Goal: Task Accomplishment & Management: Manage account settings

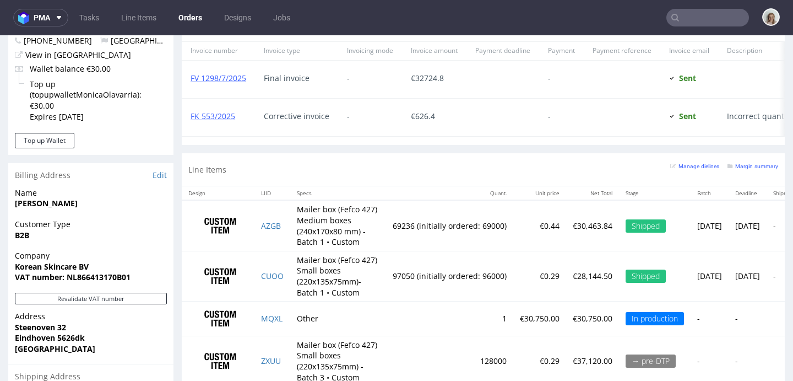
scroll to position [572, 0]
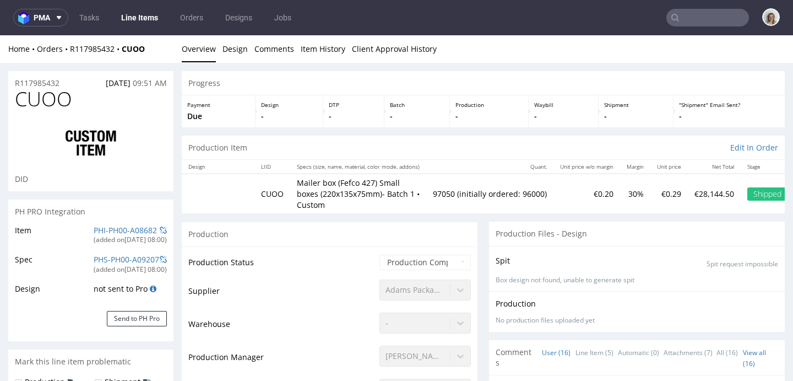
scroll to position [759, 0]
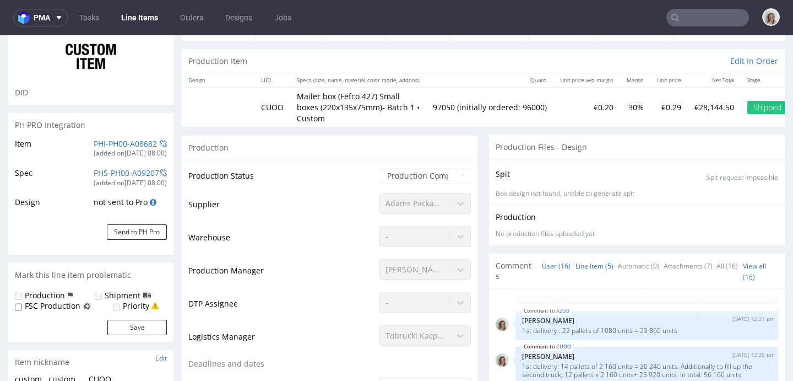
click at [583, 255] on link "Line Item (5)" at bounding box center [595, 266] width 38 height 24
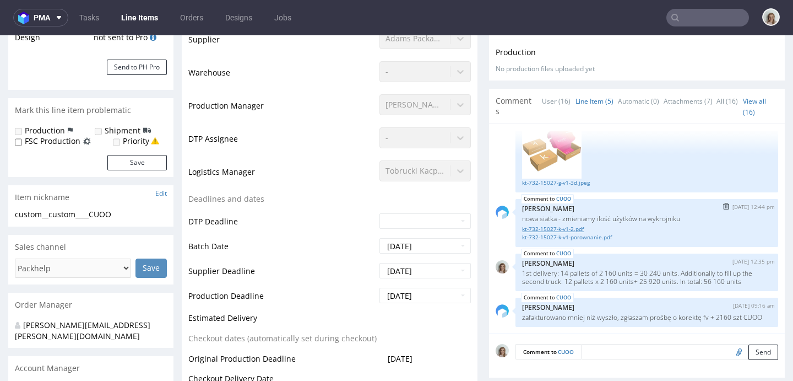
scroll to position [398, 0]
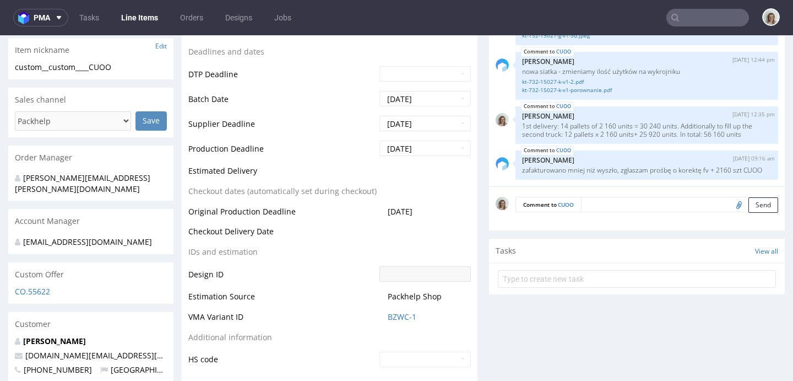
click at [591, 197] on textarea at bounding box center [679, 204] width 197 height 15
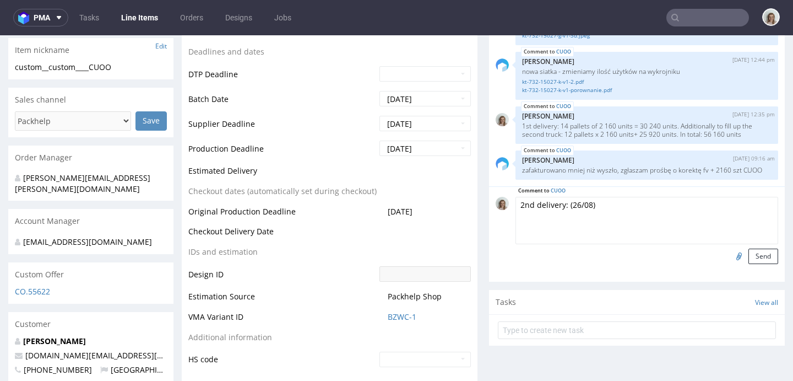
paste textarea "2 pal 120x100x180 - small bax CUOO - 4320 sztuk"
drag, startPoint x: 606, startPoint y: 193, endPoint x: 726, endPoint y: 191, distance: 119.6
click at [726, 197] on textarea "2nd delivery: (26/08)2 pal 120x100x180 - small bax CUOO - 4320 sztuk" at bounding box center [647, 220] width 263 height 47
click at [634, 197] on textarea "2nd delivery: (26/08)2 pallets - 4320 sztuk" at bounding box center [647, 220] width 263 height 47
drag, startPoint x: 719, startPoint y: 199, endPoint x: 652, endPoint y: 191, distance: 67.1
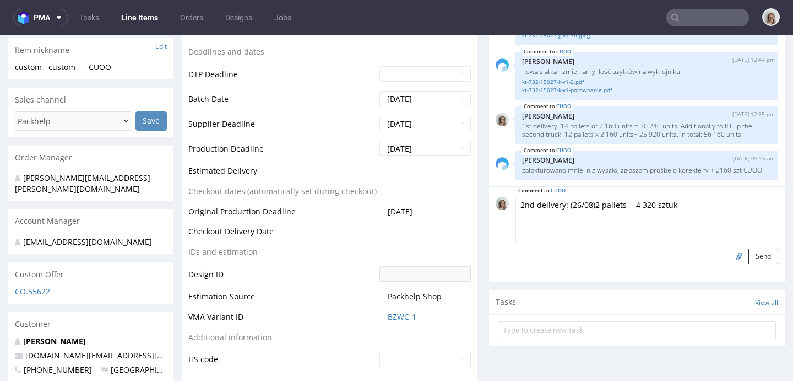
click at [652, 197] on textarea "2nd delivery: (26/08)2 pallets - 4 320 sztuk" at bounding box center [647, 220] width 263 height 47
drag, startPoint x: 689, startPoint y: 198, endPoint x: 502, endPoint y: 194, distance: 186.8
click at [502, 197] on div "Comment to CUOO 2nd delivery: (26/08)2 pallets - 4 320 units Send" at bounding box center [637, 230] width 283 height 67
type textarea "2nd delivery: (26/08)2 pallets - 4 320 units"
click at [749, 248] on button "Send" at bounding box center [764, 255] width 30 height 15
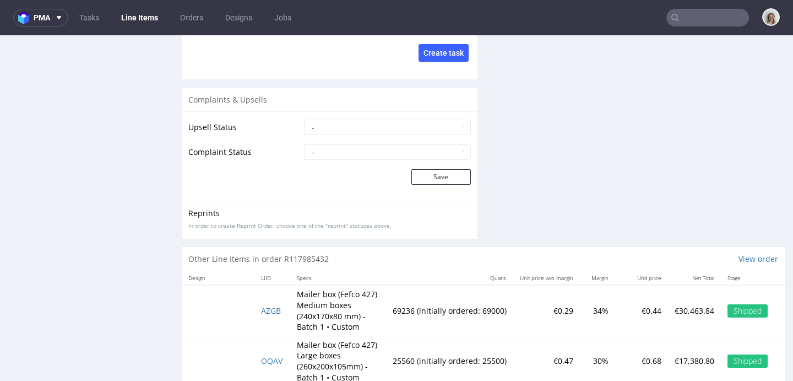
scroll to position [1827, 0]
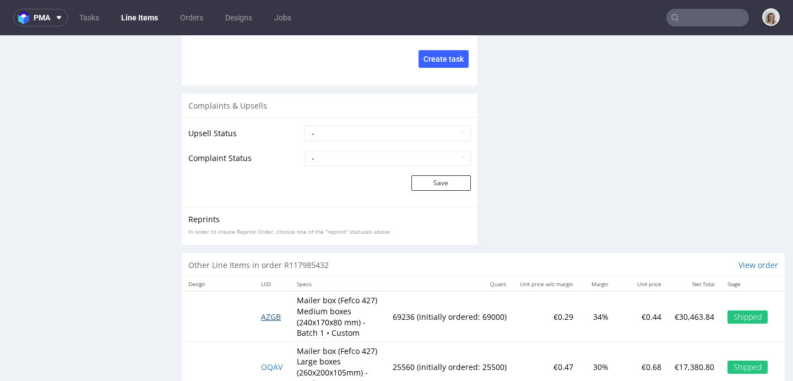
click at [277, 311] on span "AZGB" at bounding box center [271, 316] width 20 height 10
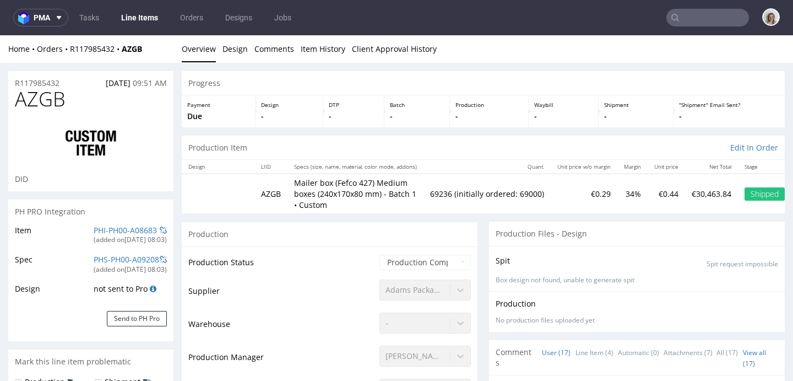
scroll to position [795, 0]
click at [580, 351] on link "Line Item (4)" at bounding box center [595, 352] width 38 height 24
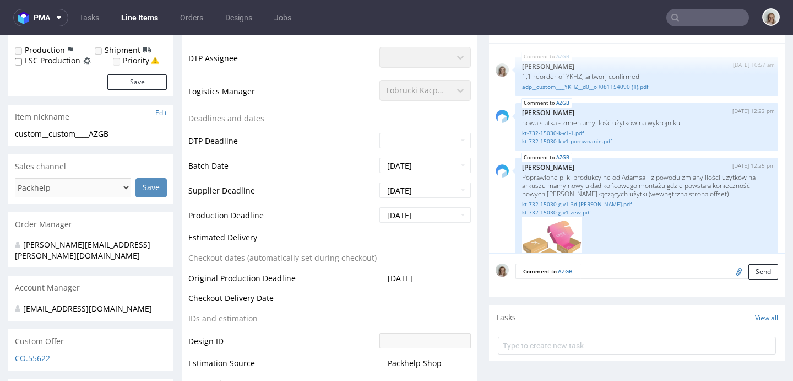
scroll to position [191, 0]
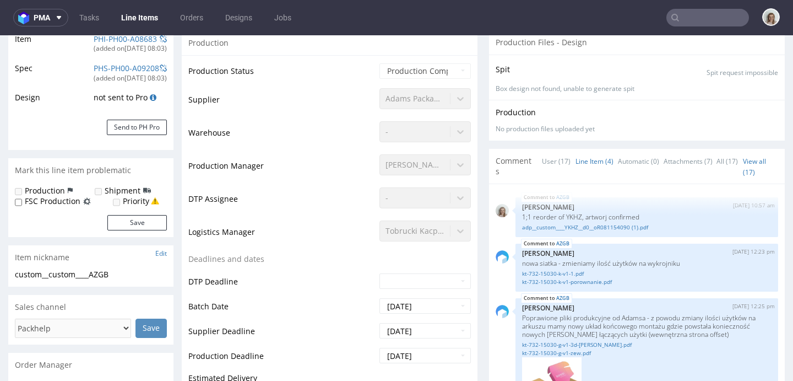
click at [589, 168] on link "Line Item (4)" at bounding box center [595, 161] width 38 height 24
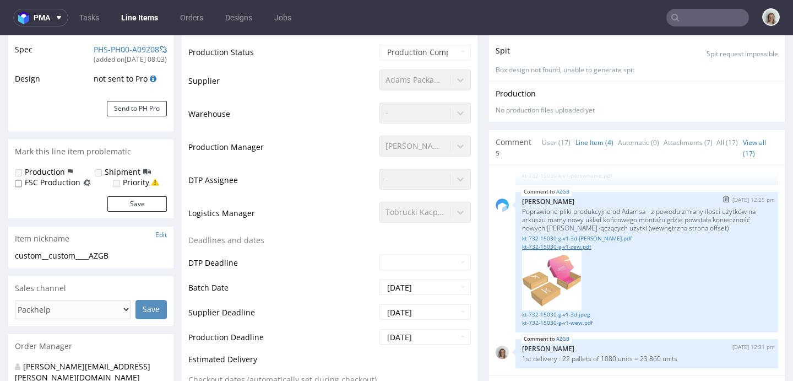
scroll to position [302, 0]
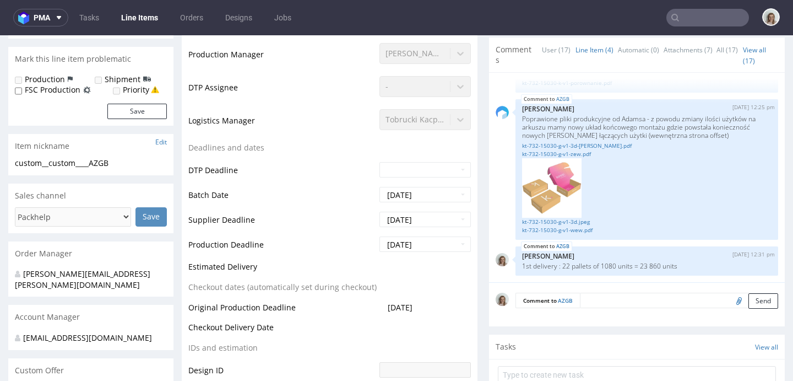
click textarea
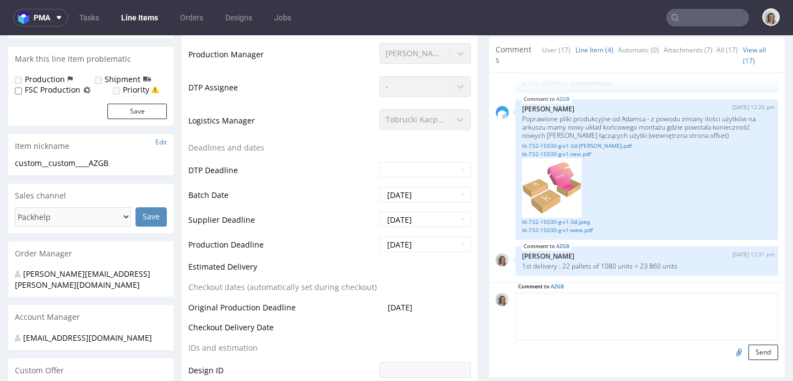
paste textarea "2nd delivery: (26/08)2 pallets - 4 320 units"
click at [591, 299] on textarea "2nd delivery: (26/08)2 pallets - 4 320 units" at bounding box center [647, 316] width 263 height 47
drag, startPoint x: 648, startPoint y: 301, endPoint x: 682, endPoint y: 301, distance: 34.2
click at [682, 301] on textarea "2nd delivery: (26/08)22 pallets - 4 320 units" at bounding box center [647, 316] width 263 height 47
paste textarea "22 pal 120x80x180 - medium box AZGB - 23760 sztuk"
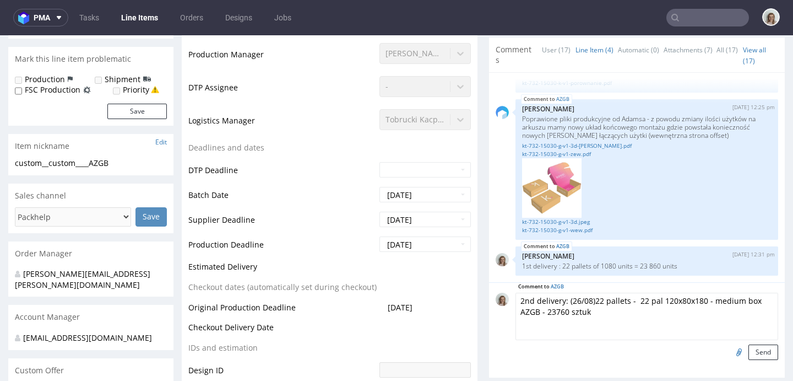
drag, startPoint x: 630, startPoint y: 302, endPoint x: 538, endPoint y: 311, distance: 92.5
click at [538, 311] on textarea "2nd delivery: (26/08)22 pallets - 22 pal 120x80x180 - medium box AZGB - 23760 s…" at bounding box center [647, 316] width 263 height 47
click at [641, 296] on textarea "2nd delivery: (26/08)22 pallets - 23760 sztuk" at bounding box center [647, 316] width 263 height 47
drag, startPoint x: 661, startPoint y: 301, endPoint x: 693, endPoint y: 302, distance: 32.5
click at [693, 302] on textarea "2nd delivery: (26/08)22 pallets - 23 760 sztuk" at bounding box center [647, 316] width 263 height 47
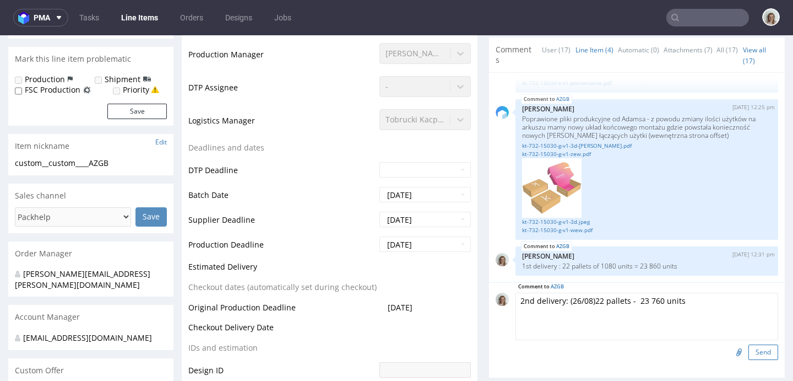
type textarea "2nd delivery: (26/08)22 pallets - 23 760 units"
click at [751, 351] on button "Send" at bounding box center [764, 351] width 30 height 15
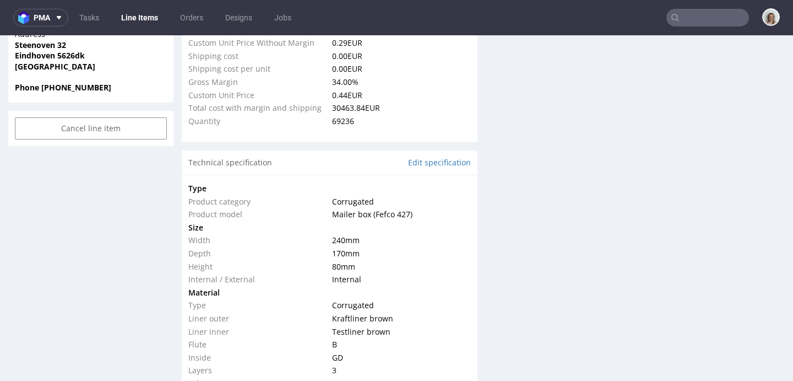
scroll to position [831, 0]
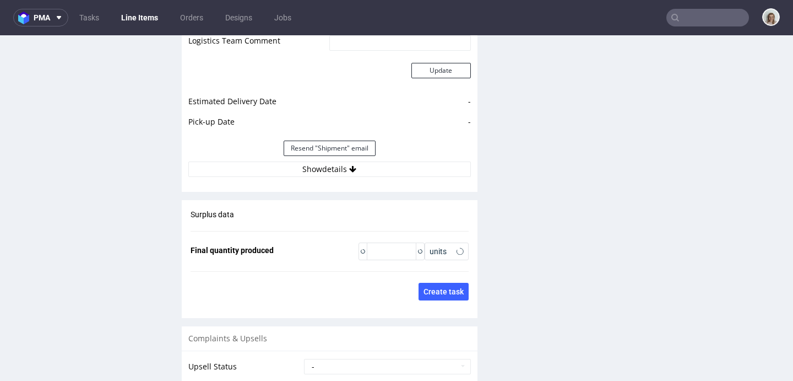
type input "69236"
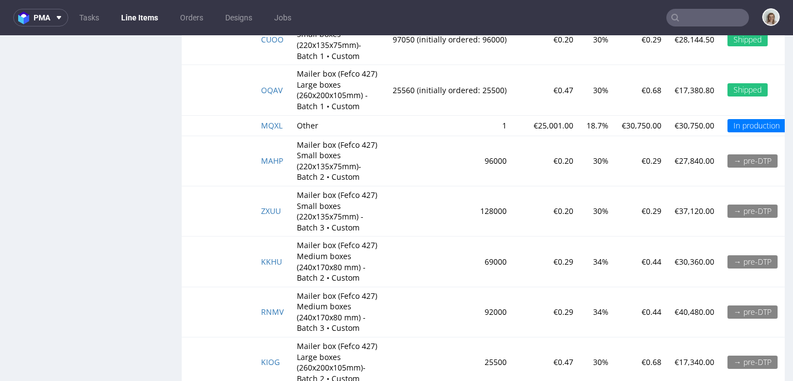
scroll to position [2090, 0]
click at [273, 90] on span "OQAV" at bounding box center [271, 90] width 21 height 10
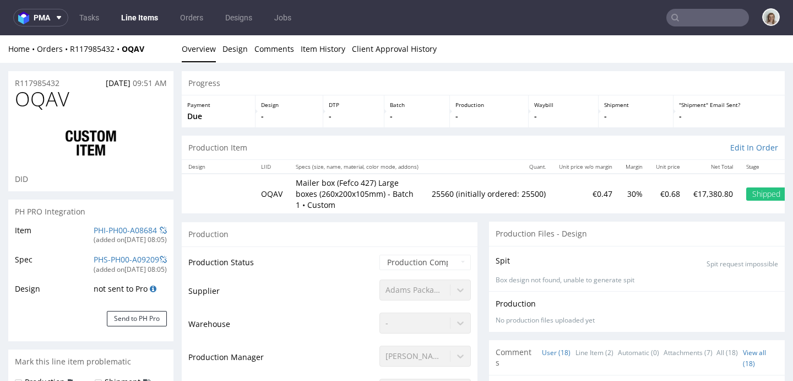
scroll to position [831, 0]
click at [588, 353] on link "Line Item (2)" at bounding box center [595, 352] width 38 height 24
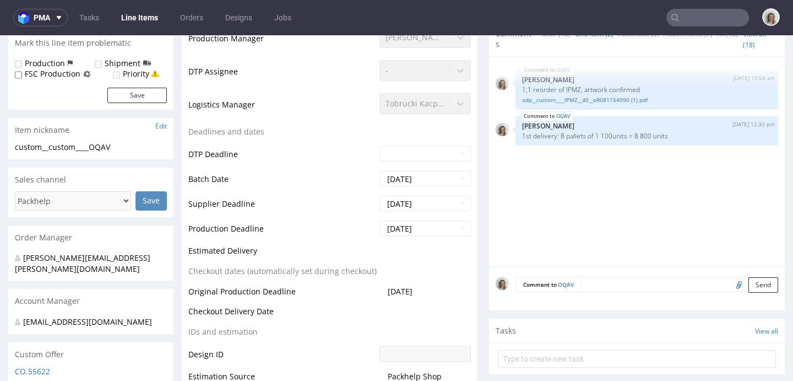
scroll to position [347, 0]
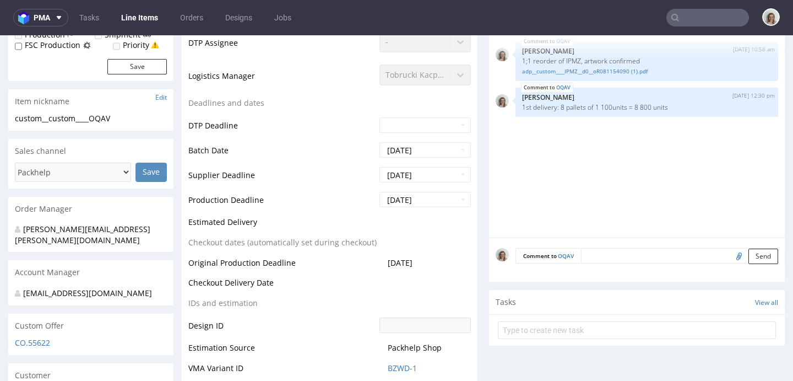
click at [591, 256] on textarea at bounding box center [679, 255] width 197 height 15
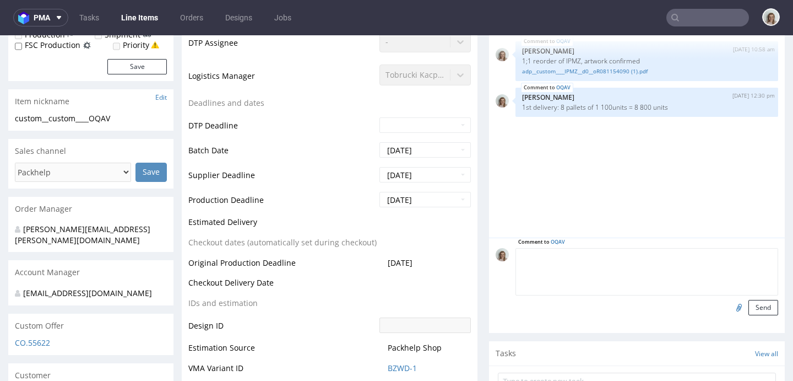
paste textarea "22 pal 120x80x180 - medium box AZGB - 23760 sztuk"
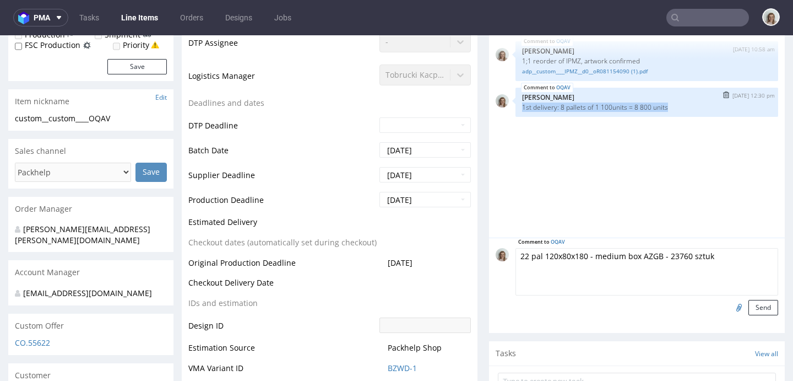
drag, startPoint x: 665, startPoint y: 105, endPoint x: 509, endPoint y: 107, distance: 155.9
click at [516, 107] on div "OQAV 23rd Jul 25 | 12:30 pm Monika Poźniak 1st delivery: 8 pallets of 1 100unit…" at bounding box center [647, 102] width 263 height 29
copy p "1st delivery: 8 pallets of 1 100units = 8 800 units"
drag, startPoint x: 662, startPoint y: 257, endPoint x: 486, endPoint y: 257, distance: 175.7
click at [489, 257] on div "Comment to OQAV 22 pal 120x80x180 - medium box AZGB - 23760 sztuk Send" at bounding box center [637, 284] width 296 height 95
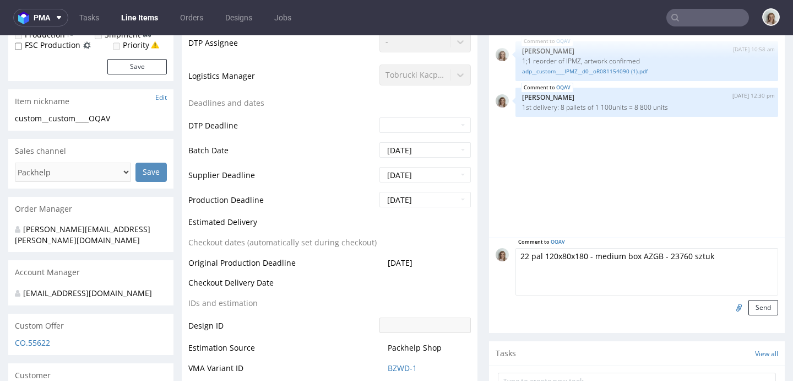
paste textarea "1st delivery: 8 pallets of 1 100units = 8 800 units"
drag, startPoint x: 522, startPoint y: 253, endPoint x: 508, endPoint y: 255, distance: 13.8
click at [516, 255] on textarea "1st delivery: 8 pallets of 1 100units = 8 800 units" at bounding box center [647, 271] width 263 height 47
drag, startPoint x: 594, startPoint y: 255, endPoint x: 646, endPoint y: 251, distance: 51.9
click at [646, 251] on textarea "2nd delivery: 8 pallets of 1 100units = 8 800 units" at bounding box center [647, 271] width 263 height 47
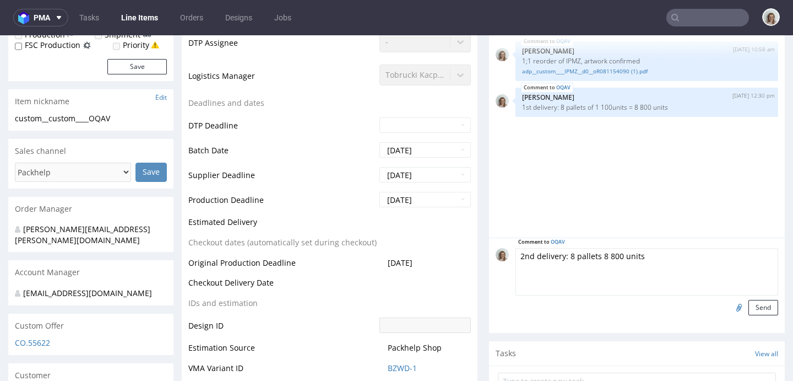
click at [560, 255] on textarea "2nd delivery: 8 pallets 8 800 units" at bounding box center [647, 271] width 263 height 47
click at [620, 254] on textarea "2nd delivery (26/08): 8 pallets 8 800 units" at bounding box center [647, 271] width 263 height 47
type textarea "2nd delivery (26/08): 8 pallets - 8 800 units"
click at [749, 308] on button "Send" at bounding box center [764, 307] width 30 height 15
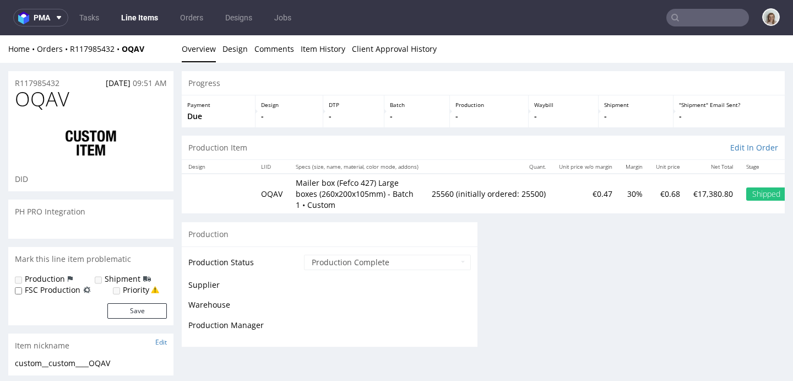
scroll to position [0, 0]
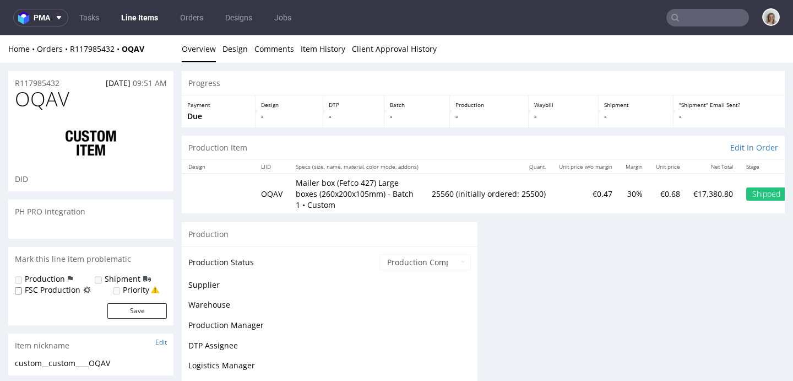
click at [86, 44] on div "Home Orders R117985432 OQAV" at bounding box center [90, 49] width 165 height 11
click at [86, 46] on link "R117985432" at bounding box center [96, 49] width 52 height 10
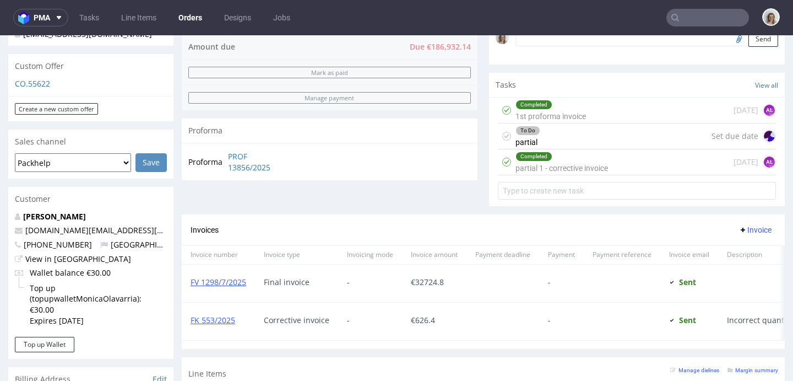
scroll to position [452, 0]
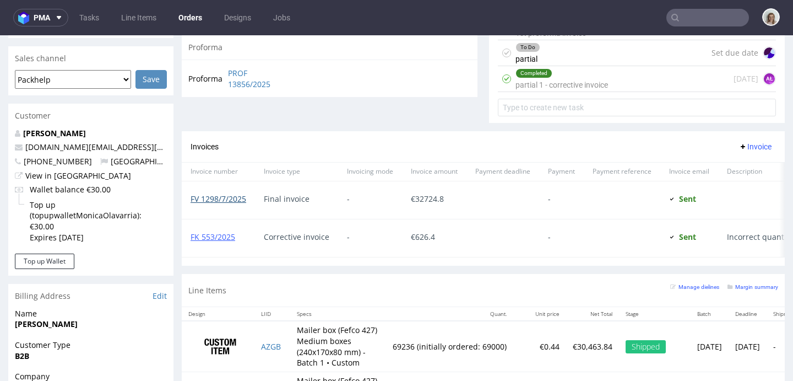
click at [216, 200] on link "FV 1298/7/2025" at bounding box center [219, 198] width 56 height 10
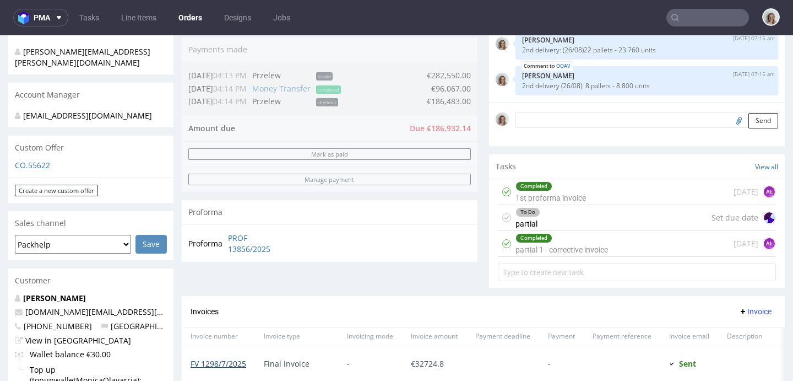
scroll to position [0, 0]
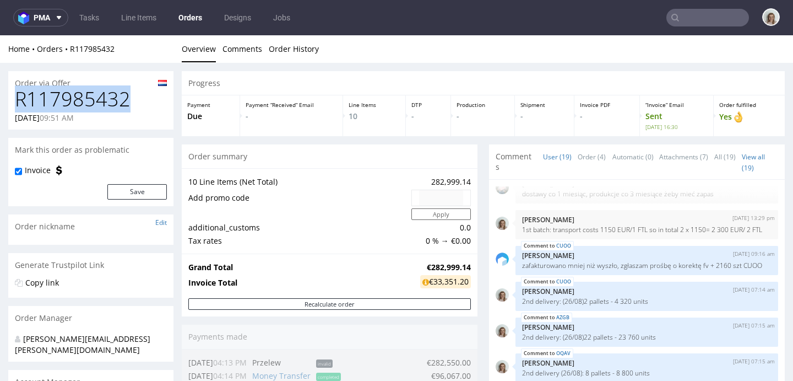
drag, startPoint x: 137, startPoint y: 104, endPoint x: 0, endPoint y: 107, distance: 137.2
copy h1 "R117985432"
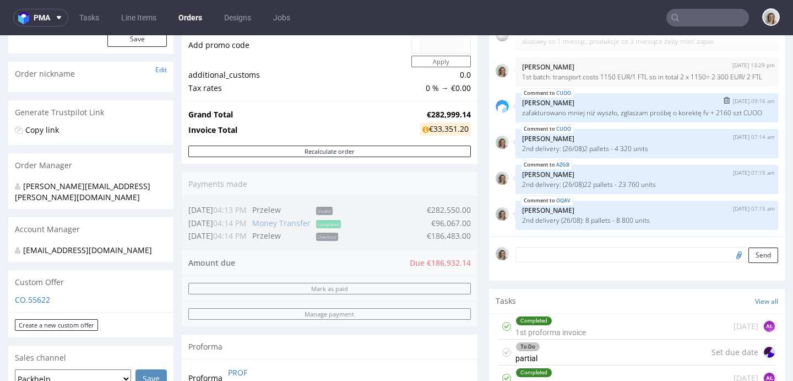
scroll to position [368, 0]
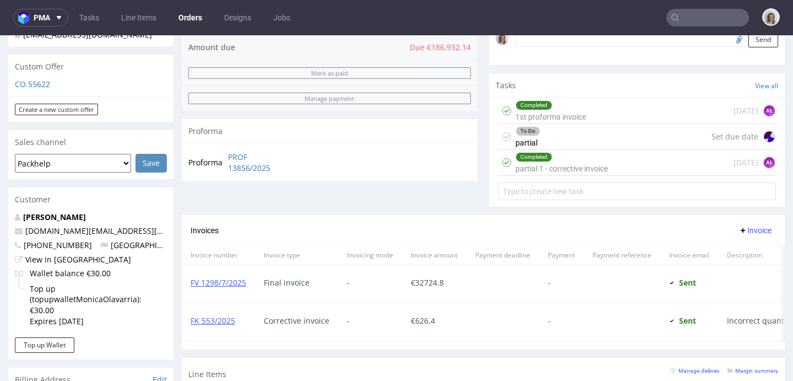
click at [587, 139] on div "To Do partial Set due date" at bounding box center [637, 137] width 278 height 26
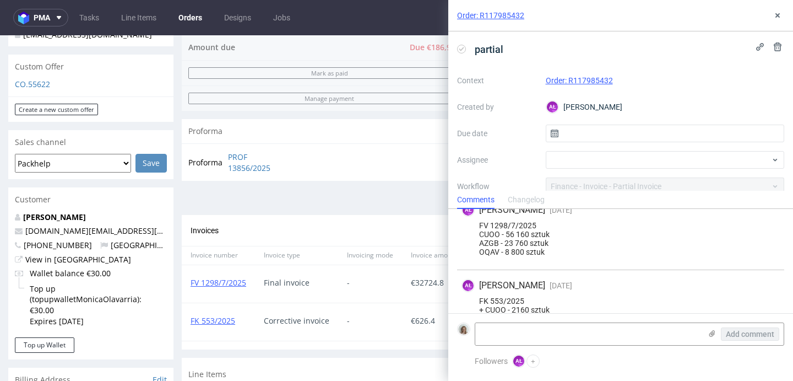
scroll to position [245, 0]
drag, startPoint x: 555, startPoint y: 252, endPoint x: 478, endPoint y: 236, distance: 78.8
click at [478, 236] on div "FV 1298/7/2025 CUOO - 56 160 sztuk AZGB - 23 760 sztuk OQAV - 8 800 sztuk" at bounding box center [621, 238] width 318 height 35
copy div "CUOO - 56 160 sztuk AZGB - 23 760 sztuk OQAV - 8 800 sztuk"
click at [778, 13] on icon at bounding box center [777, 15] width 9 height 9
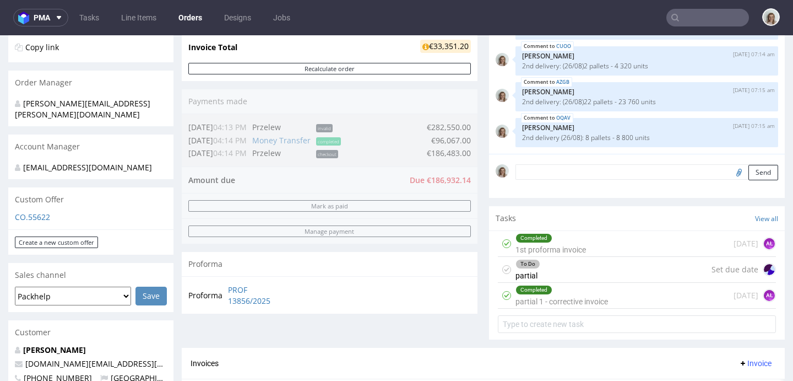
scroll to position [146, 0]
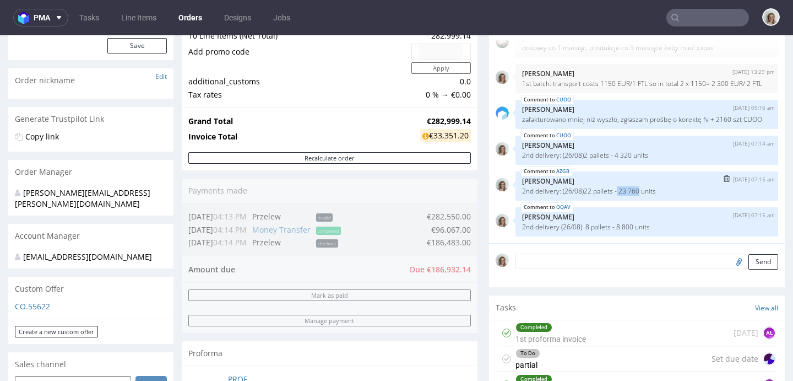
drag, startPoint x: 637, startPoint y: 190, endPoint x: 614, endPoint y: 190, distance: 23.1
click at [614, 190] on p "2nd delivery: (26/08)22 pallets - 23 760 units" at bounding box center [647, 191] width 250 height 8
copy p "23 760"
click at [681, 12] on input "text" at bounding box center [708, 18] width 83 height 18
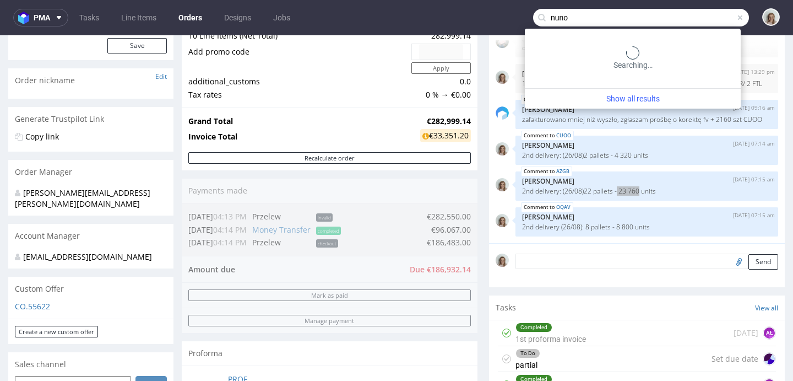
type input "nuno"
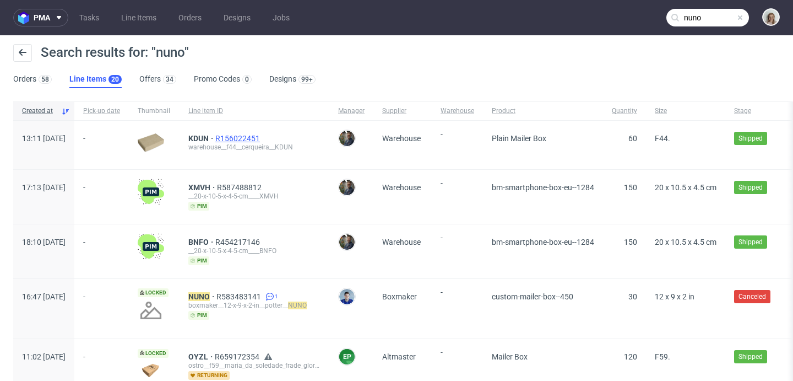
click at [262, 136] on span "R156022451" at bounding box center [238, 138] width 47 height 9
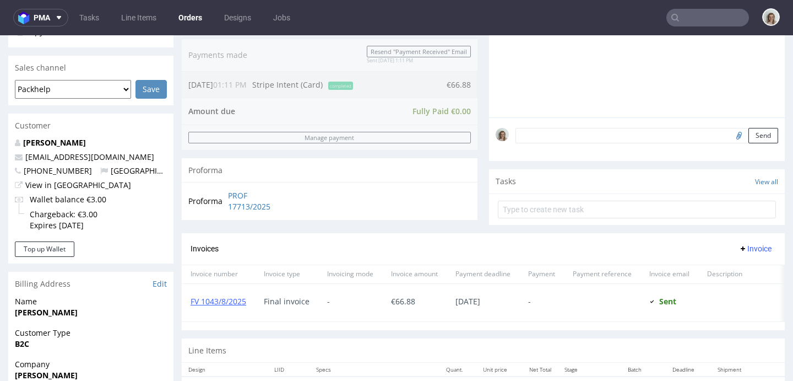
scroll to position [375, 0]
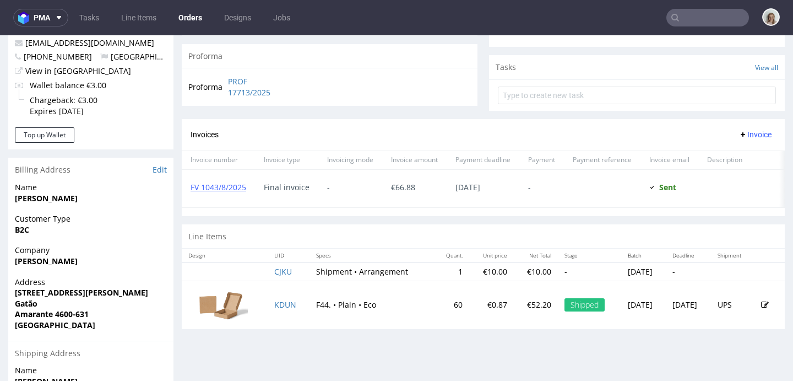
type input "nuno"
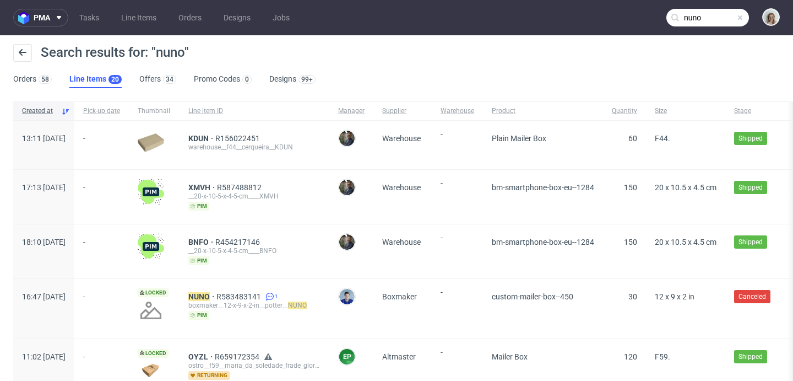
click at [736, 17] on span at bounding box center [740, 17] width 9 height 9
click at [712, 17] on input "text" at bounding box center [708, 18] width 83 height 18
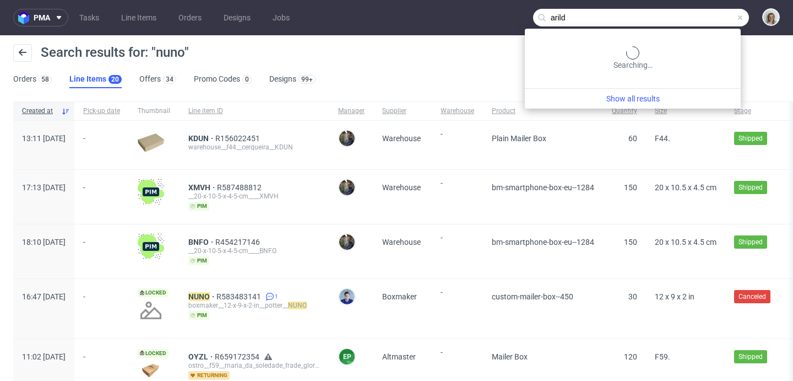
type input "arild"
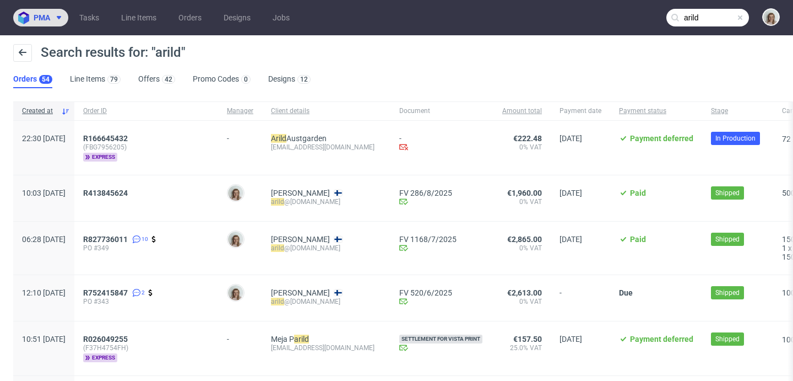
click at [42, 21] on span "pma" at bounding box center [42, 18] width 17 height 8
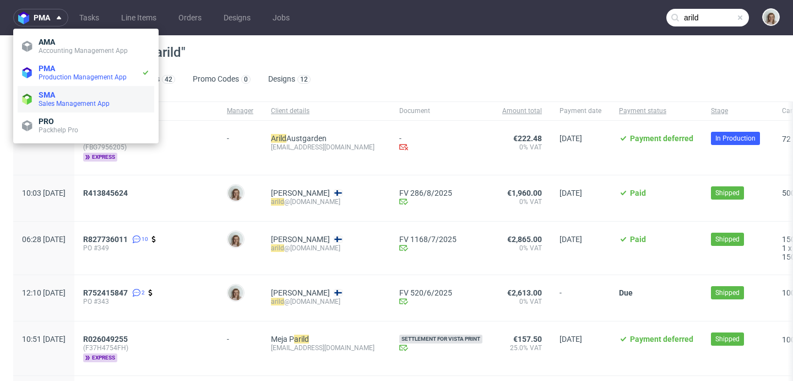
click at [59, 103] on span "Sales Management App" at bounding box center [74, 104] width 71 height 8
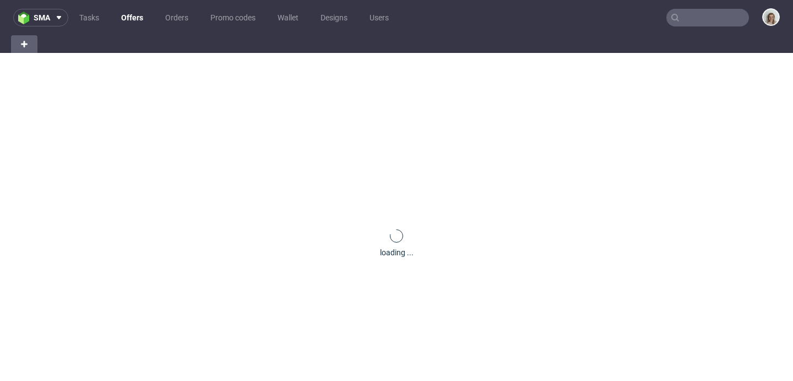
scroll to position [259, 0]
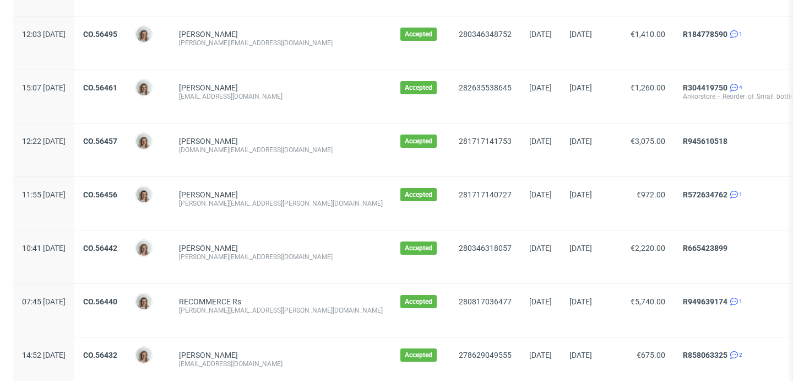
scroll to position [688, 0]
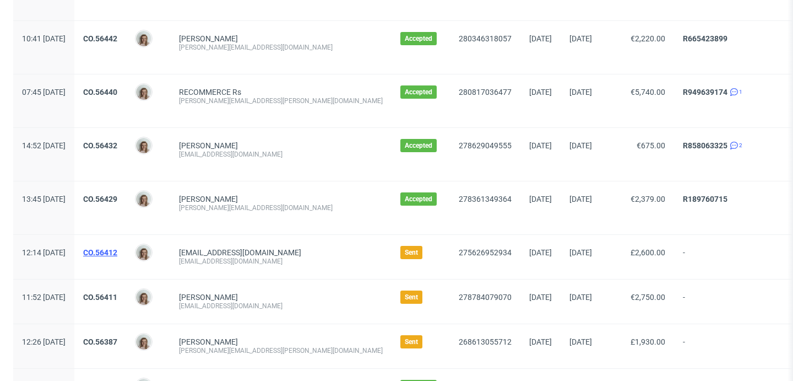
click at [117, 250] on link "CO.56412" at bounding box center [100, 252] width 34 height 9
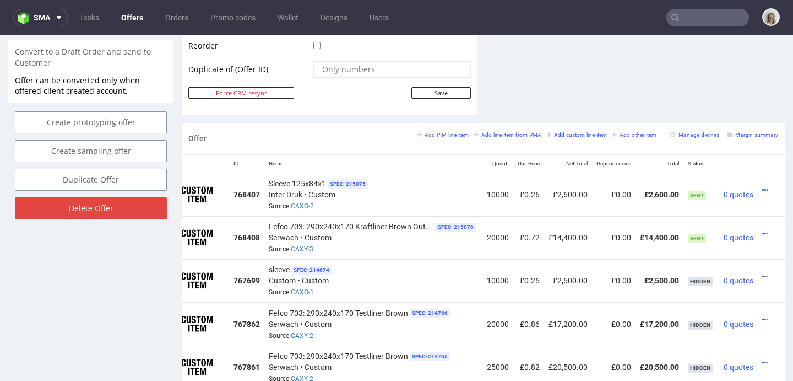
scroll to position [514, 0]
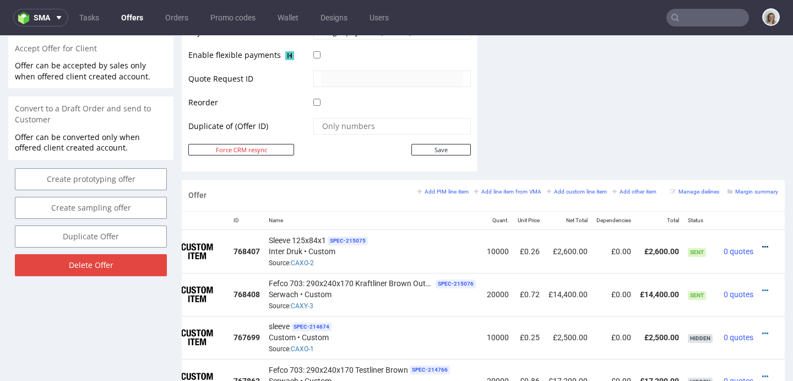
click at [762, 244] on icon at bounding box center [765, 247] width 6 height 8
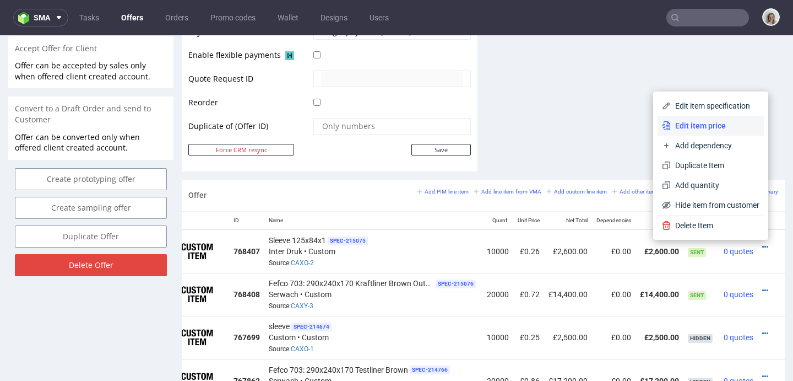
click at [691, 123] on span "Edit item price" at bounding box center [715, 125] width 89 height 11
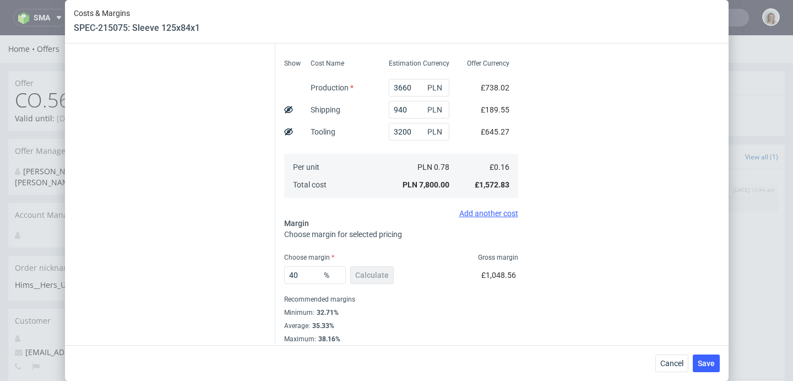
scroll to position [246, 0]
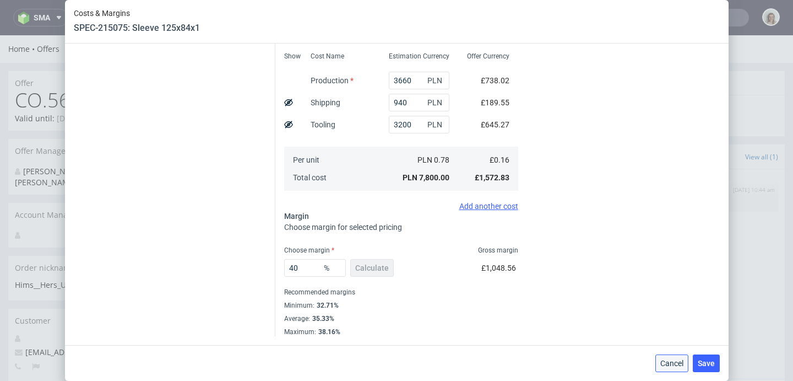
click at [672, 367] on span "Cancel" at bounding box center [672, 363] width 23 height 8
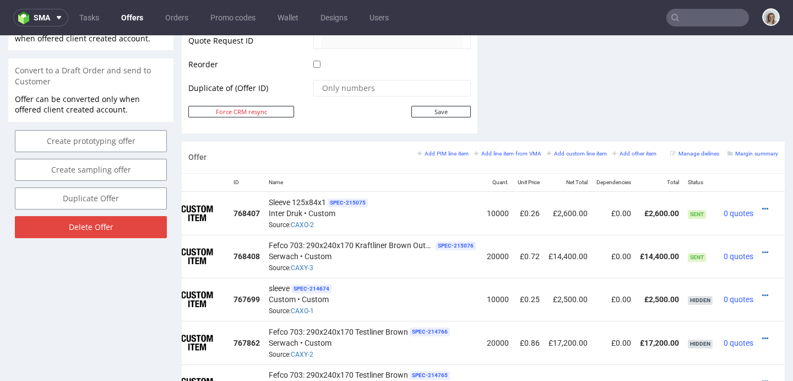
scroll to position [646, 0]
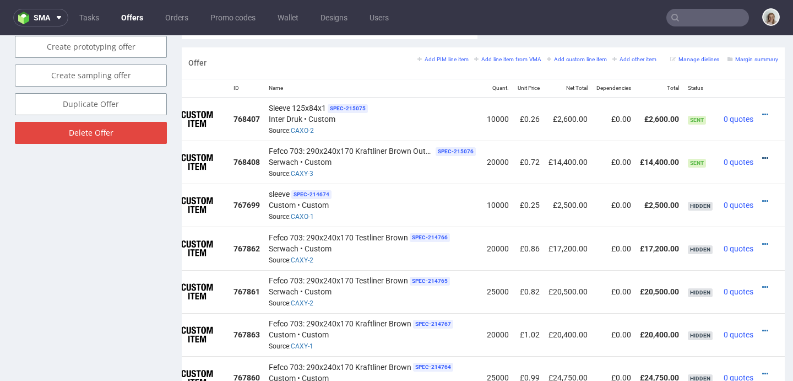
click at [762, 155] on icon at bounding box center [765, 158] width 6 height 8
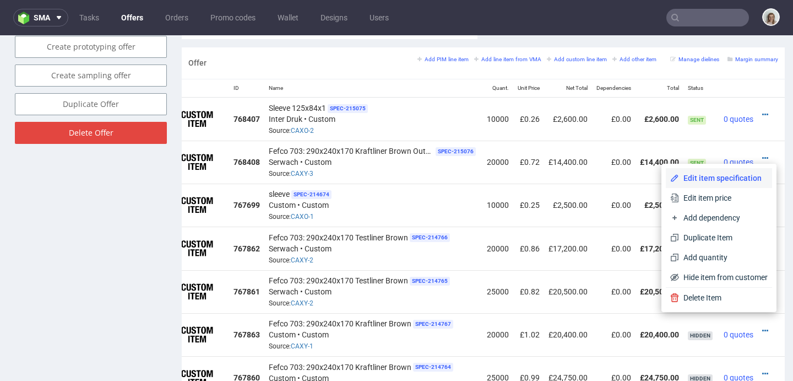
click at [695, 180] on span "Edit item specification" at bounding box center [723, 177] width 89 height 11
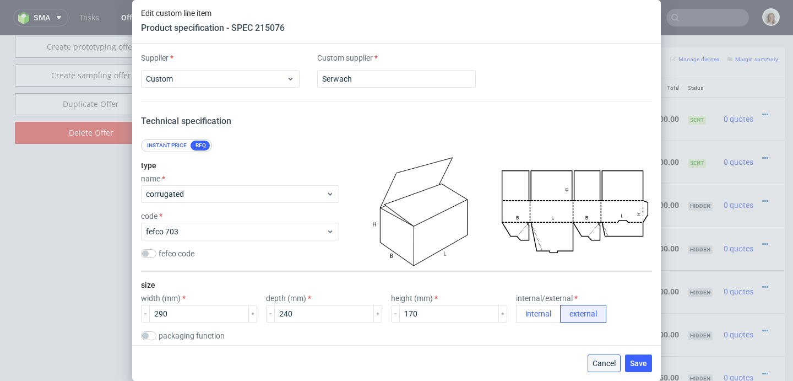
click at [610, 362] on span "Cancel" at bounding box center [604, 363] width 23 height 8
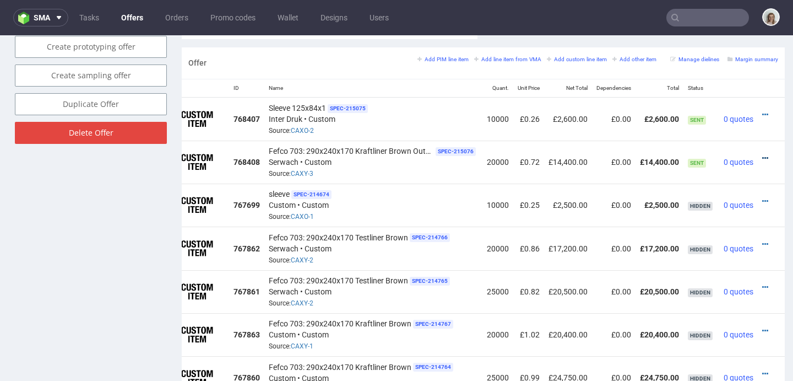
click at [762, 154] on icon at bounding box center [765, 158] width 6 height 8
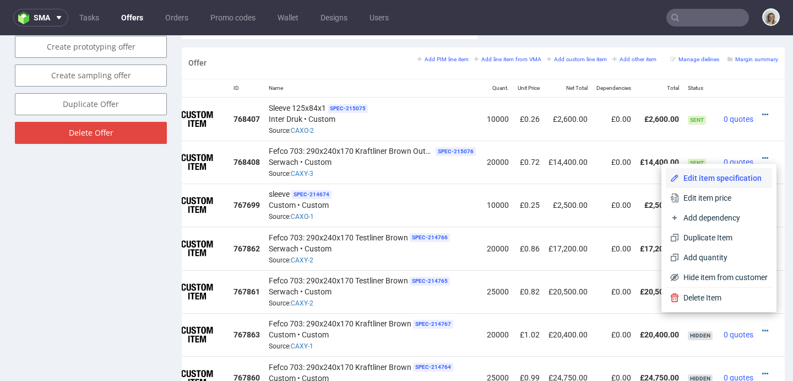
click at [743, 168] on li "Edit item specification" at bounding box center [719, 178] width 106 height 20
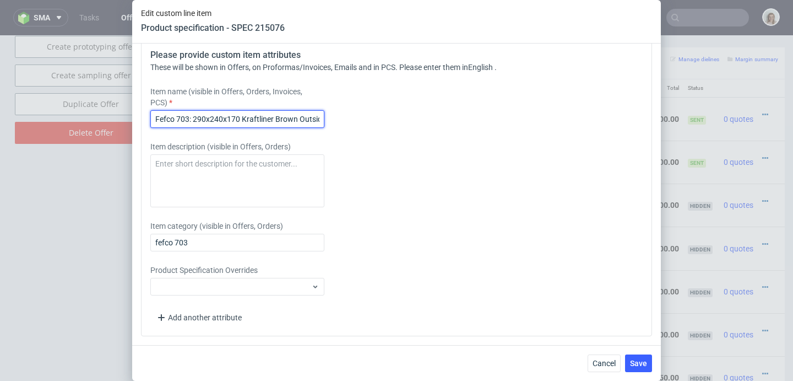
scroll to position [0, 43]
drag, startPoint x: 302, startPoint y: 136, endPoint x: 354, endPoint y: 138, distance: 51.8
click at [354, 128] on div "Item name (visible in Offers, Orders, Invoices, PCS) Fefco 703: 290x240x170 Kra…" at bounding box center [333, 107] width 366 height 42
type input "Fefco 703: 290x240x170 Kraftliner Brown"
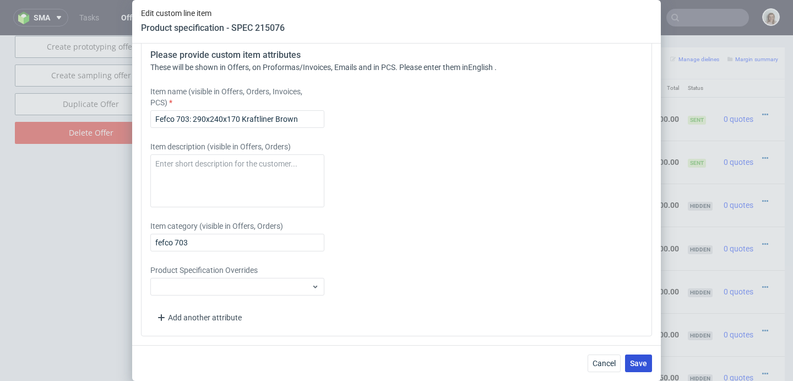
click at [631, 361] on span "Save" at bounding box center [638, 363] width 17 height 8
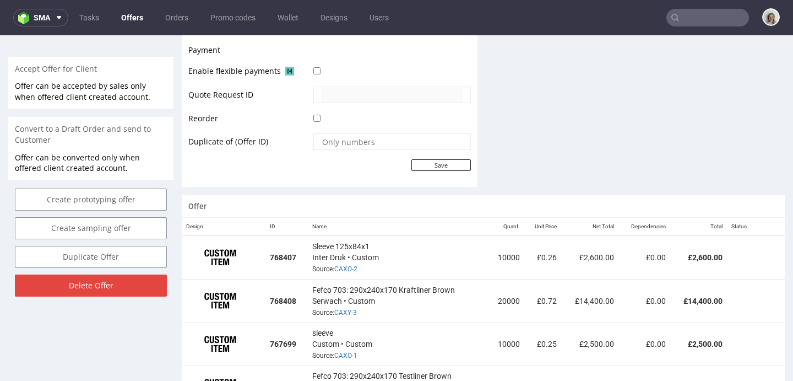
scroll to position [571, 0]
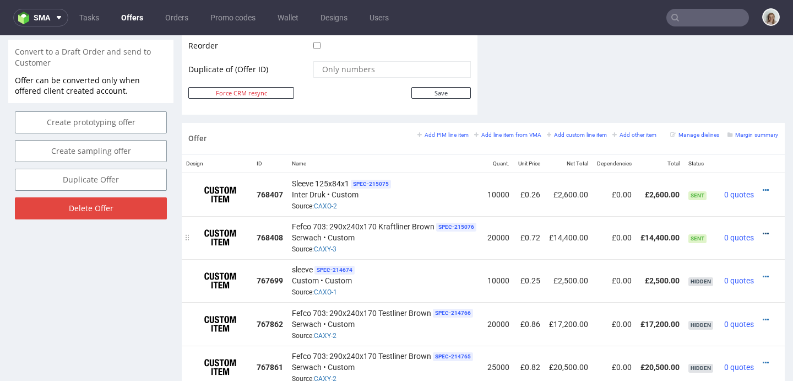
click at [763, 232] on icon at bounding box center [766, 234] width 6 height 8
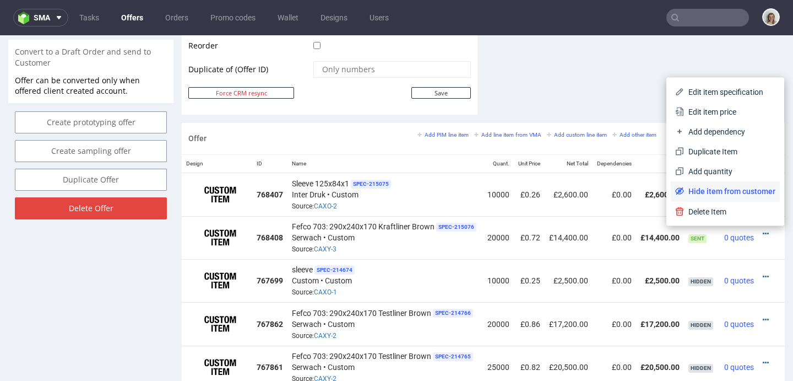
click at [723, 196] on span "Hide item from customer" at bounding box center [729, 191] width 91 height 11
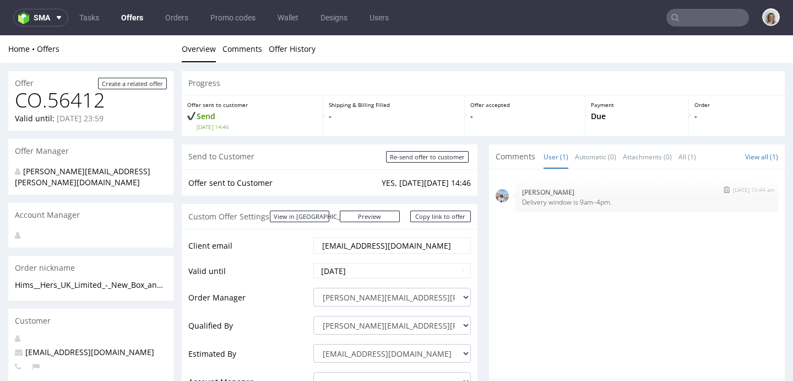
scroll to position [563, 0]
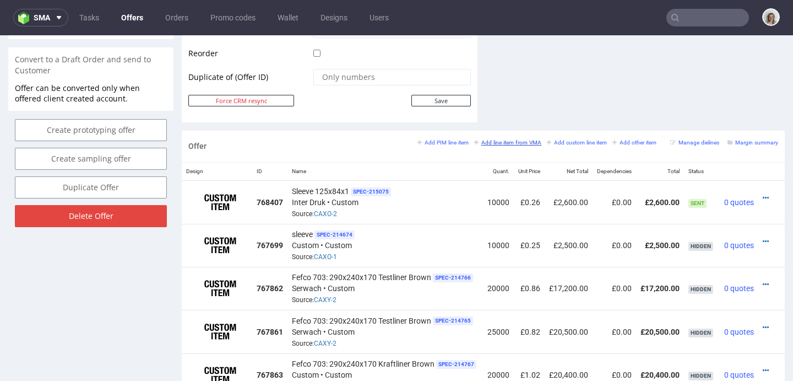
click at [513, 143] on small "Add line item from VMA" at bounding box center [507, 142] width 67 height 6
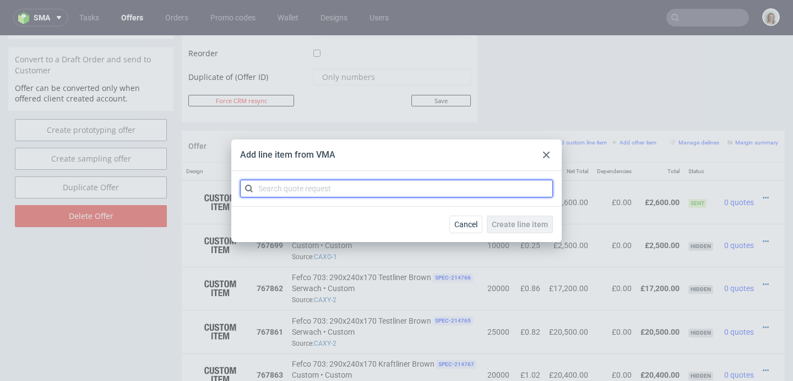
click at [328, 189] on input "text" at bounding box center [396, 189] width 313 height 18
paste input "CAXY-4"
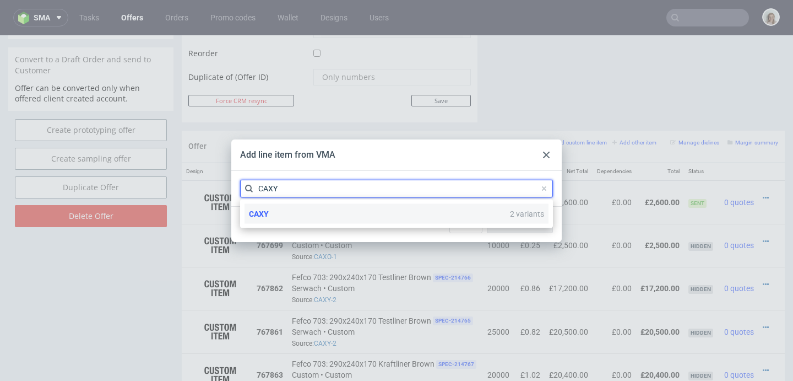
type input "CAXY"
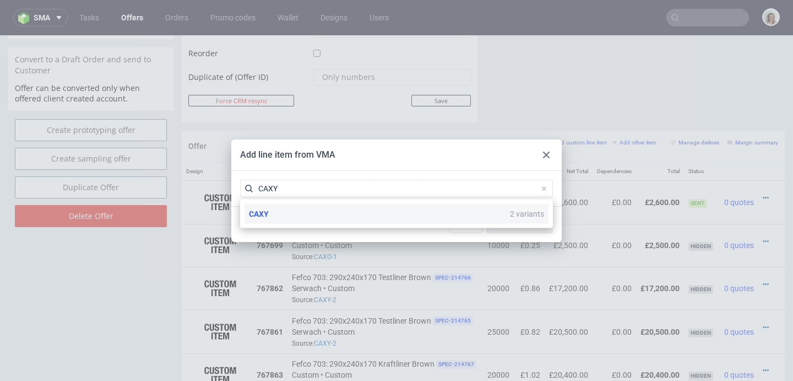
click at [321, 210] on div "CAXY 2 variants" at bounding box center [397, 214] width 304 height 20
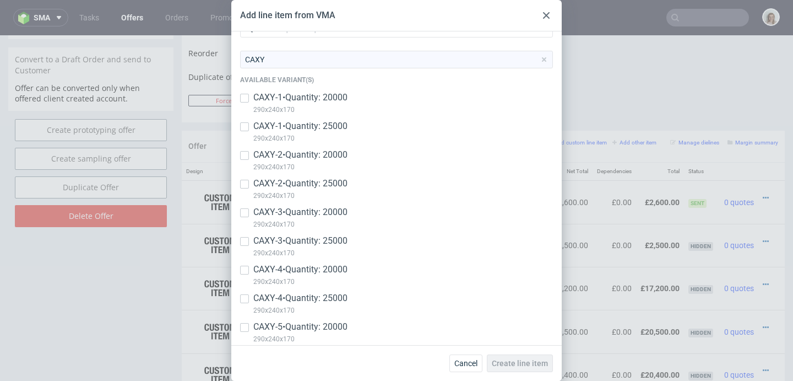
scroll to position [62, 0]
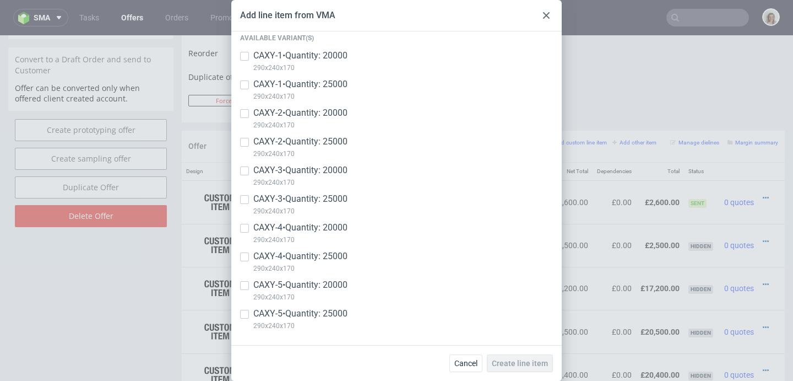
click at [316, 229] on p "CAXY-4 • Quantity: 20000" at bounding box center [300, 227] width 94 height 12
checkbox input "true"
click at [321, 280] on p "CAXY-5 • Quantity: 20000" at bounding box center [300, 285] width 94 height 12
checkbox input "true"
click at [541, 359] on span "Create line item" at bounding box center [520, 363] width 56 height 8
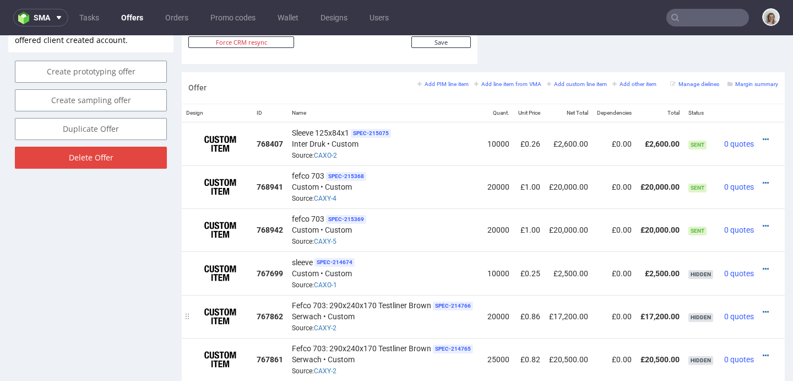
scroll to position [630, 0]
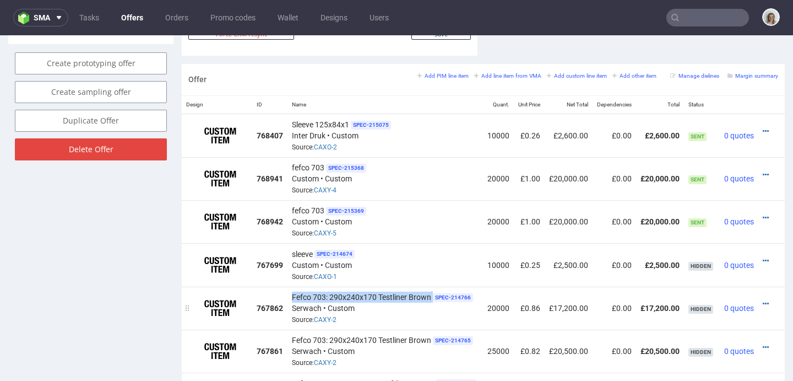
drag, startPoint x: 292, startPoint y: 292, endPoint x: 433, endPoint y: 293, distance: 141.0
click at [433, 293] on div "Fefco 703: 290x240x170 Testliner Brown SPEC- 214766 Serwach • Custom Source: CA…" at bounding box center [385, 308] width 187 height 34
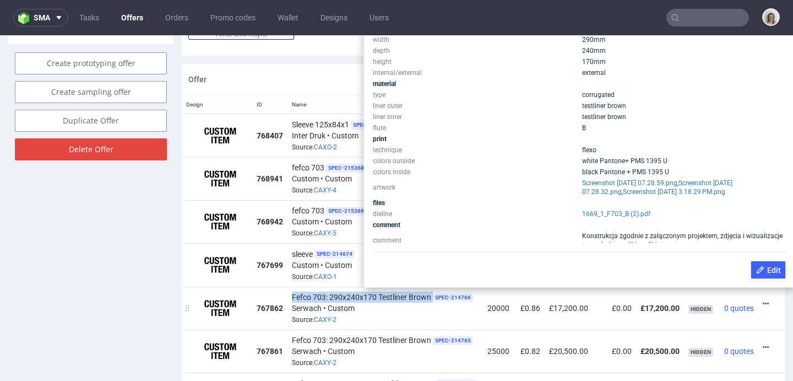
copy div "Fefco 703: 290x240x170 Testliner Brown"
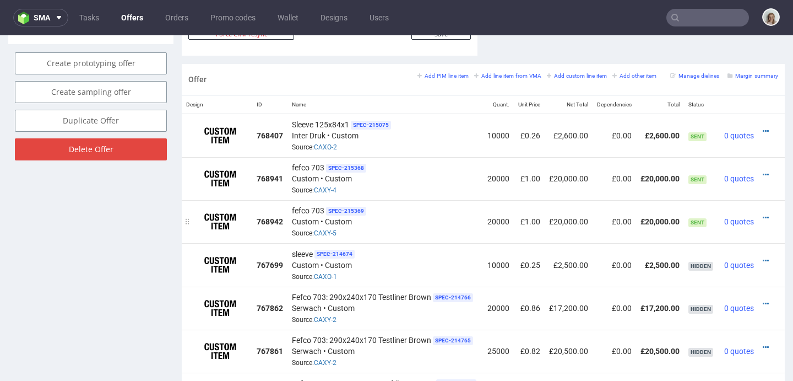
click at [276, 235] on td "768942" at bounding box center [269, 221] width 35 height 43
click at [763, 172] on icon at bounding box center [766, 175] width 6 height 8
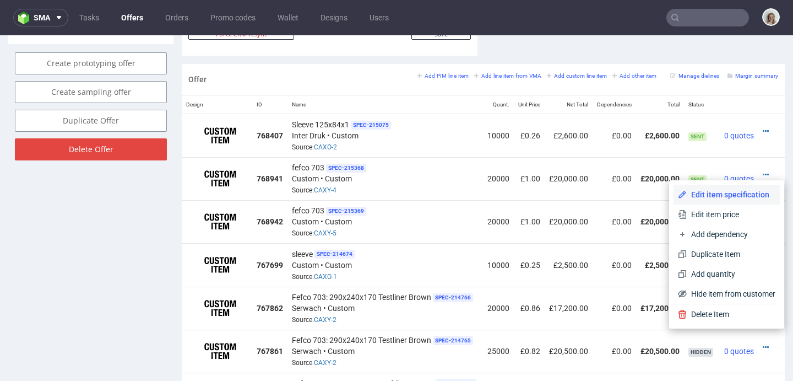
click at [718, 188] on li "Edit item specification" at bounding box center [727, 195] width 106 height 20
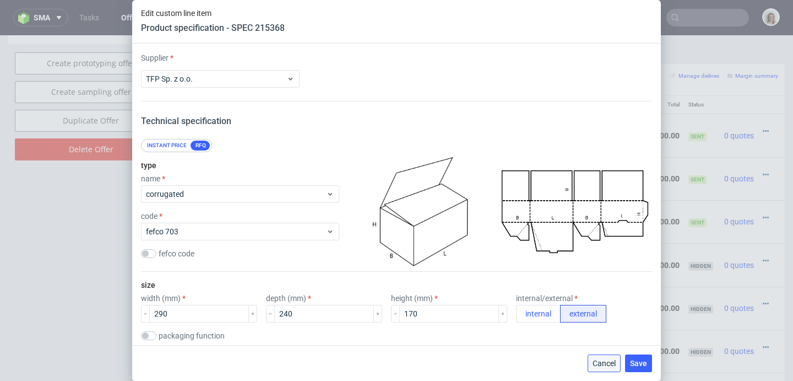
click at [613, 367] on span "Cancel" at bounding box center [604, 363] width 23 height 8
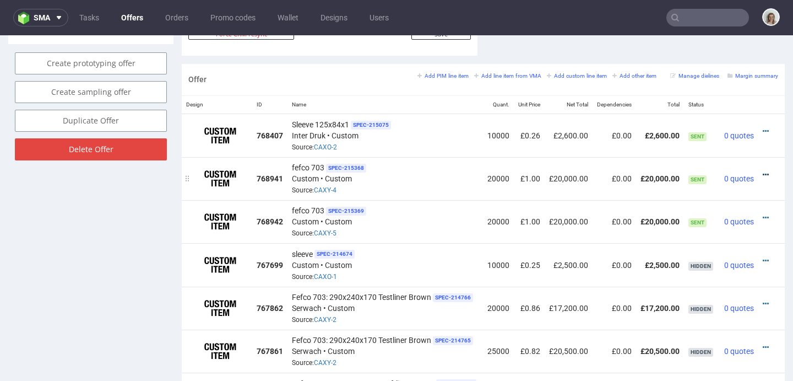
click at [763, 173] on icon at bounding box center [766, 175] width 6 height 8
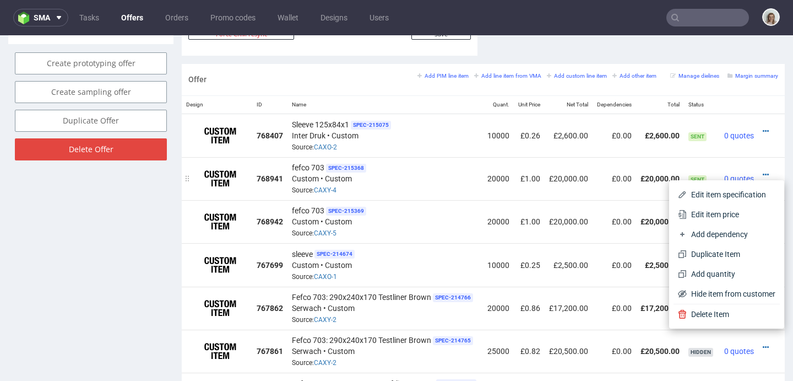
click at [690, 193] on span "Edit item specification" at bounding box center [731, 194] width 89 height 11
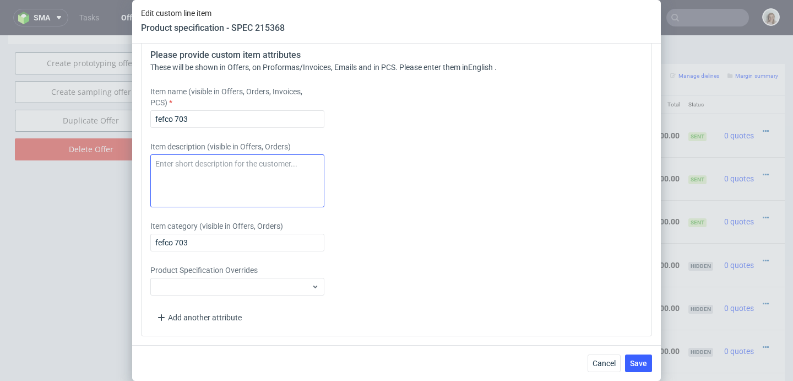
scroll to position [1740, 0]
drag, startPoint x: 199, startPoint y: 120, endPoint x: 145, endPoint y: 118, distance: 54.0
click at [146, 118] on div "Please provide custom item attributes These will be shown in Offers, on Proform…" at bounding box center [396, 187] width 511 height 297
paste input "Fefco 703: 290x240x170 Testliner Brown"
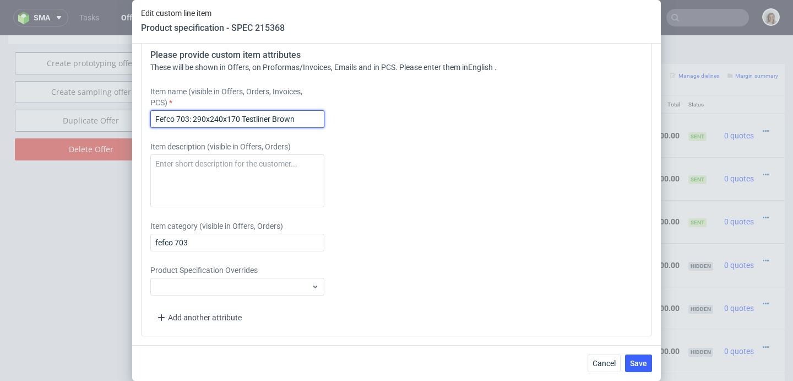
drag, startPoint x: 270, startPoint y: 115, endPoint x: 243, endPoint y: 115, distance: 27.0
click at [243, 115] on input "Fefco 703: 290x240x170 Testliner Brown" at bounding box center [237, 119] width 174 height 18
click at [311, 115] on input "Fefco 703: 290x240x170 Kraftliner Brown" at bounding box center [237, 119] width 174 height 18
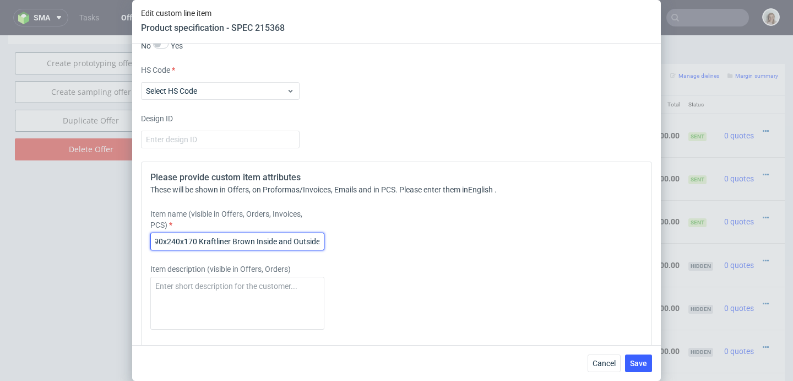
scroll to position [1503, 0]
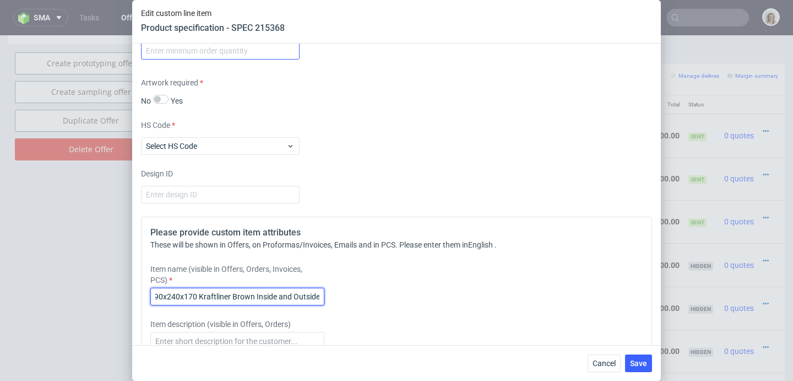
type input "Fefco 703: 290x240x170 Kraftliner Brown Inside and Outside"
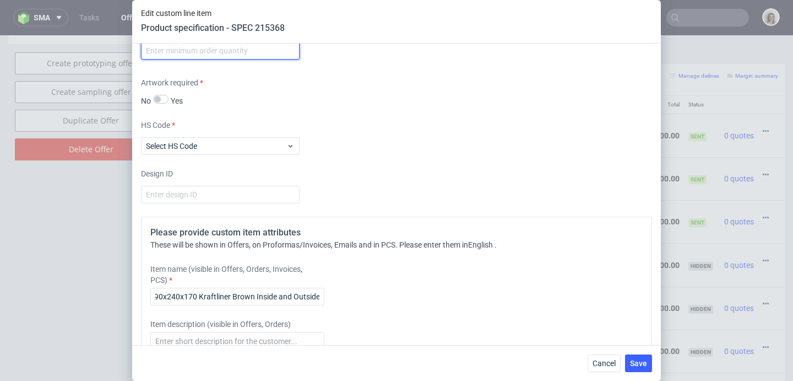
click at [173, 59] on input "number" at bounding box center [220, 51] width 159 height 18
type input "1"
click at [644, 372] on div "Cancel Save" at bounding box center [396, 363] width 529 height 36
click at [643, 369] on button "Save" at bounding box center [638, 363] width 27 height 18
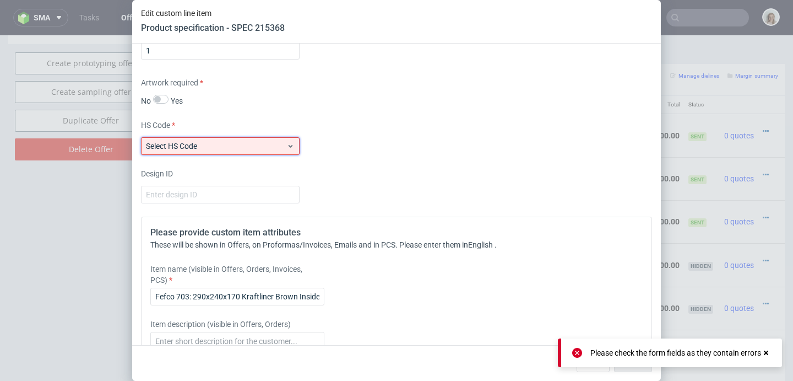
click at [165, 155] on div "Select HS Code" at bounding box center [220, 146] width 159 height 18
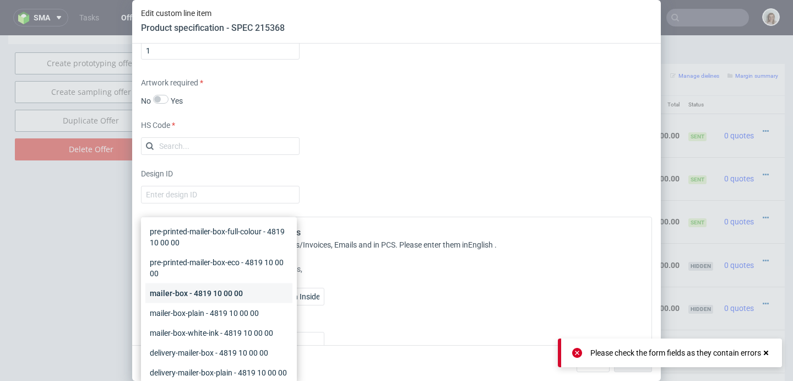
scroll to position [105, 0]
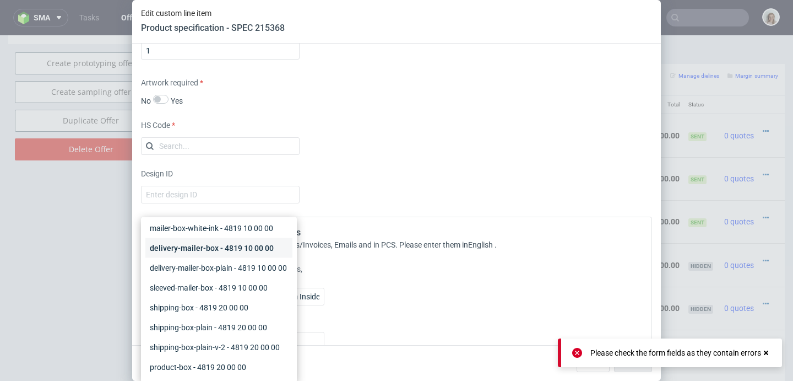
click at [167, 253] on div "delivery-mailer-box - 4819 10 00 00" at bounding box center [218, 248] width 147 height 20
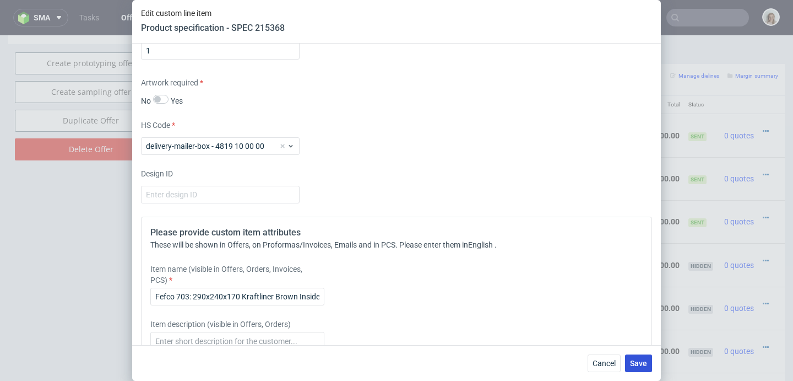
click at [636, 367] on button "Save" at bounding box center [638, 363] width 27 height 18
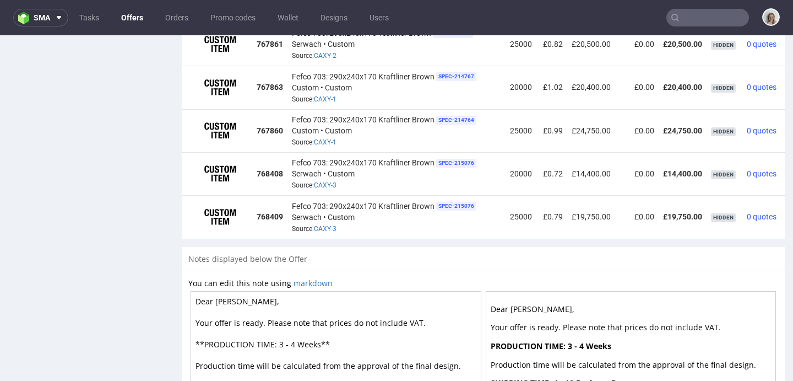
scroll to position [0, 39]
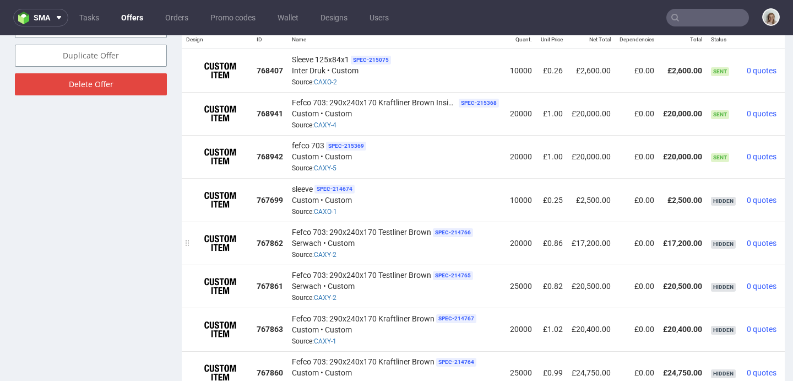
scroll to position [652, 0]
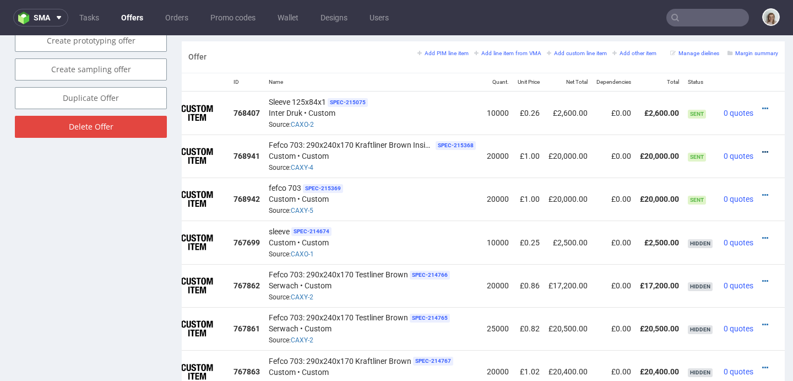
click at [762, 150] on icon at bounding box center [765, 152] width 6 height 8
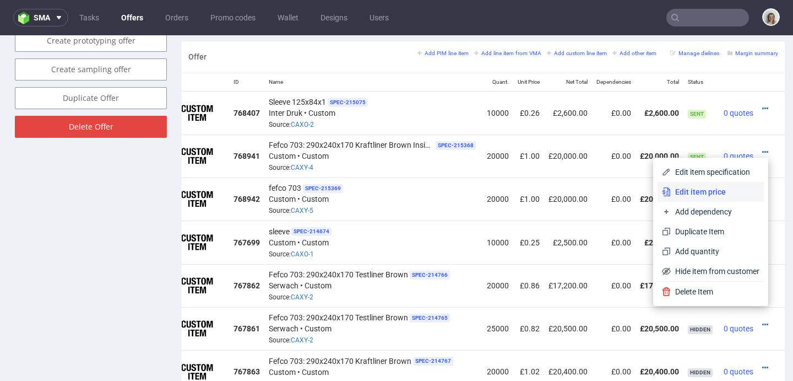
click at [723, 186] on span "Edit item price" at bounding box center [715, 191] width 89 height 11
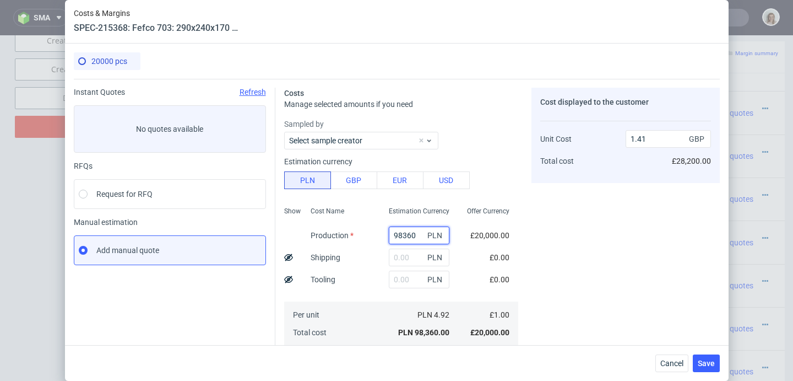
drag, startPoint x: 403, startPoint y: 235, endPoint x: 372, endPoint y: 235, distance: 30.9
click at [380, 235] on div "98360 PLN" at bounding box center [419, 235] width 78 height 22
paste input "3580"
type input "35800"
type input "0.51"
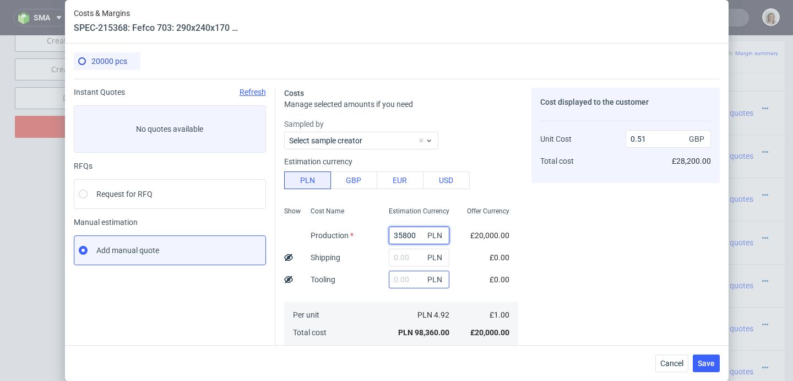
type input "35800"
click at [393, 281] on input "text" at bounding box center [419, 279] width 61 height 18
type input "6000"
type input "0.6"
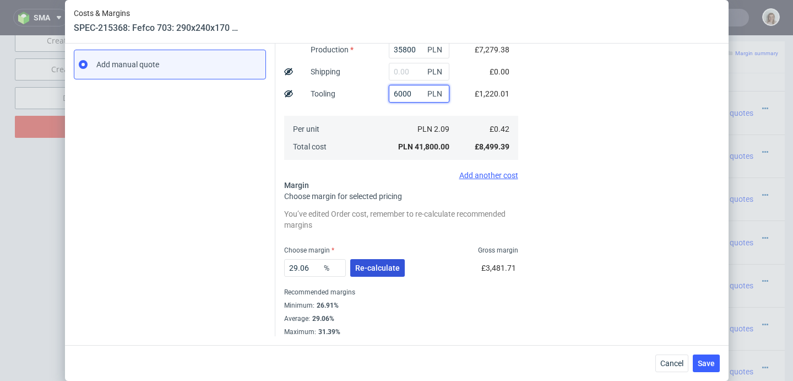
type input "6000"
click at [388, 276] on button "Re-calculate" at bounding box center [377, 268] width 55 height 18
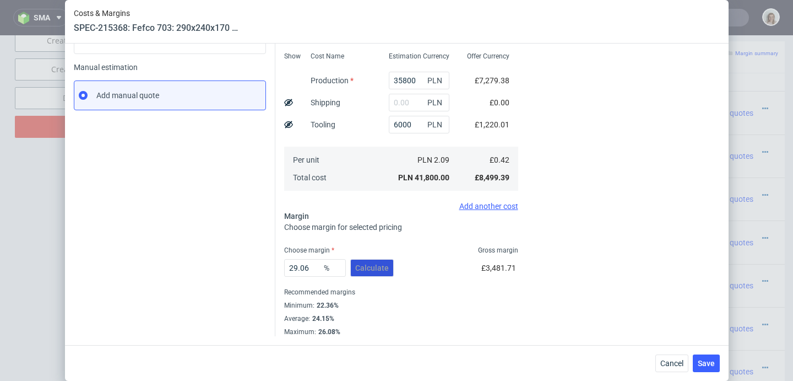
scroll to position [155, 0]
click at [713, 361] on span "Save" at bounding box center [706, 363] width 17 height 8
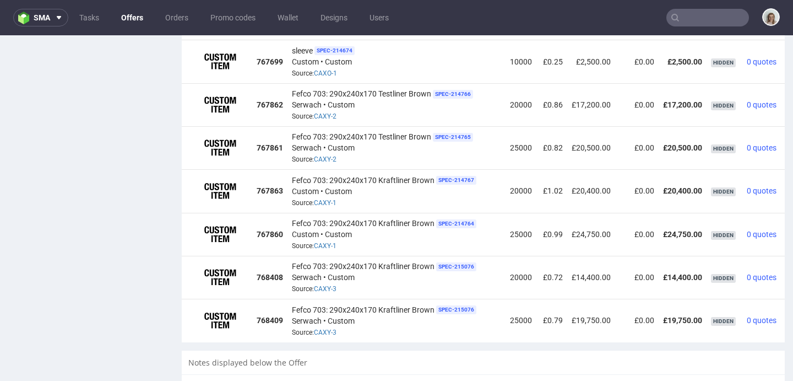
scroll to position [0, 39]
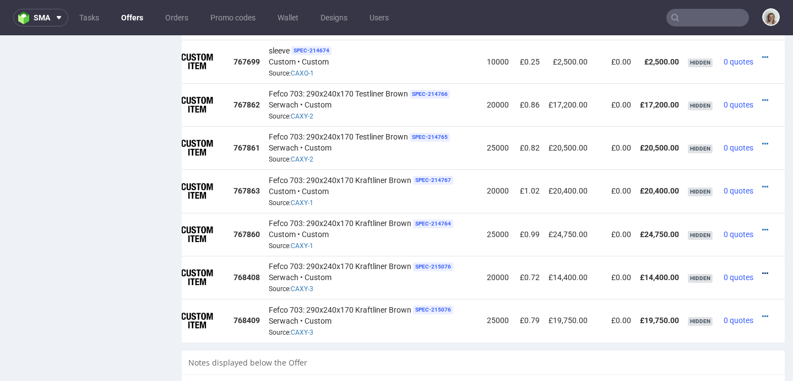
click at [762, 269] on icon at bounding box center [765, 273] width 6 height 8
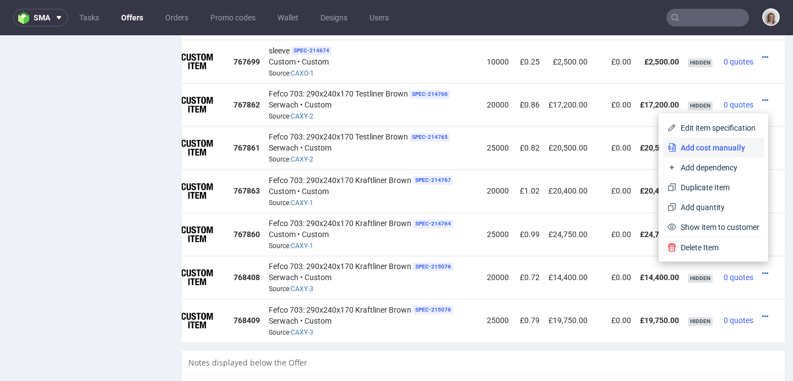
click at [707, 149] on span "Add cost manually" at bounding box center [718, 147] width 83 height 11
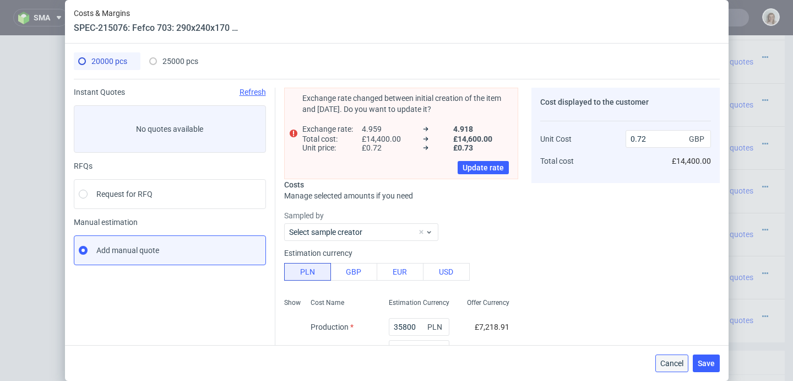
click at [674, 363] on span "Cancel" at bounding box center [672, 363] width 23 height 8
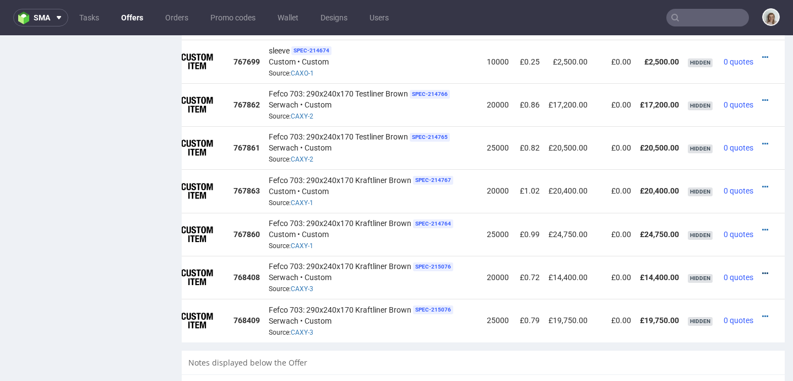
click at [762, 269] on icon at bounding box center [765, 273] width 6 height 8
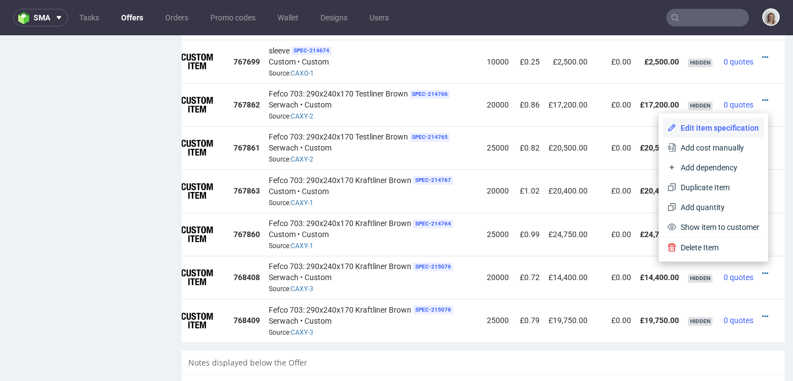
click at [705, 129] on span "Edit item specification" at bounding box center [718, 127] width 83 height 11
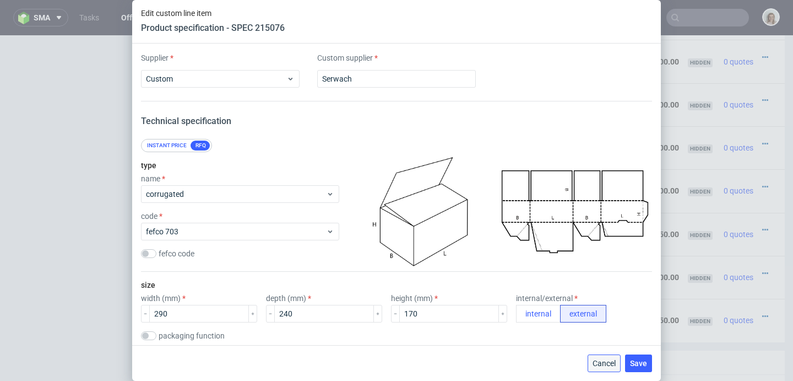
click at [615, 362] on span "Cancel" at bounding box center [604, 363] width 23 height 8
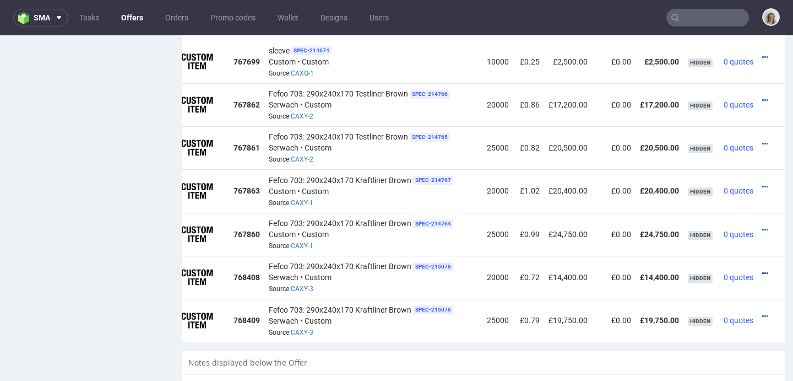
click at [762, 269] on icon at bounding box center [765, 273] width 6 height 8
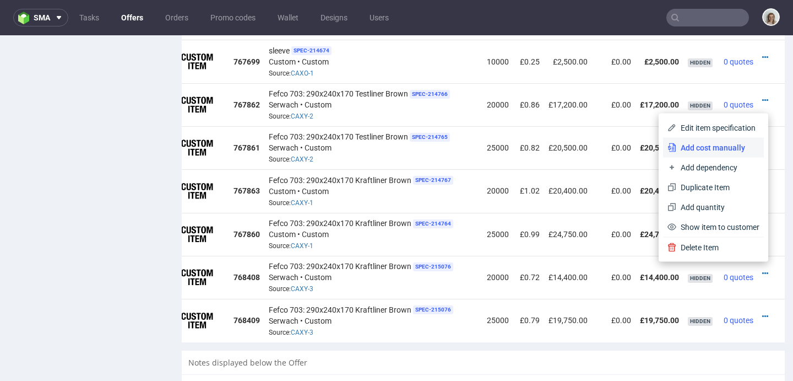
click at [696, 143] on span "Add cost manually" at bounding box center [718, 147] width 83 height 11
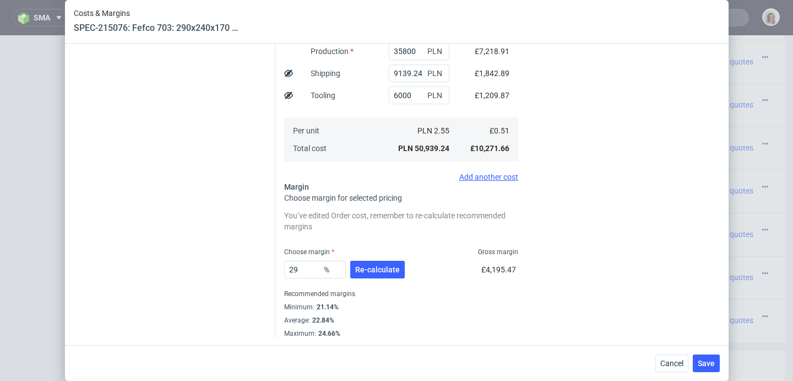
scroll to position [277, 0]
click at [670, 365] on span "Cancel" at bounding box center [672, 363] width 23 height 8
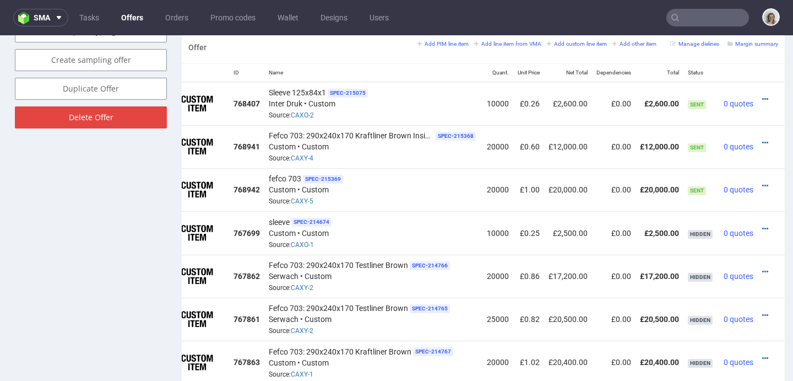
scroll to position [567, 0]
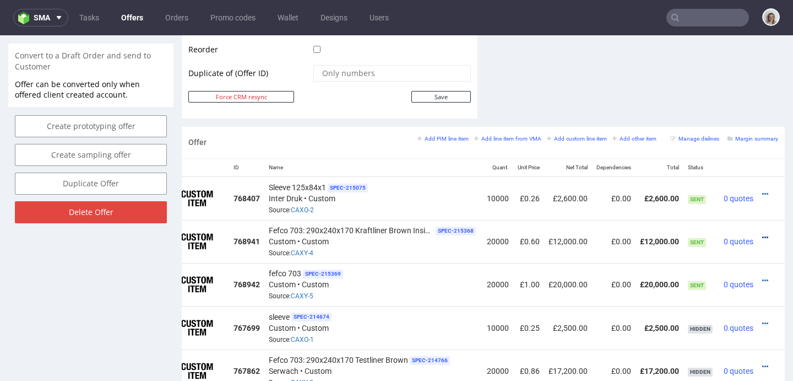
click at [762, 236] on icon at bounding box center [765, 238] width 6 height 8
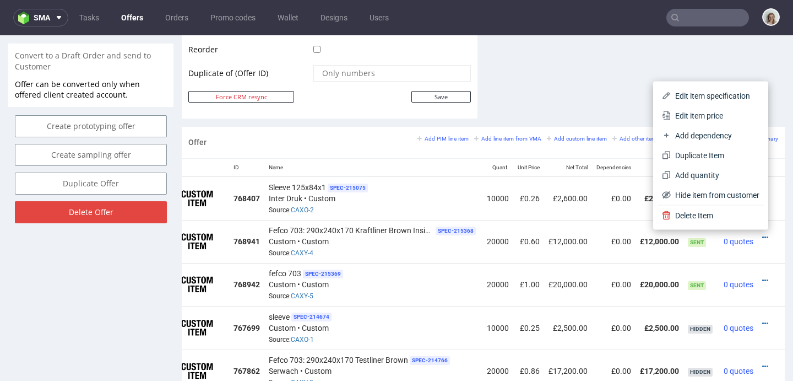
click at [673, 116] on span "Edit item price" at bounding box center [715, 115] width 89 height 11
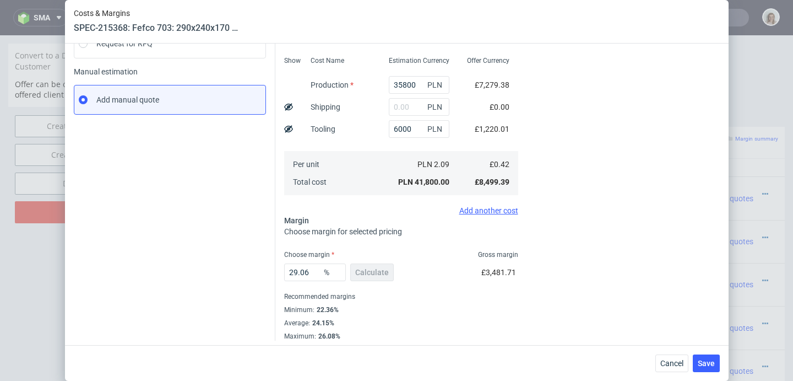
scroll to position [155, 0]
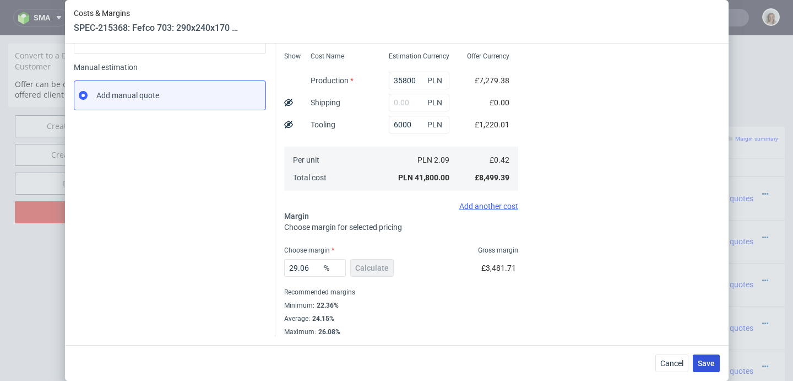
click at [710, 367] on span "Save" at bounding box center [706, 363] width 17 height 8
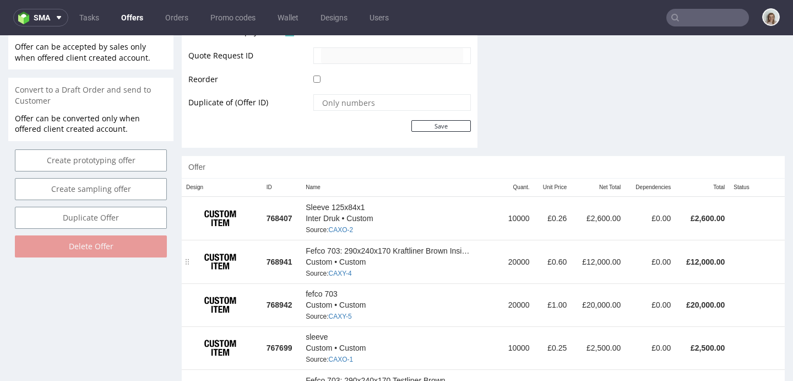
scroll to position [533, 0]
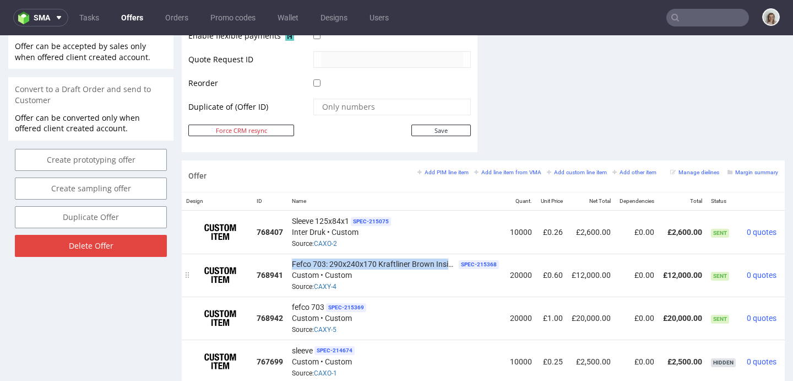
drag, startPoint x: 293, startPoint y: 260, endPoint x: 448, endPoint y: 259, distance: 155.4
click at [448, 259] on span "Fefco 703: 290x240x170 Kraftliner Brown Inside and Outside" at bounding box center [374, 263] width 165 height 11
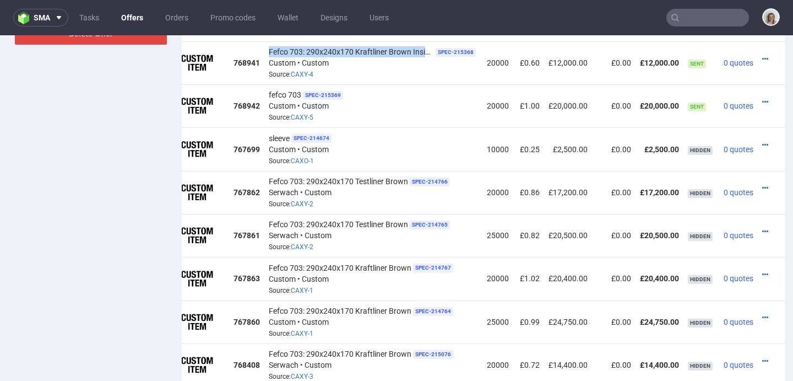
scroll to position [636, 0]
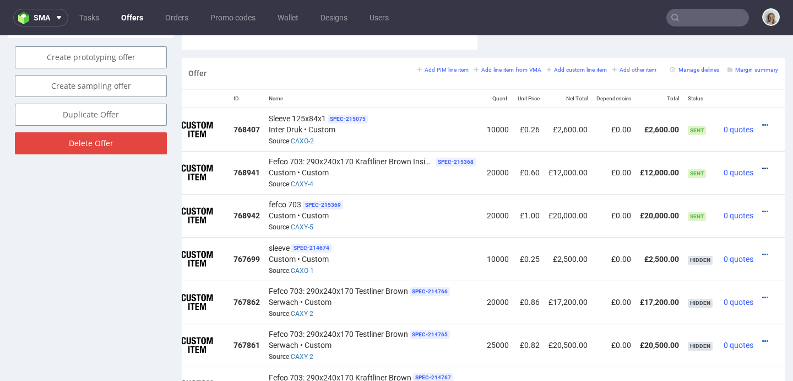
click at [762, 169] on icon at bounding box center [765, 169] width 6 height 8
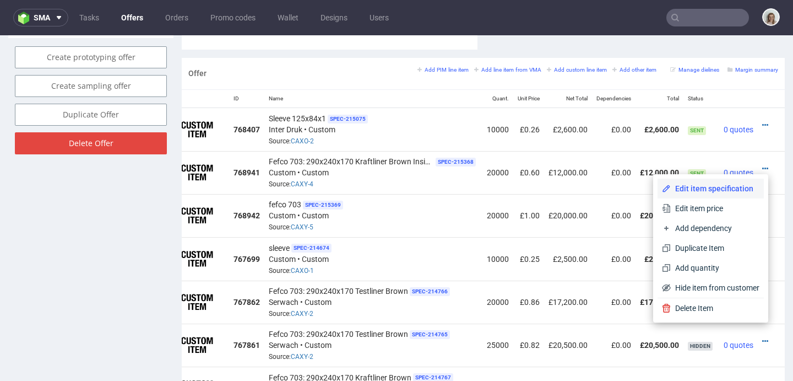
click at [712, 189] on span "Edit item specification" at bounding box center [715, 188] width 89 height 11
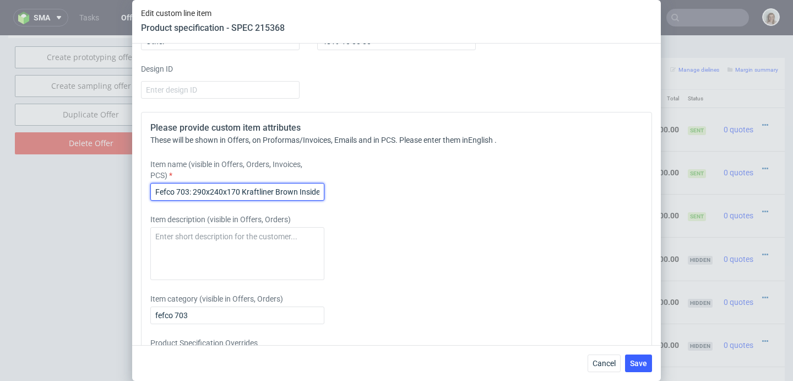
scroll to position [0, 43]
drag, startPoint x: 155, startPoint y: 250, endPoint x: 329, endPoint y: 264, distance: 174.7
click at [329, 264] on div "Please provide custom item attributes These will be shown in Offers, on Proform…" at bounding box center [396, 260] width 511 height 297
click at [603, 358] on button "Cancel" at bounding box center [604, 363] width 33 height 18
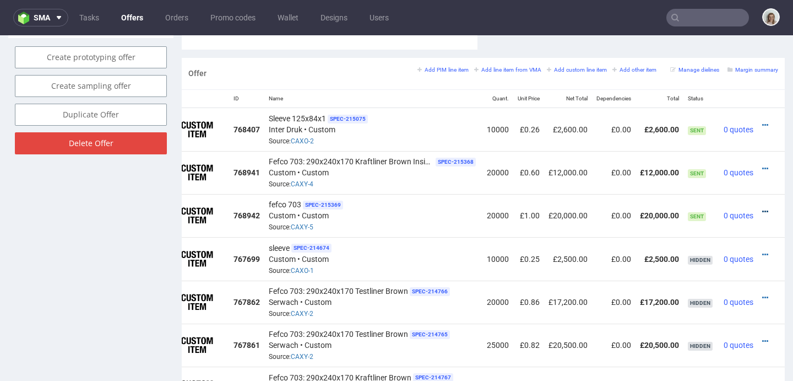
click at [762, 208] on icon at bounding box center [765, 212] width 6 height 8
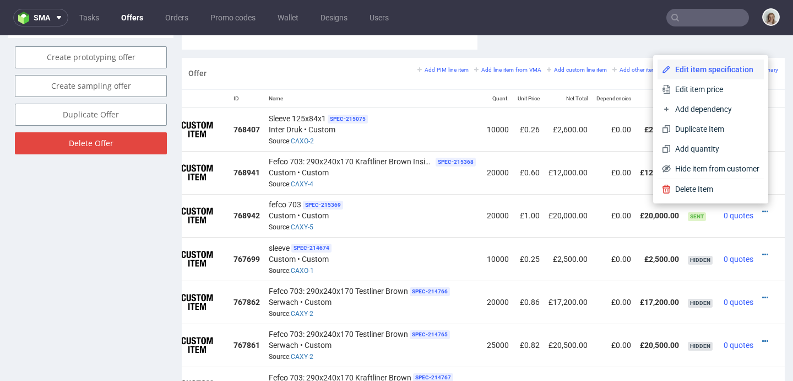
click at [697, 64] on span "Edit item specification" at bounding box center [715, 69] width 89 height 11
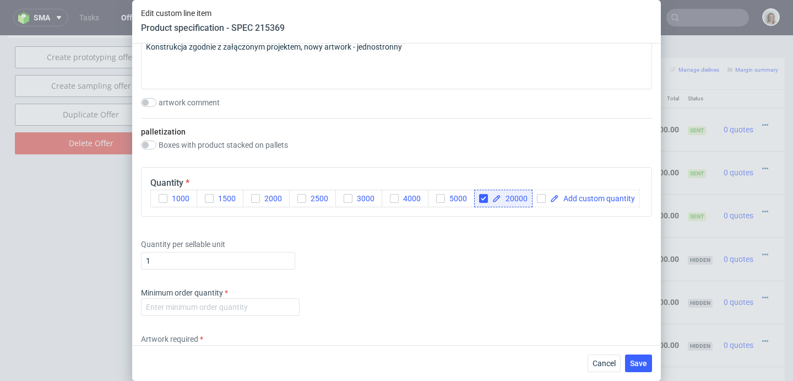
scroll to position [1437, 0]
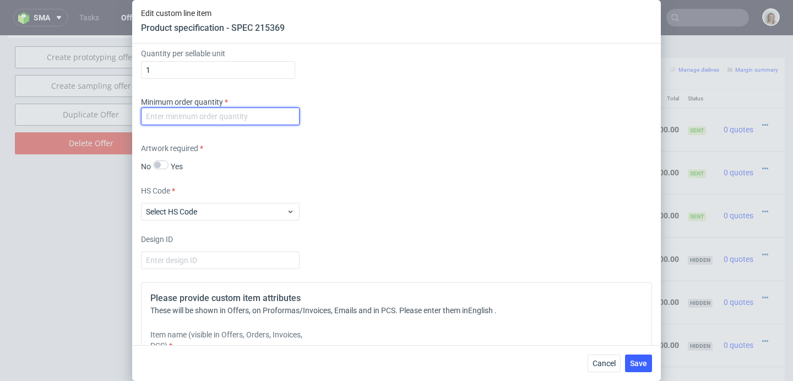
click at [223, 125] on input "number" at bounding box center [220, 116] width 159 height 18
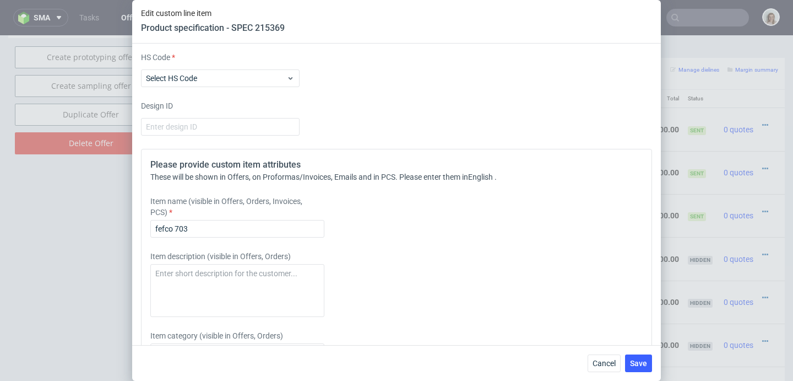
scroll to position [1665, 0]
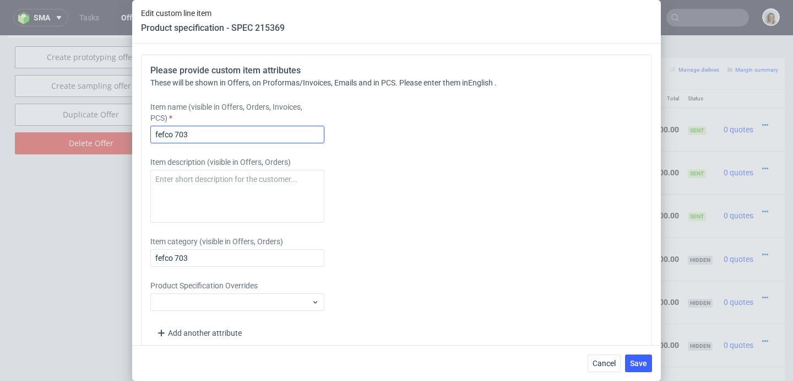
type input "1"
drag, startPoint x: 163, startPoint y: 196, endPoint x: 141, endPoint y: 194, distance: 21.5
click at [141, 195] on div "Please provide custom item attributes These will be shown in Offers, on Proform…" at bounding box center [396, 203] width 511 height 297
paste input "Fefco 703: 290x240x170 Kraftliner Brown Inside and Outside"
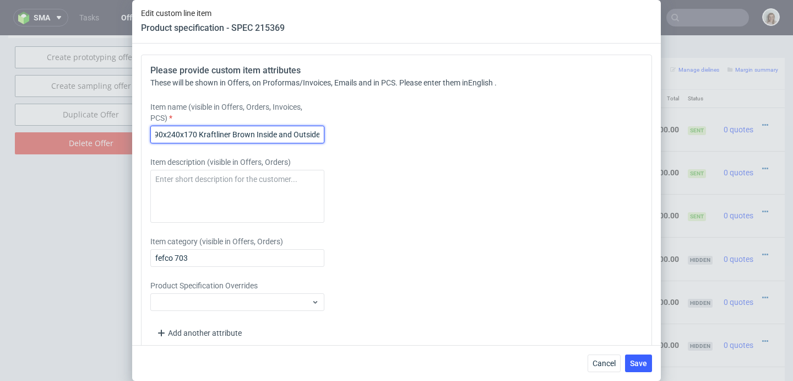
drag, startPoint x: 230, startPoint y: 193, endPoint x: 199, endPoint y: 191, distance: 30.9
click at [199, 143] on input "Fefco 703: 290x240x170 Kraftliner Brown Inside and Outside" at bounding box center [237, 135] width 174 height 18
click at [308, 143] on input "Fefco 703: 290x240x170 Testliner Brown Inside and Outside" at bounding box center [237, 135] width 174 height 18
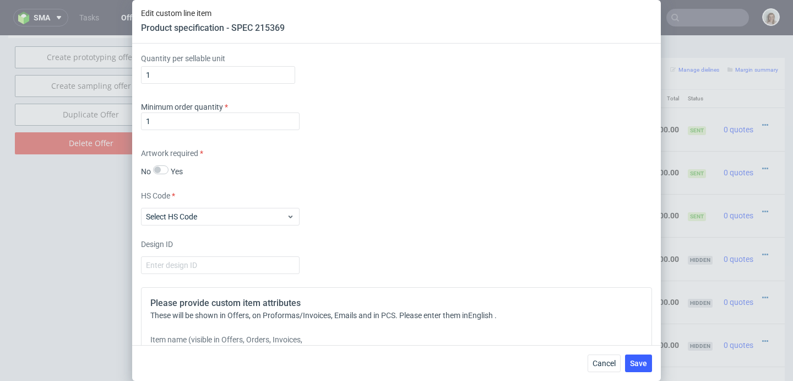
scroll to position [1285, 0]
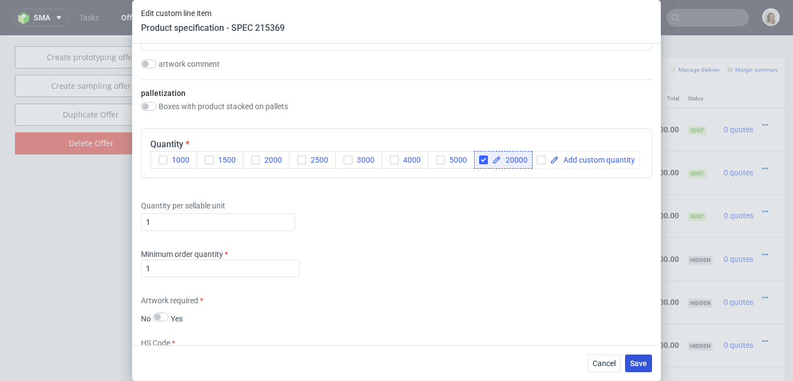
type input "Fefco 703: 290x240x170 Testliner Brown Inside and Kraftliner Brown Outside"
click at [647, 362] on button "Save" at bounding box center [638, 363] width 27 height 18
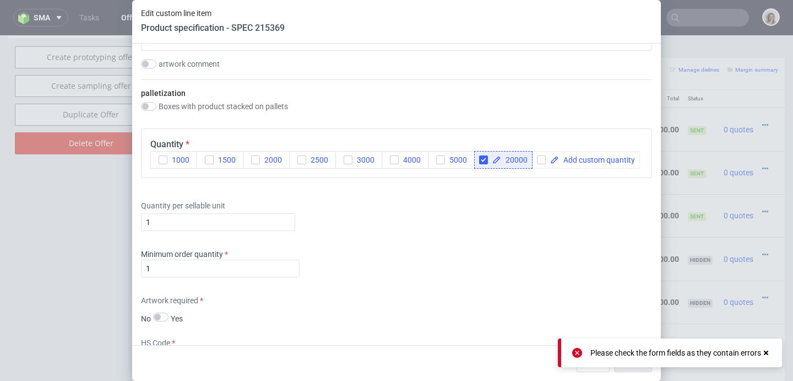
scroll to position [1495, 0]
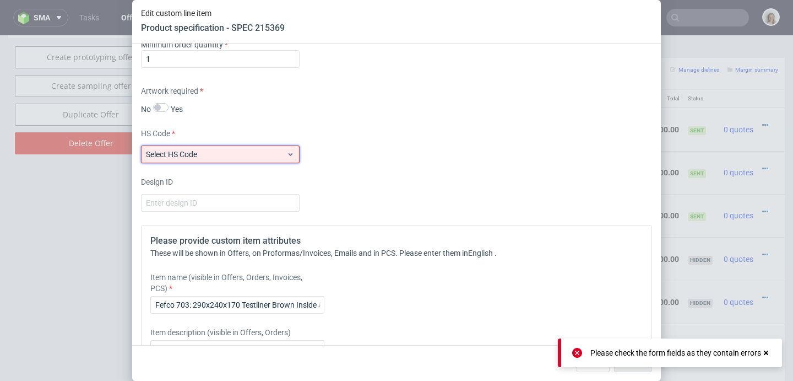
click at [201, 160] on span "Select HS Code" at bounding box center [216, 154] width 140 height 11
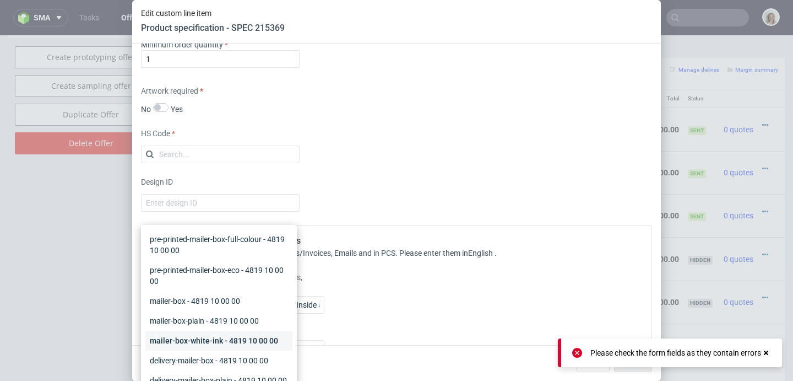
click at [174, 337] on div "mailer-box-white-ink - 4819 10 00 00" at bounding box center [218, 341] width 147 height 20
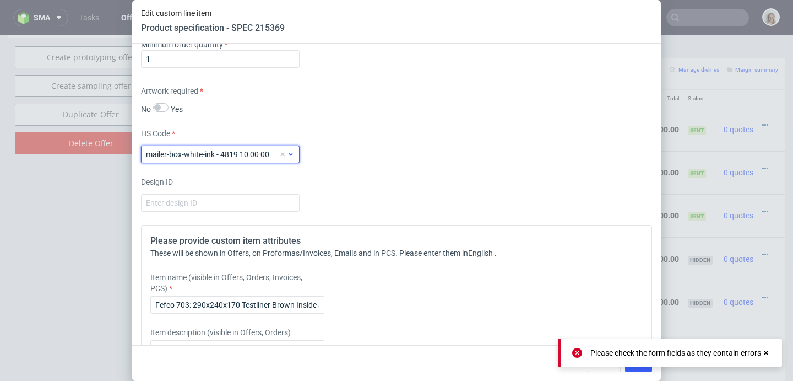
click at [183, 160] on span "mailer-box-white-ink - 4819 10 00 00" at bounding box center [212, 154] width 133 height 11
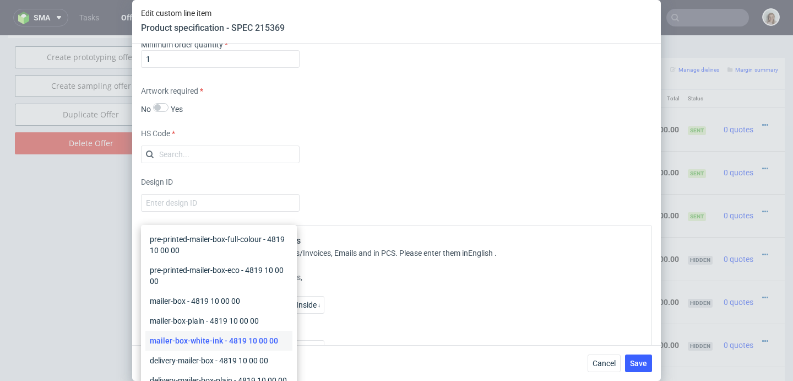
click at [496, 212] on div "Design ID" at bounding box center [396, 193] width 511 height 35
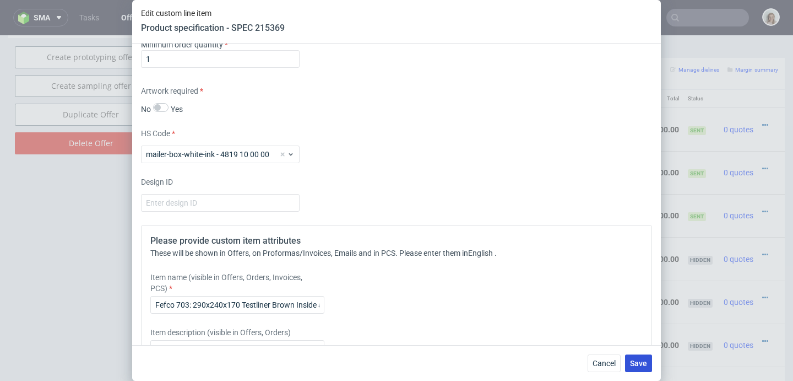
click at [632, 361] on span "Save" at bounding box center [638, 363] width 17 height 8
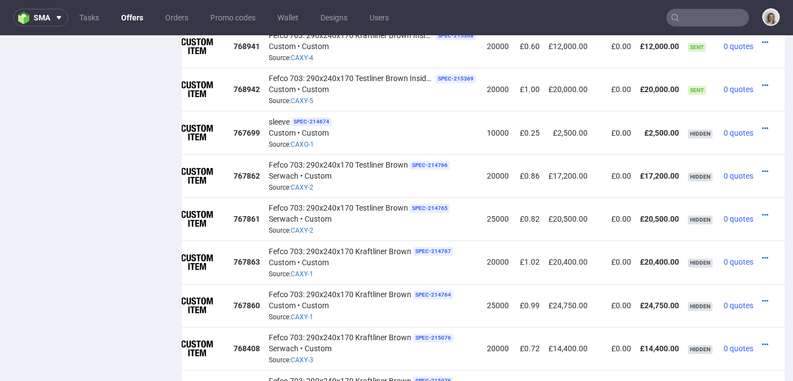
scroll to position [620, 0]
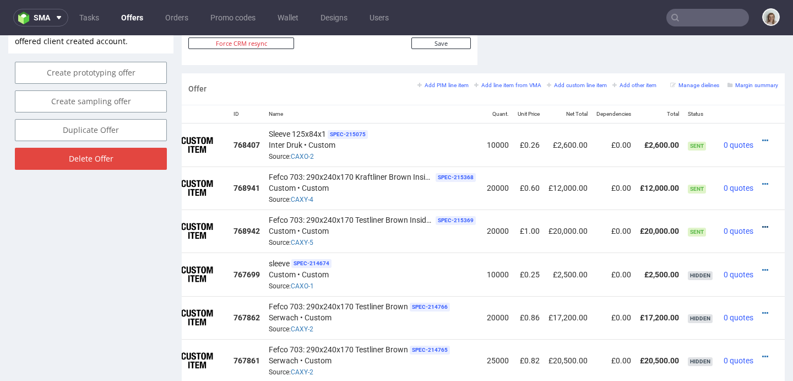
click at [762, 224] on icon at bounding box center [765, 227] width 6 height 8
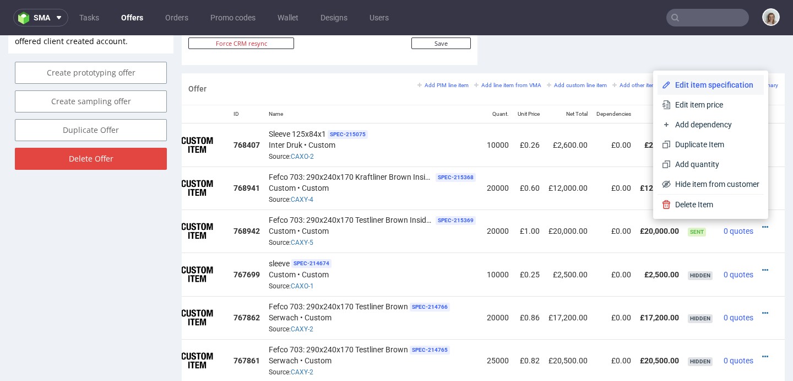
click at [712, 85] on span "Edit item specification" at bounding box center [715, 84] width 89 height 11
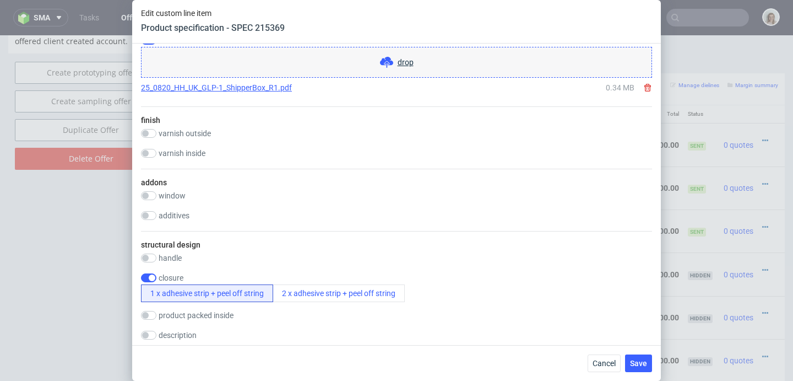
scroll to position [1086, 0]
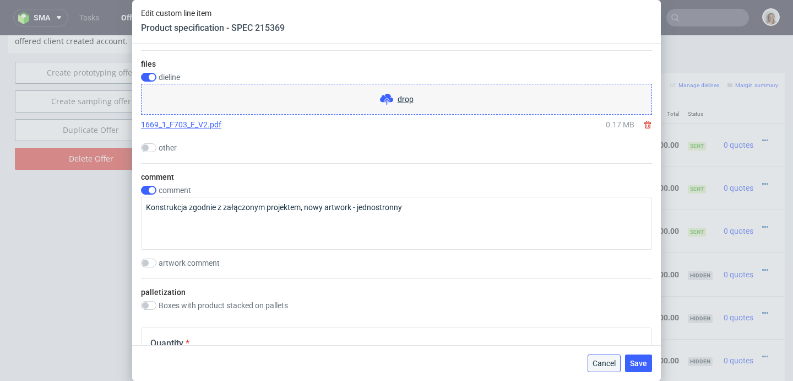
click at [602, 359] on span "Cancel" at bounding box center [604, 363] width 23 height 8
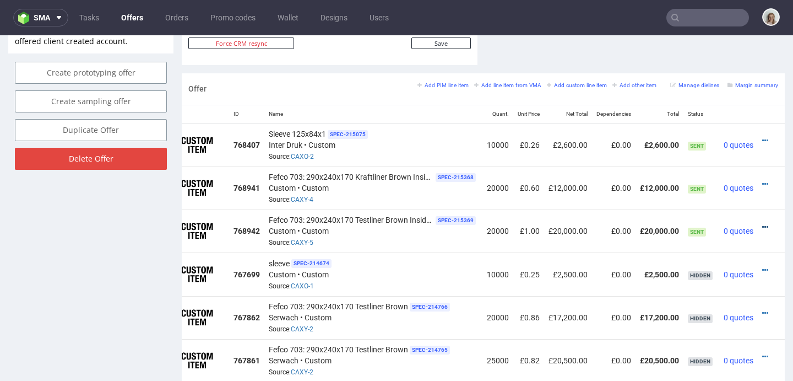
click at [762, 223] on icon at bounding box center [765, 227] width 6 height 8
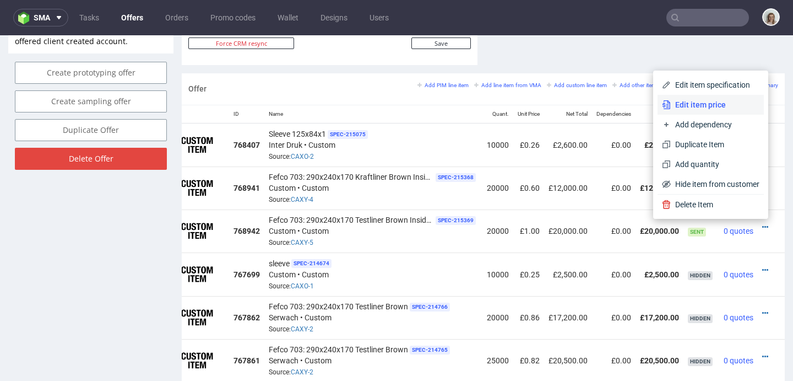
click at [682, 110] on li "Edit item price" at bounding box center [711, 105] width 106 height 20
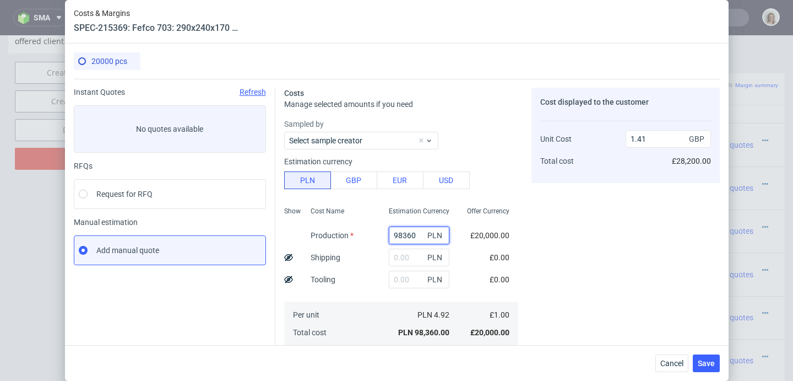
drag, startPoint x: 406, startPoint y: 234, endPoint x: 370, endPoint y: 234, distance: 35.8
click at [380, 235] on div "98360 PLN" at bounding box center [419, 235] width 78 height 22
paste input "3170"
type input "31700"
type input "0.45"
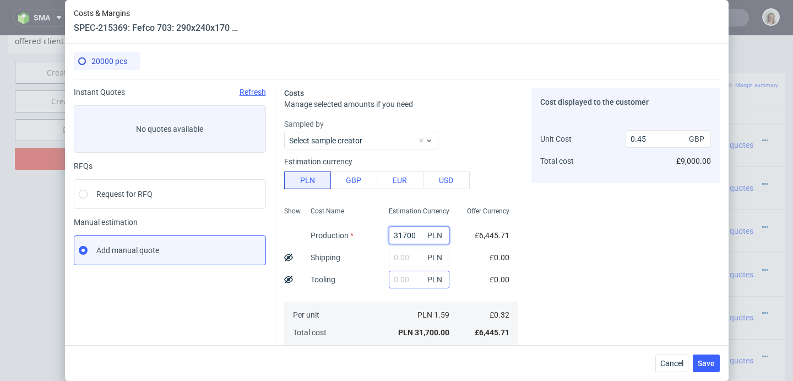
type input "31700"
click at [394, 275] on input "text" at bounding box center [419, 279] width 61 height 18
type input "6000"
type input "0.54"
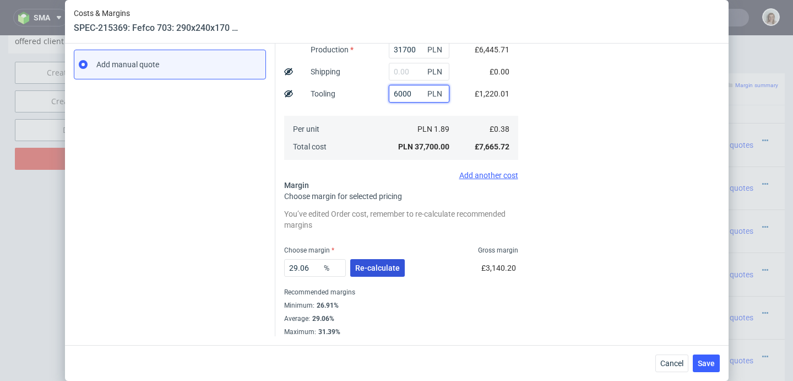
type input "6000"
click at [382, 272] on span "Re-calculate" at bounding box center [377, 268] width 45 height 8
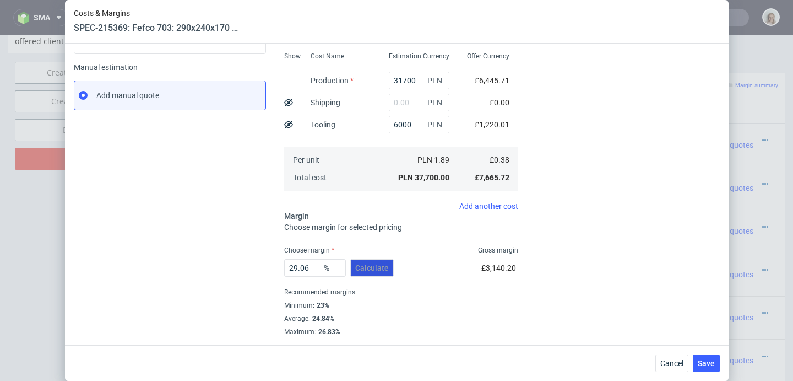
scroll to position [155, 0]
click at [705, 365] on span "Save" at bounding box center [706, 363] width 17 height 8
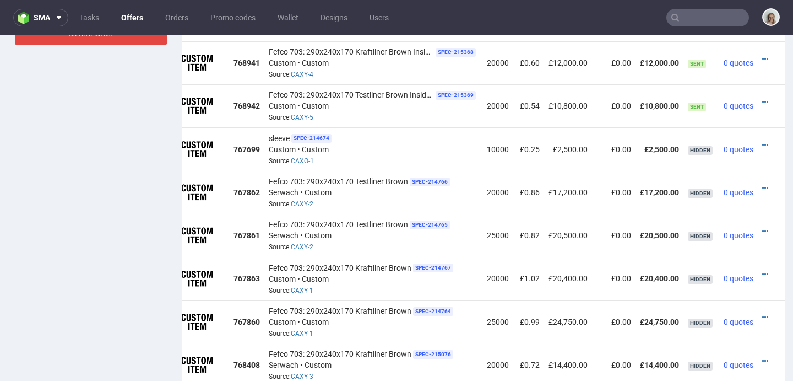
scroll to position [728, 0]
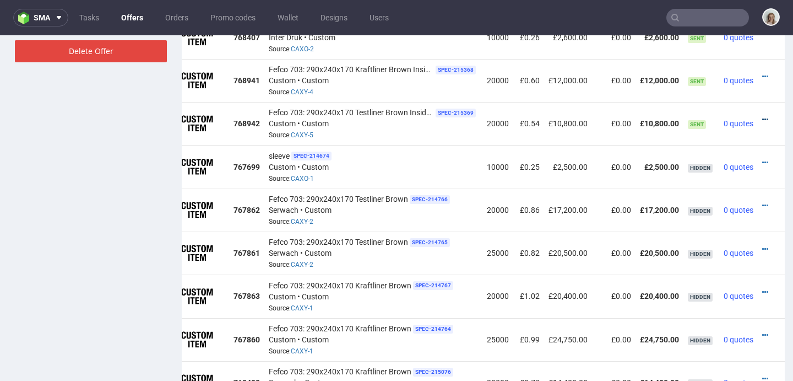
click at [762, 116] on icon at bounding box center [765, 120] width 6 height 8
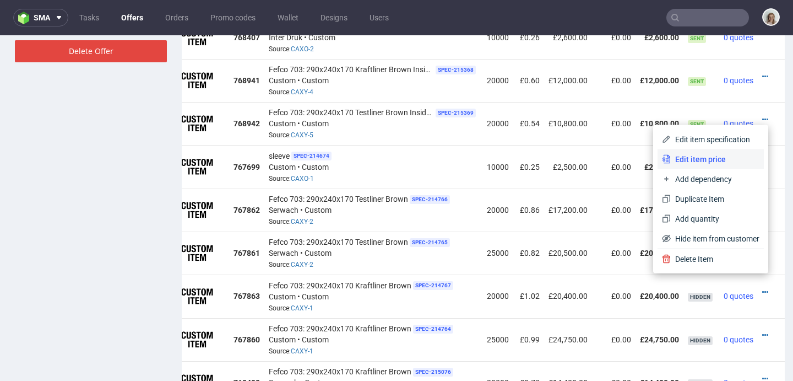
click at [710, 156] on span "Edit item price" at bounding box center [715, 159] width 89 height 11
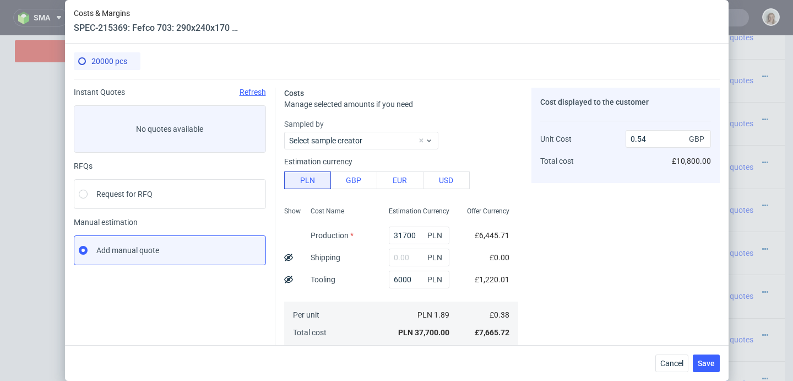
scroll to position [155, 0]
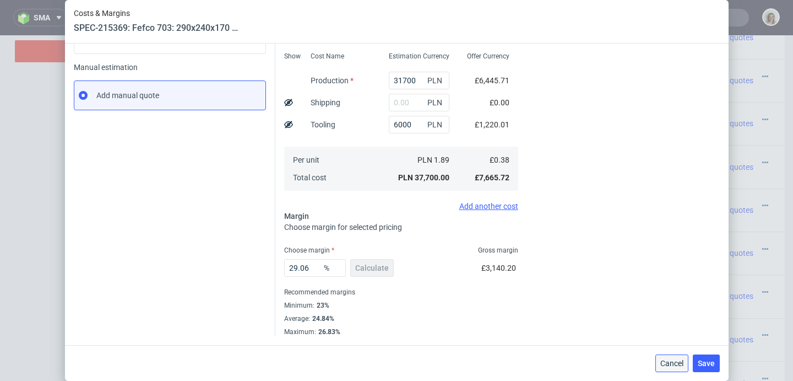
click at [683, 362] on span "Cancel" at bounding box center [672, 363] width 23 height 8
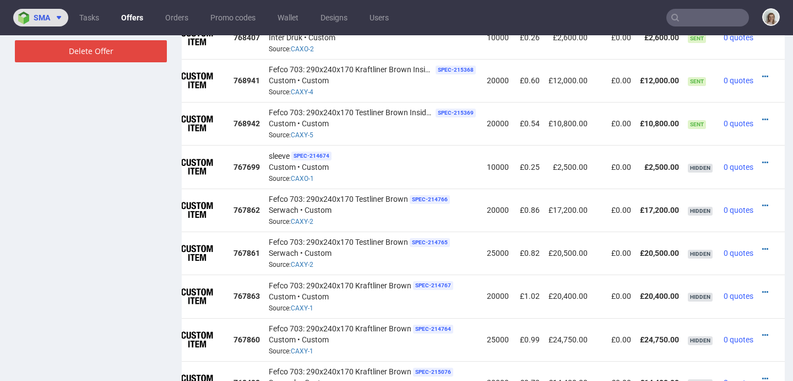
click at [58, 14] on icon at bounding box center [59, 17] width 9 height 9
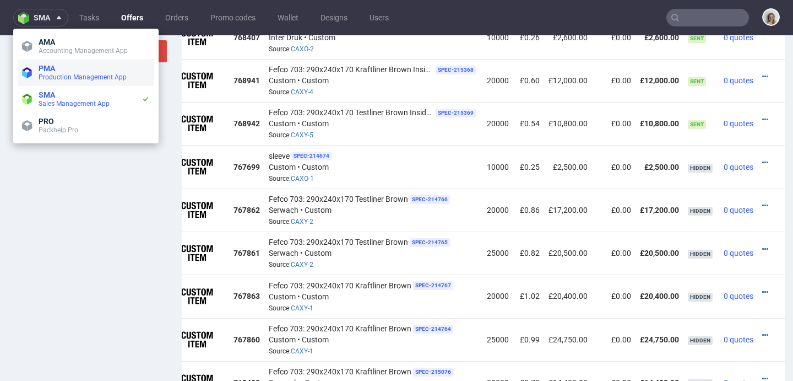
click at [68, 61] on li "PMA Production Management App" at bounding box center [86, 72] width 137 height 26
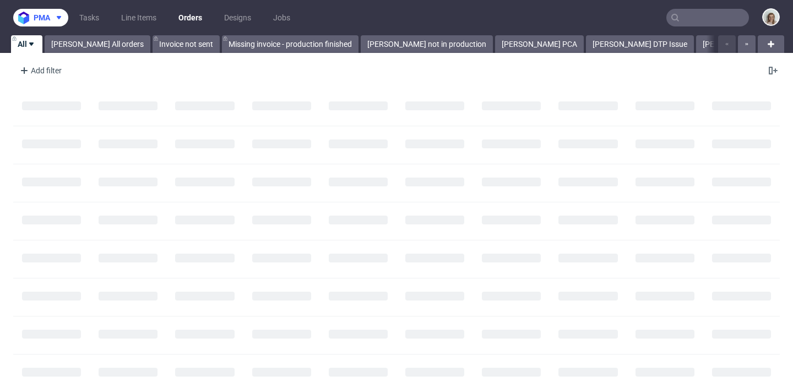
click at [50, 21] on span "pma" at bounding box center [42, 18] width 17 height 8
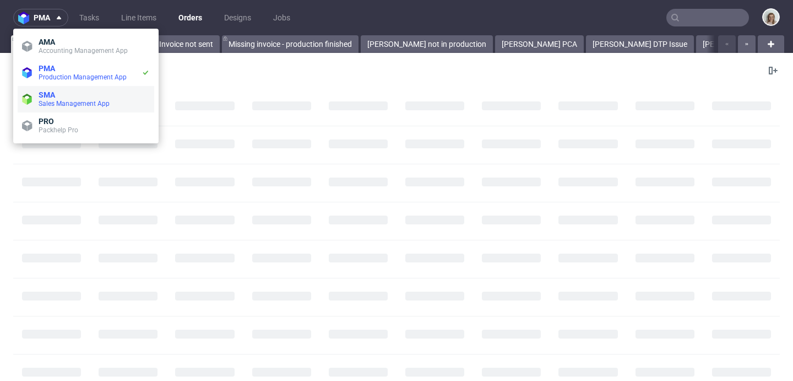
click at [61, 96] on span "SMA" at bounding box center [94, 94] width 111 height 9
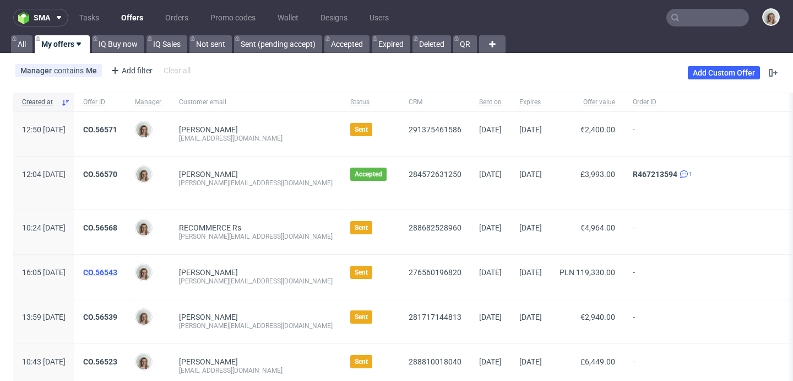
click at [117, 270] on link "CO.56543" at bounding box center [100, 272] width 34 height 9
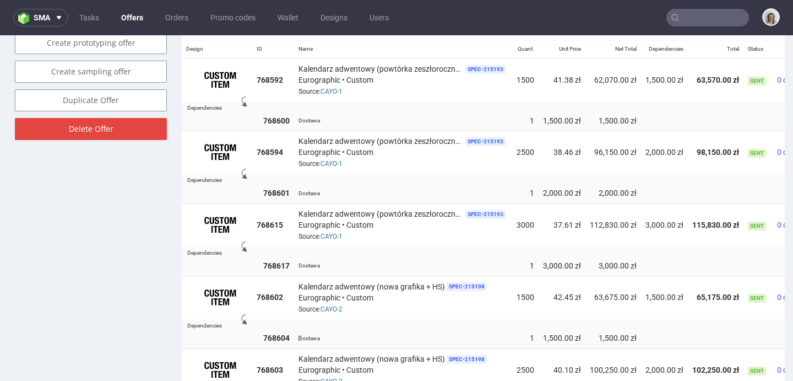
scroll to position [634, 0]
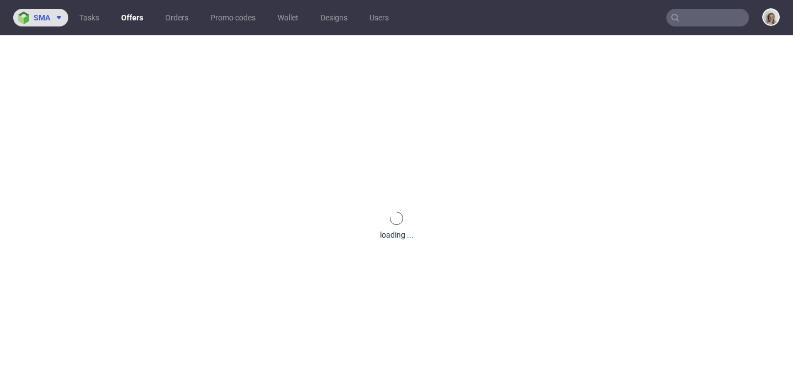
click at [41, 21] on span "sma" at bounding box center [42, 18] width 17 height 8
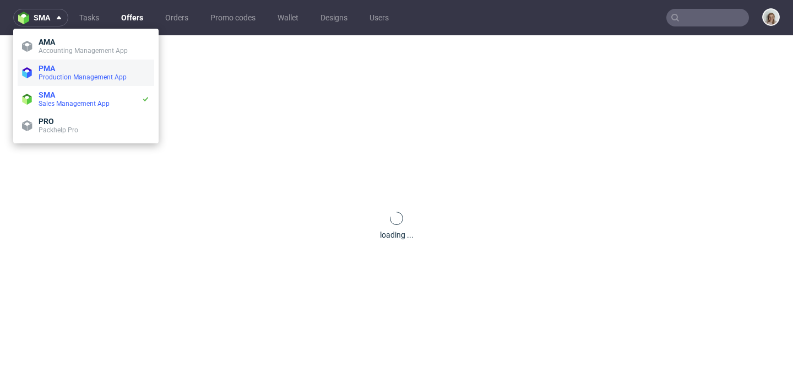
click at [47, 74] on span "Production Management App" at bounding box center [83, 77] width 88 height 8
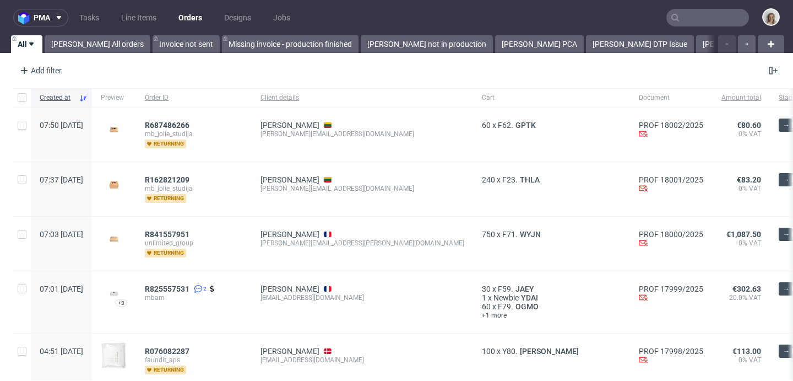
click at [727, 16] on input "text" at bounding box center [708, 18] width 83 height 18
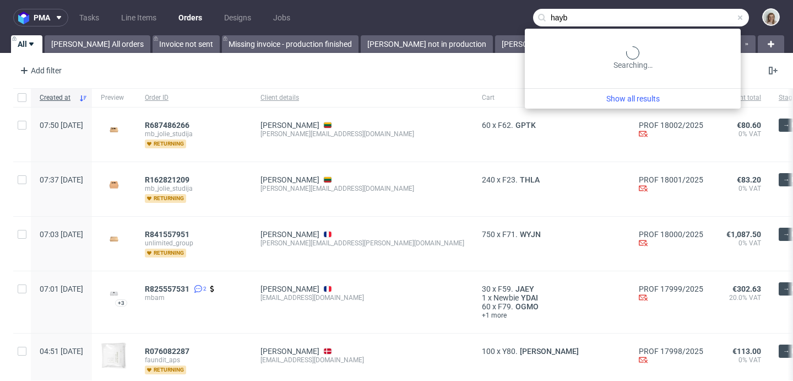
type input "hayb"
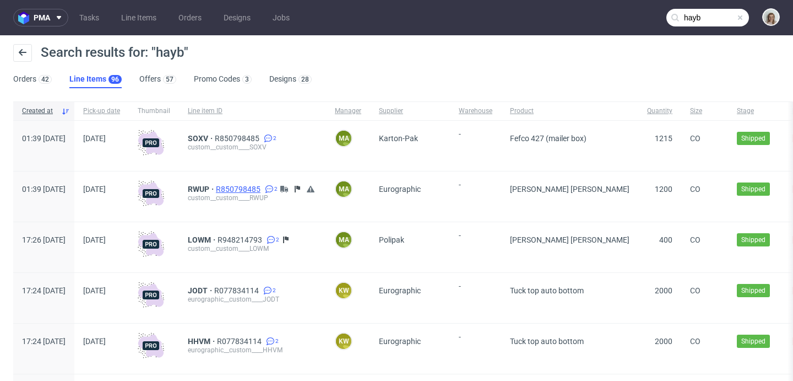
click at [260, 187] on span "R850798485" at bounding box center [239, 189] width 47 height 9
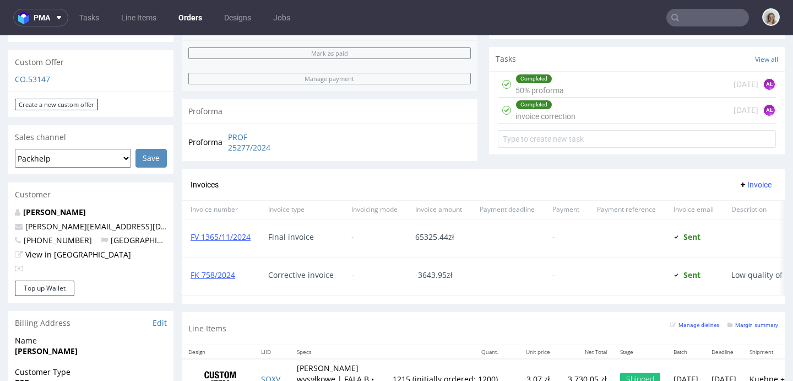
scroll to position [548, 0]
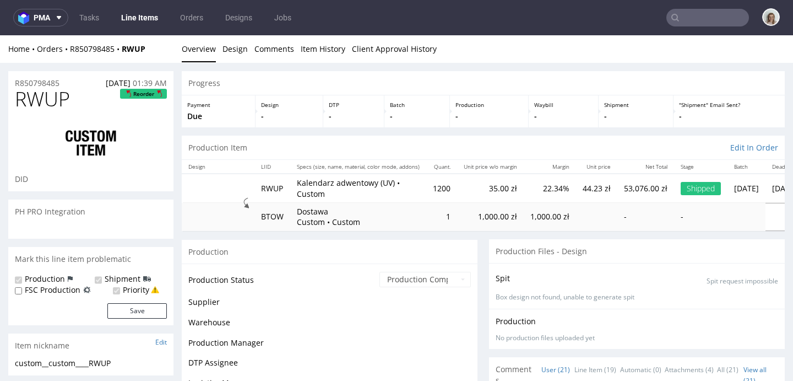
scroll to position [970, 0]
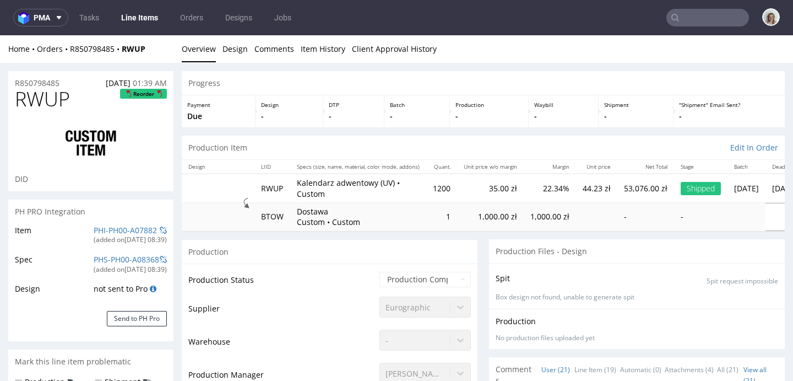
select select "in_progress"
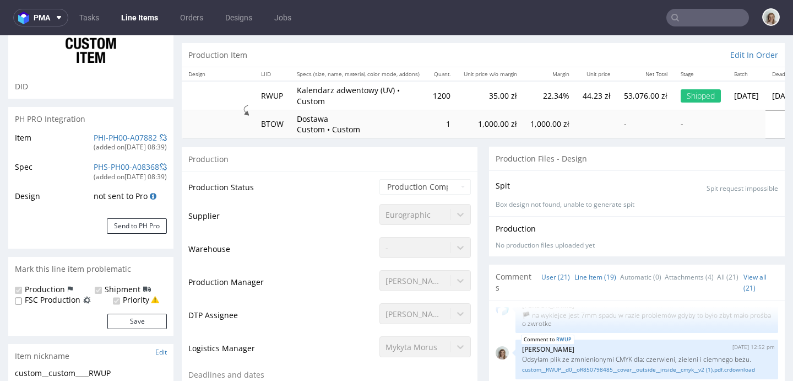
click at [583, 275] on link "Line Item (19)" at bounding box center [596, 277] width 42 height 24
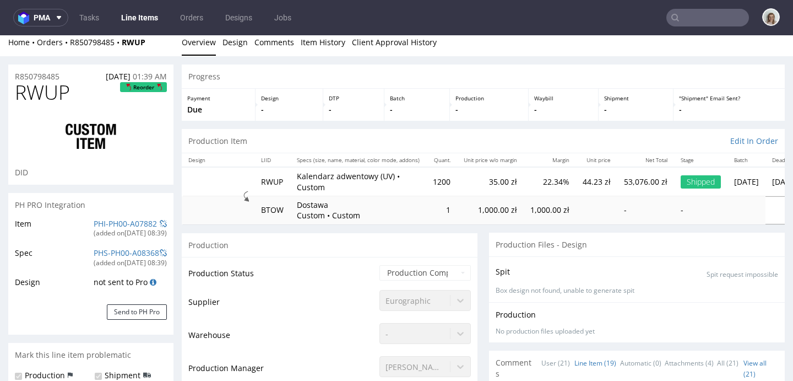
scroll to position [0, 0]
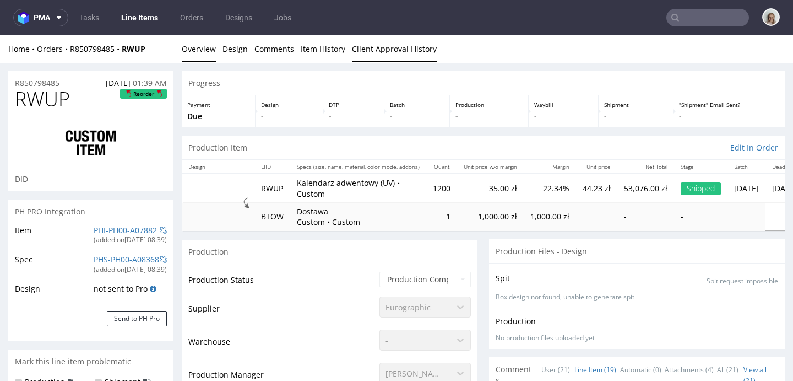
click at [368, 48] on link "Client Approval History" at bounding box center [394, 48] width 85 height 27
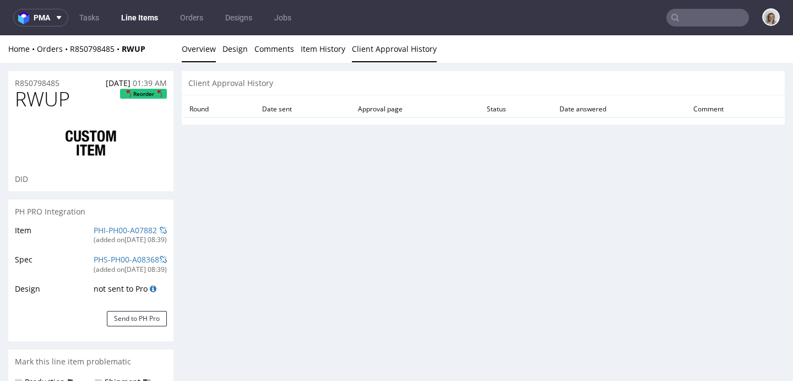
click at [182, 48] on link "Overview" at bounding box center [199, 48] width 34 height 27
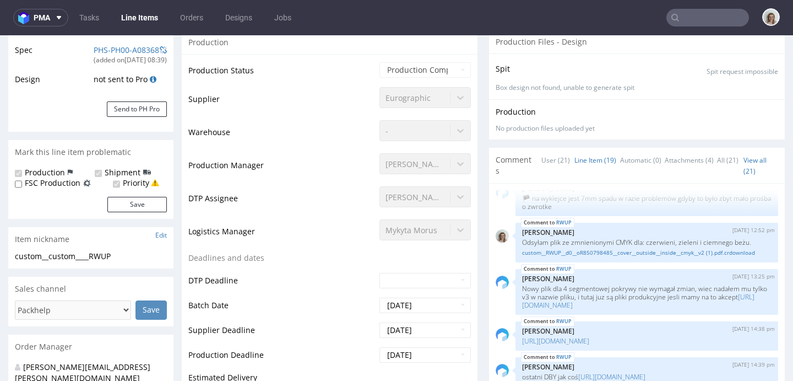
scroll to position [842, 0]
click at [594, 257] on link "custom__RWUP__d0__oR850798485__cover__outside__inside__cmyk__v2 (1).pdf.crdownl…" at bounding box center [647, 252] width 250 height 8
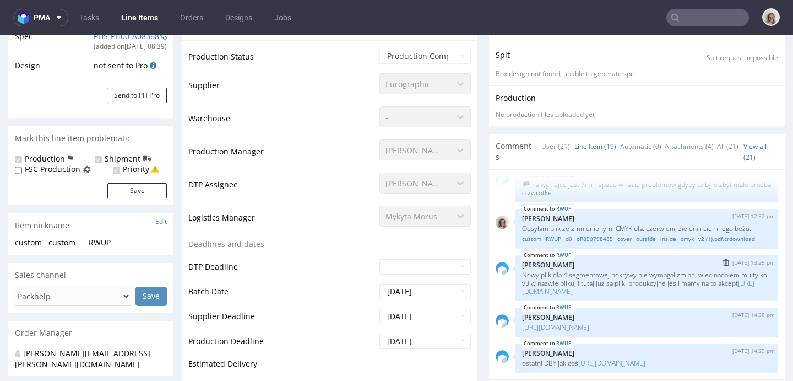
scroll to position [292, 0]
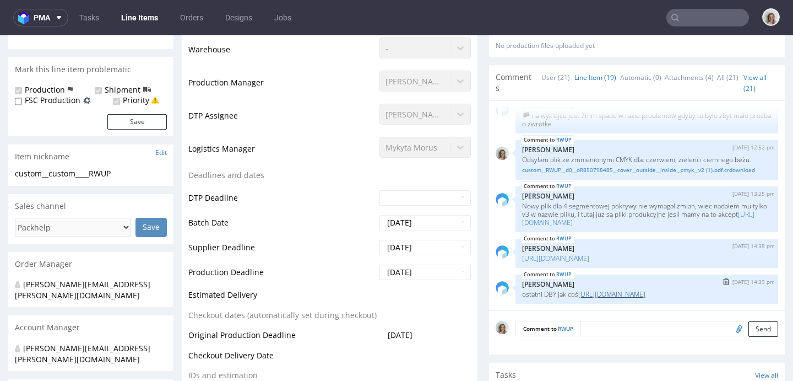
click at [594, 289] on link "[URL][DOMAIN_NAME]" at bounding box center [611, 293] width 67 height 9
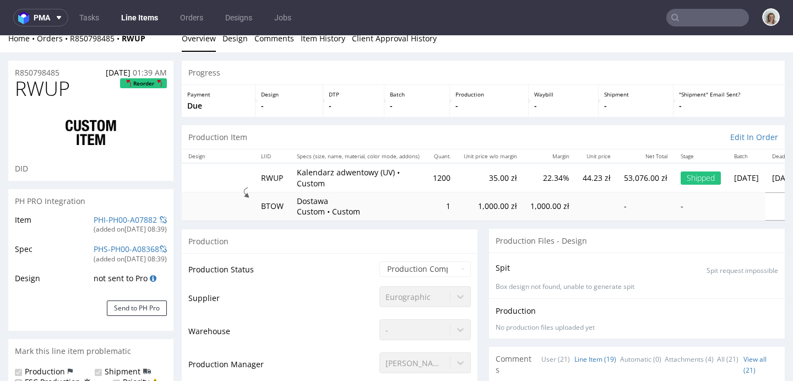
scroll to position [0, 0]
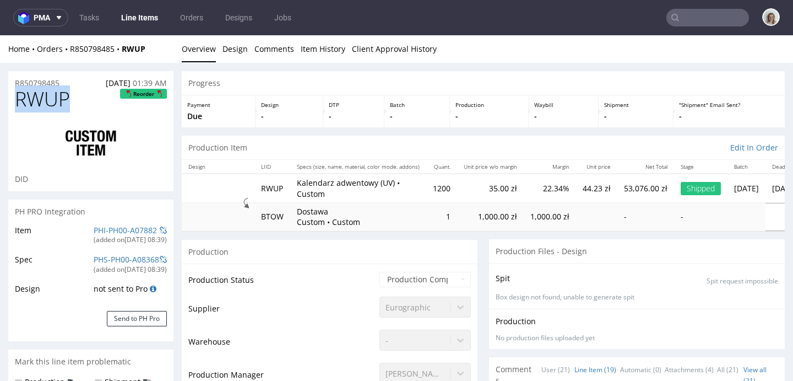
drag, startPoint x: 84, startPoint y: 107, endPoint x: 0, endPoint y: 102, distance: 83.9
copy span "RWUP"
click at [55, 22] on button "pma" at bounding box center [40, 18] width 55 height 18
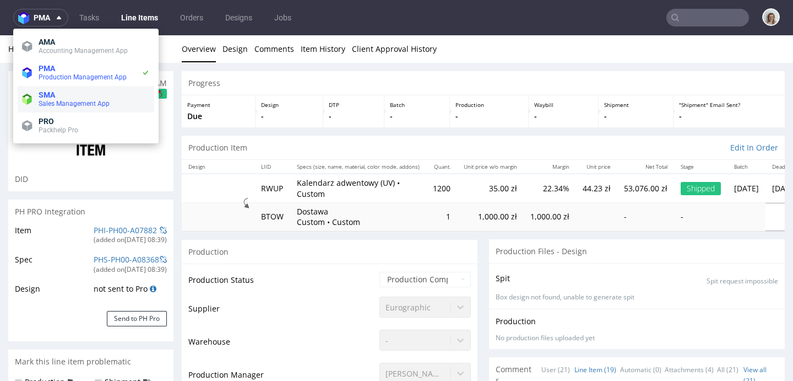
click at [64, 98] on span "SMA" at bounding box center [94, 94] width 111 height 9
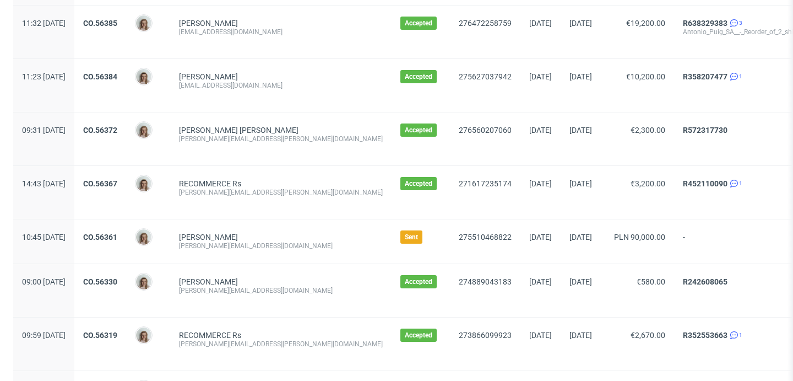
scroll to position [1053, 0]
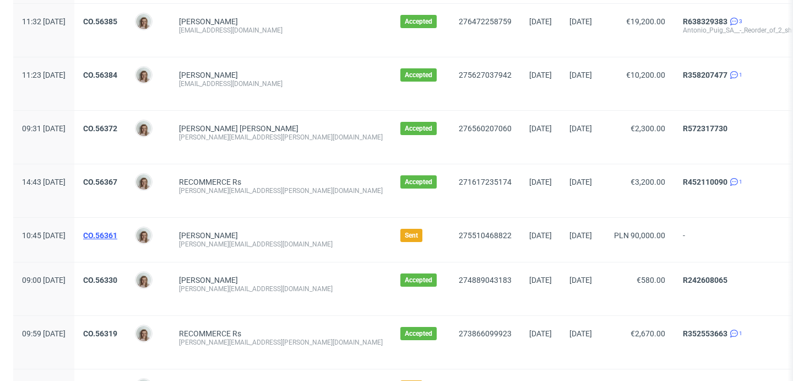
click at [117, 236] on link "CO.56361" at bounding box center [100, 235] width 34 height 9
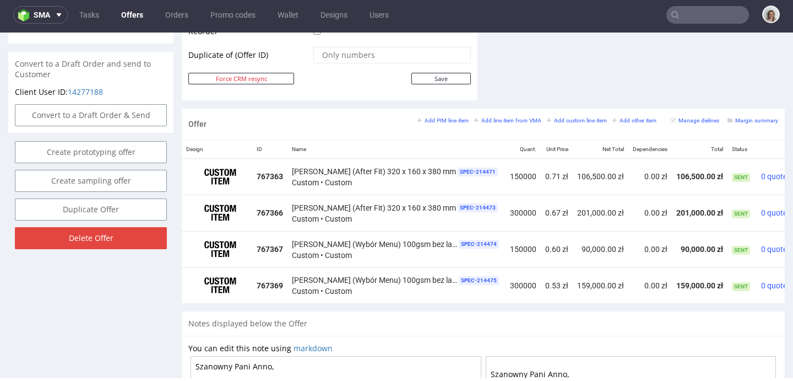
scroll to position [0, 53]
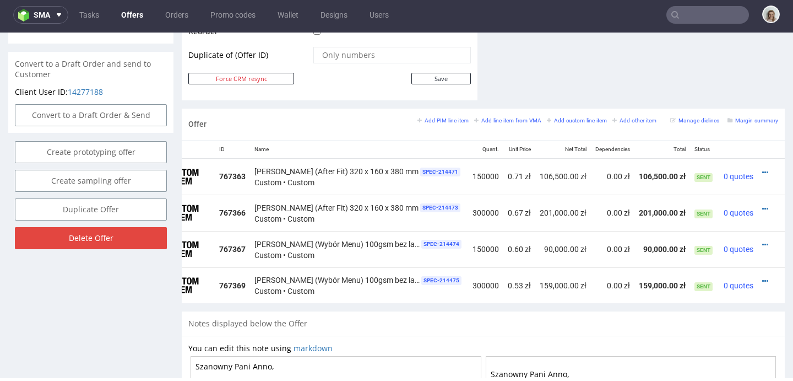
click at [35, 23] on nav "sma Tasks Offers Orders Promo codes Wallet Designs Users" at bounding box center [396, 14] width 793 height 35
click at [45, 13] on span "sma" at bounding box center [42, 15] width 17 height 8
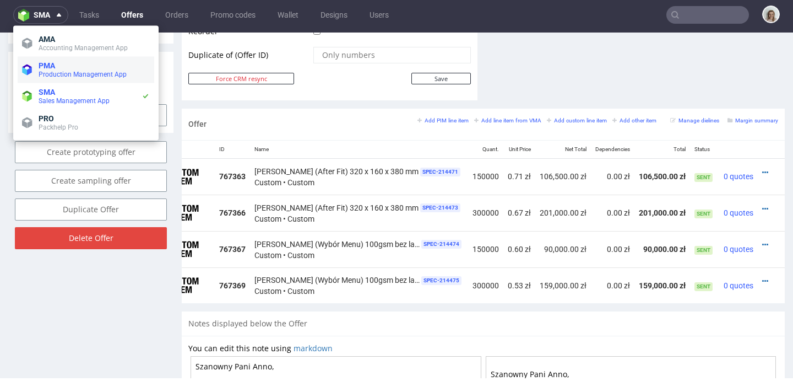
click at [58, 77] on span "Production Management App" at bounding box center [83, 75] width 88 height 8
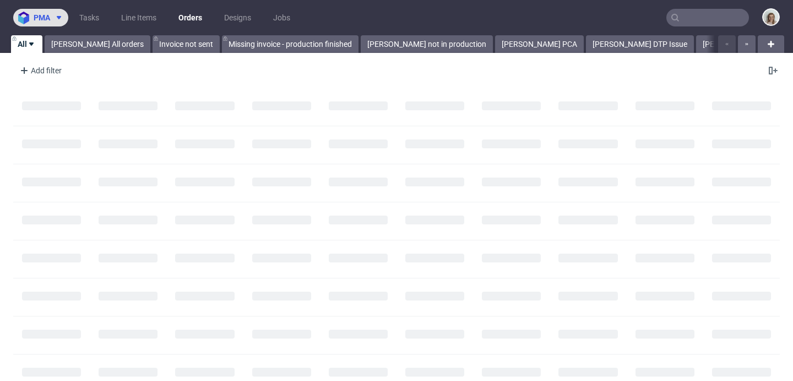
click at [48, 19] on span "pma" at bounding box center [42, 18] width 17 height 8
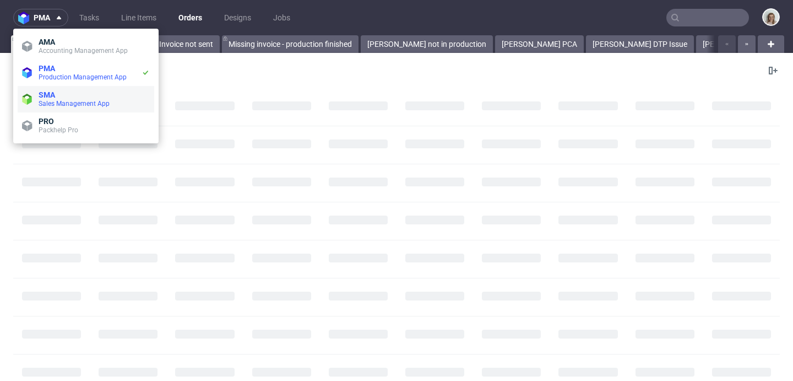
click at [68, 102] on span "Sales Management App" at bounding box center [74, 104] width 71 height 8
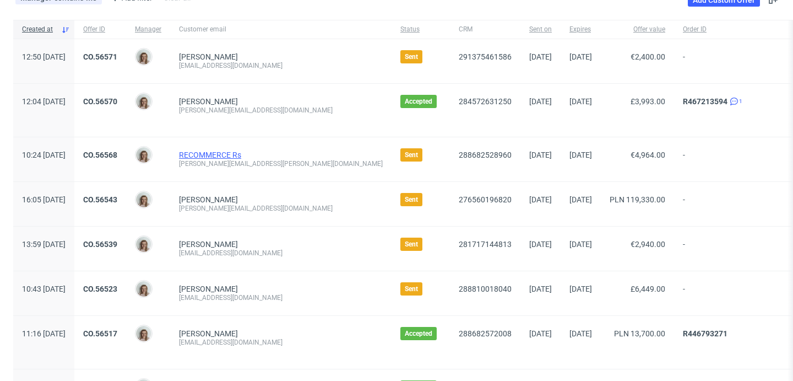
scroll to position [89, 0]
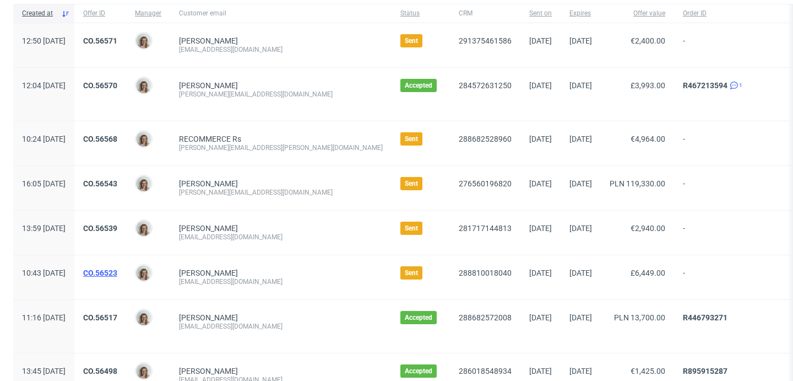
click at [117, 275] on link "CO.56523" at bounding box center [100, 272] width 34 height 9
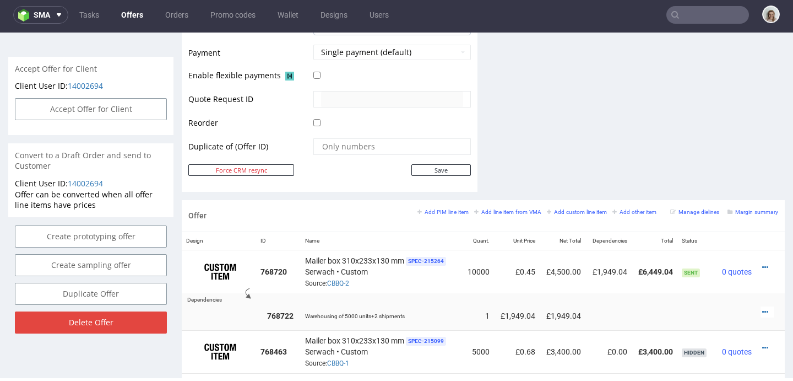
scroll to position [501, 0]
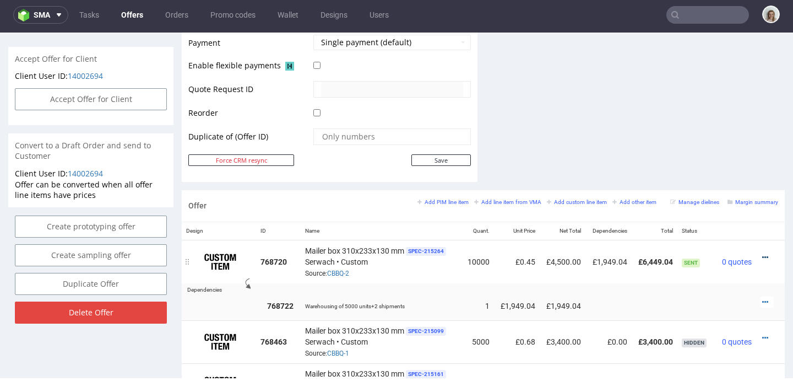
click at [762, 257] on icon at bounding box center [765, 257] width 6 height 8
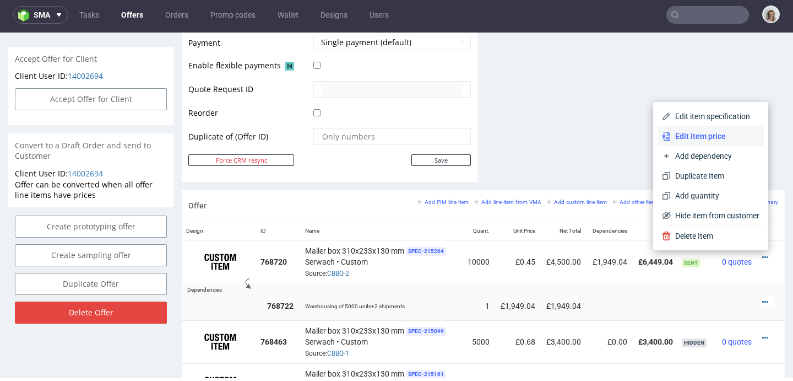
click at [672, 137] on span "Edit item price" at bounding box center [715, 136] width 89 height 11
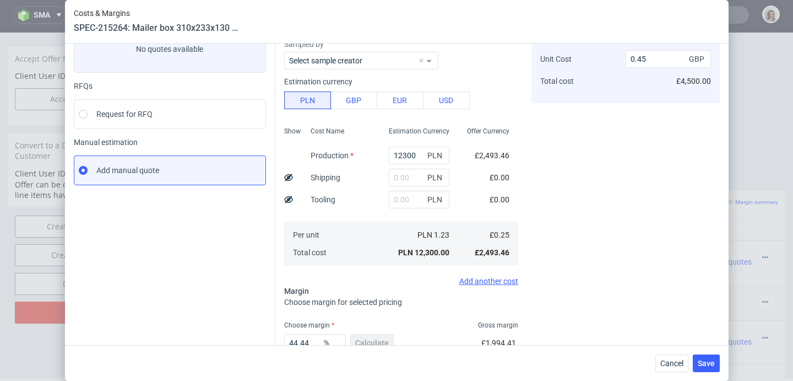
scroll to position [0, 0]
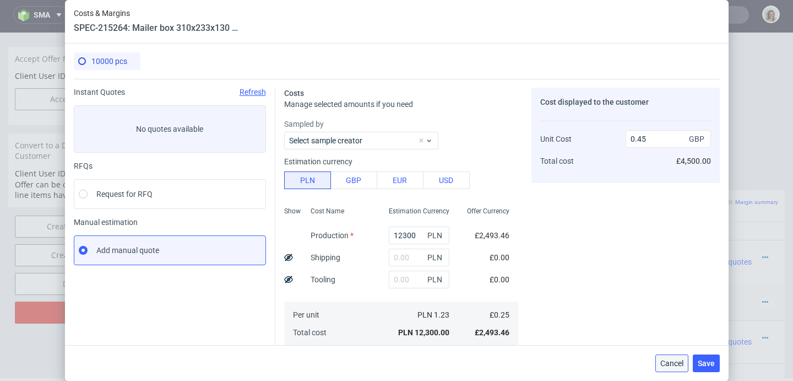
click at [684, 365] on span "Cancel" at bounding box center [672, 363] width 23 height 8
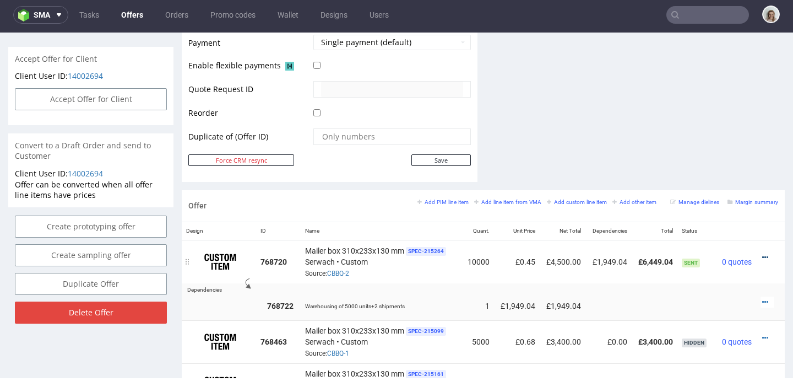
click at [762, 253] on icon at bounding box center [765, 257] width 6 height 8
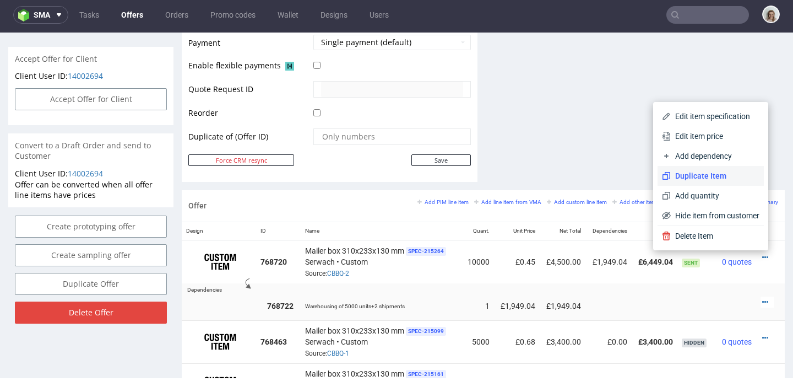
click at [680, 170] on span "Duplicate Item" at bounding box center [715, 175] width 89 height 11
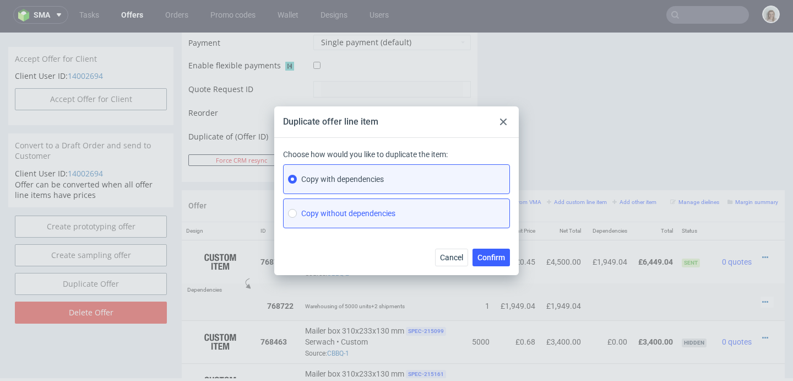
click at [389, 217] on span "Copy without dependencies" at bounding box center [348, 213] width 94 height 11
click at [297, 217] on input "Copy without dependencies" at bounding box center [292, 213] width 9 height 9
radio input "true"
radio input "false"
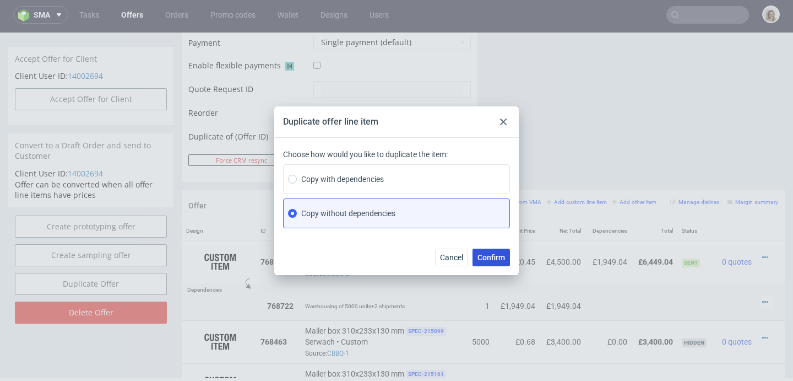
click at [496, 254] on span "Confirm" at bounding box center [492, 257] width 28 height 8
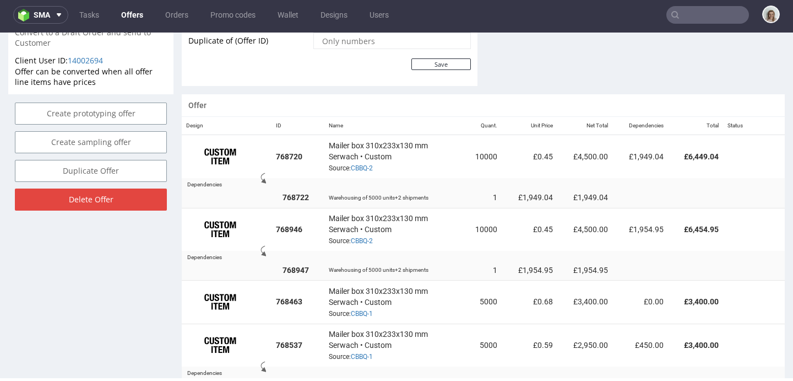
scroll to position [614, 0]
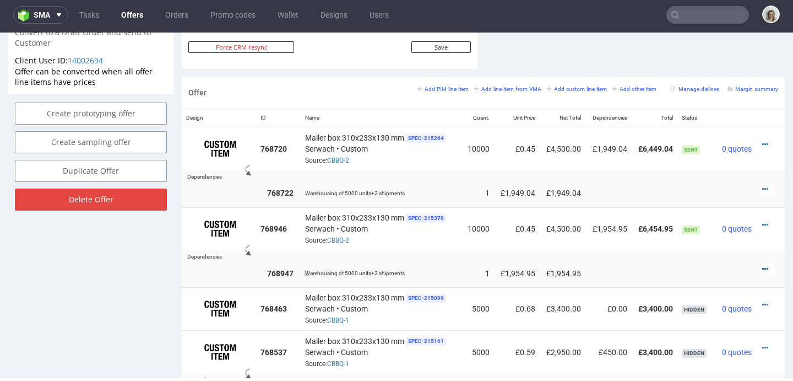
click at [762, 265] on icon at bounding box center [765, 269] width 6 height 8
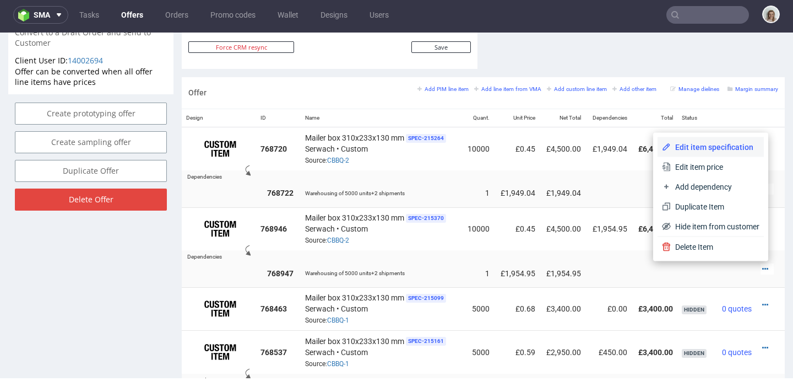
click at [701, 151] on span "Edit item specification" at bounding box center [715, 147] width 89 height 11
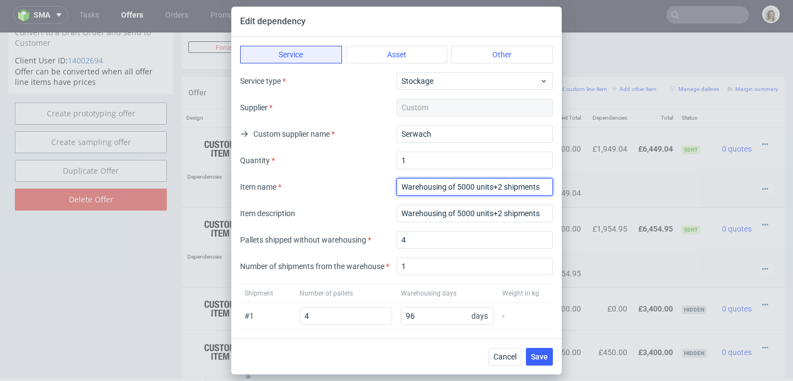
drag, startPoint x: 402, startPoint y: 185, endPoint x: 501, endPoint y: 183, distance: 99.7
click at [501, 183] on input "textarea" at bounding box center [475, 187] width 156 height 18
click at [411, 180] on input "textarea" at bounding box center [475, 187] width 156 height 18
click at [411, 186] on input "textarea" at bounding box center [475, 187] width 156 height 18
click at [468, 188] on input "textarea" at bounding box center [475, 187] width 156 height 18
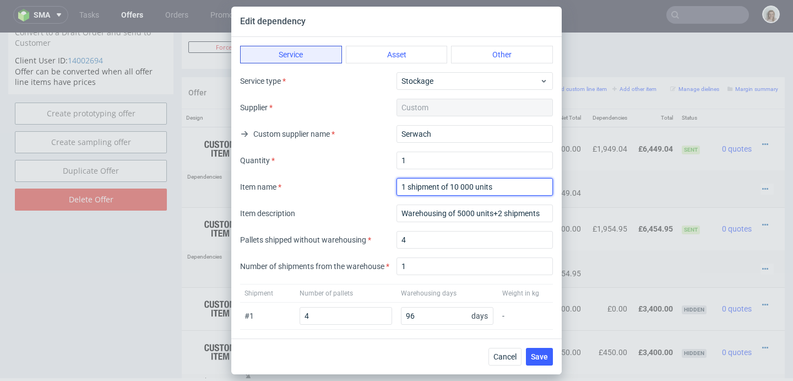
drag, startPoint x: 502, startPoint y: 182, endPoint x: 384, endPoint y: 186, distance: 117.9
click at [381, 187] on div "Item name" at bounding box center [396, 187] width 313 height 18
drag, startPoint x: 485, startPoint y: 187, endPoint x: 377, endPoint y: 178, distance: 108.3
click at [377, 178] on div "Item name" at bounding box center [396, 187] width 313 height 18
type input "1 shipment of 10 000 units"
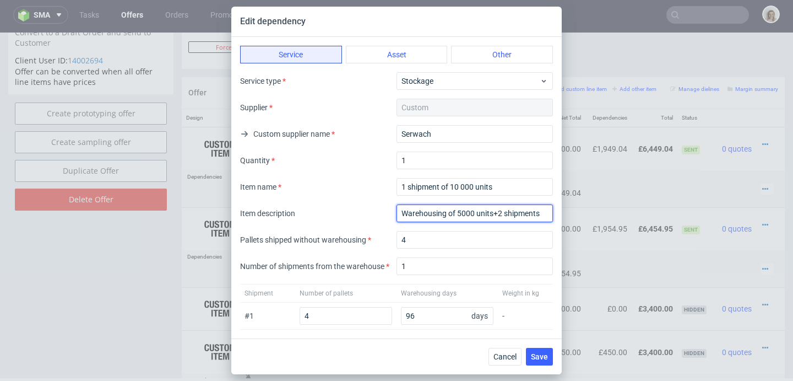
drag, startPoint x: 539, startPoint y: 213, endPoint x: 349, endPoint y: 210, distance: 190.1
click at [350, 211] on div "Item description Warehousing of 5000 units+2 shipments" at bounding box center [396, 213] width 313 height 18
paste input "1 shipment of 10 000 uni"
type input "1 shipment of 10 000 units"
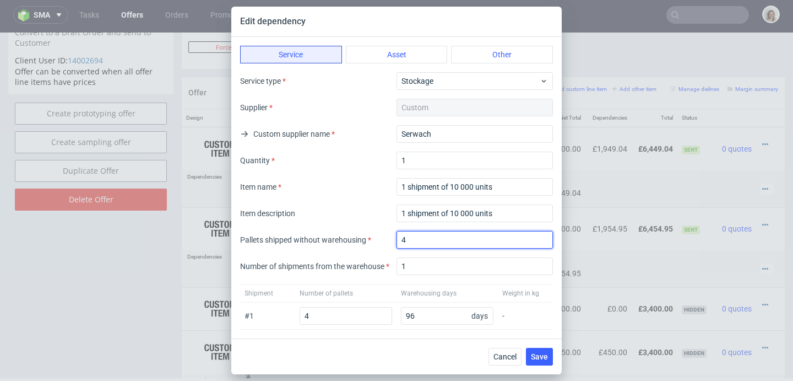
click at [406, 237] on input "4" at bounding box center [475, 240] width 156 height 18
type input "8"
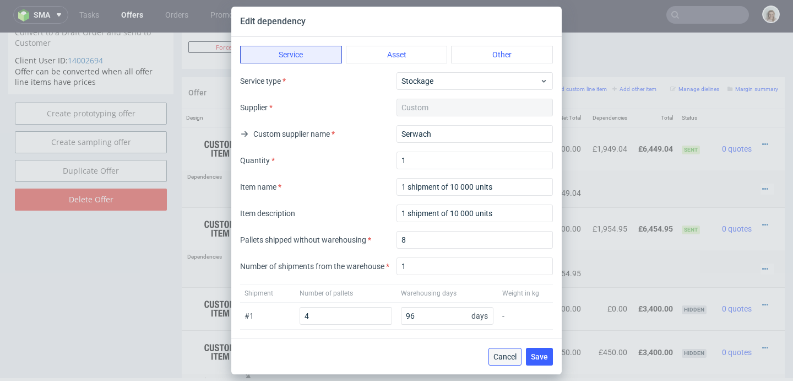
click at [513, 357] on span "Cancel" at bounding box center [505, 357] width 23 height 8
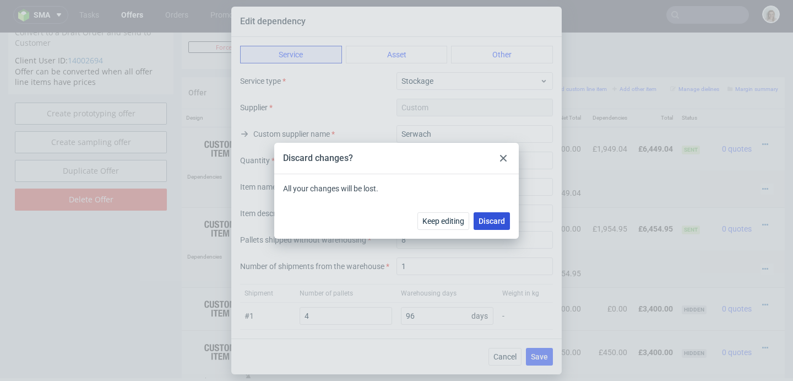
click at [479, 217] on span "Discard" at bounding box center [492, 221] width 26 height 8
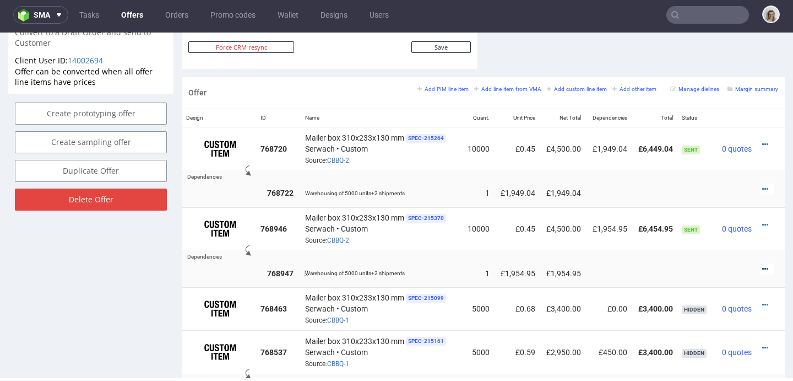
click at [762, 267] on icon at bounding box center [765, 269] width 6 height 8
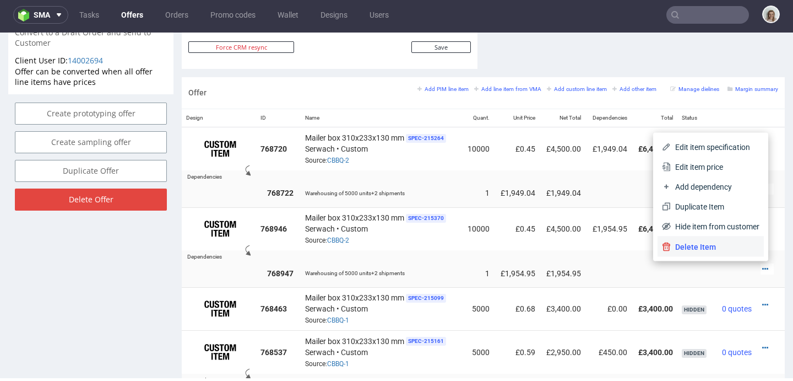
click at [718, 253] on li "Delete Item" at bounding box center [711, 247] width 106 height 20
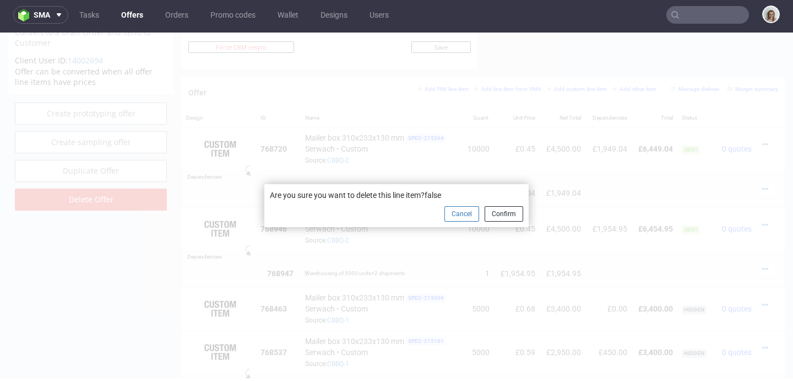
click at [467, 214] on button "Cancel" at bounding box center [462, 213] width 35 height 15
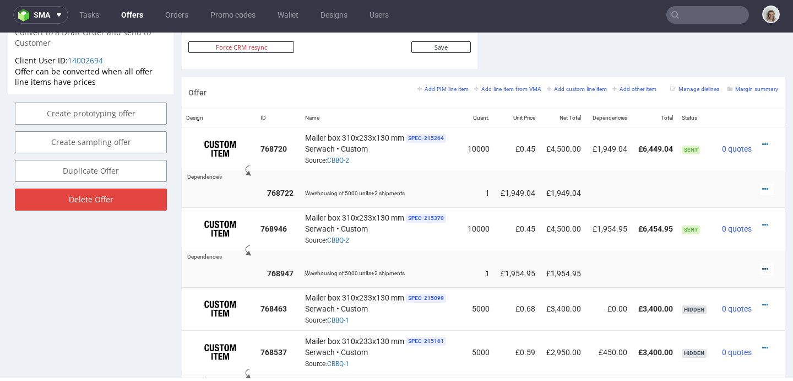
click at [762, 267] on icon at bounding box center [765, 269] width 6 height 8
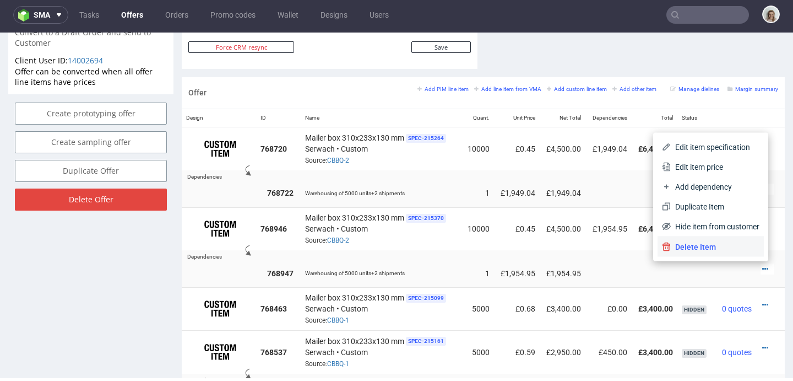
click at [679, 251] on span "Delete Item" at bounding box center [715, 246] width 89 height 11
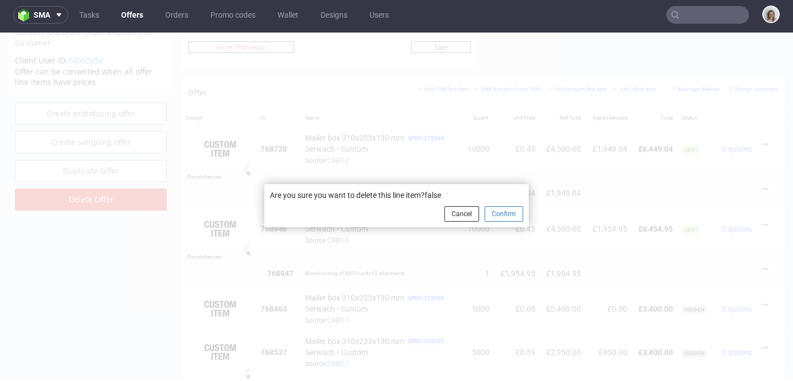
click at [504, 215] on button "Confirm" at bounding box center [504, 213] width 39 height 15
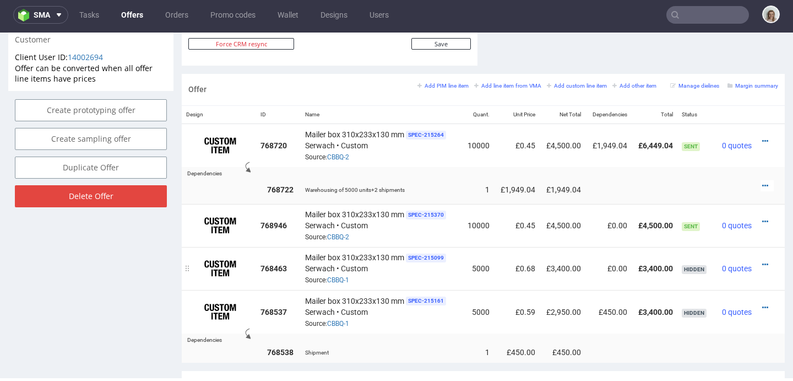
scroll to position [654, 0]
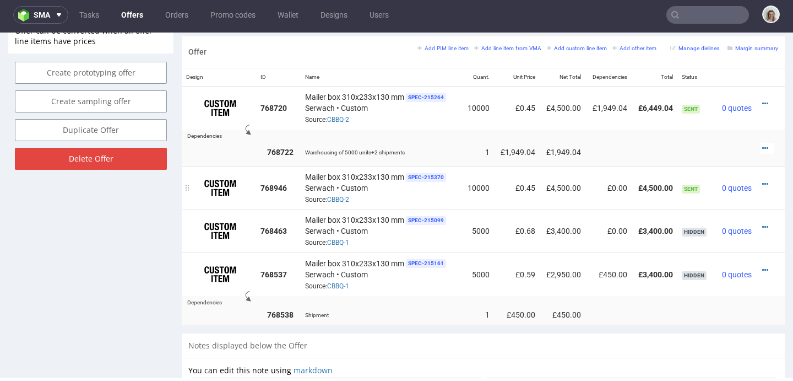
click at [761, 180] on div at bounding box center [767, 183] width 13 height 11
click at [762, 182] on icon at bounding box center [765, 184] width 6 height 8
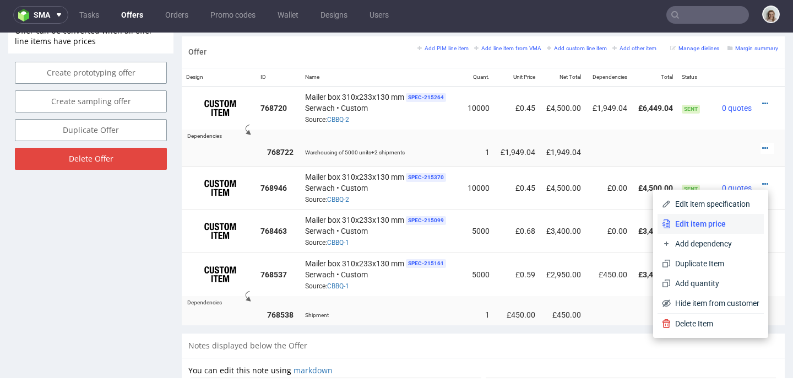
click at [713, 220] on span "Edit item price" at bounding box center [715, 223] width 89 height 11
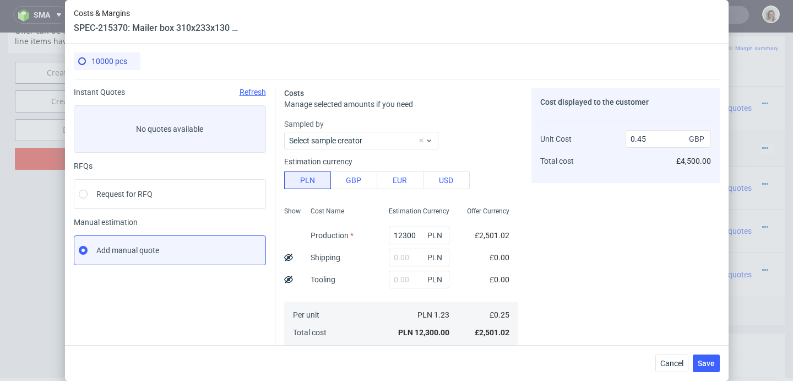
click at [284, 258] on use at bounding box center [288, 256] width 9 height 7
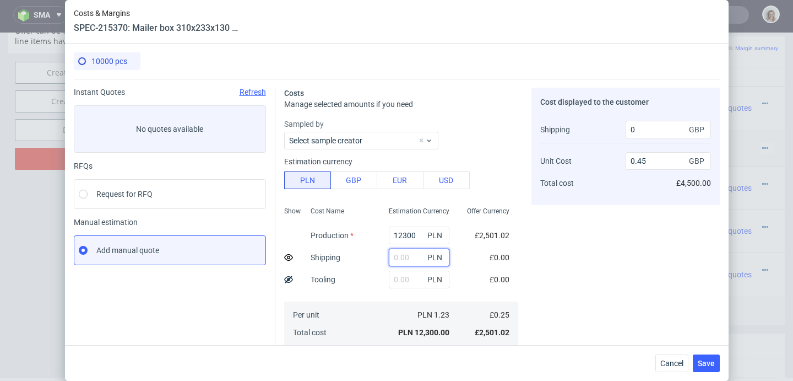
click at [396, 257] on input "text" at bounding box center [419, 257] width 61 height 18
paste input "4366,96"
type input "4366.96"
type input "0.52"
type input "900"
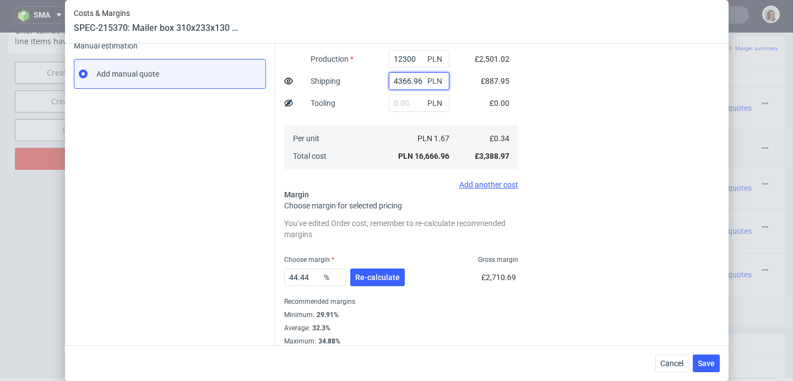
scroll to position [186, 0]
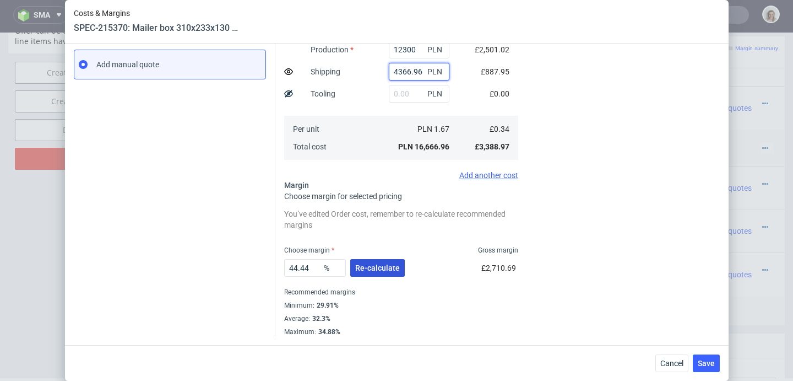
type input "4366.96"
click at [389, 269] on span "Re-calculate" at bounding box center [377, 268] width 45 height 8
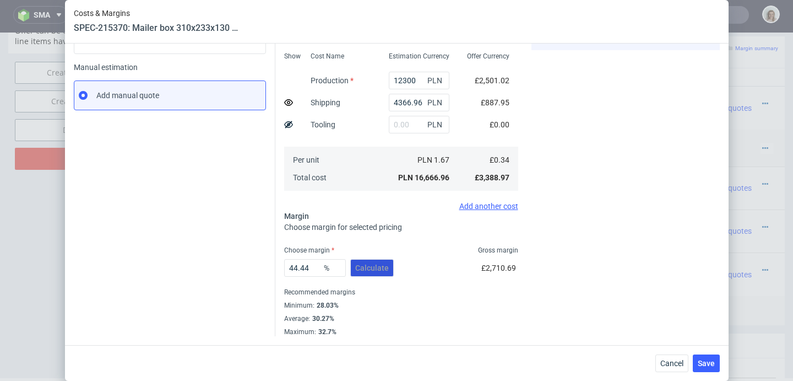
scroll to position [155, 0]
click at [710, 364] on span "Save" at bounding box center [706, 363] width 17 height 8
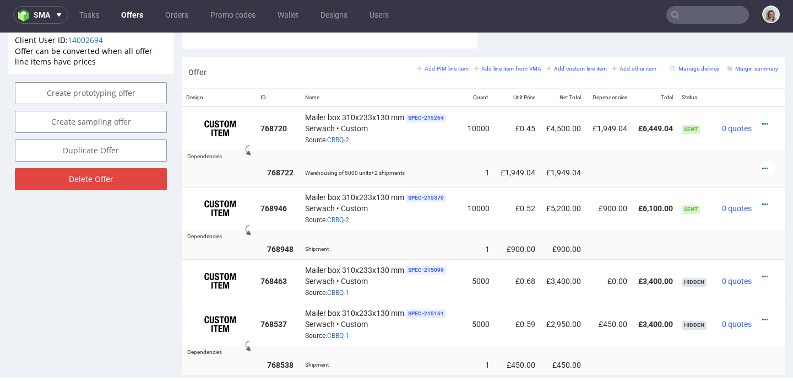
scroll to position [658, 0]
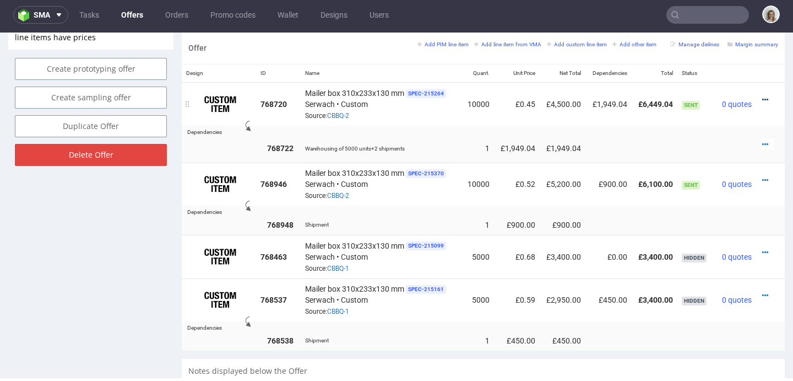
click at [762, 97] on icon at bounding box center [765, 100] width 6 height 8
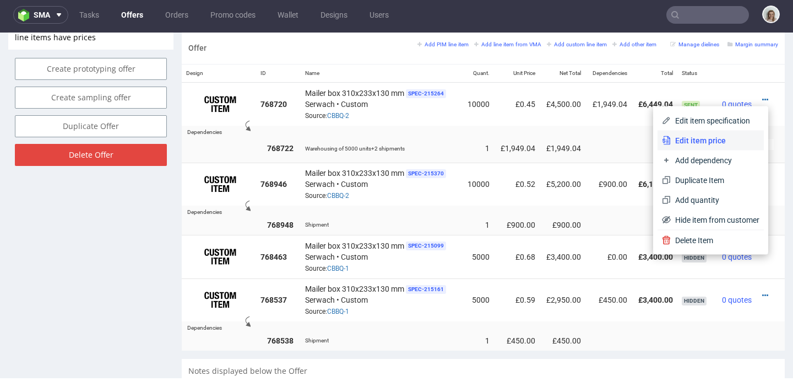
click at [721, 137] on span "Edit item price" at bounding box center [715, 140] width 89 height 11
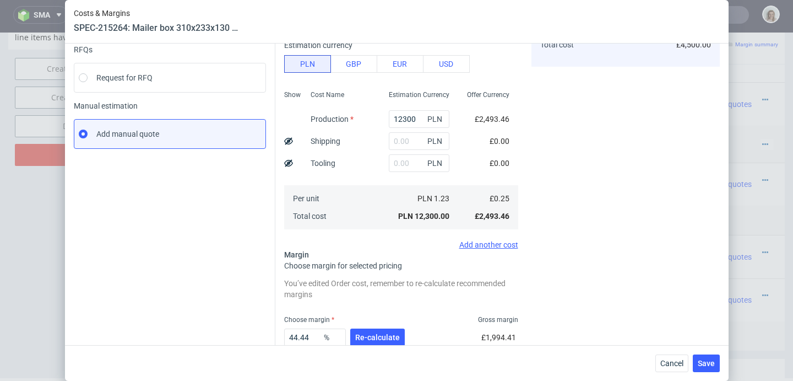
scroll to position [186, 0]
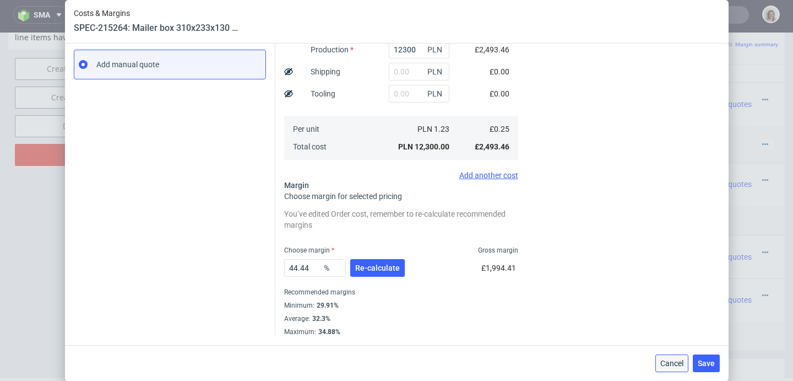
click at [683, 359] on span "Cancel" at bounding box center [672, 363] width 23 height 8
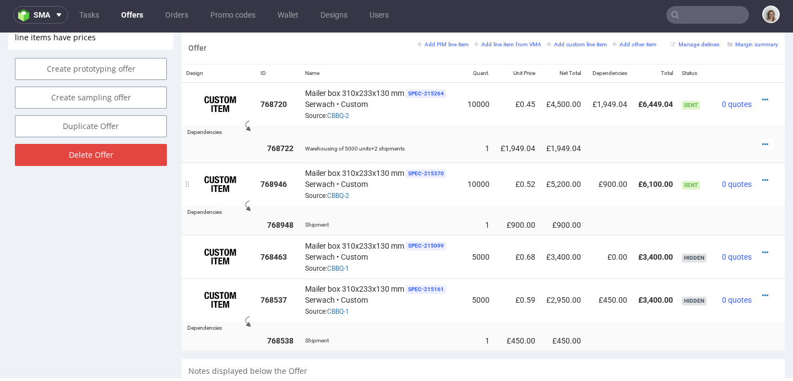
click at [761, 178] on div at bounding box center [767, 180] width 13 height 11
click at [762, 178] on icon at bounding box center [765, 180] width 6 height 8
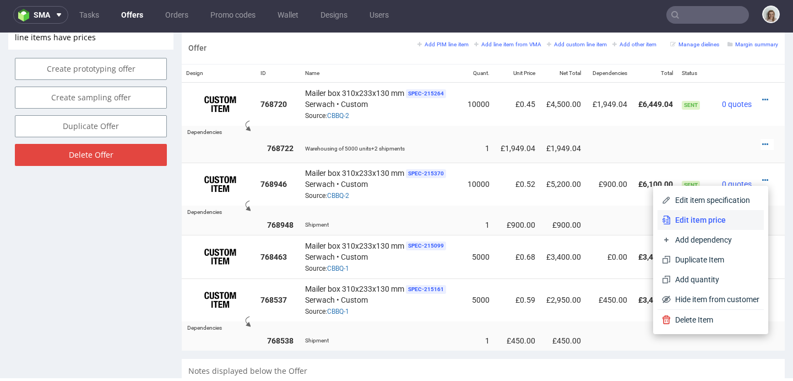
click at [702, 216] on span "Edit item price" at bounding box center [715, 219] width 89 height 11
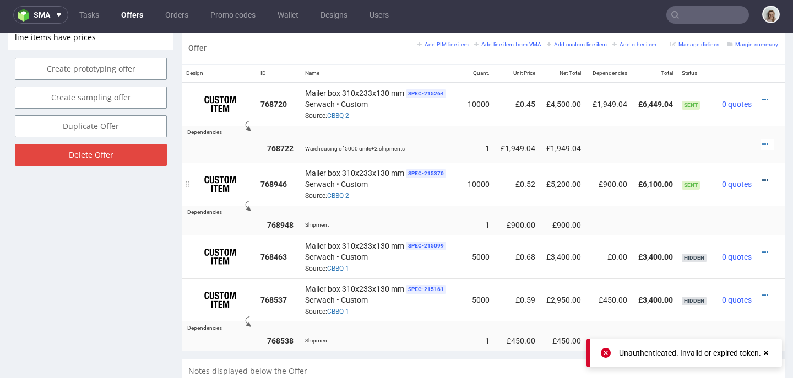
click at [762, 176] on icon at bounding box center [765, 180] width 6 height 8
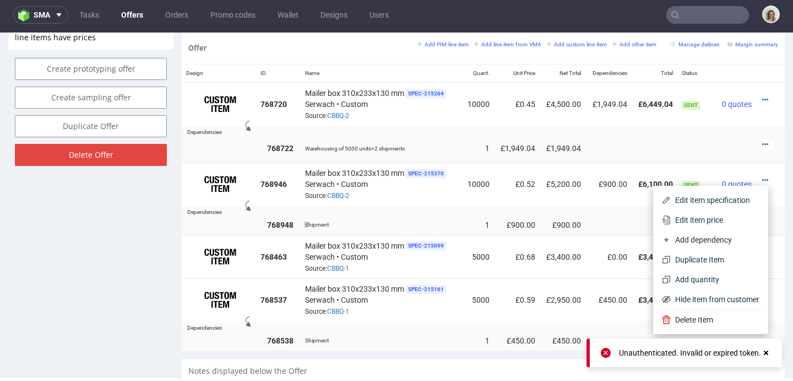
click at [697, 217] on span "Edit item price" at bounding box center [715, 219] width 89 height 11
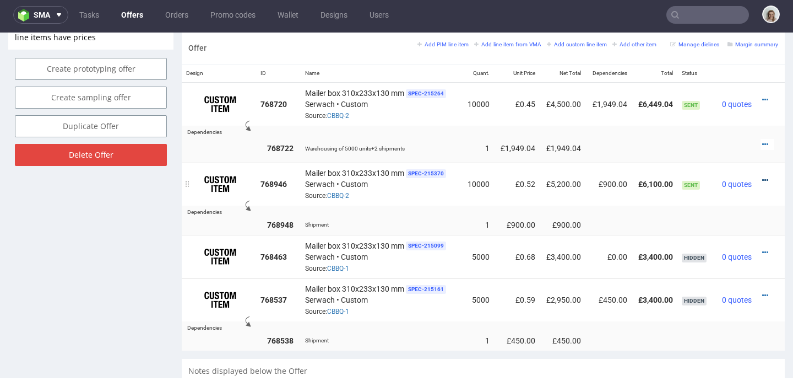
click at [762, 176] on icon at bounding box center [765, 180] width 6 height 8
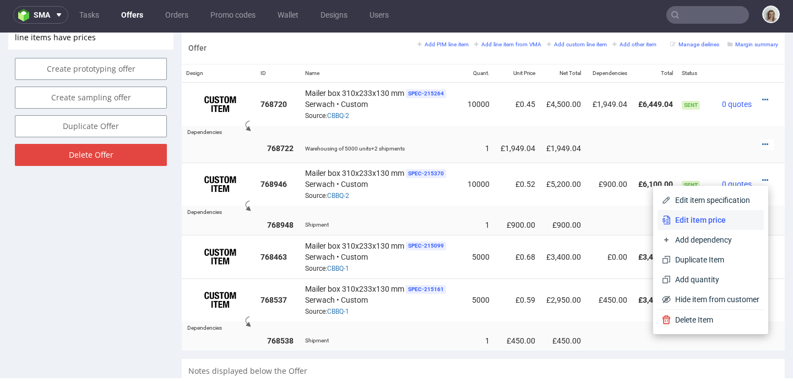
click at [707, 214] on li "Edit item price" at bounding box center [711, 220] width 106 height 20
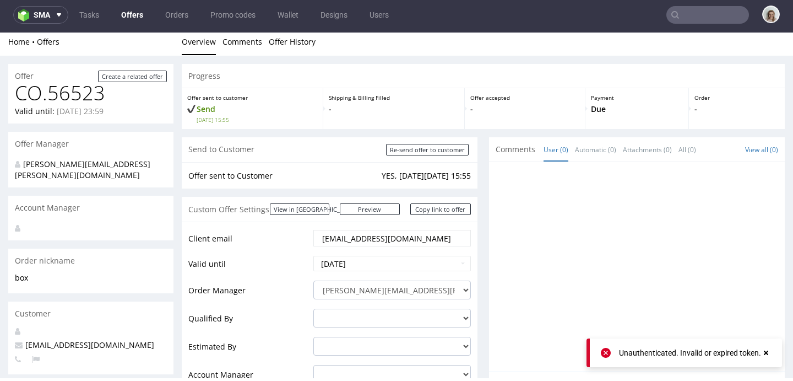
scroll to position [0, 0]
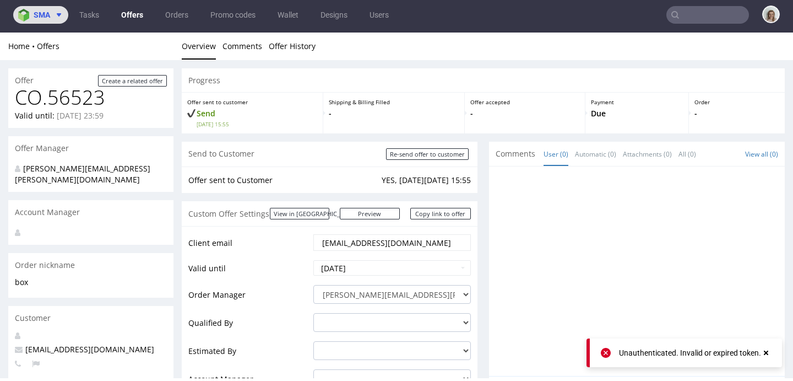
click at [48, 20] on button "sma" at bounding box center [40, 15] width 55 height 18
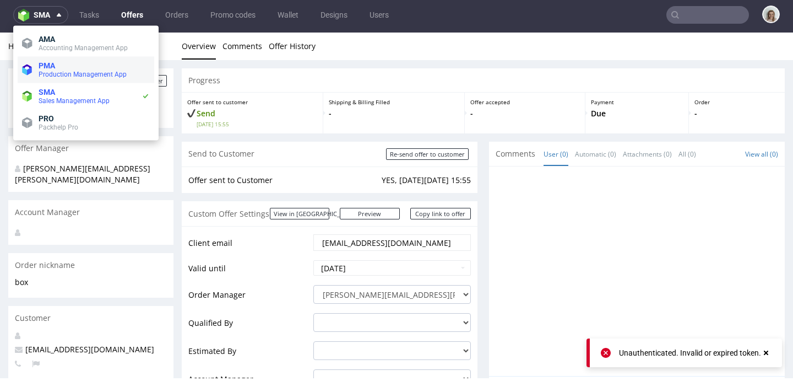
click at [40, 81] on li "PMA Production Management App" at bounding box center [86, 70] width 137 height 26
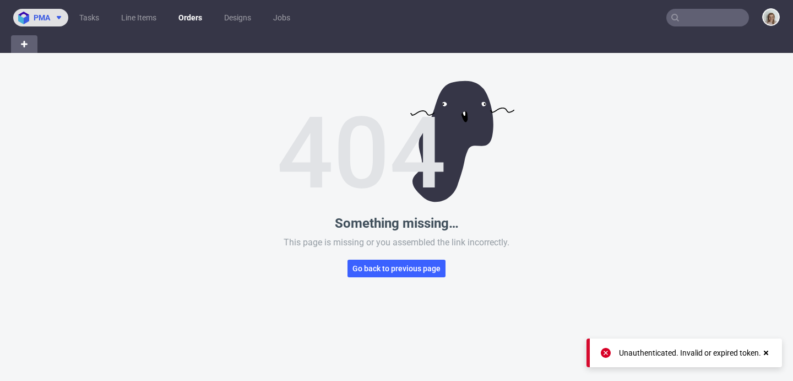
click at [43, 18] on span "pma" at bounding box center [42, 18] width 17 height 8
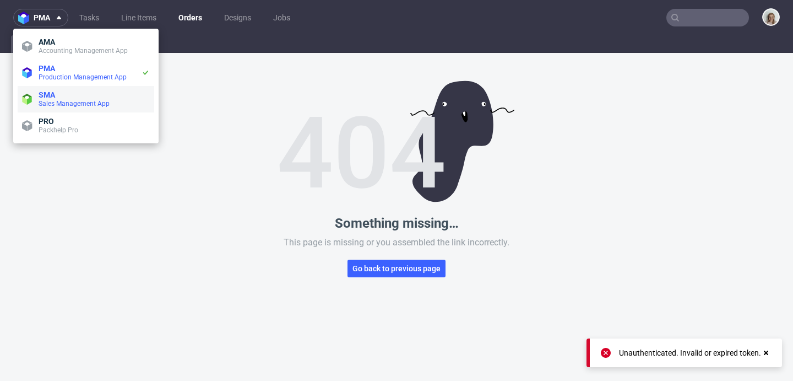
click at [45, 94] on span "SMA" at bounding box center [47, 94] width 17 height 9
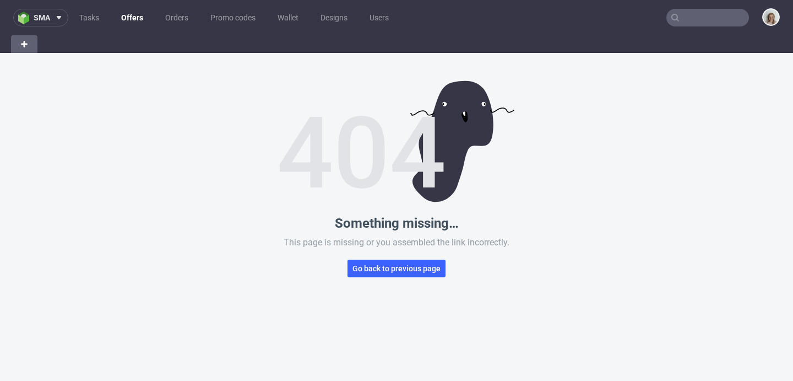
click at [69, 15] on ul "Tasks Offers Orders Promo codes Wallet Designs Users" at bounding box center [234, 18] width 332 height 18
click at [57, 19] on icon at bounding box center [59, 17] width 9 height 9
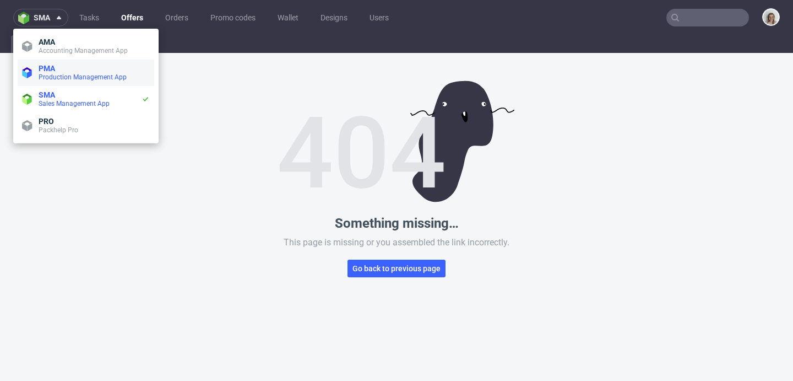
click at [66, 65] on span "PMA" at bounding box center [94, 68] width 111 height 9
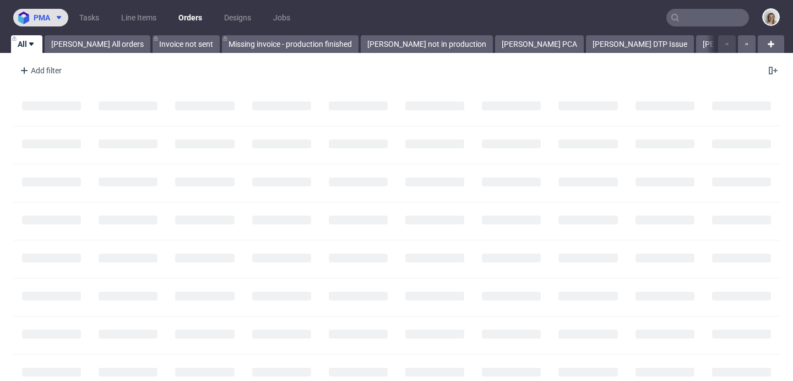
click at [50, 19] on button "pma" at bounding box center [40, 18] width 55 height 18
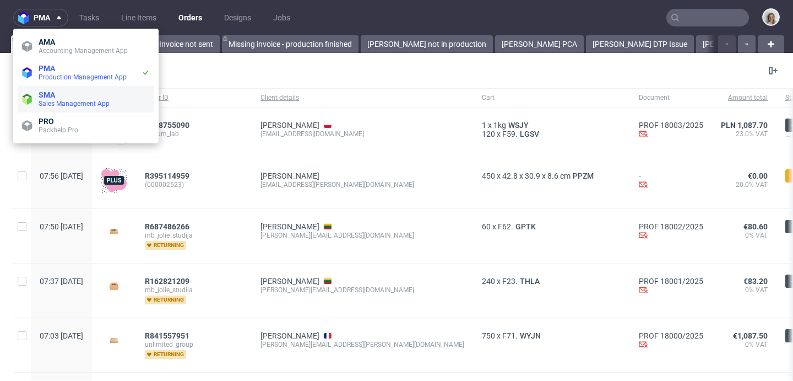
click at [65, 93] on span "SMA" at bounding box center [94, 94] width 111 height 9
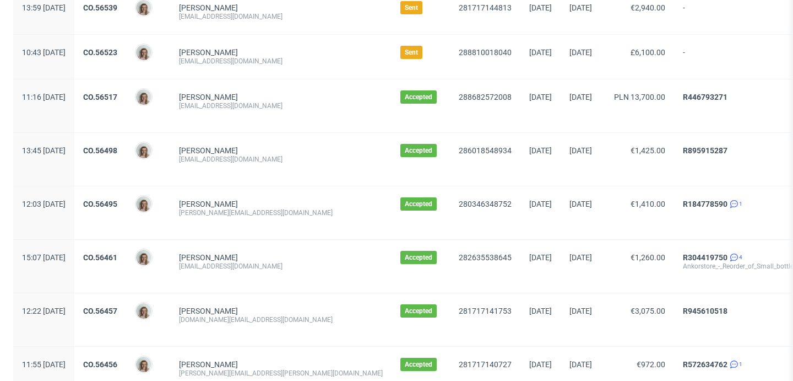
scroll to position [78, 0]
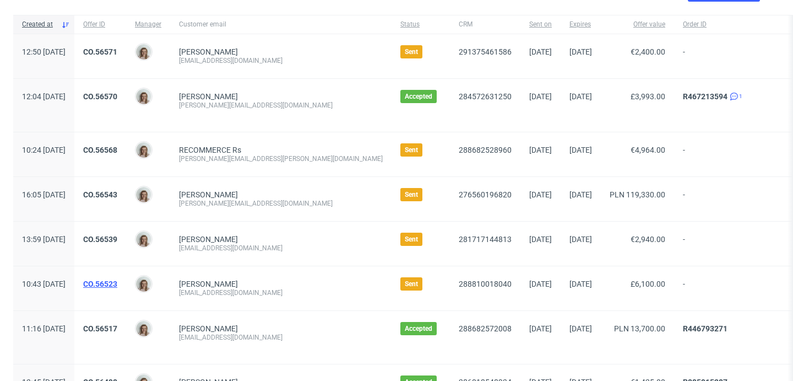
click at [117, 283] on link "CO.56523" at bounding box center [100, 283] width 34 height 9
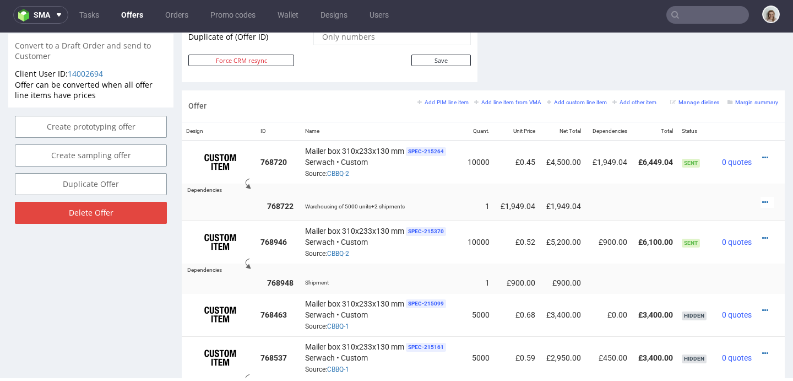
scroll to position [601, 0]
click at [762, 236] on icon at bounding box center [765, 238] width 6 height 8
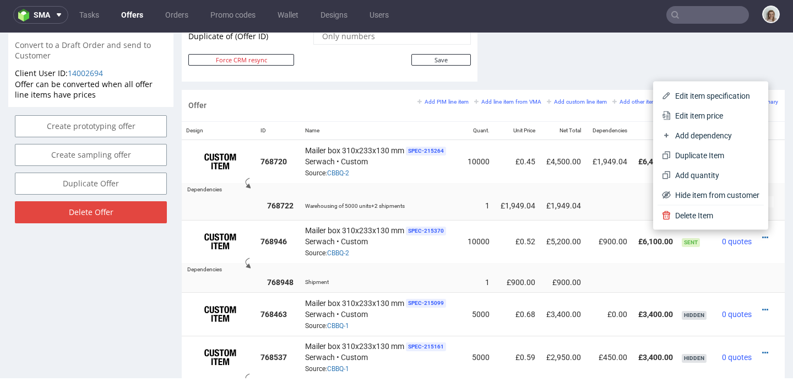
click at [594, 134] on th "Dependencies" at bounding box center [609, 131] width 46 height 18
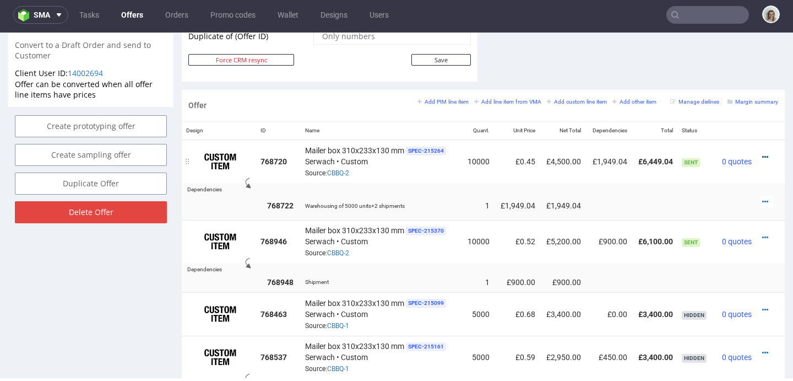
click at [762, 155] on icon at bounding box center [765, 157] width 6 height 8
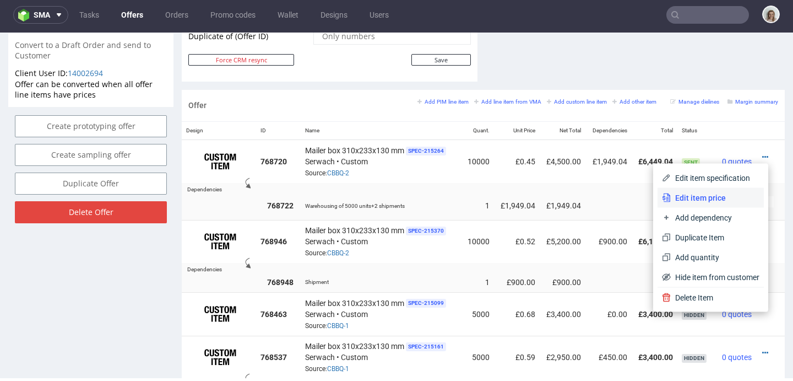
click at [686, 196] on span "Edit item price" at bounding box center [715, 197] width 89 height 11
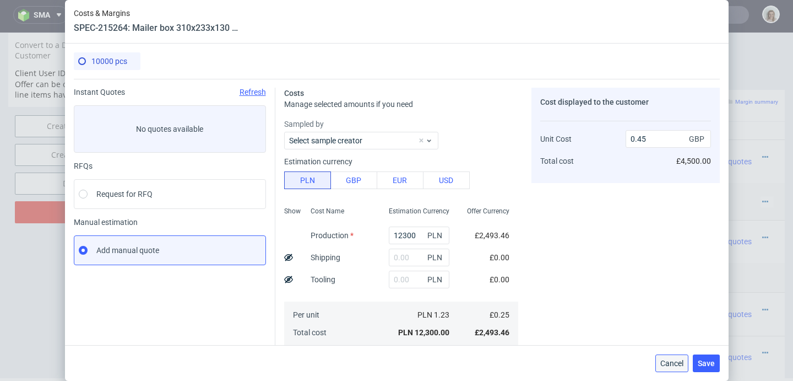
drag, startPoint x: 680, startPoint y: 364, endPoint x: 680, endPoint y: 332, distance: 32.5
click at [680, 364] on span "Cancel" at bounding box center [672, 363] width 23 height 8
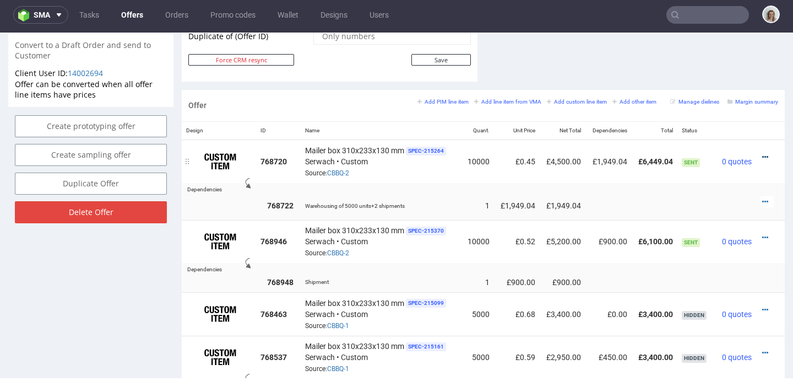
click at [762, 155] on icon at bounding box center [765, 157] width 6 height 8
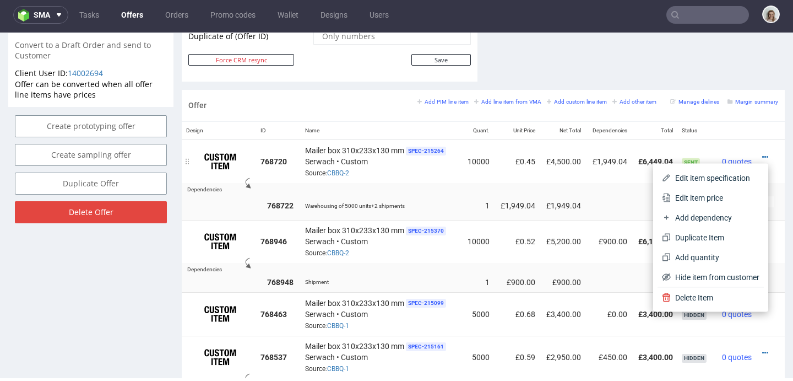
click at [715, 175] on span "Edit item specification" at bounding box center [715, 177] width 89 height 11
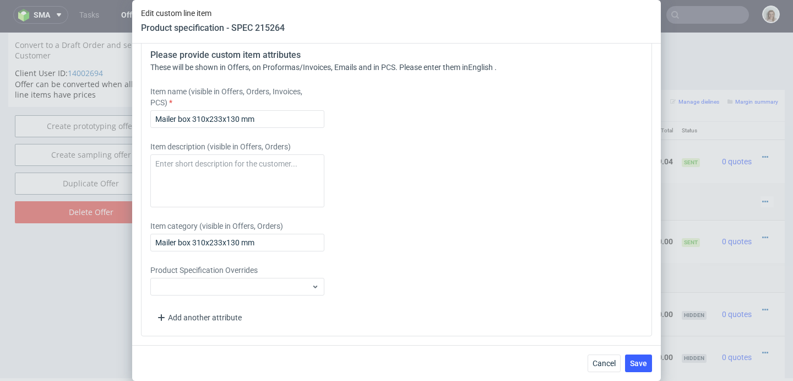
scroll to position [1732, 0]
drag, startPoint x: 613, startPoint y: 362, endPoint x: 634, endPoint y: 270, distance: 94.8
click at [613, 362] on span "Cancel" at bounding box center [604, 363] width 23 height 8
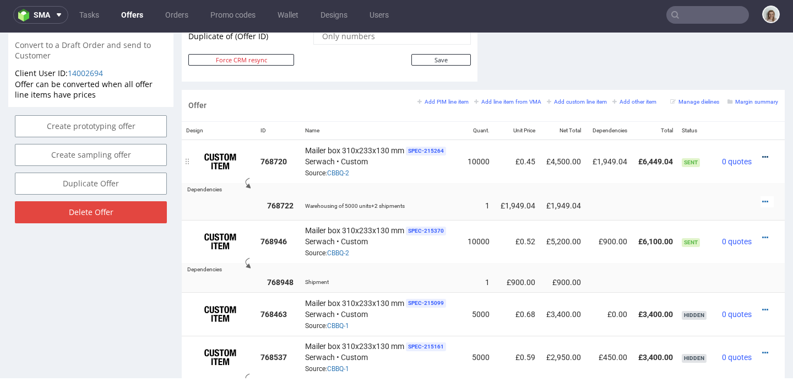
click at [762, 155] on icon at bounding box center [765, 157] width 6 height 8
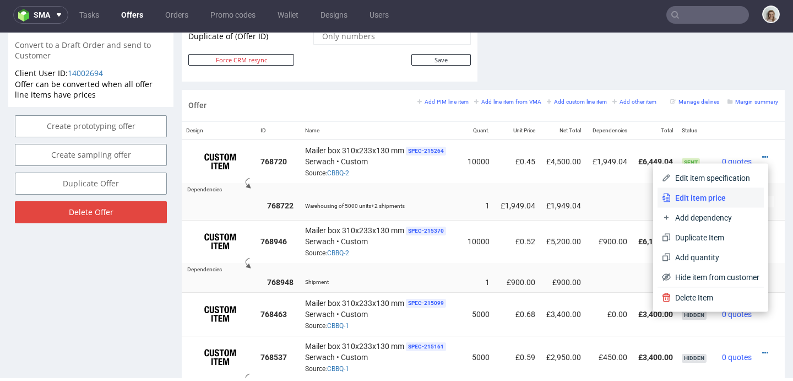
click at [715, 192] on span "Edit item price" at bounding box center [715, 197] width 89 height 11
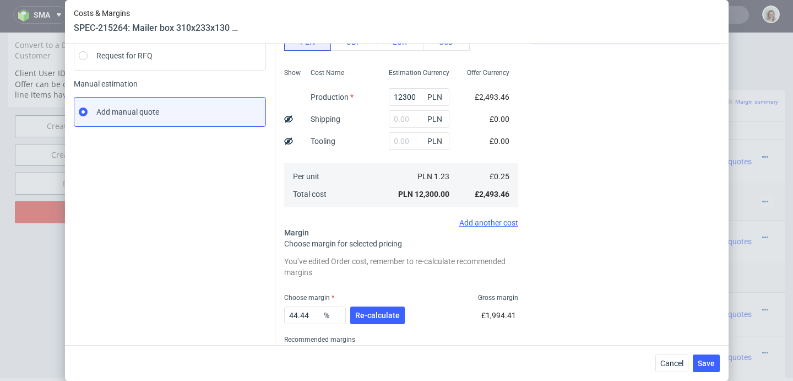
scroll to position [186, 0]
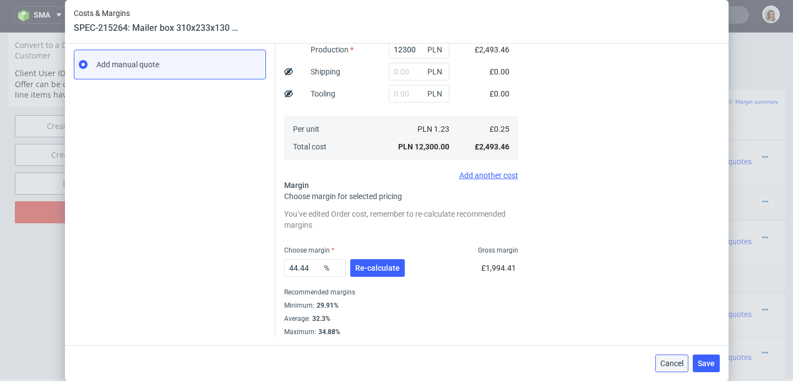
drag, startPoint x: 672, startPoint y: 356, endPoint x: 684, endPoint y: 286, distance: 71.1
click at [672, 356] on button "Cancel" at bounding box center [672, 363] width 33 height 18
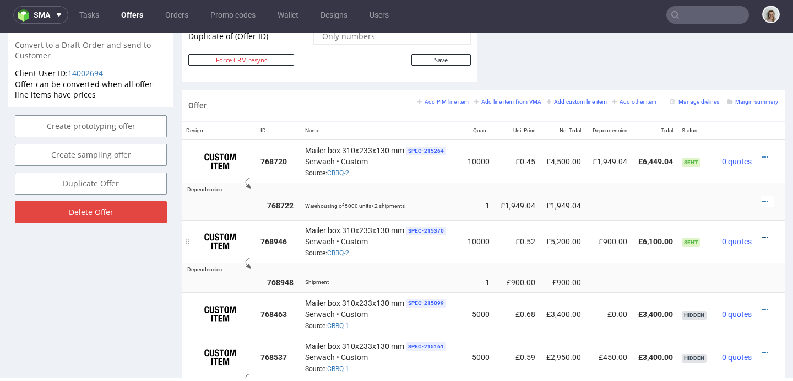
click at [762, 234] on icon at bounding box center [765, 238] width 6 height 8
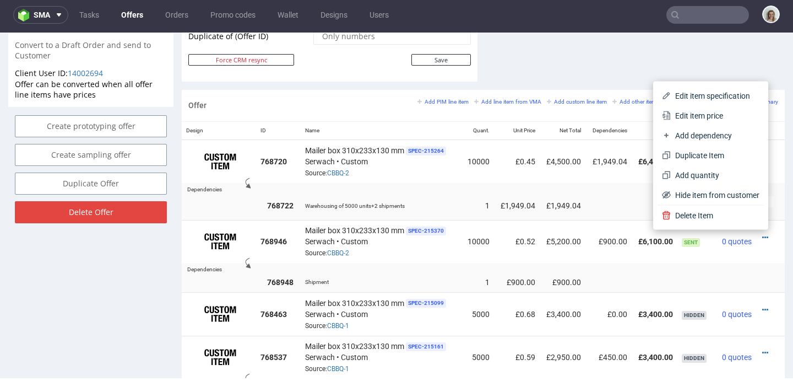
click at [692, 118] on span "Edit item price" at bounding box center [715, 115] width 89 height 11
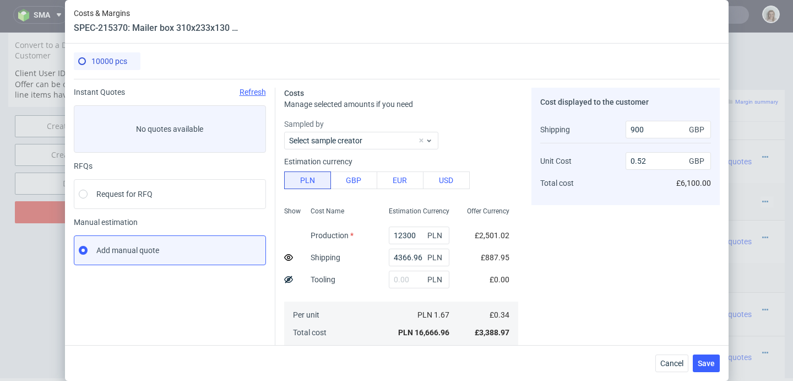
scroll to position [155, 0]
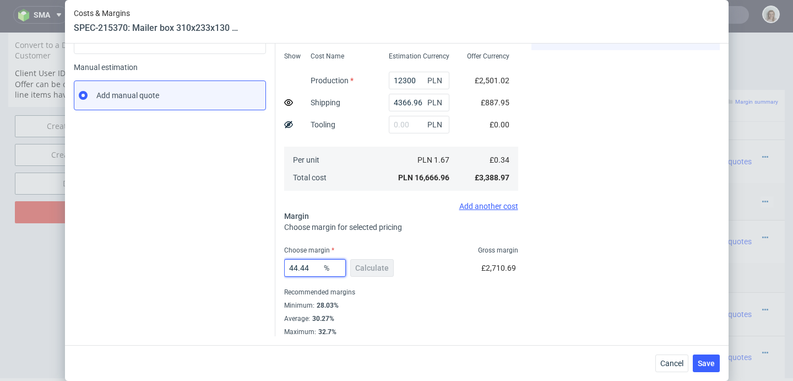
drag, startPoint x: 289, startPoint y: 265, endPoint x: 307, endPoint y: 271, distance: 19.2
click at [308, 269] on input "44.44" at bounding box center [315, 268] width 62 height 18
type input "40"
type input "0.48"
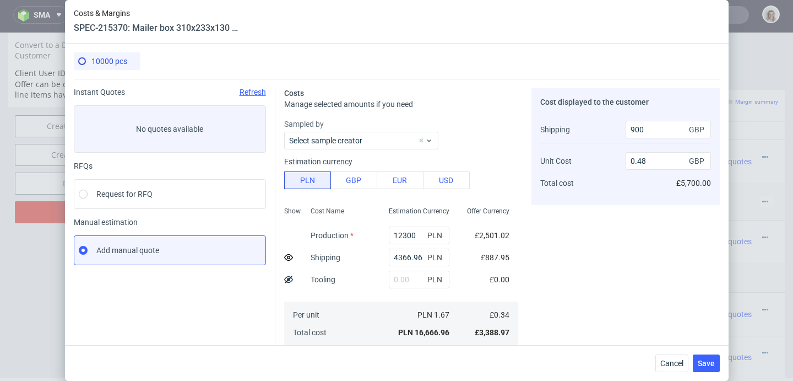
scroll to position [93, 0]
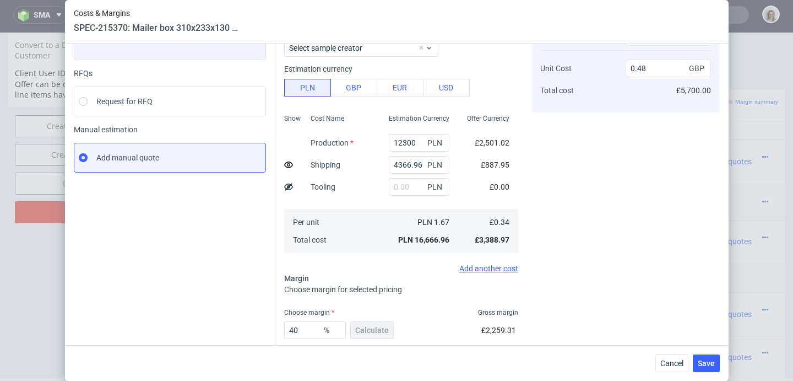
click at [338, 293] on div "Choose margin for selected pricing" at bounding box center [401, 289] width 234 height 11
click at [309, 323] on input "40" at bounding box center [315, 330] width 62 height 18
type input "4"
type input "0"
type input "0.25"
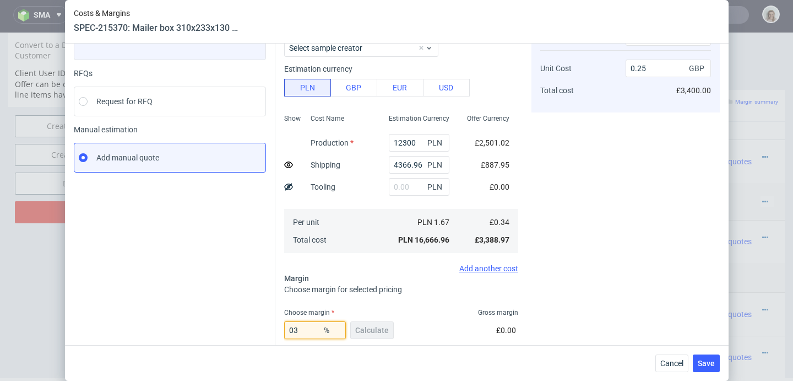
type input "3"
type input "0.26"
type input "38"
type input "0.46"
type input "38"
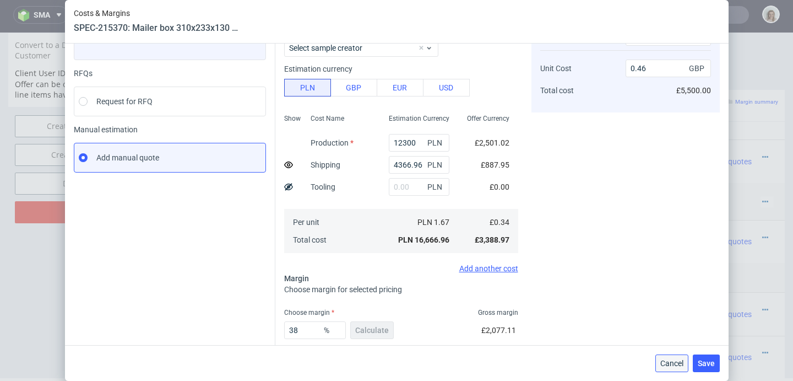
click at [668, 360] on span "Cancel" at bounding box center [672, 363] width 23 height 8
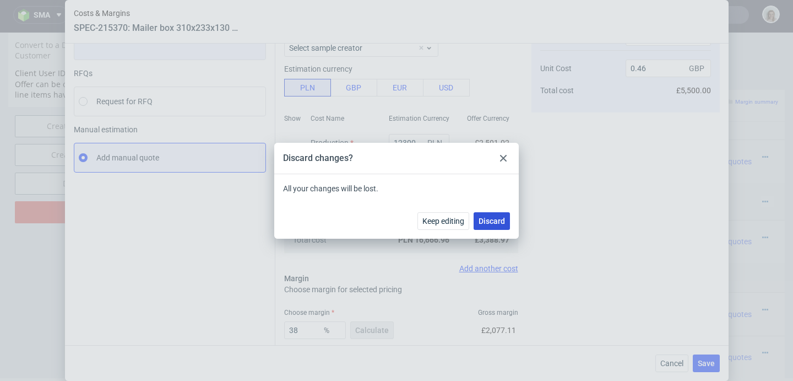
drag, startPoint x: 484, startPoint y: 181, endPoint x: 484, endPoint y: 213, distance: 31.4
click at [484, 213] on button "Discard" at bounding box center [492, 221] width 36 height 18
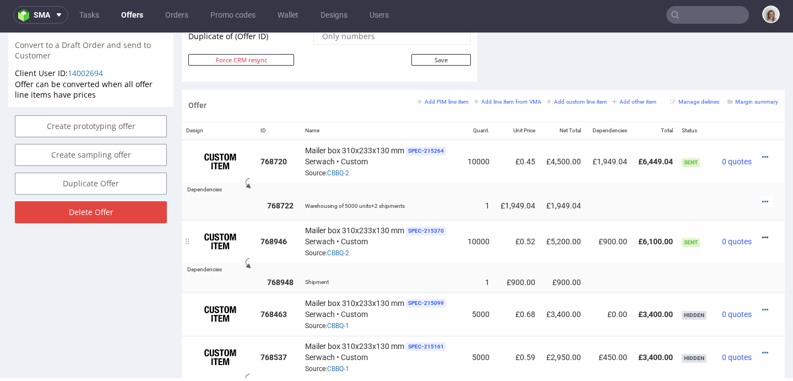
click at [762, 234] on icon at bounding box center [765, 238] width 6 height 8
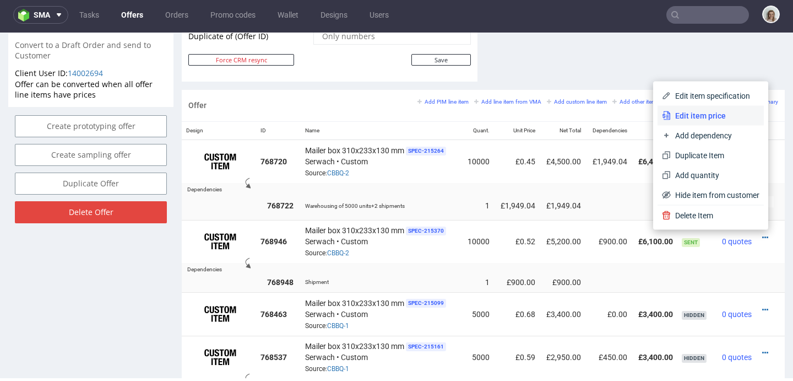
click at [695, 113] on span "Edit item price" at bounding box center [715, 115] width 89 height 11
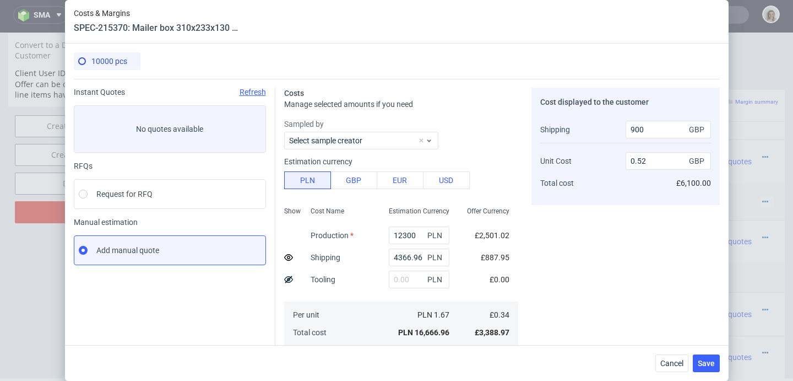
click at [285, 256] on use at bounding box center [288, 257] width 9 height 7
type input "0.61"
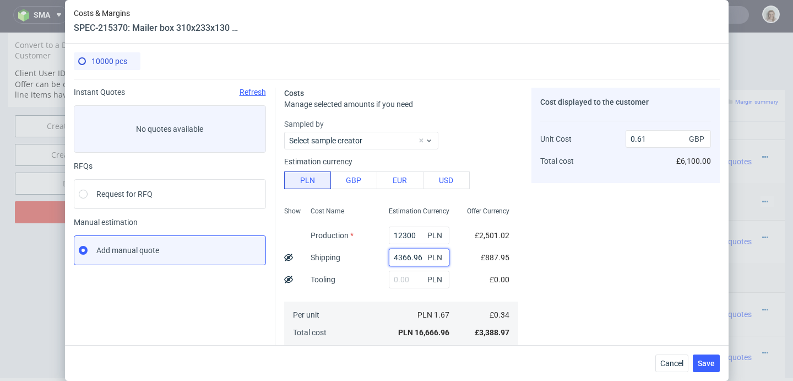
drag, startPoint x: 412, startPoint y: 254, endPoint x: 375, endPoint y: 252, distance: 37.0
click at [380, 252] on div "4366.96 PLN" at bounding box center [419, 257] width 78 height 22
type input "0.45"
click at [707, 359] on span "Save" at bounding box center [706, 363] width 17 height 8
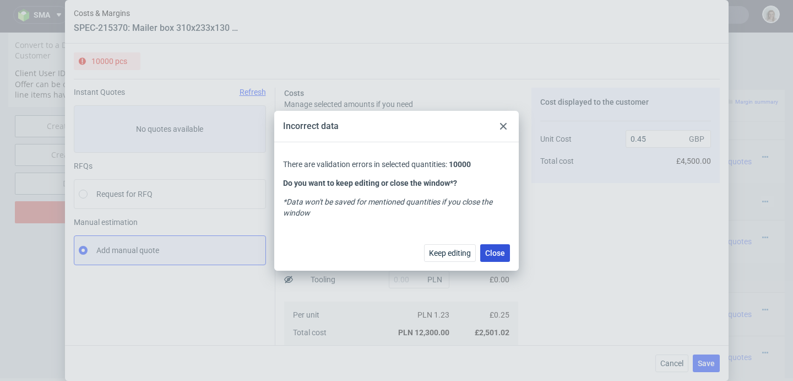
click at [486, 250] on span "Close" at bounding box center [495, 253] width 20 height 8
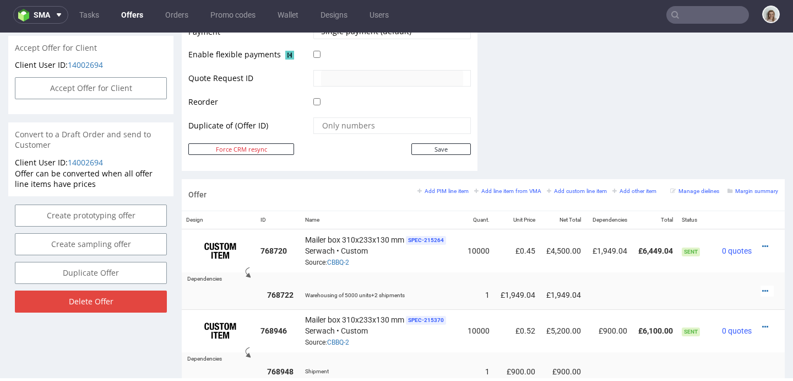
scroll to position [619, 0]
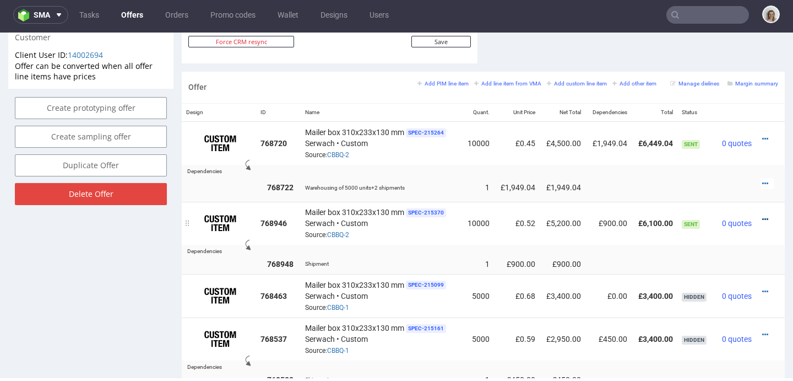
click at [762, 218] on icon at bounding box center [765, 219] width 6 height 8
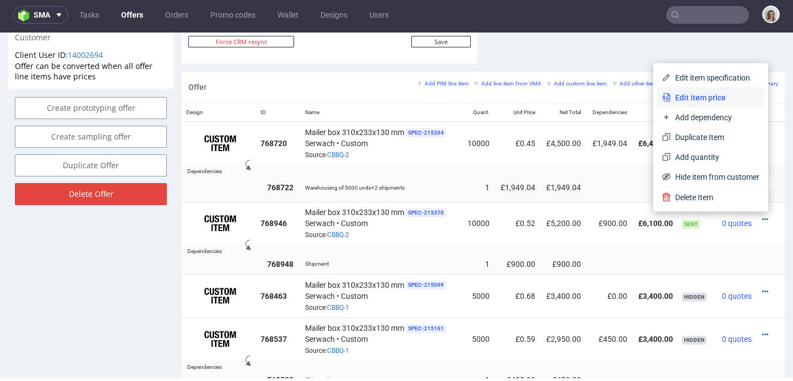
click at [677, 98] on span "Edit item price" at bounding box center [715, 97] width 89 height 11
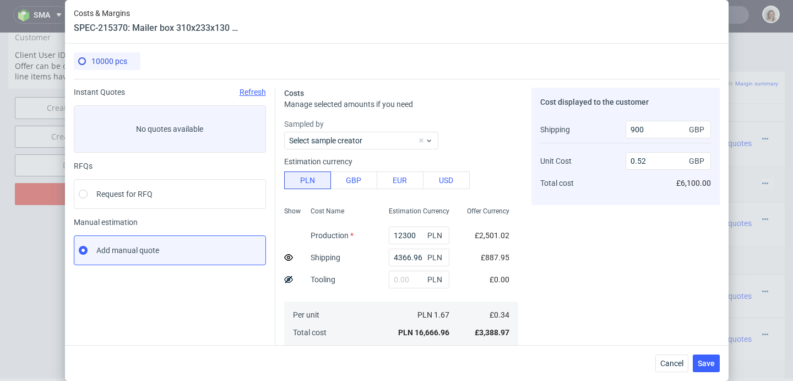
click at [284, 257] on icon at bounding box center [288, 257] width 9 height 9
type input "0.61"
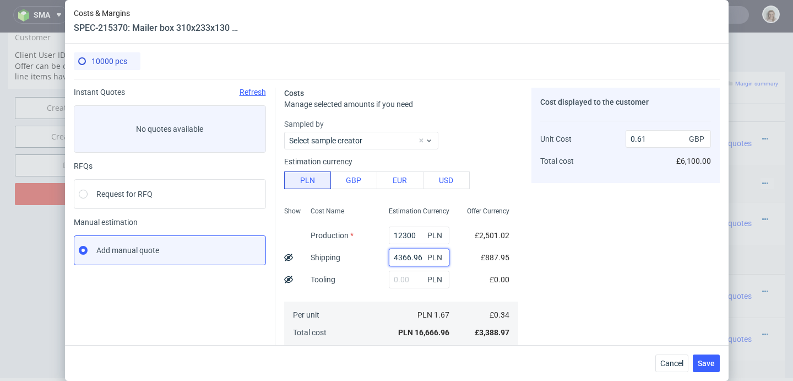
drag, startPoint x: 373, startPoint y: 254, endPoint x: 358, endPoint y: 254, distance: 15.4
click at [358, 254] on div "Show Cost Name Production Shipping Tooling Per unit Total cost Estimation Curre…" at bounding box center [401, 274] width 234 height 145
type input "0.45"
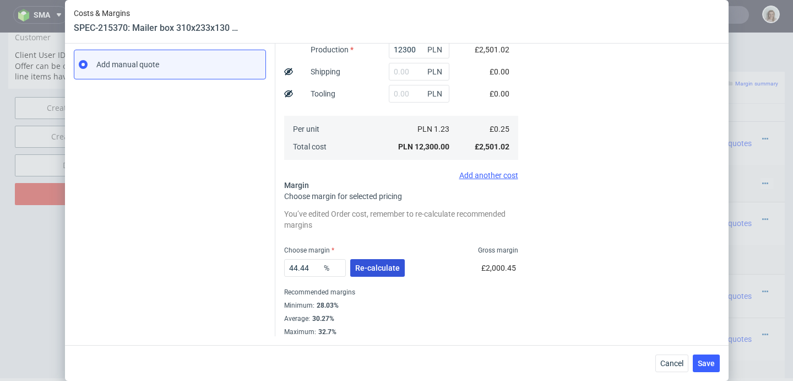
click at [361, 268] on span "Re-calculate" at bounding box center [377, 268] width 45 height 8
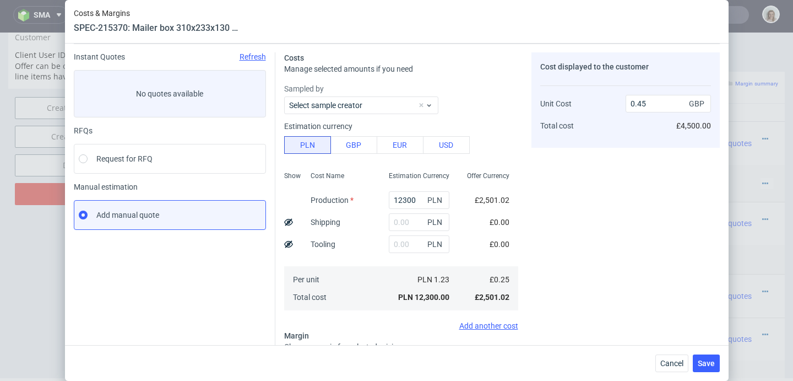
scroll to position [0, 0]
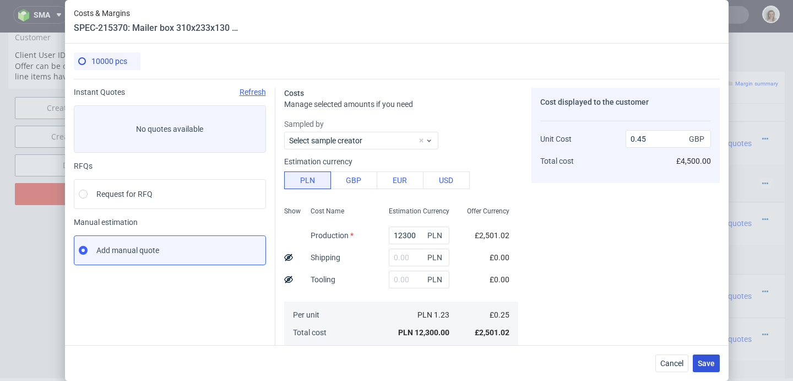
click at [709, 356] on button "Save" at bounding box center [706, 363] width 27 height 18
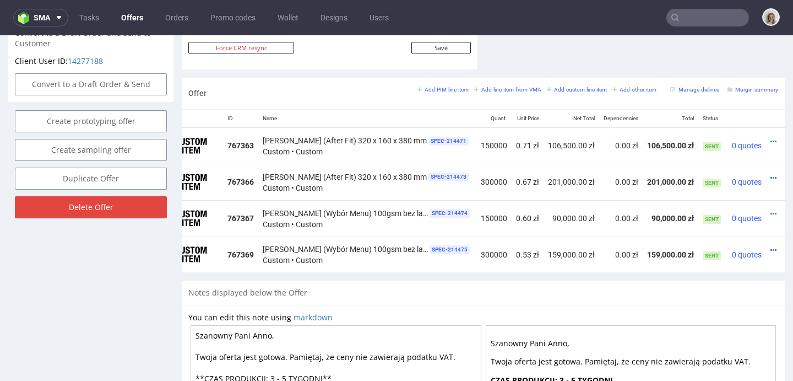
scroll to position [0, 53]
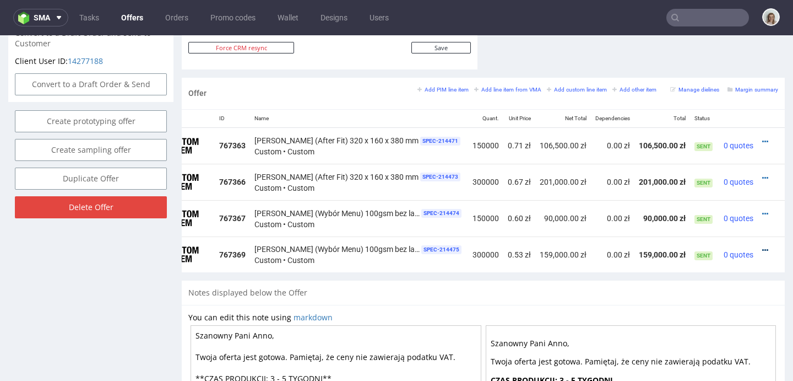
click at [762, 249] on icon at bounding box center [765, 250] width 6 height 8
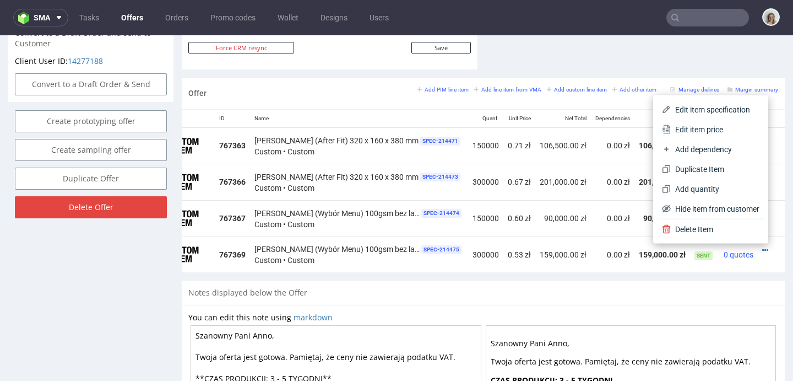
click at [695, 111] on span "Edit item specification" at bounding box center [715, 109] width 89 height 11
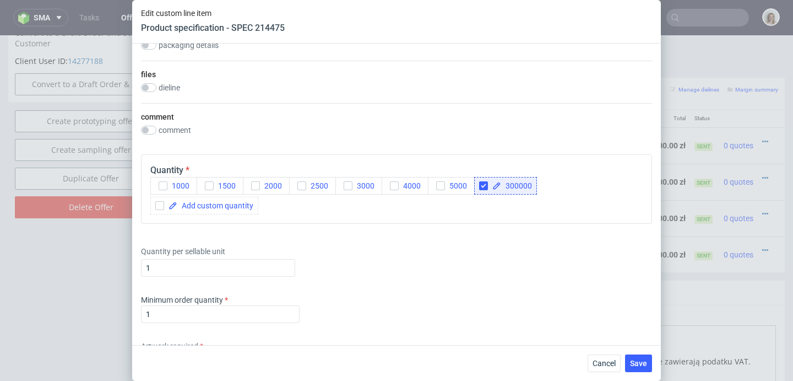
scroll to position [1186, 0]
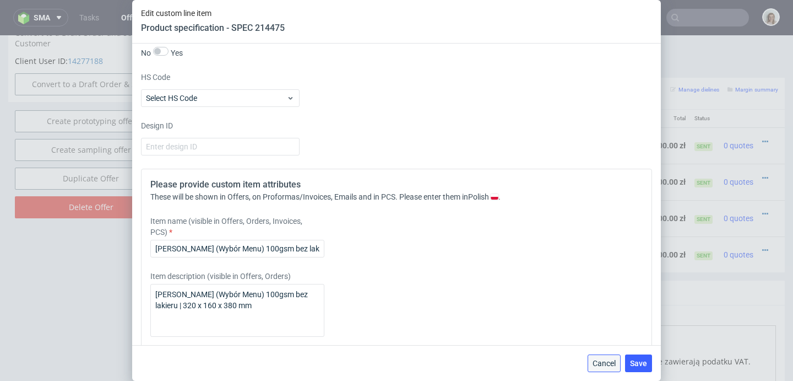
click at [596, 362] on span "Cancel" at bounding box center [604, 363] width 23 height 8
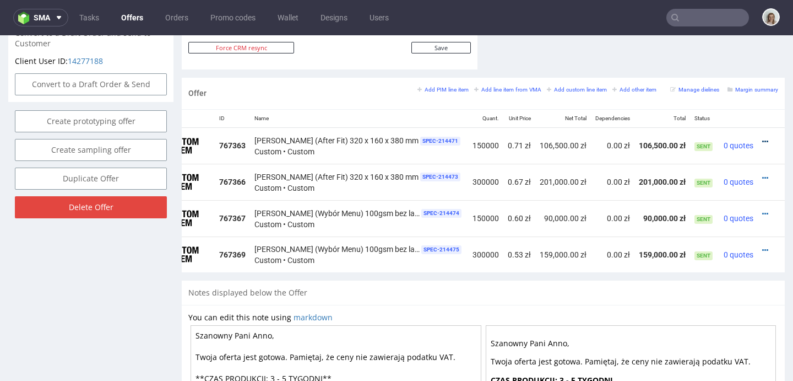
click at [762, 139] on icon at bounding box center [765, 142] width 6 height 8
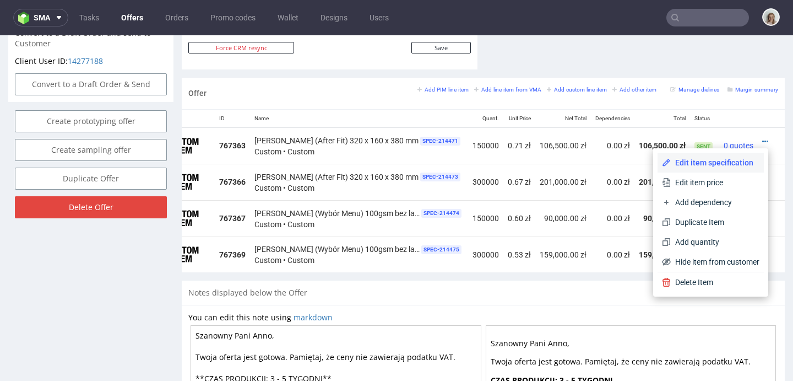
click at [706, 166] on span "Edit item specification" at bounding box center [715, 162] width 89 height 11
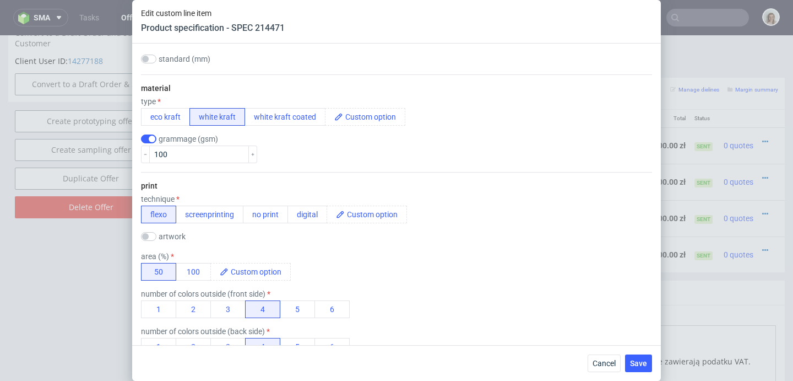
scroll to position [219, 0]
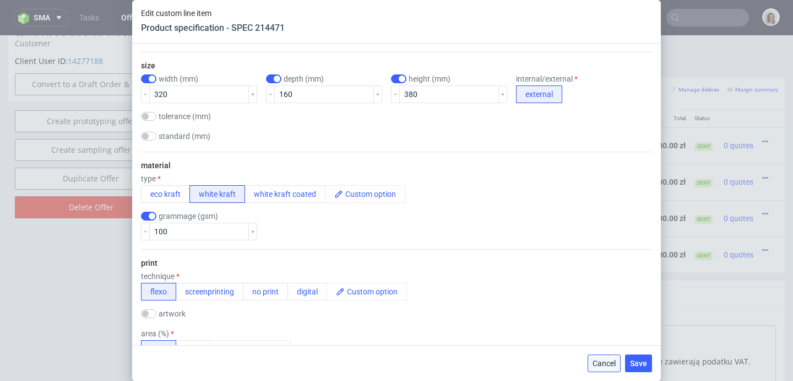
click at [611, 365] on span "Cancel" at bounding box center [604, 363] width 23 height 8
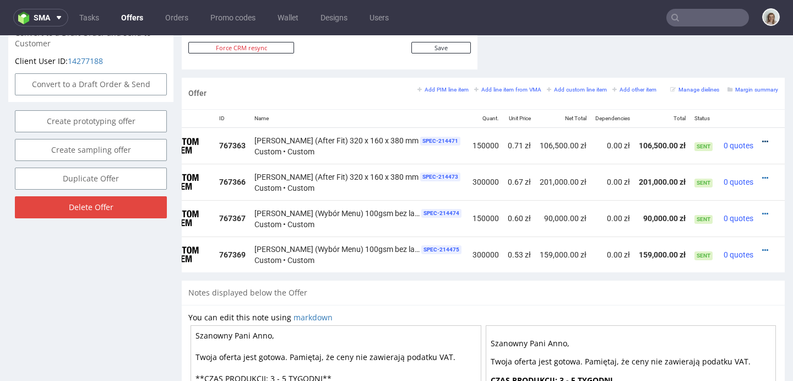
click at [762, 139] on icon at bounding box center [765, 142] width 6 height 8
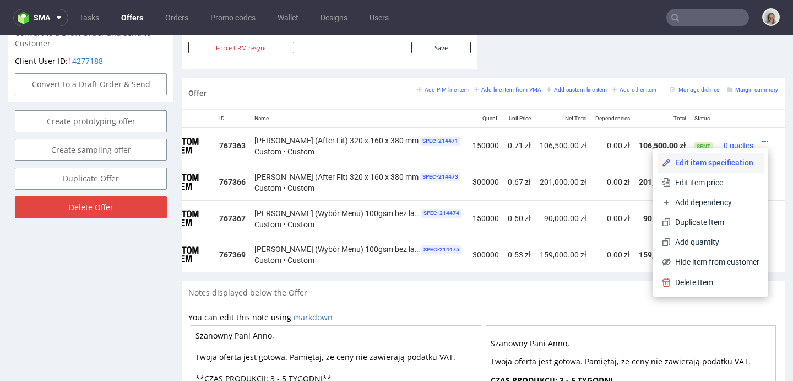
click at [699, 155] on li "Edit item specification" at bounding box center [711, 163] width 106 height 20
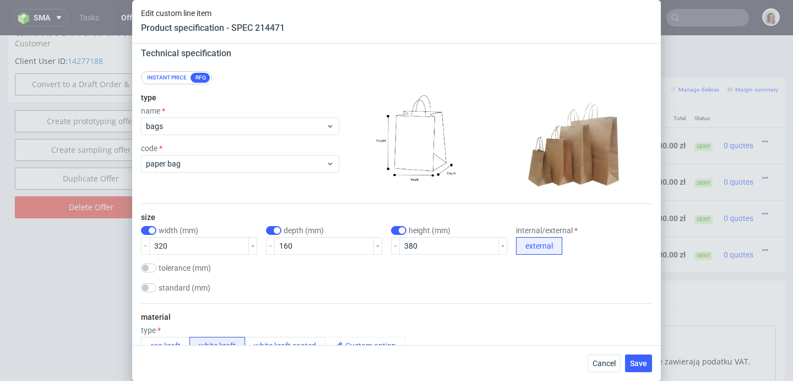
scroll to position [175, 0]
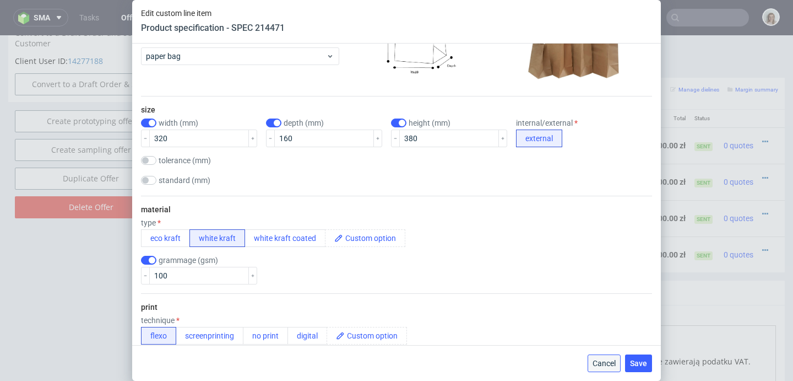
click at [595, 362] on span "Cancel" at bounding box center [604, 363] width 23 height 8
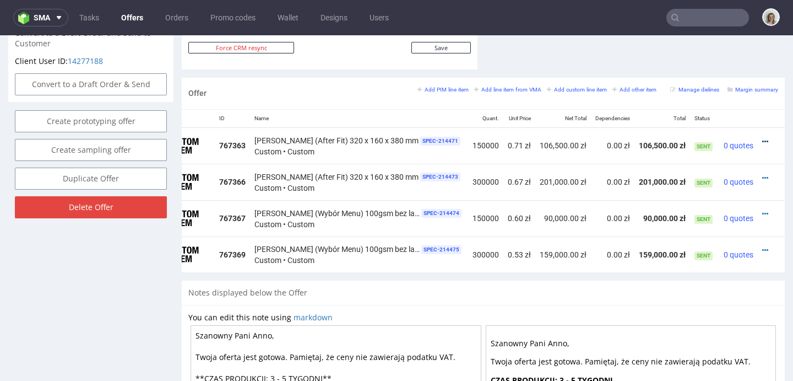
click at [762, 139] on icon at bounding box center [765, 142] width 6 height 8
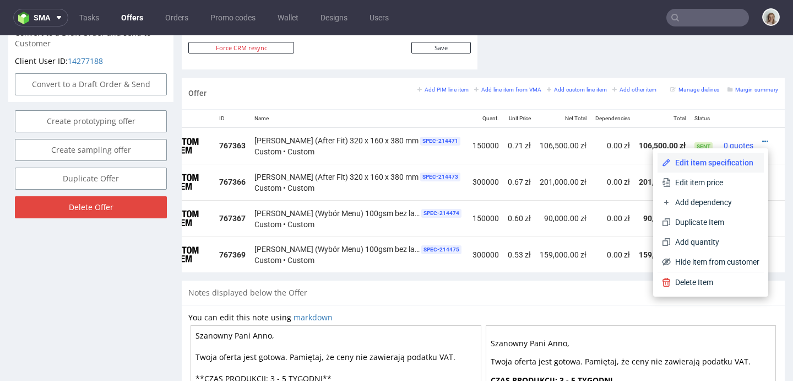
click at [725, 163] on span "Edit item specification" at bounding box center [715, 162] width 89 height 11
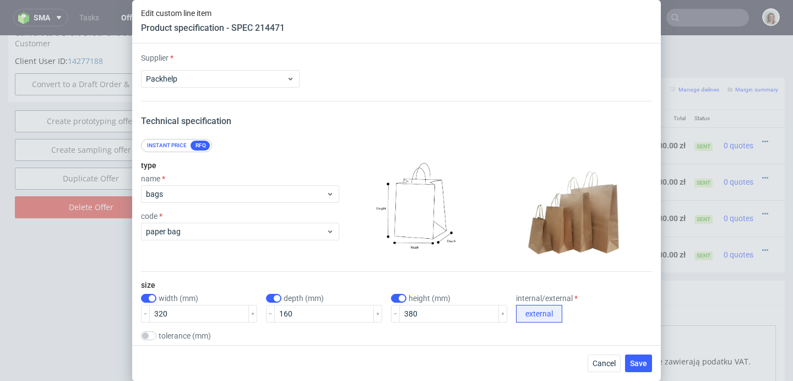
scroll to position [359, 0]
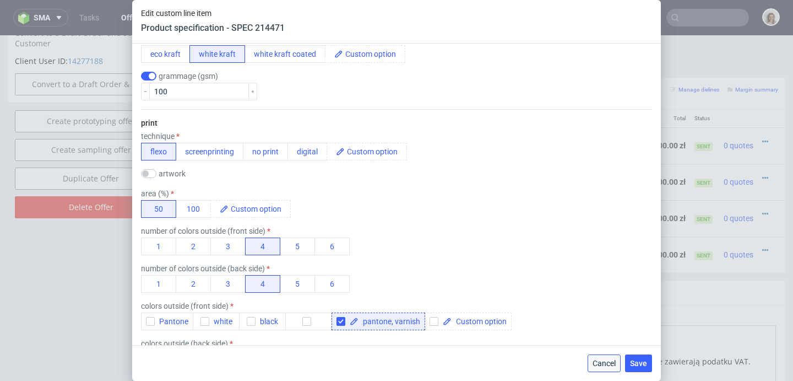
drag, startPoint x: 590, startPoint y: 364, endPoint x: 569, endPoint y: 342, distance: 30.4
click at [590, 364] on button "Cancel" at bounding box center [604, 363] width 33 height 18
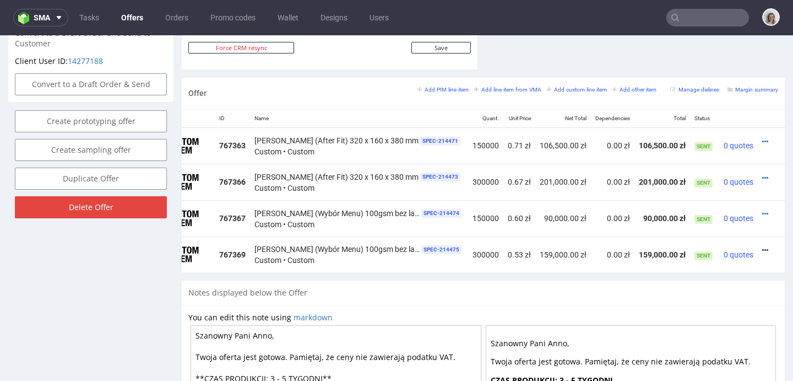
click at [762, 248] on icon at bounding box center [765, 250] width 6 height 8
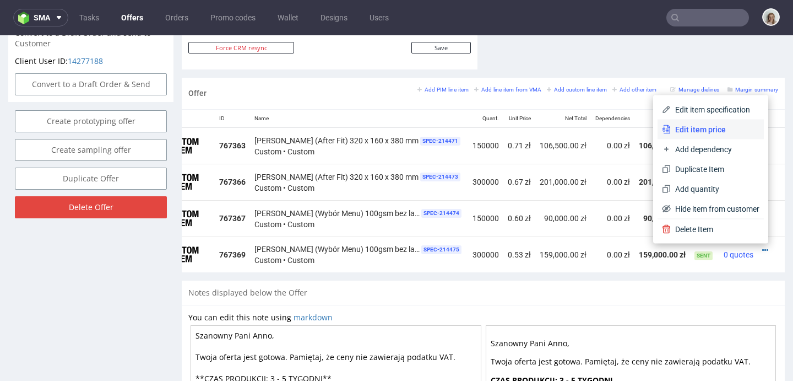
click at [702, 132] on span "Edit item price" at bounding box center [715, 129] width 89 height 11
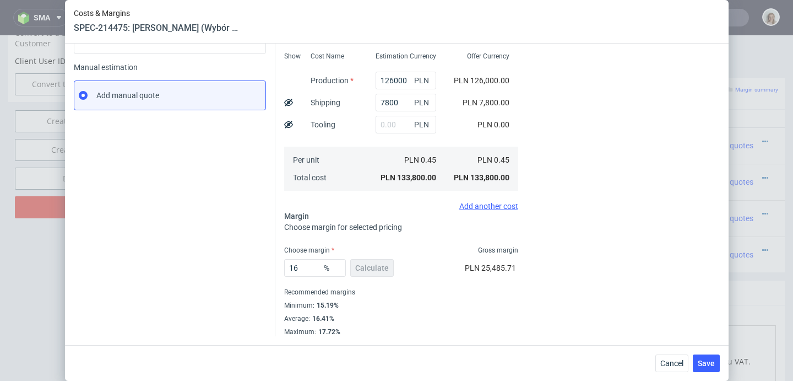
scroll to position [163, 0]
click at [304, 259] on input "16" at bounding box center [315, 268] width 62 height 18
type input "10"
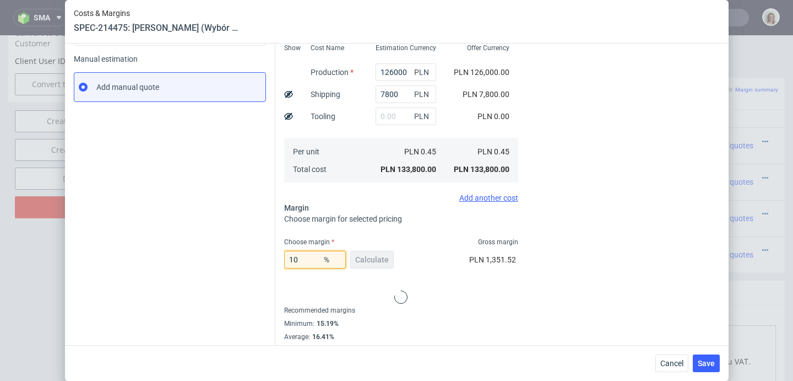
type input "0.5"
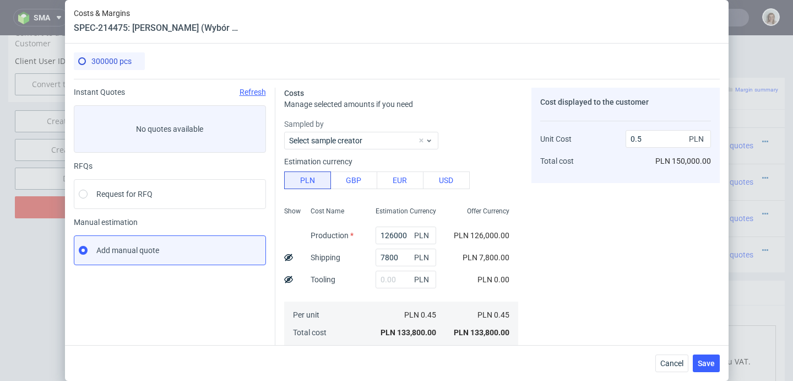
scroll to position [242, 0]
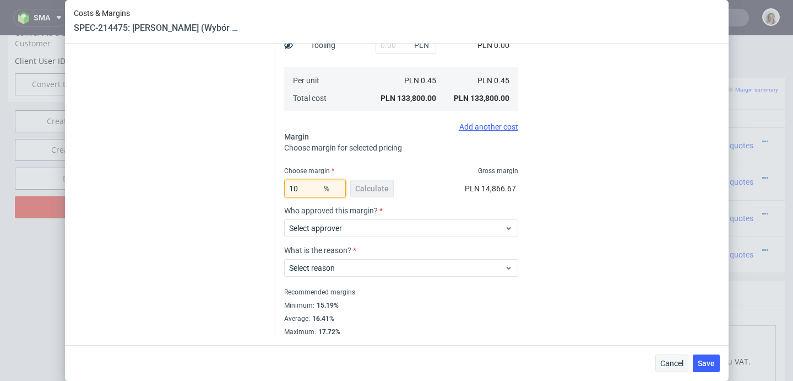
type input "10"
click at [669, 362] on span "Cancel" at bounding box center [672, 363] width 23 height 8
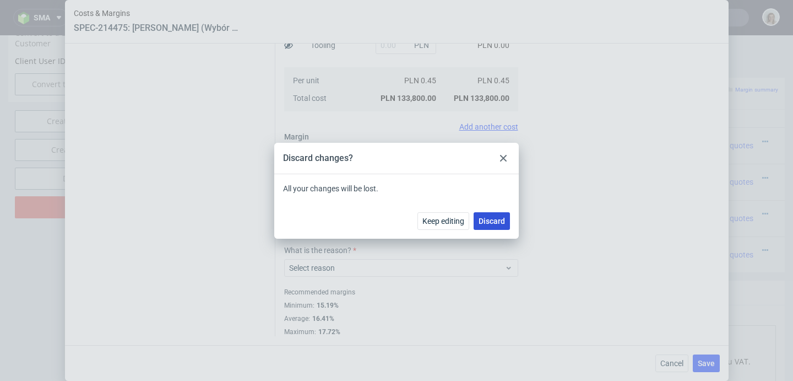
click at [486, 217] on span "Discard" at bounding box center [492, 221] width 26 height 8
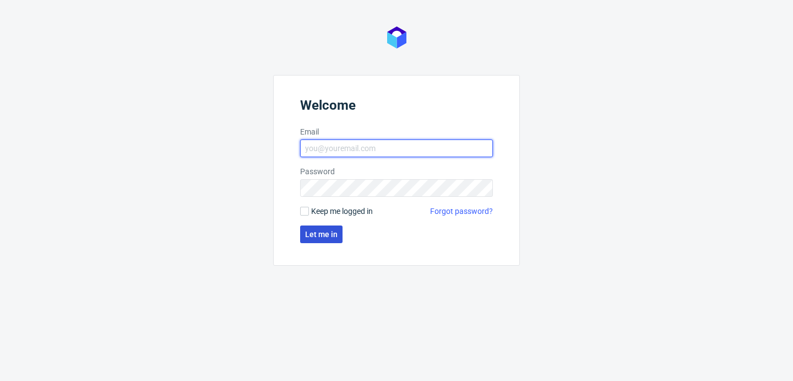
type input "[PERSON_NAME][EMAIL_ADDRESS][PERSON_NAME][DOMAIN_NAME]"
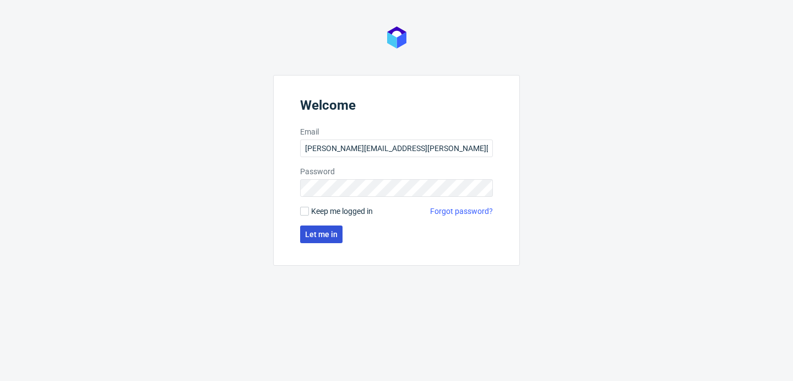
click at [335, 230] on span "Let me in" at bounding box center [321, 234] width 33 height 8
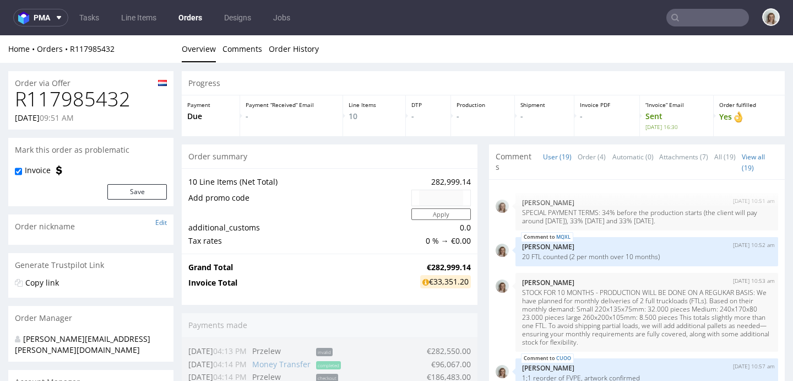
scroll to position [867, 0]
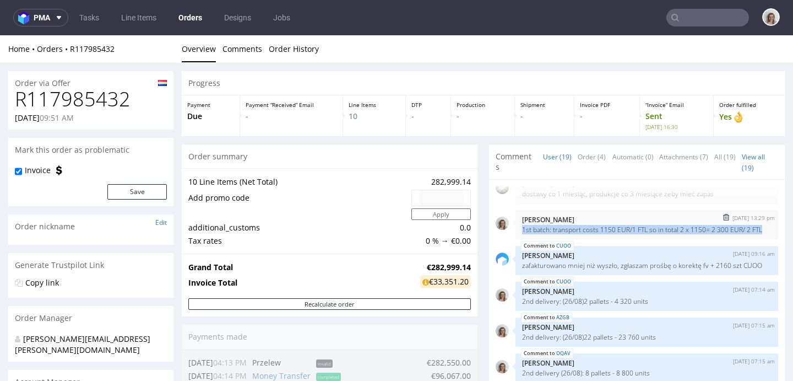
drag, startPoint x: 529, startPoint y: 223, endPoint x: 513, endPoint y: 214, distance: 18.5
click at [516, 214] on div "[DATE] 13:29 pm [PERSON_NAME] 1st batch: transport costs 1150 EUR/1 FTL so in t…" at bounding box center [647, 224] width 263 height 29
copy p "1st batch: transport costs 1150 EUR/1 FTL so in total 2 x 1150= 2 300 EUR/ 2 FTL"
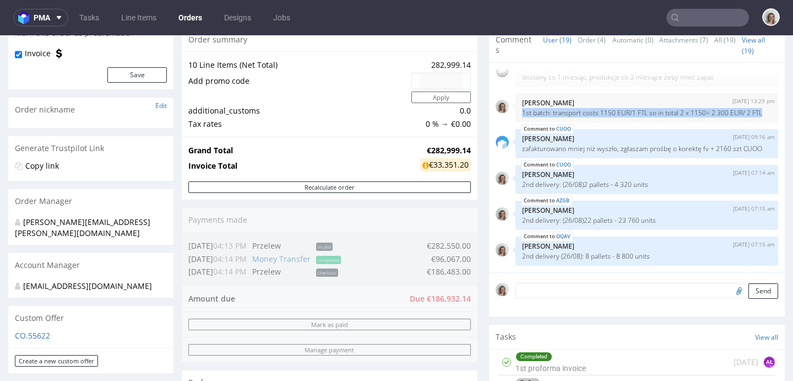
scroll to position [205, 0]
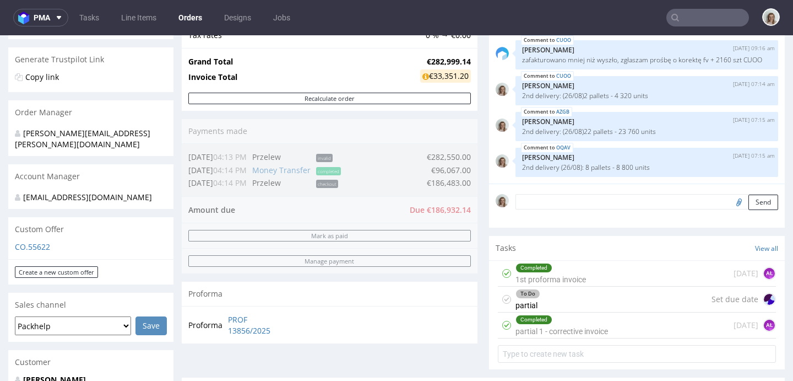
click at [527, 203] on textarea at bounding box center [647, 201] width 263 height 15
paste textarea "1st batch: transport costs 1150 EUR/1 FTL so in total 2 x 1150= 2 300 EUR/ 2 FTL"
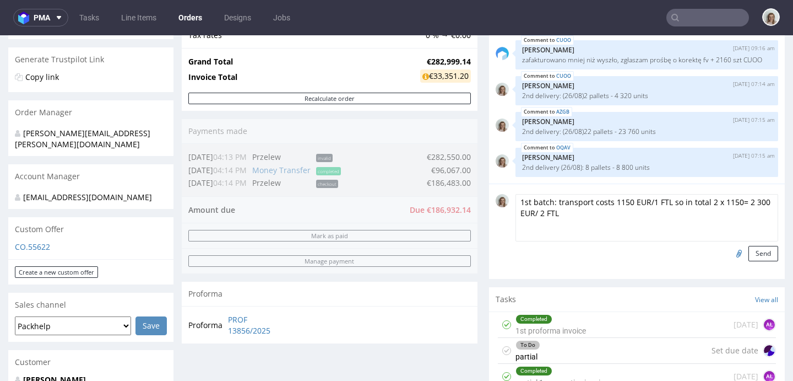
drag, startPoint x: 522, startPoint y: 201, endPoint x: 503, endPoint y: 204, distance: 19.6
click at [506, 205] on div "1st batch: transport costs 1150 EUR/1 FTL so in total 2 x 1150= 2 300 EUR/ 2 FT…" at bounding box center [637, 227] width 283 height 67
click at [609, 199] on textarea "2nd batch: transport costs 1150 EUR/1 FTL so in total 2 x 1150= 2 300 EUR/ 2 FTL" at bounding box center [647, 217] width 263 height 47
drag, startPoint x: 675, startPoint y: 199, endPoint x: 683, endPoint y: 213, distance: 15.3
click at [683, 213] on textarea "2nd batch: transport costs 1 truck - 1130 EUR/1 FTL so in total 2 x 1150= 2 300…" at bounding box center [647, 217] width 263 height 47
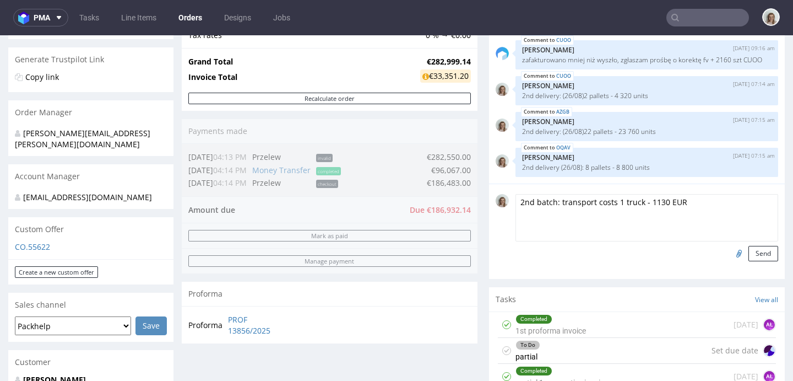
click at [645, 201] on textarea "2nd batch: transport costs 1 truck - 1130 EUR" at bounding box center [647, 217] width 263 height 47
type textarea "2nd batch: transport costs 1 truck - 1 130 EUR"
click at [749, 251] on button "Send" at bounding box center [764, 253] width 30 height 15
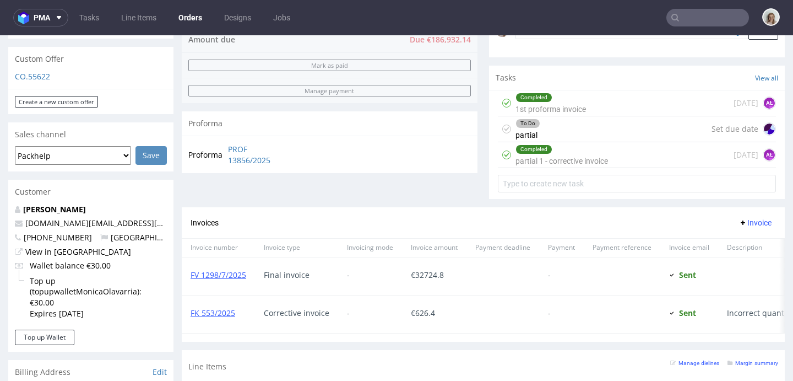
scroll to position [570, 0]
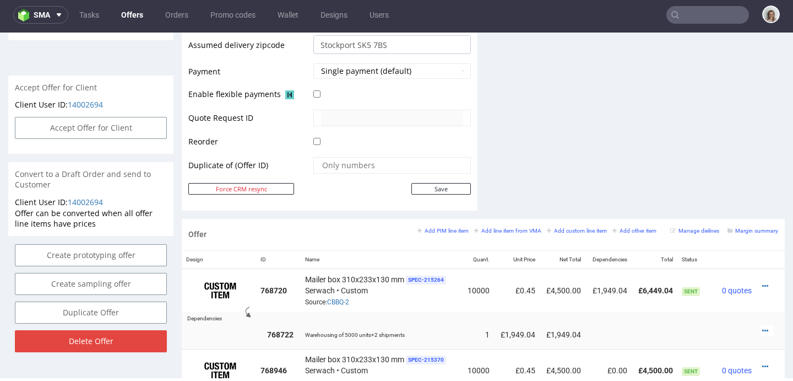
scroll to position [618, 0]
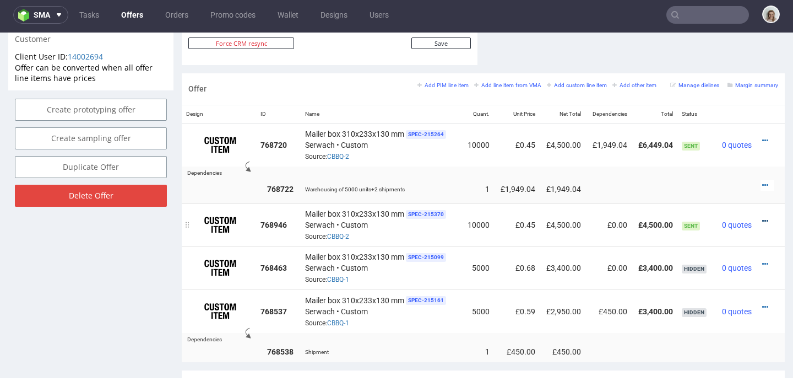
click at [762, 217] on icon at bounding box center [765, 221] width 6 height 8
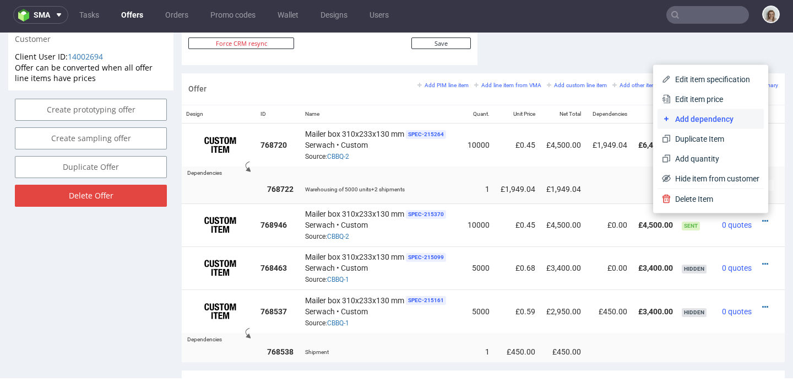
click at [687, 123] on span "Add dependency" at bounding box center [715, 118] width 89 height 11
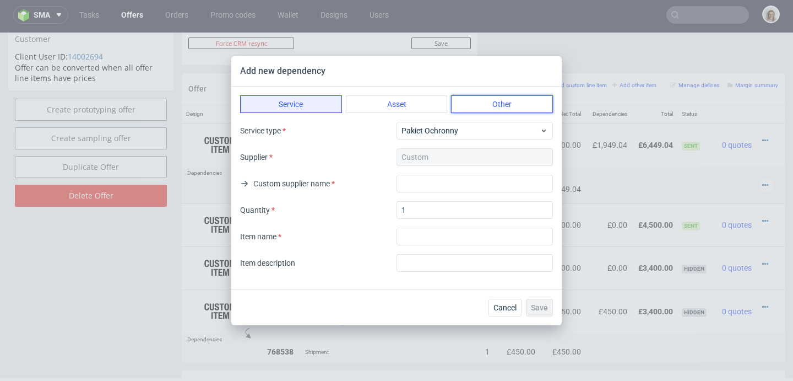
click at [486, 106] on button "Other" at bounding box center [502, 104] width 102 height 18
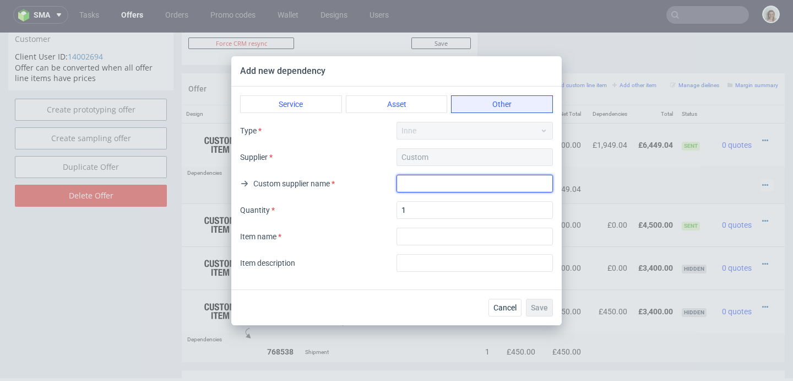
click at [410, 186] on input "text" at bounding box center [475, 184] width 156 height 18
type input "Transport"
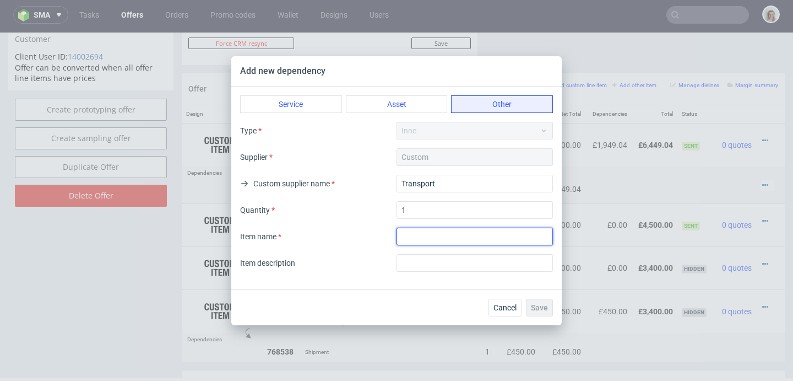
click at [411, 243] on input "textarea" at bounding box center [475, 237] width 156 height 18
type input "Transport"
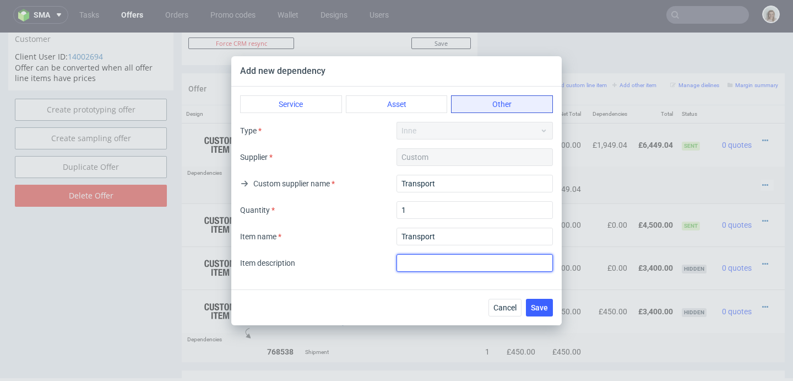
click at [421, 263] on input "text" at bounding box center [475, 263] width 156 height 18
type input "T"
drag, startPoint x: 448, startPoint y: 262, endPoint x: 362, endPoint y: 262, distance: 85.9
click at [362, 262] on div "Item description Shipping" at bounding box center [396, 263] width 313 height 18
type input "Shipping"
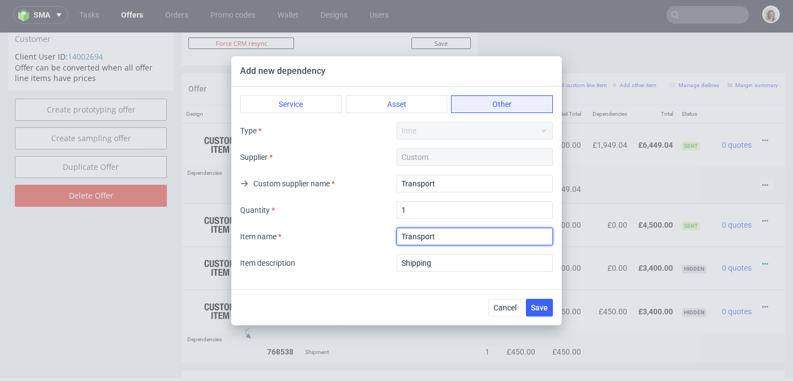
drag, startPoint x: 453, startPoint y: 234, endPoint x: 386, endPoint y: 234, distance: 67.2
click at [386, 234] on div "Item name" at bounding box center [396, 237] width 313 height 18
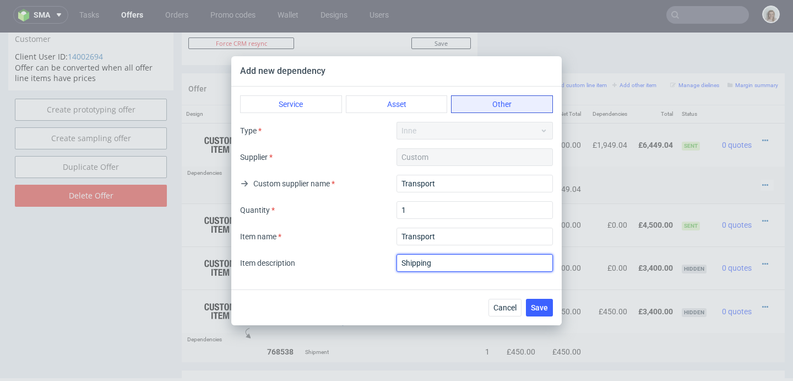
drag, startPoint x: 441, startPoint y: 261, endPoint x: 377, endPoint y: 260, distance: 63.4
click at [378, 261] on div "Item description Shipping" at bounding box center [396, 263] width 313 height 18
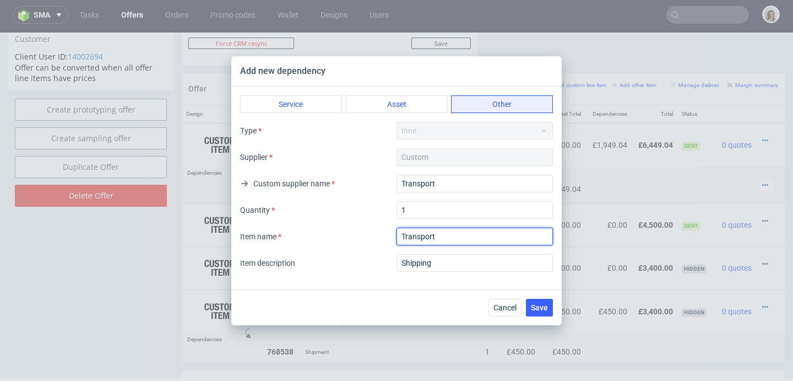
drag, startPoint x: 448, startPoint y: 234, endPoint x: 388, endPoint y: 234, distance: 60.0
click at [388, 234] on div "Item name" at bounding box center [396, 237] width 313 height 18
paste input "Shipping"
type input "Shipping"
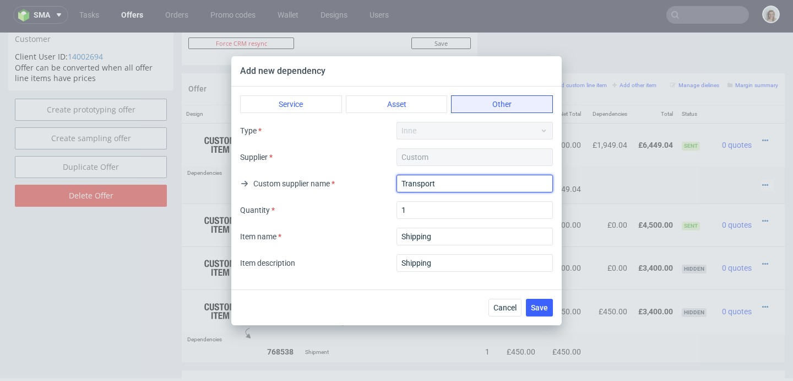
drag, startPoint x: 452, startPoint y: 185, endPoint x: 392, endPoint y: 185, distance: 59.5
click at [392, 185] on div "Custom supplier name Transport" at bounding box center [396, 184] width 313 height 18
paste input "Shipping"
type input "Shipping"
click at [542, 306] on span "Save" at bounding box center [539, 308] width 17 height 8
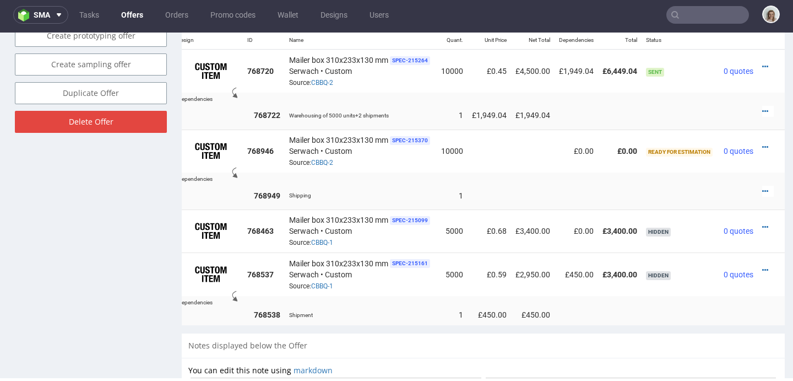
scroll to position [685, 0]
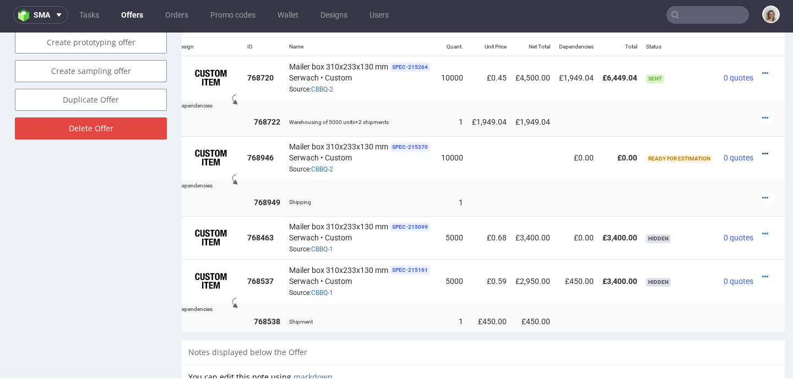
click at [762, 150] on icon at bounding box center [765, 154] width 6 height 8
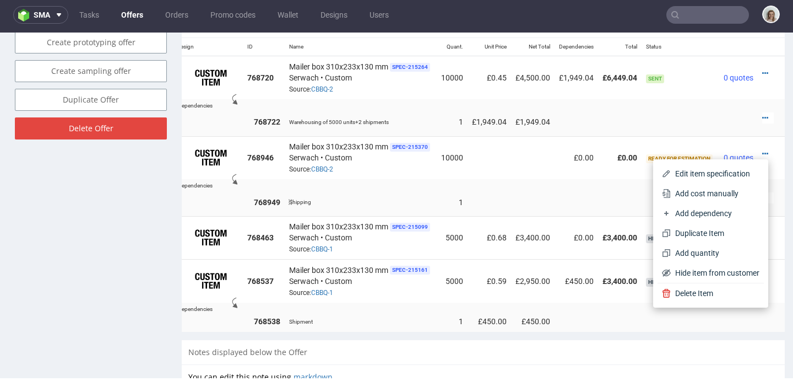
click at [710, 187] on li "Add cost manually" at bounding box center [711, 193] width 106 height 20
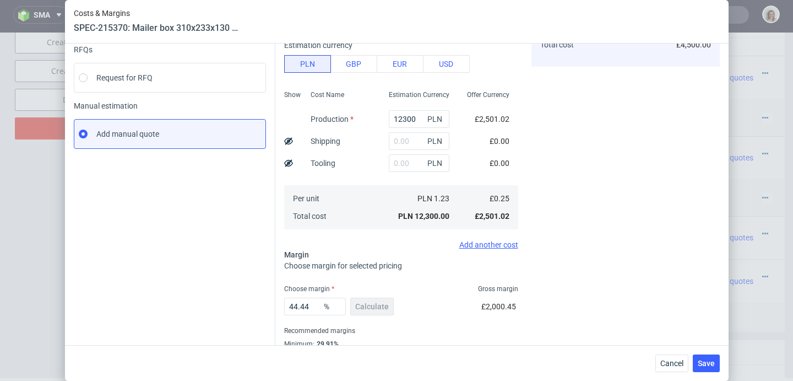
scroll to position [155, 0]
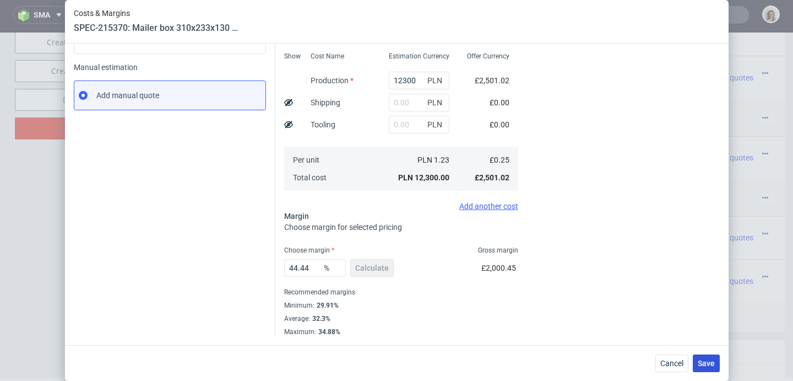
click at [713, 362] on span "Save" at bounding box center [706, 363] width 17 height 8
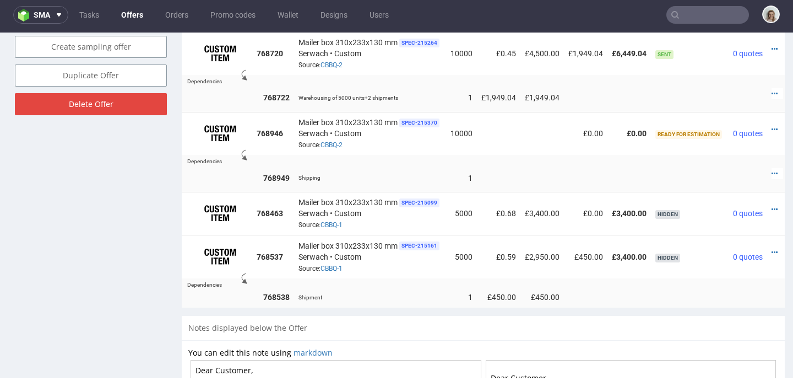
scroll to position [0, 25]
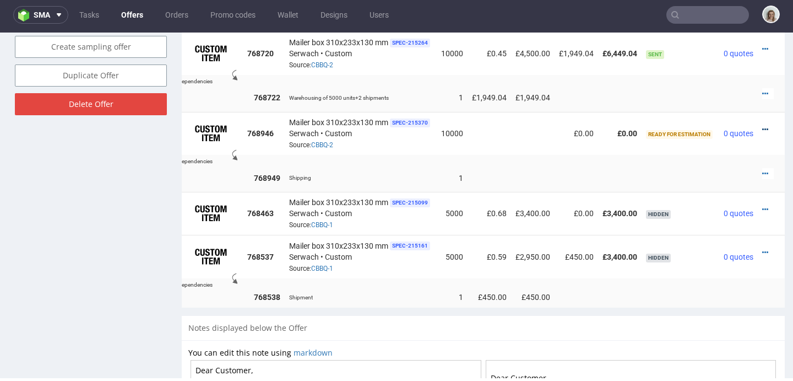
click at [762, 126] on icon at bounding box center [765, 130] width 6 height 8
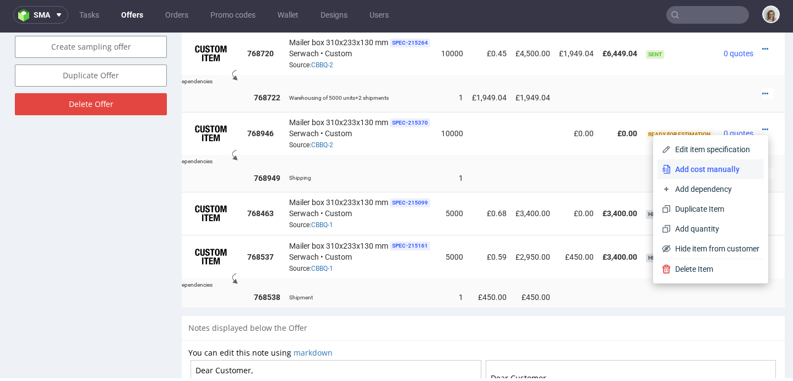
click at [707, 164] on span "Add cost manually" at bounding box center [715, 169] width 89 height 11
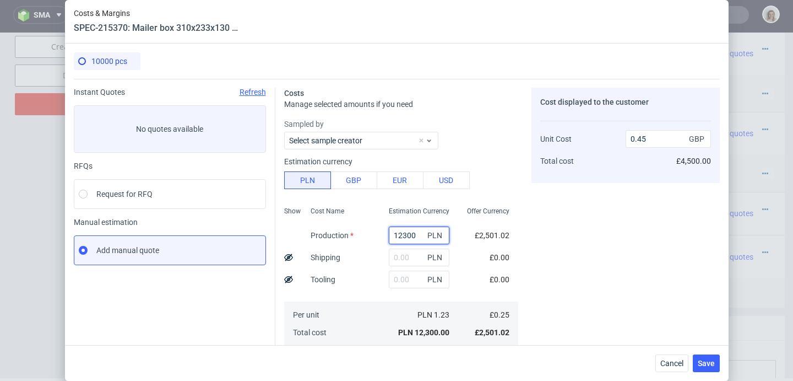
click at [405, 234] on input "12300" at bounding box center [419, 235] width 61 height 18
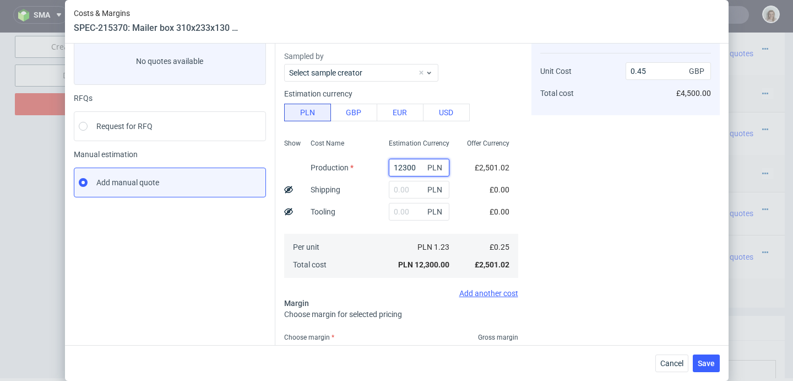
scroll to position [155, 0]
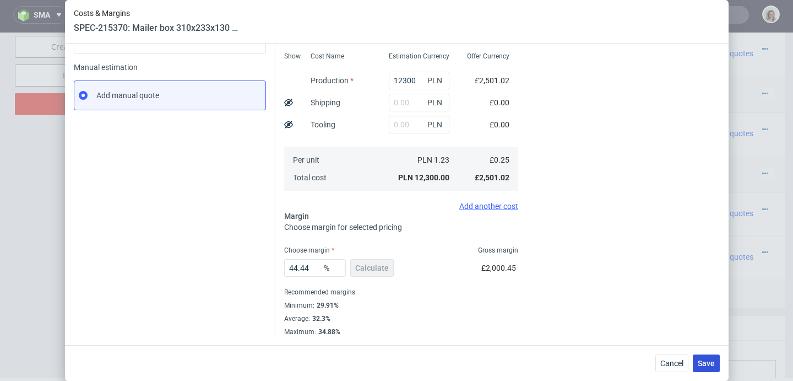
click at [715, 363] on span "Save" at bounding box center [706, 363] width 17 height 8
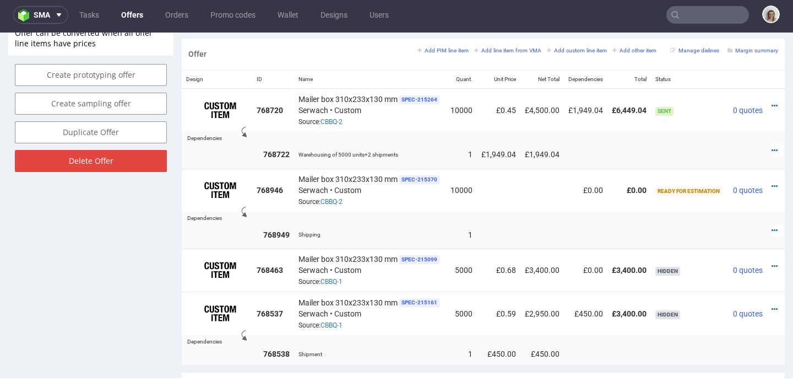
scroll to position [0, 25]
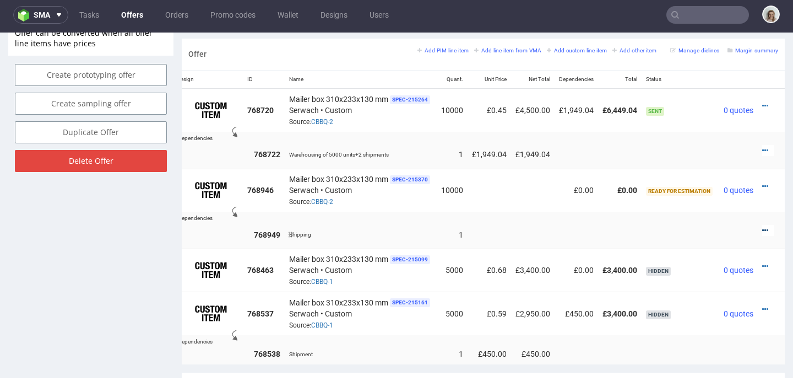
click at [762, 232] on icon at bounding box center [765, 230] width 6 height 8
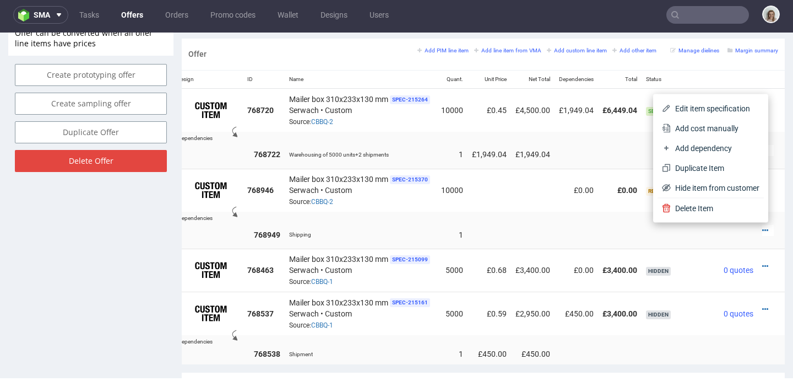
click at [685, 130] on span "Add cost manually" at bounding box center [715, 128] width 89 height 11
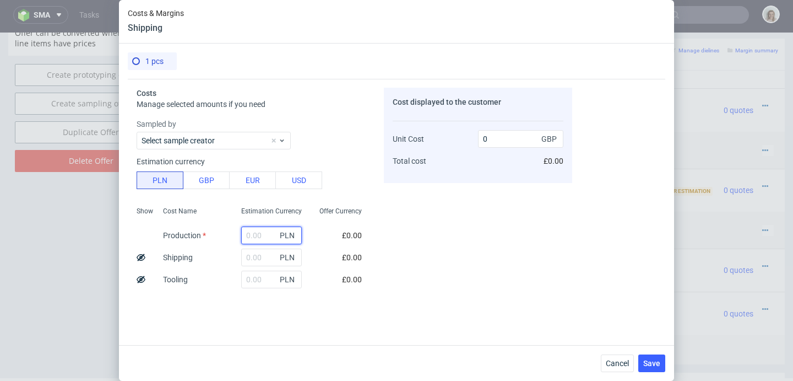
click at [256, 230] on input "text" at bounding box center [271, 235] width 61 height 18
click at [140, 257] on use at bounding box center [141, 256] width 9 height 7
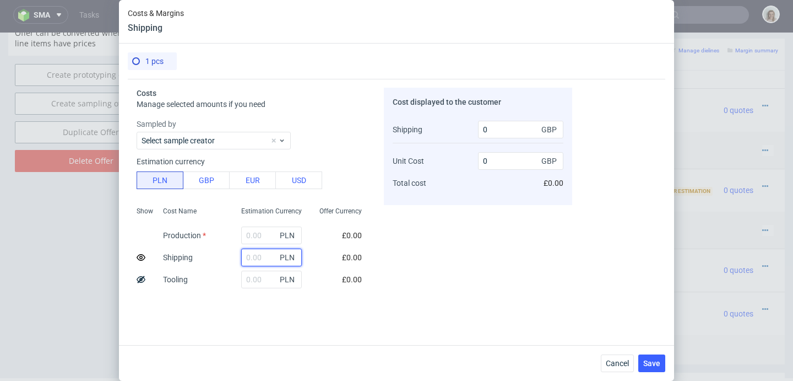
click at [251, 257] on input "text" at bounding box center [271, 257] width 61 height 18
paste input "Shipping"
drag, startPoint x: 238, startPoint y: 255, endPoint x: 283, endPoint y: 256, distance: 44.6
click at [283, 256] on div "Shipping PLN" at bounding box center [271, 257] width 61 height 18
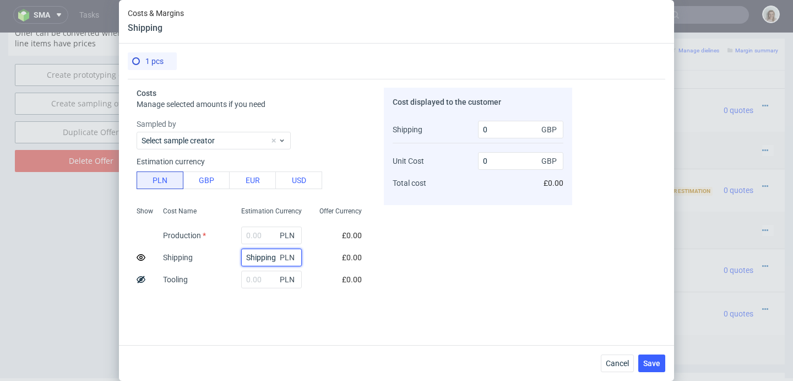
paste input "4366,96"
type input "4366.96"
type input "887.95"
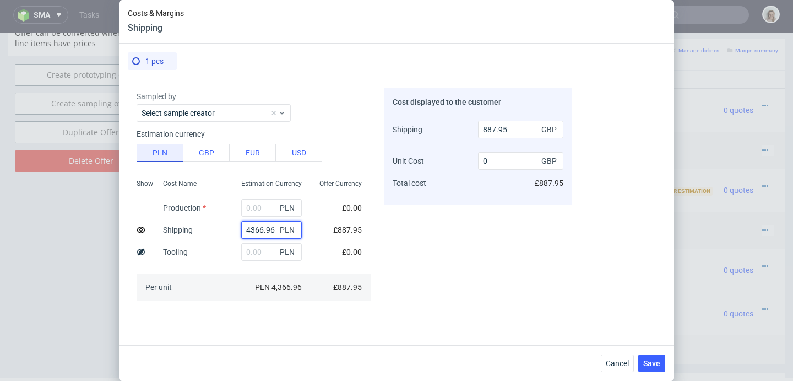
scroll to position [90, 0]
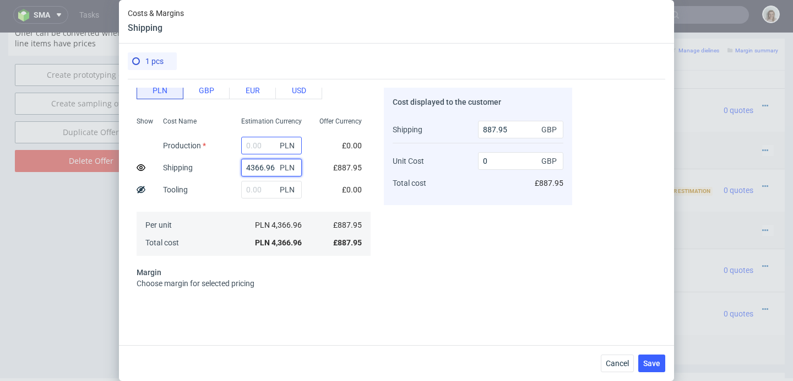
type input "4366.96"
click at [257, 145] on input "text" at bounding box center [271, 146] width 61 height 18
type input "1"
type input "0.2"
type input "1"
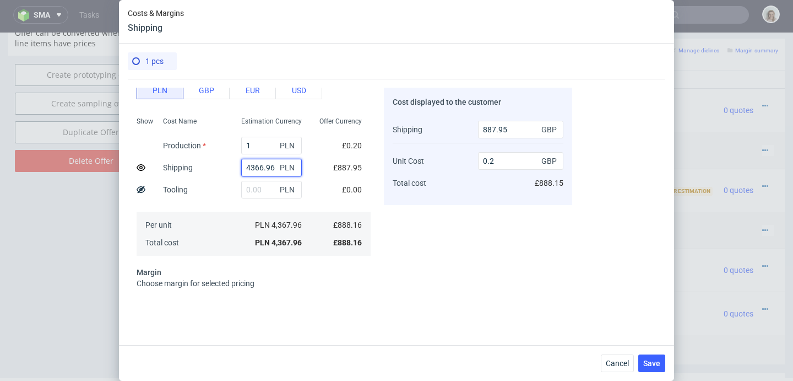
drag, startPoint x: 239, startPoint y: 165, endPoint x: 270, endPoint y: 164, distance: 31.4
click at [270, 164] on div "4366.96 PLN" at bounding box center [271, 168] width 61 height 18
type input "0"
drag, startPoint x: 247, startPoint y: 145, endPoint x: 229, endPoint y: 141, distance: 18.6
click at [241, 143] on input "1" at bounding box center [271, 146] width 61 height 18
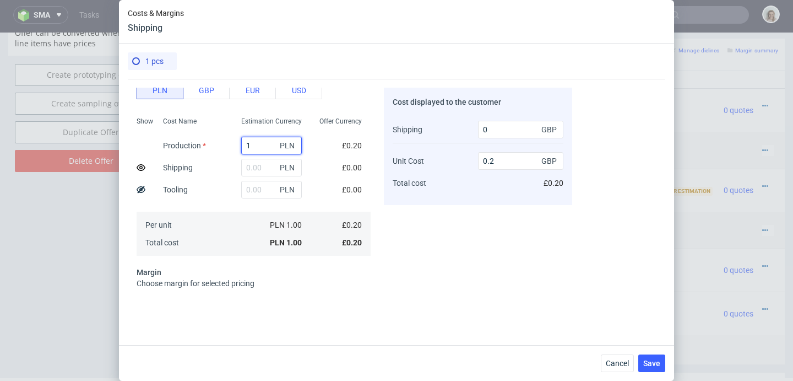
paste input "4366.96"
type input "4366.96"
type input "887.95"
type input "4366.96"
click at [652, 364] on span "Save" at bounding box center [651, 363] width 17 height 8
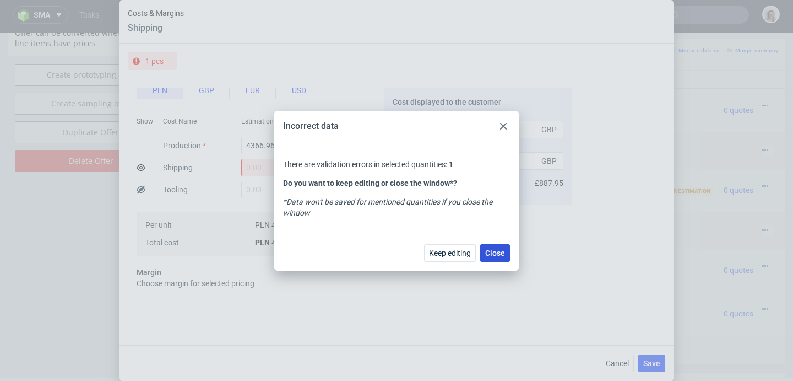
click at [493, 256] on span "Close" at bounding box center [495, 253] width 20 height 8
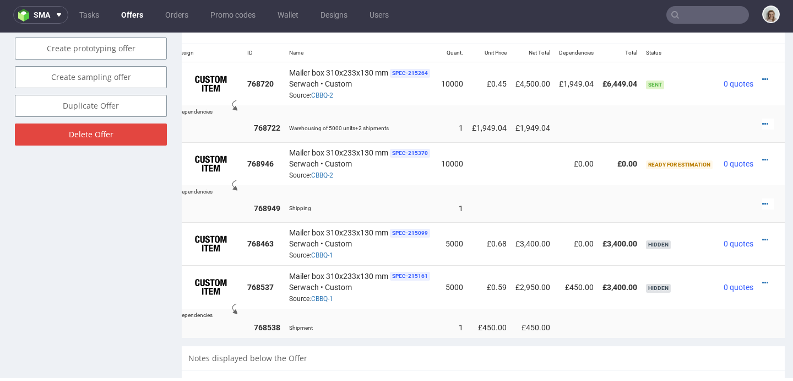
scroll to position [603, 0]
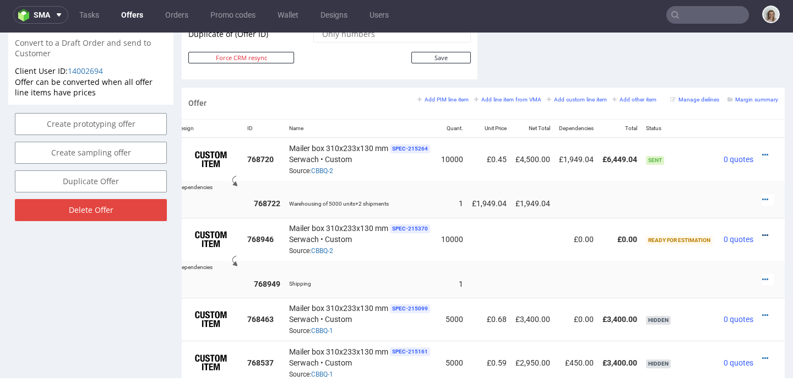
click at [762, 231] on icon at bounding box center [765, 235] width 6 height 8
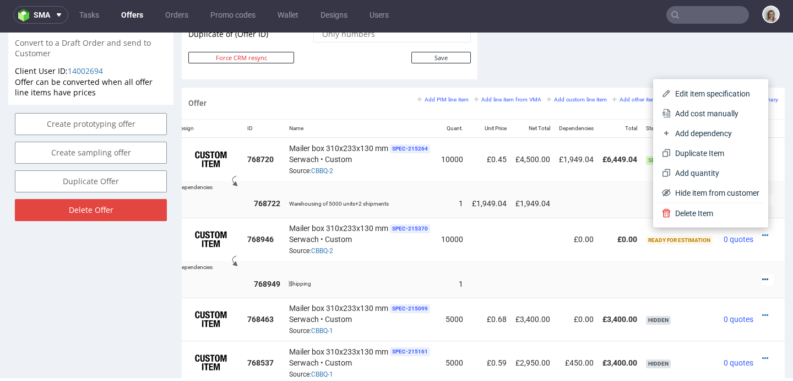
click at [762, 278] on icon at bounding box center [765, 279] width 6 height 8
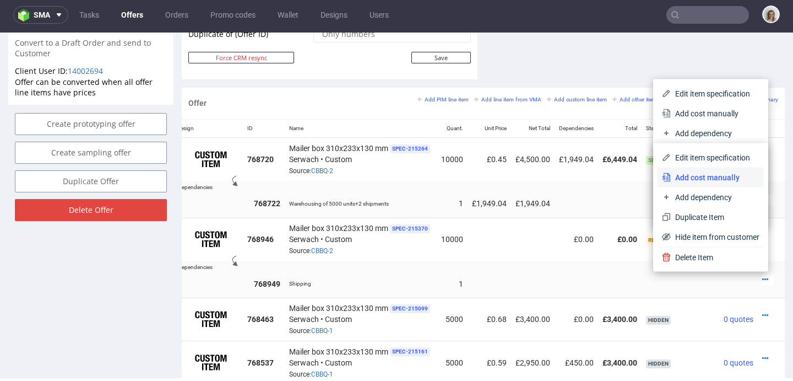
click at [681, 175] on span "Add cost manually" at bounding box center [715, 177] width 89 height 11
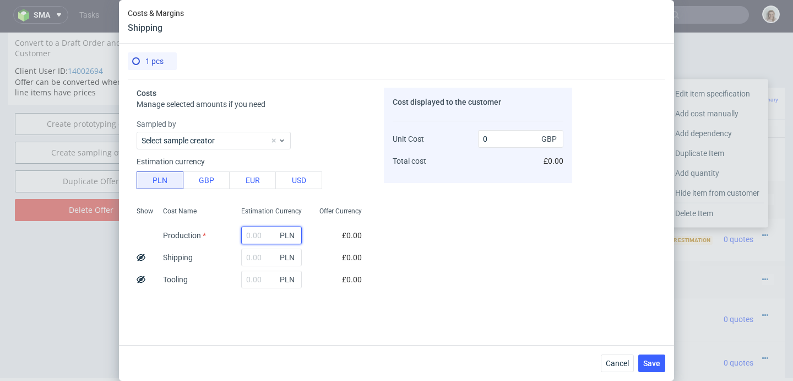
click at [248, 229] on input "text" at bounding box center [271, 235] width 61 height 18
type input "0.1"
type input "0.02"
type input "0.1"
click at [247, 256] on input "text" at bounding box center [271, 257] width 61 height 18
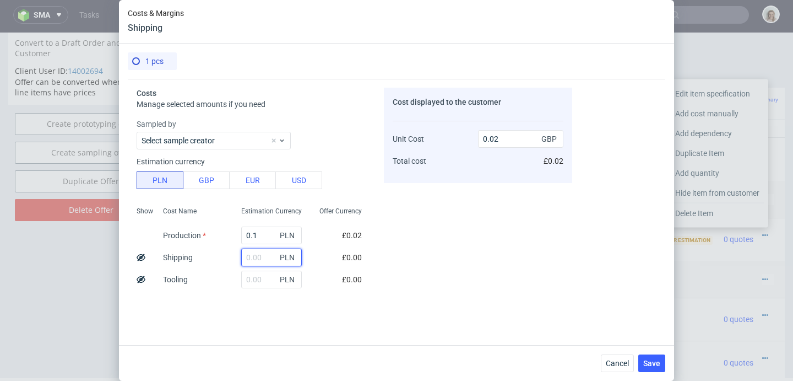
paste input "4366.96"
type input "4366.96"
type input "887.97"
type input "4366.96"
click at [650, 361] on span "Save" at bounding box center [651, 363] width 17 height 8
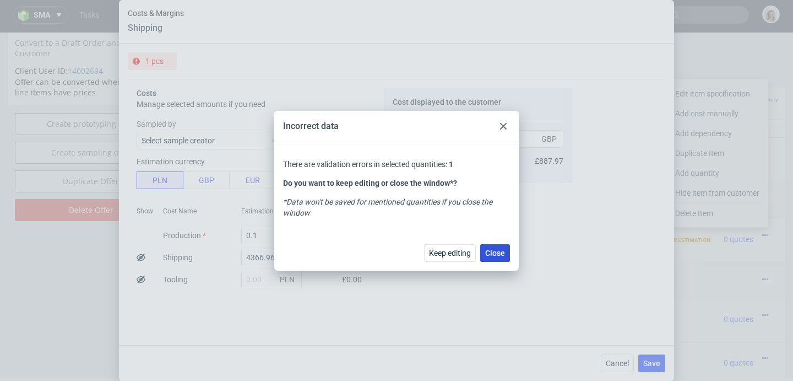
click at [494, 255] on span "Close" at bounding box center [495, 253] width 20 height 8
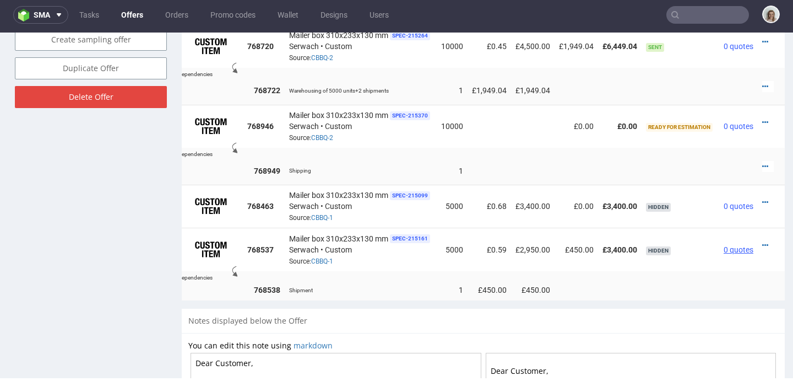
scroll to position [700, 0]
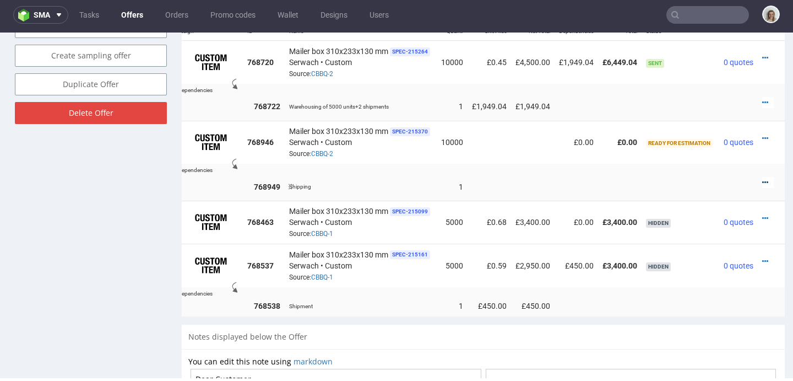
click at [762, 182] on icon at bounding box center [765, 182] width 6 height 8
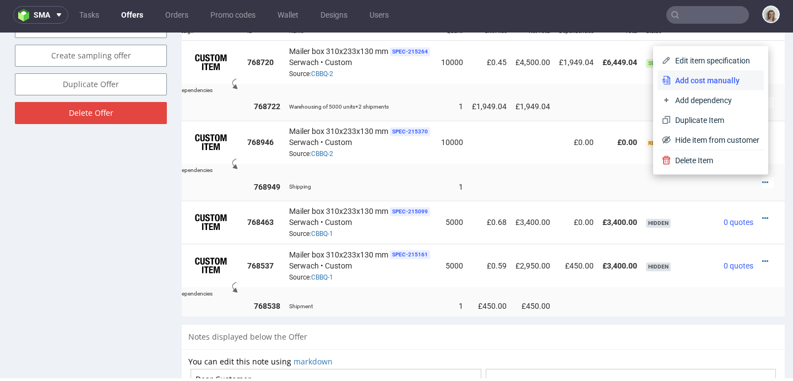
click at [684, 71] on li "Add cost manually" at bounding box center [711, 81] width 106 height 20
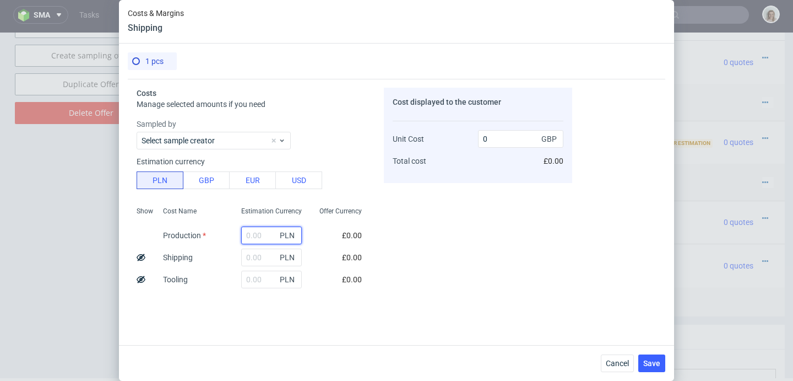
click at [249, 231] on input "text" at bounding box center [271, 235] width 61 height 18
paste input "4366.96"
type input "4366.96"
type input "887.95"
type input "4366.96"
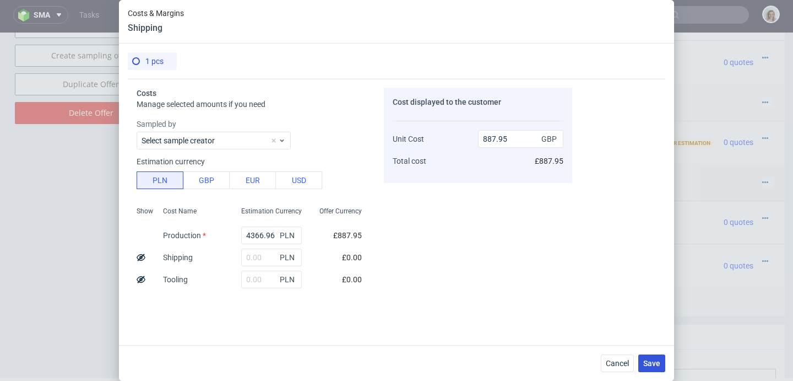
click at [647, 362] on span "Save" at bounding box center [651, 363] width 17 height 8
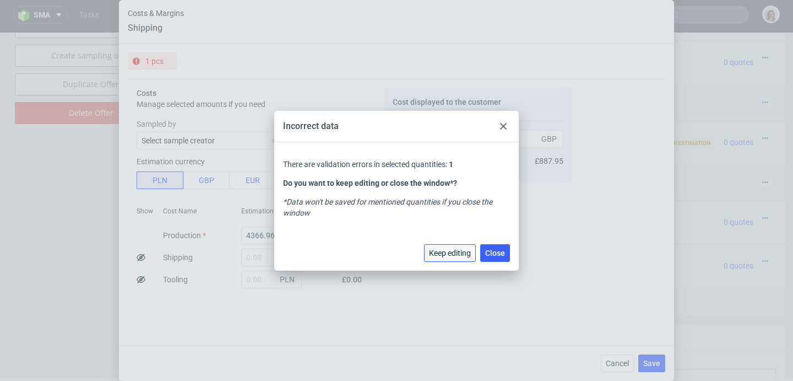
click at [457, 252] on span "Keep editing" at bounding box center [450, 253] width 42 height 8
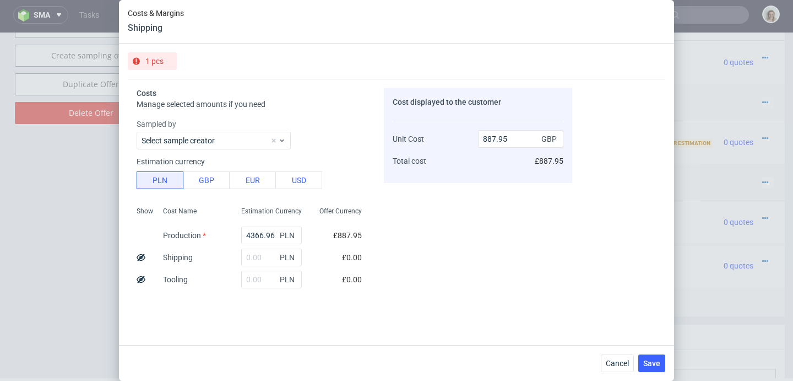
click at [140, 56] on div "1 pcs" at bounding box center [147, 61] width 31 height 18
click at [656, 365] on span "Save" at bounding box center [651, 363] width 17 height 8
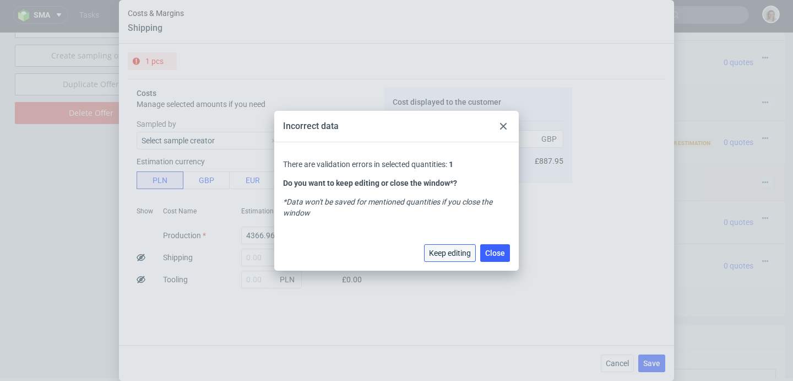
click at [455, 251] on span "Keep editing" at bounding box center [450, 253] width 42 height 8
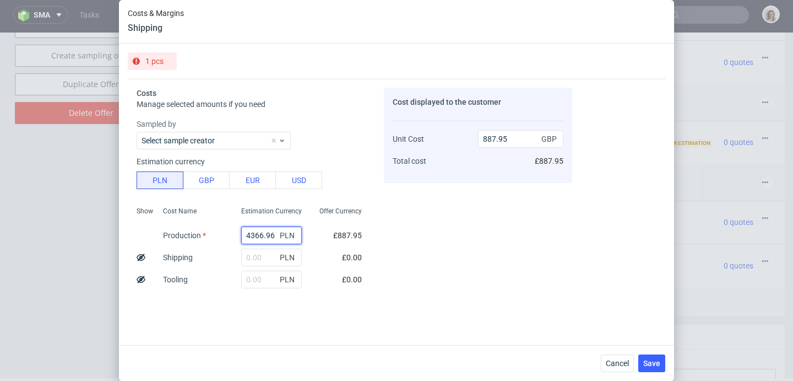
click at [259, 234] on input "4366.96" at bounding box center [271, 235] width 61 height 18
click at [147, 67] on div "1 pcs" at bounding box center [147, 61] width 31 height 18
click at [147, 65] on span "1 pcs" at bounding box center [154, 61] width 18 height 9
click at [620, 365] on span "Cancel" at bounding box center [617, 363] width 23 height 8
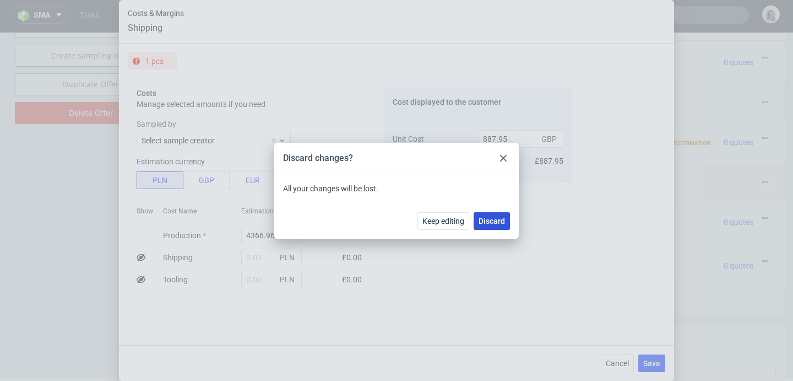
drag, startPoint x: 502, startPoint y: 220, endPoint x: 502, endPoint y: 187, distance: 32.5
click at [502, 220] on span "Discard" at bounding box center [492, 221] width 26 height 8
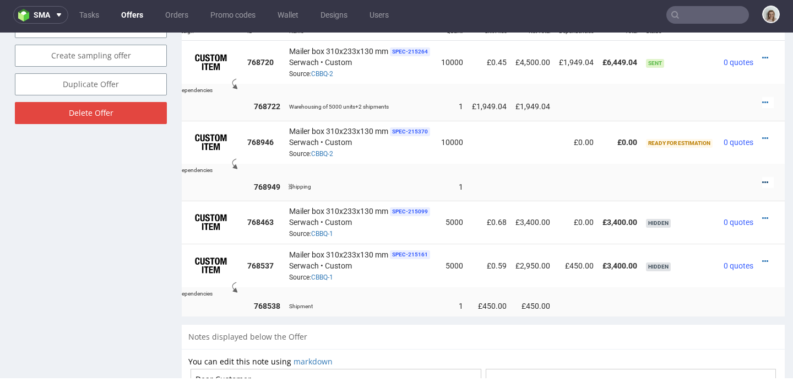
click at [762, 182] on icon at bounding box center [765, 182] width 6 height 8
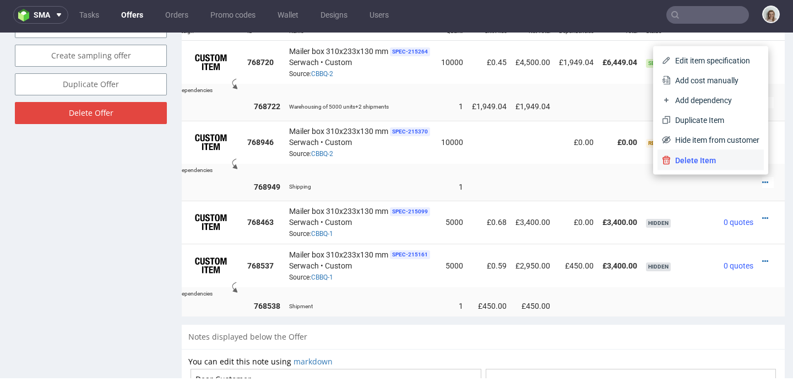
click at [671, 155] on span "Delete Item" at bounding box center [715, 160] width 89 height 11
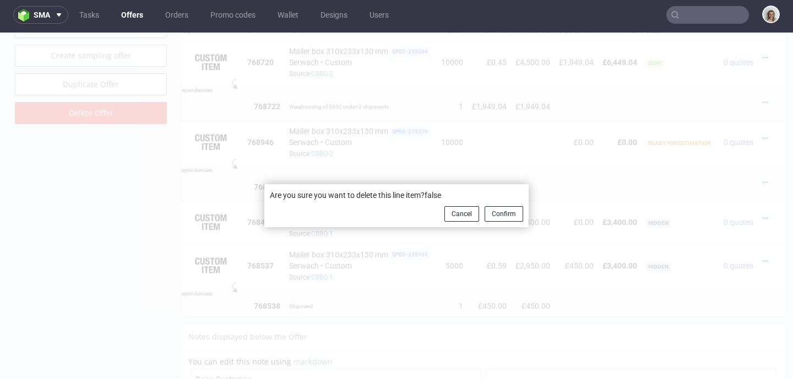
scroll to position [0, 17]
click at [488, 209] on button "Confirm" at bounding box center [504, 213] width 39 height 15
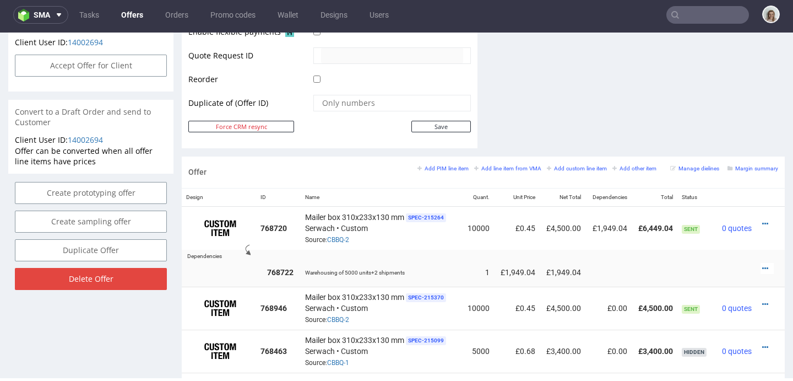
scroll to position [543, 0]
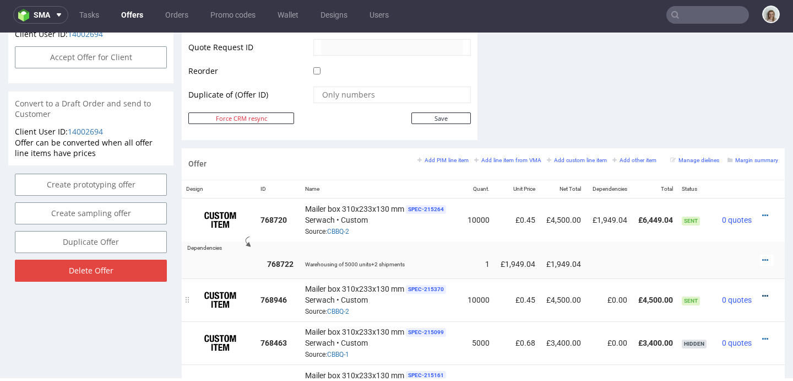
click at [762, 295] on icon at bounding box center [765, 296] width 6 height 8
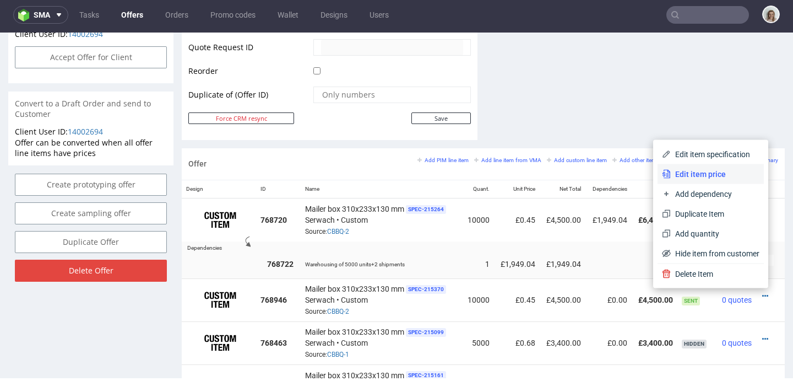
click at [705, 174] on span "Edit item price" at bounding box center [715, 174] width 89 height 11
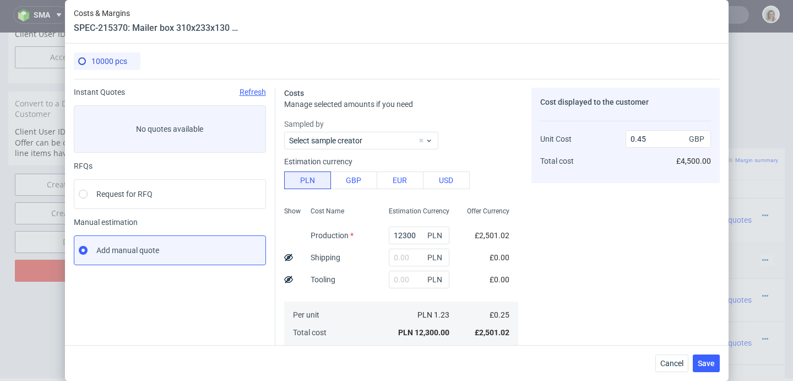
click at [285, 256] on use at bounding box center [288, 256] width 9 height 7
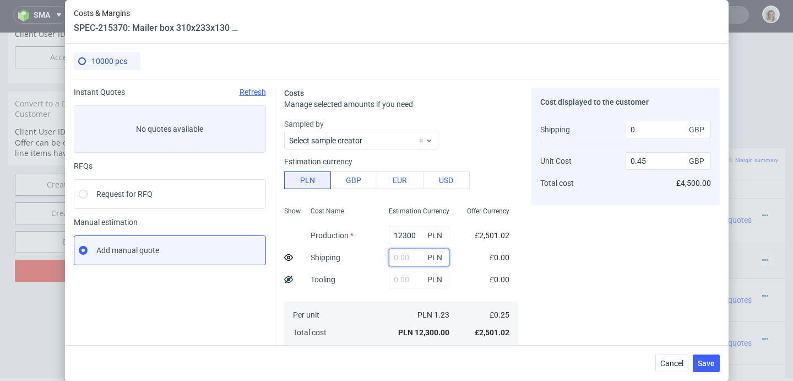
click at [394, 255] on input "text" at bounding box center [419, 257] width 61 height 18
paste input "4366.96"
type input "4366.96"
type input "0.52"
type input "900"
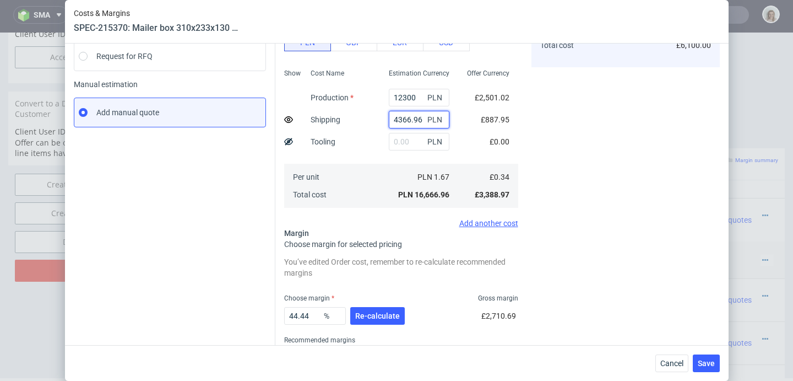
scroll to position [186, 0]
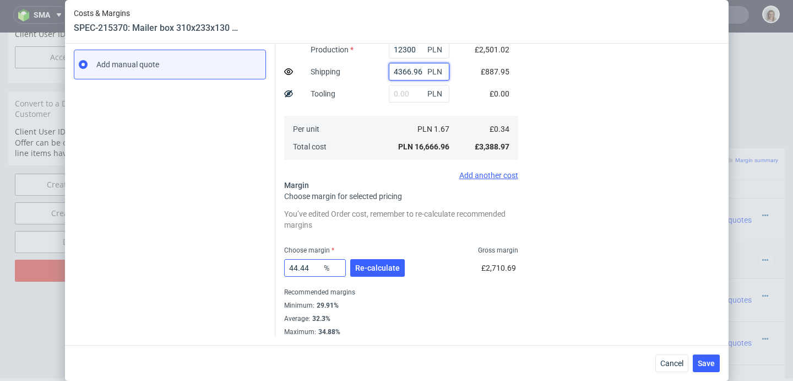
type input "4366.96"
drag, startPoint x: 290, startPoint y: 265, endPoint x: 310, endPoint y: 266, distance: 20.4
click at [310, 266] on input "44.44" at bounding box center [315, 268] width 62 height 18
type input "4"
type input "0.26"
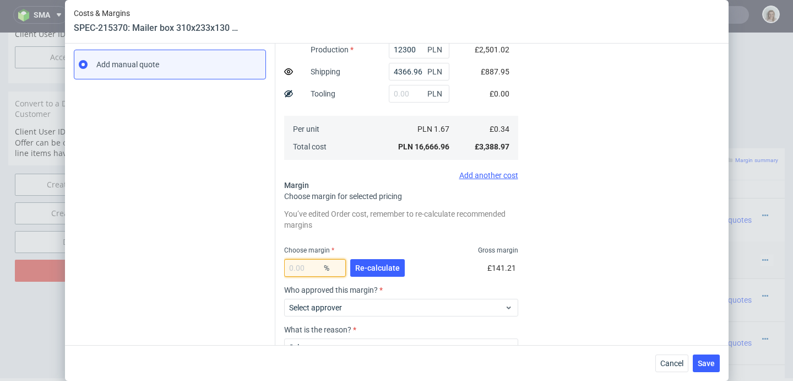
type input "0"
type input "0.25"
type input "39"
type input "0.47"
type input "3"
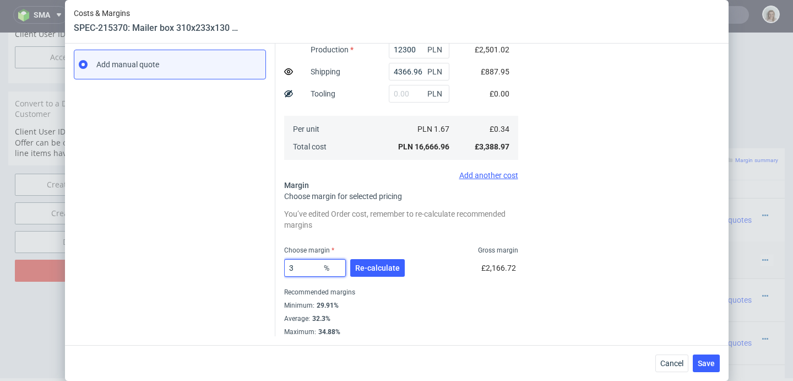
type input "0.26"
type input "38"
type input "0.46"
type input "3"
type input "0.26"
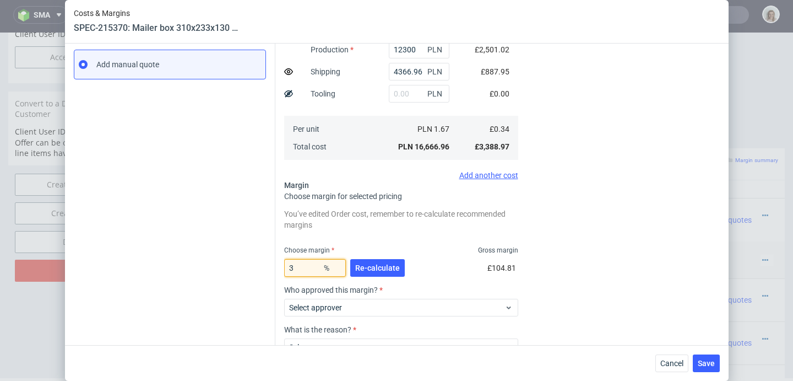
type input "37"
type input "0.45"
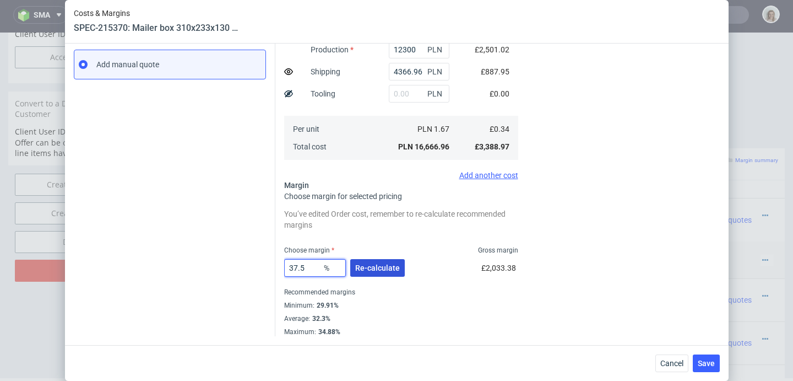
type input "37.5"
click at [364, 273] on button "Re-calculate" at bounding box center [377, 268] width 55 height 18
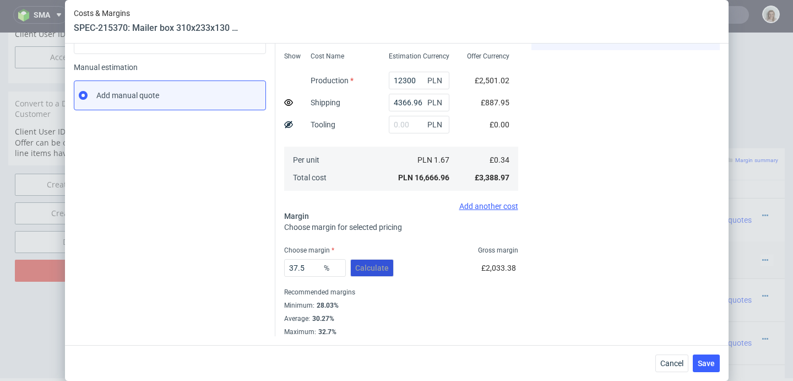
scroll to position [155, 0]
click at [711, 355] on button "Save" at bounding box center [706, 363] width 27 height 18
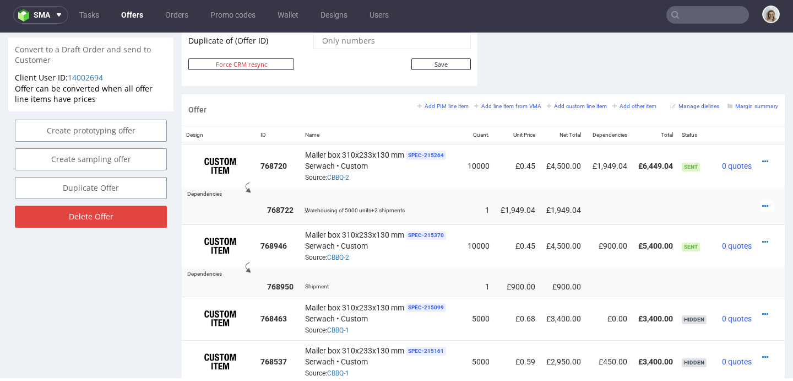
scroll to position [599, 0]
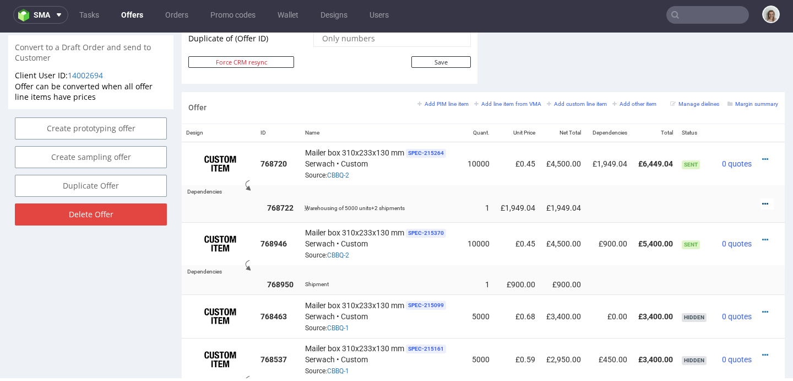
click at [762, 203] on icon at bounding box center [765, 204] width 6 height 8
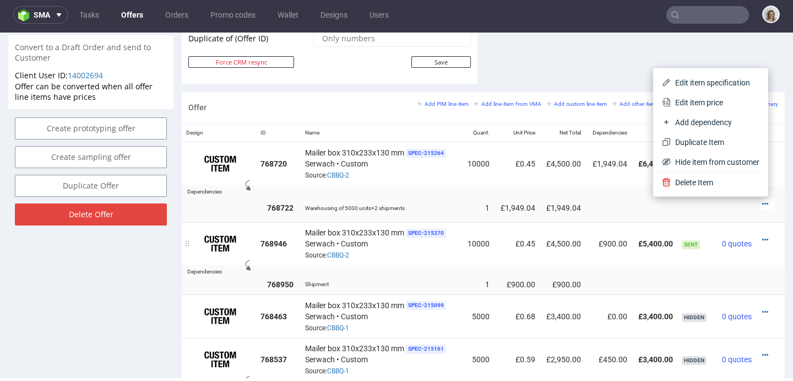
click at [694, 252] on td "Sent" at bounding box center [697, 243] width 38 height 43
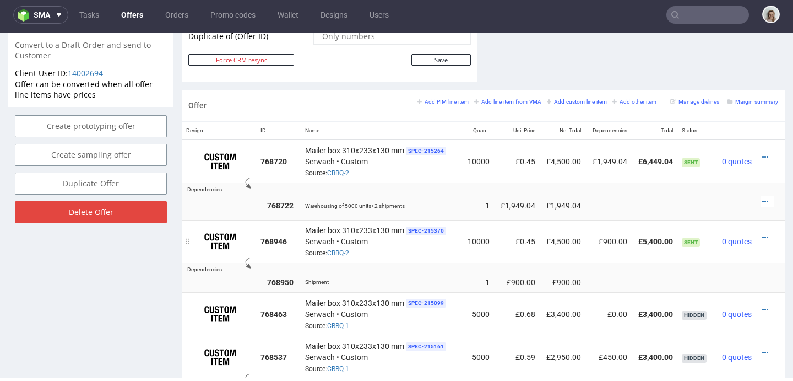
scroll to position [601, 0]
click at [762, 235] on icon at bounding box center [765, 238] width 6 height 8
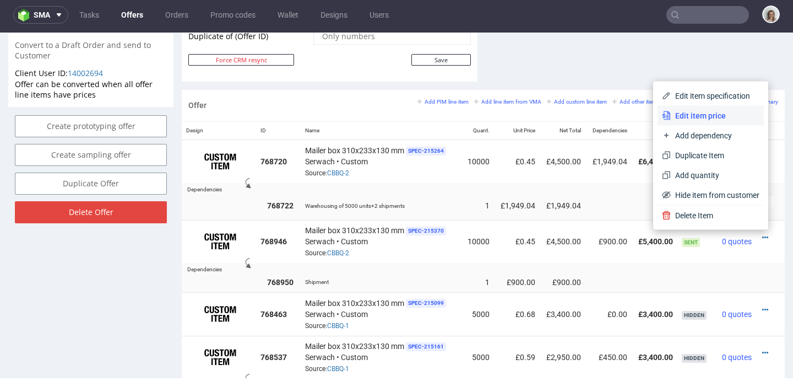
click at [690, 120] on span "Edit item price" at bounding box center [715, 115] width 89 height 11
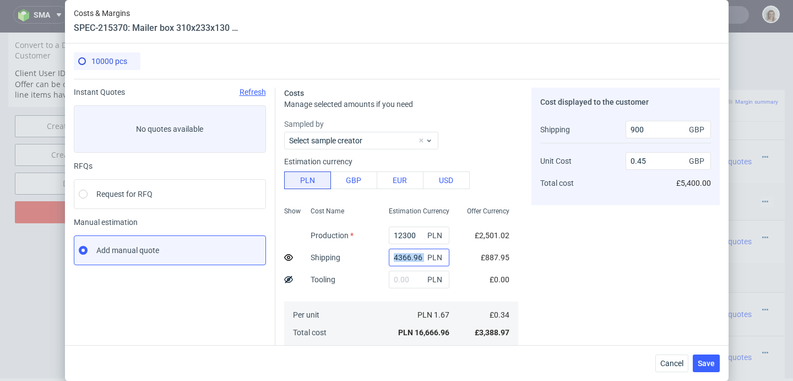
click at [410, 255] on div "4366.96 PLN" at bounding box center [419, 257] width 61 height 18
drag, startPoint x: 410, startPoint y: 254, endPoint x: 364, endPoint y: 255, distance: 46.3
click at [364, 255] on div "Show Cost Name Production Shipping Tooling Per unit Total cost Estimation Curre…" at bounding box center [401, 274] width 234 height 145
paste input "622,58"
type input "4622.58"
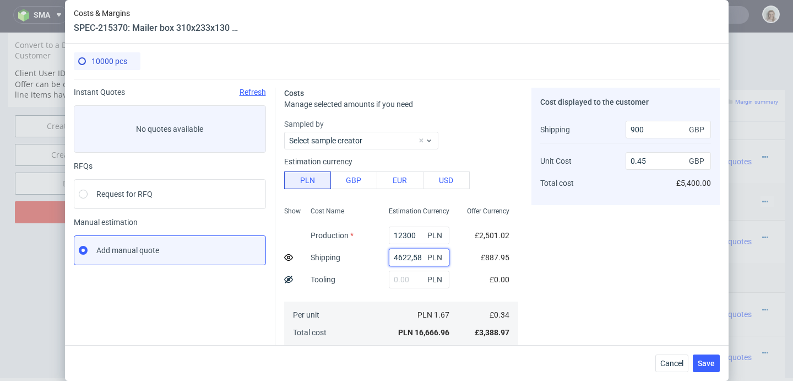
type input "0.46"
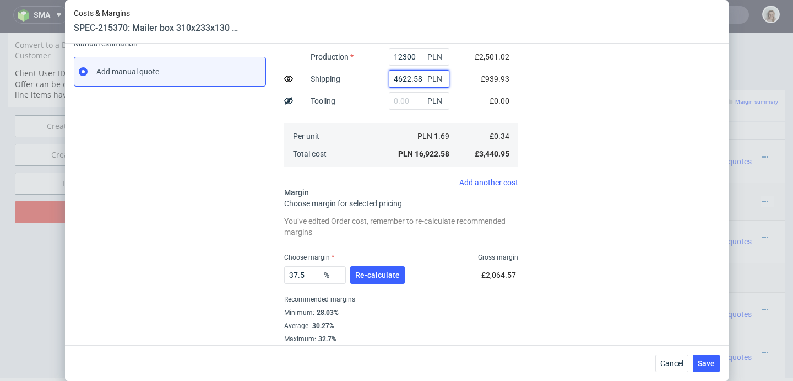
scroll to position [186, 0]
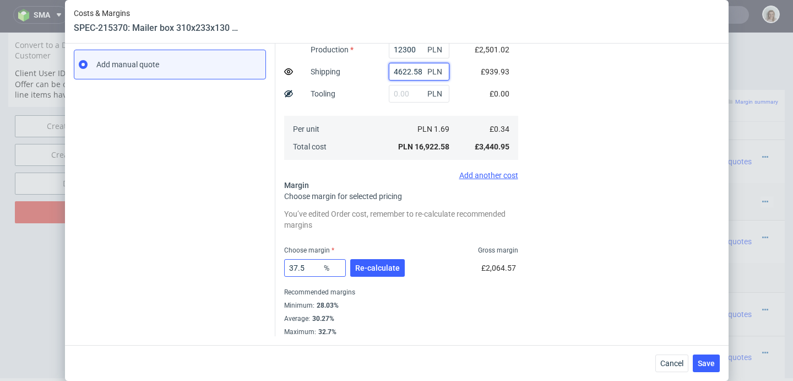
type input "4622.58"
drag, startPoint x: 294, startPoint y: 267, endPoint x: 316, endPoint y: 268, distance: 22.1
click at [316, 268] on input "37.5" at bounding box center [315, 268] width 62 height 18
type input "37"
type input "0.45"
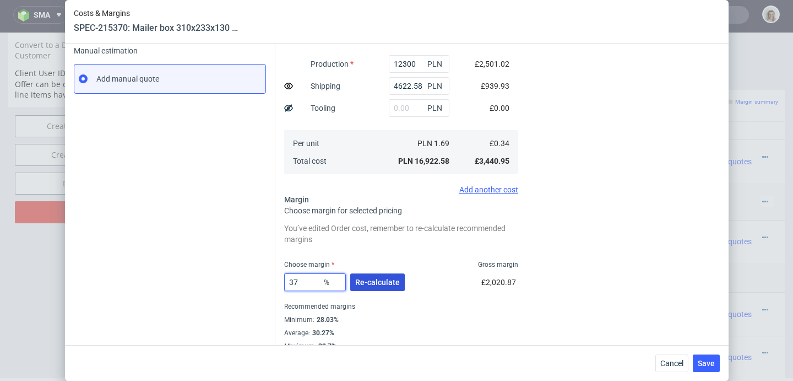
type input "37"
click at [368, 283] on span "Re-calculate" at bounding box center [377, 282] width 45 height 8
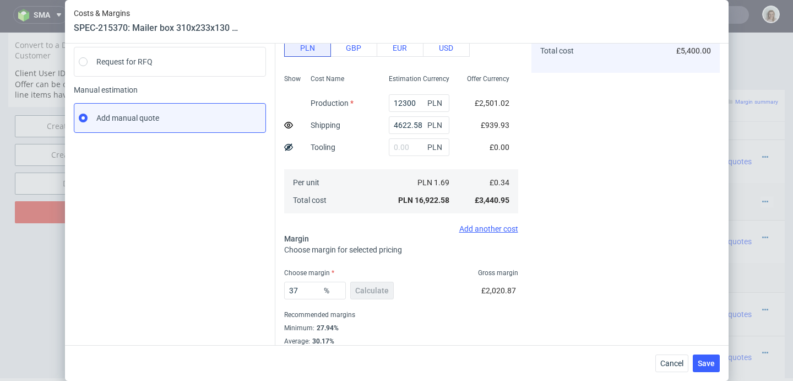
scroll to position [155, 0]
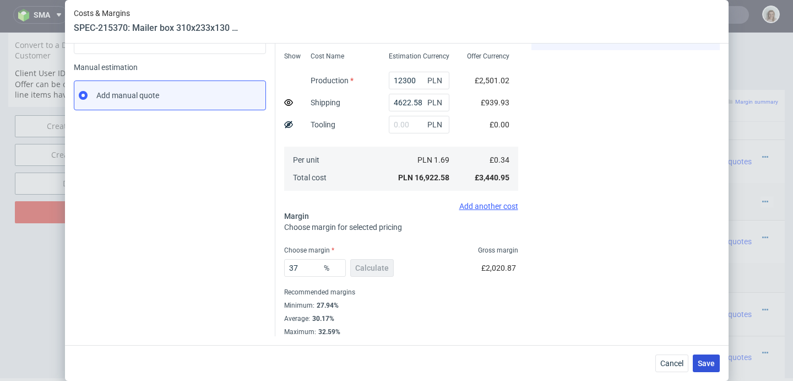
click at [713, 362] on span "Save" at bounding box center [706, 363] width 17 height 8
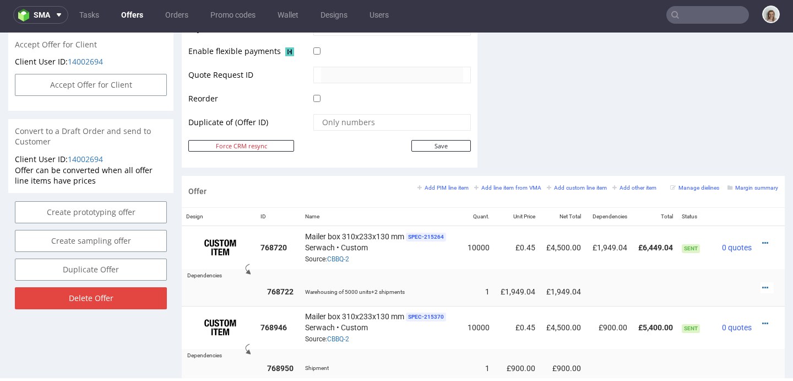
scroll to position [522, 0]
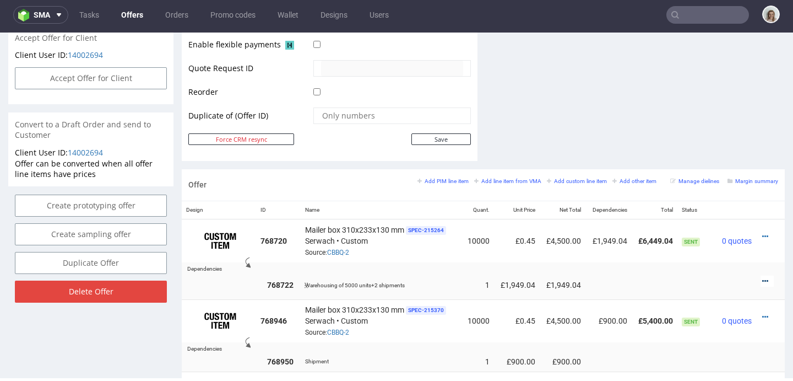
click at [762, 277] on icon at bounding box center [765, 281] width 6 height 8
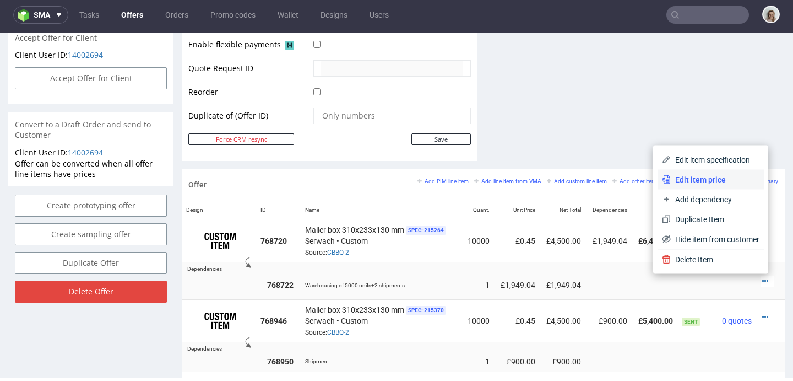
click at [663, 177] on icon at bounding box center [664, 179] width 3 height 5
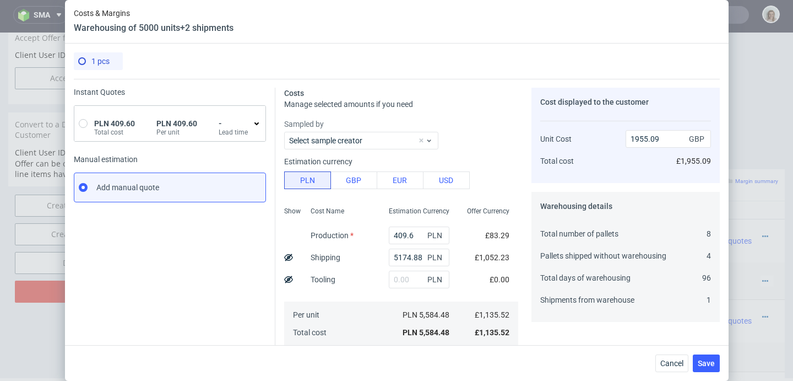
scroll to position [110, 0]
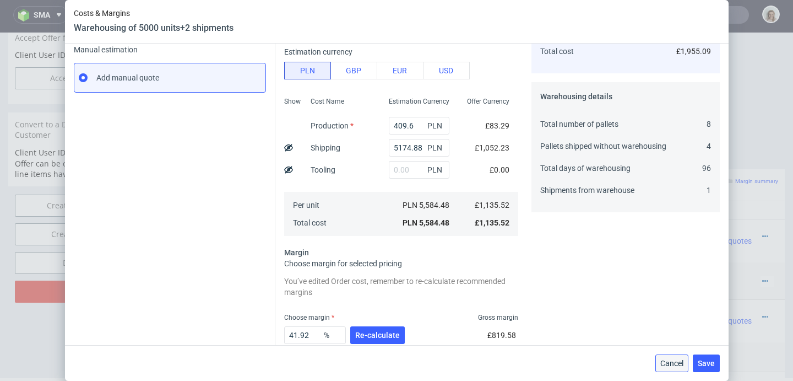
click at [678, 363] on span "Cancel" at bounding box center [672, 363] width 23 height 8
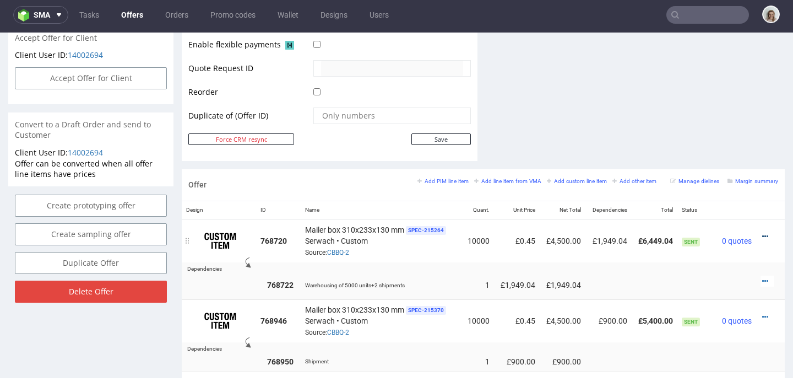
click at [762, 234] on icon at bounding box center [765, 236] width 6 height 8
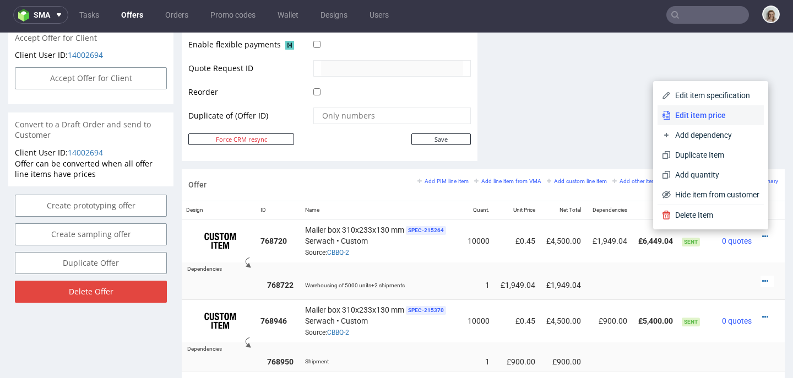
click at [678, 112] on span "Edit item price" at bounding box center [715, 115] width 89 height 11
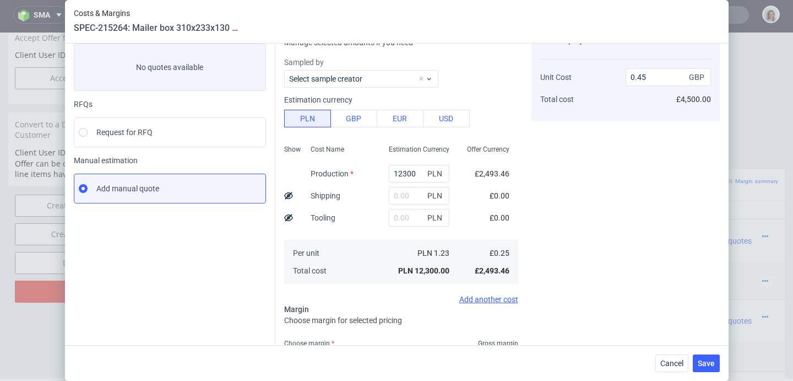
scroll to position [155, 0]
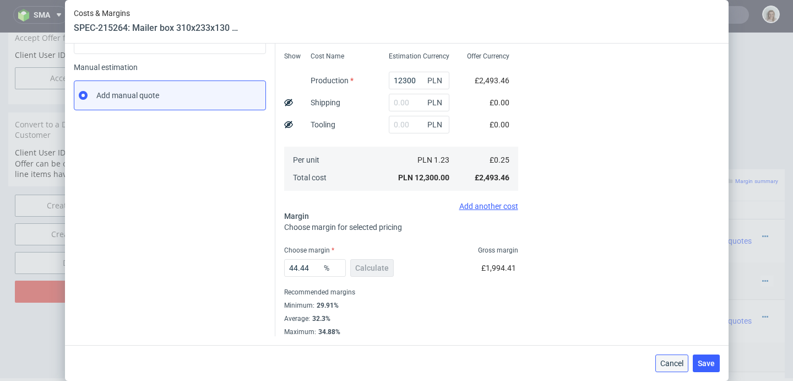
click at [680, 362] on span "Cancel" at bounding box center [672, 363] width 23 height 8
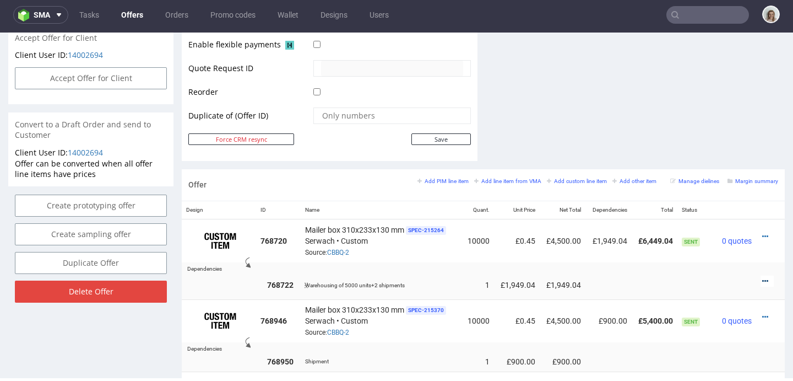
click at [762, 282] on icon at bounding box center [765, 281] width 6 height 8
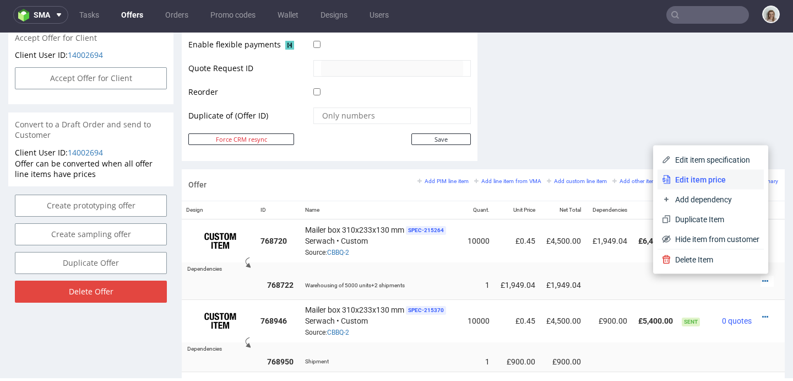
click at [677, 179] on span "Edit item price" at bounding box center [715, 179] width 89 height 11
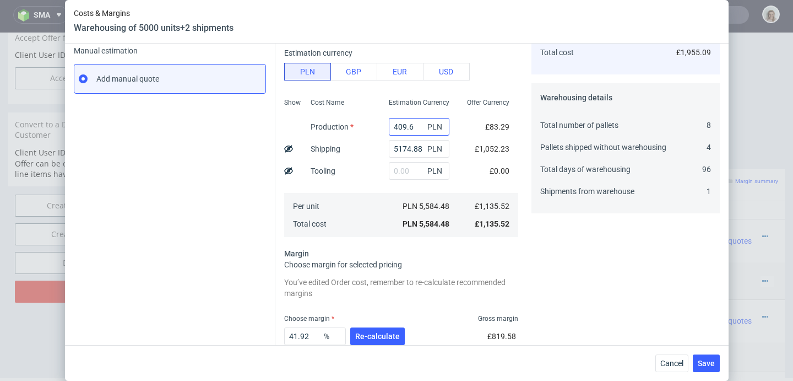
scroll to position [177, 0]
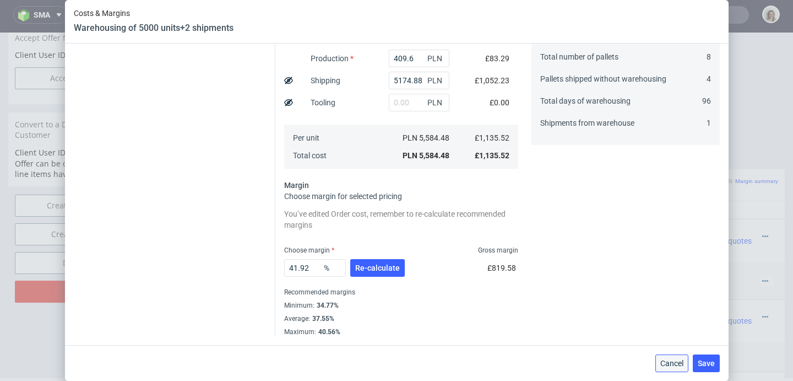
click at [672, 364] on span "Cancel" at bounding box center [672, 363] width 23 height 8
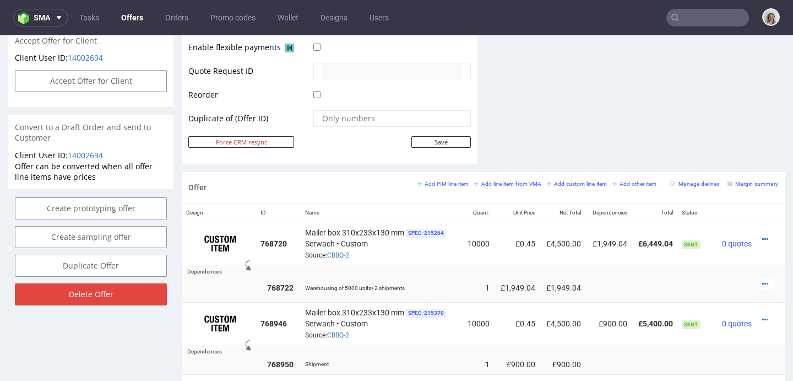
scroll to position [3, 0]
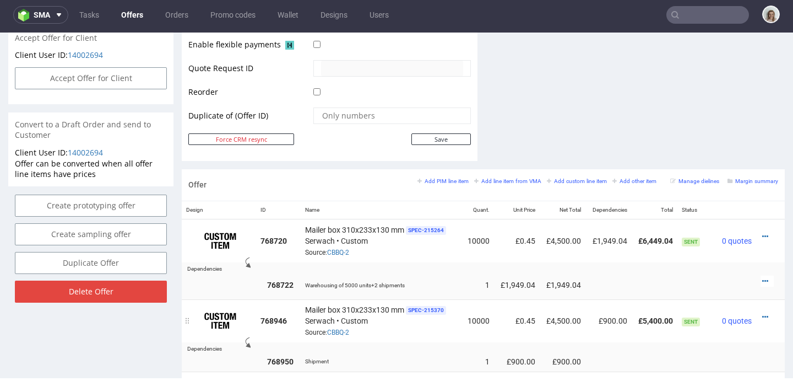
click at [762, 315] on icon at bounding box center [765, 317] width 6 height 8
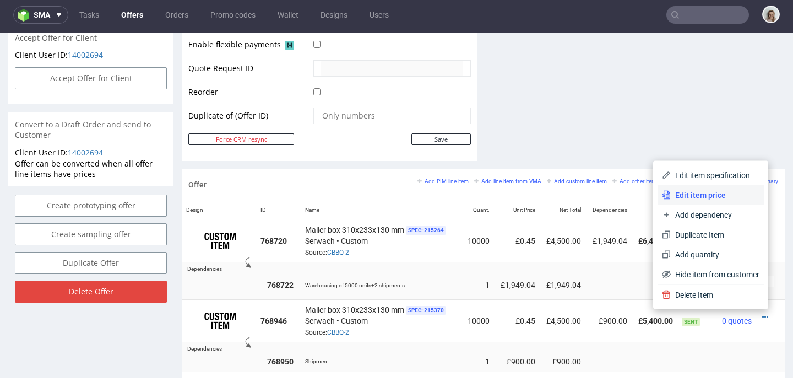
click at [683, 193] on span "Edit item price" at bounding box center [715, 195] width 89 height 11
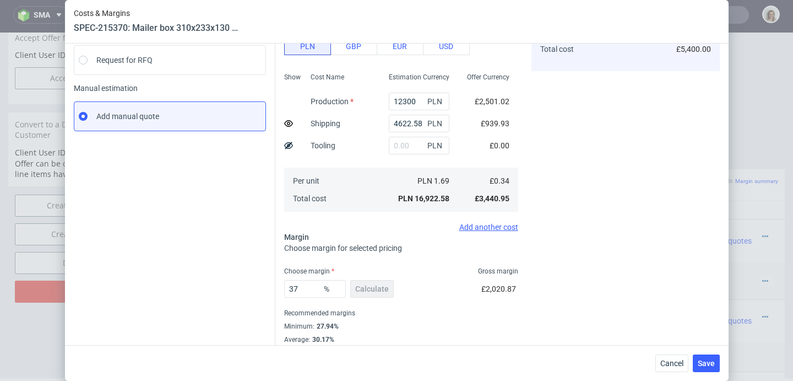
scroll to position [155, 0]
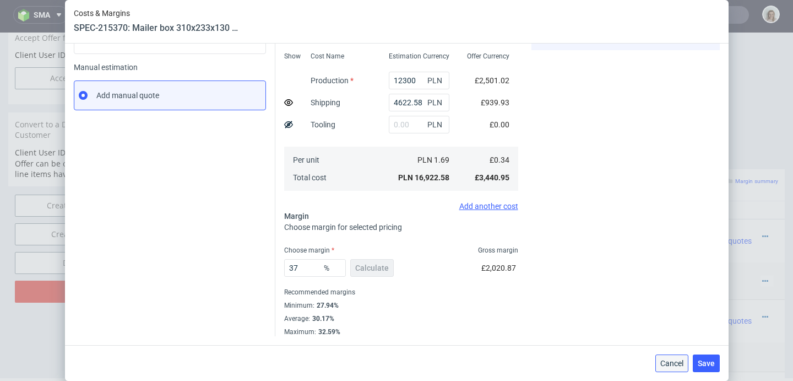
click at [678, 366] on span "Cancel" at bounding box center [672, 363] width 23 height 8
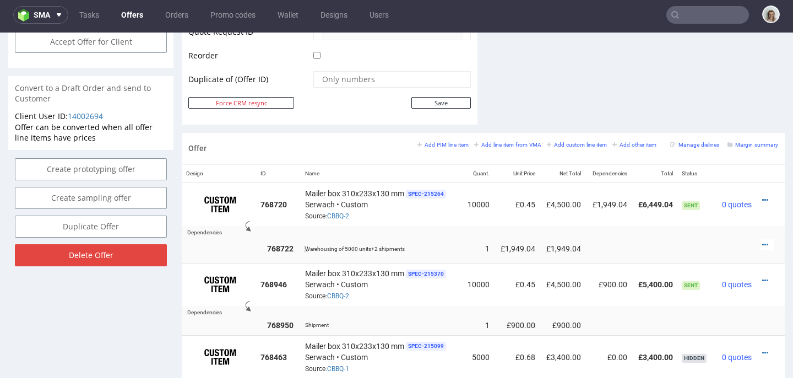
scroll to position [574, 0]
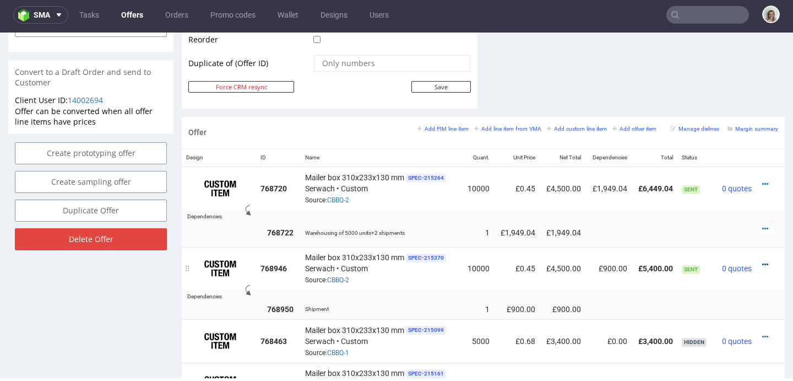
click at [762, 261] on icon at bounding box center [765, 265] width 6 height 8
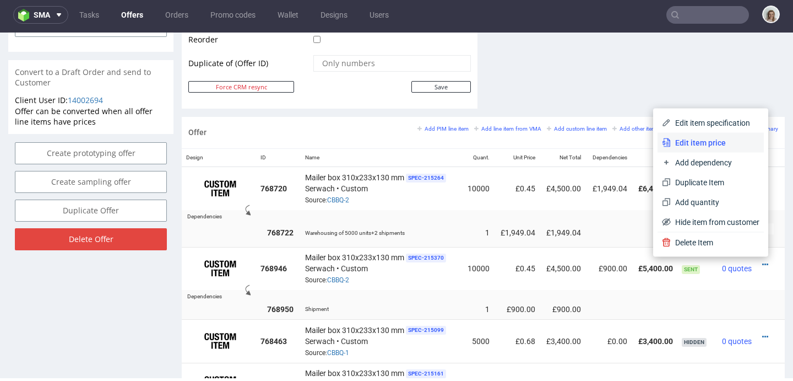
click at [694, 145] on span "Edit item price" at bounding box center [715, 142] width 89 height 11
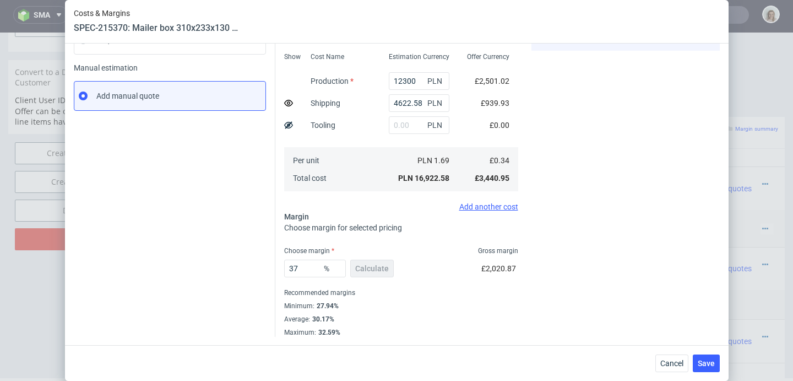
scroll to position [155, 0]
click at [668, 371] on button "Cancel" at bounding box center [672, 363] width 33 height 18
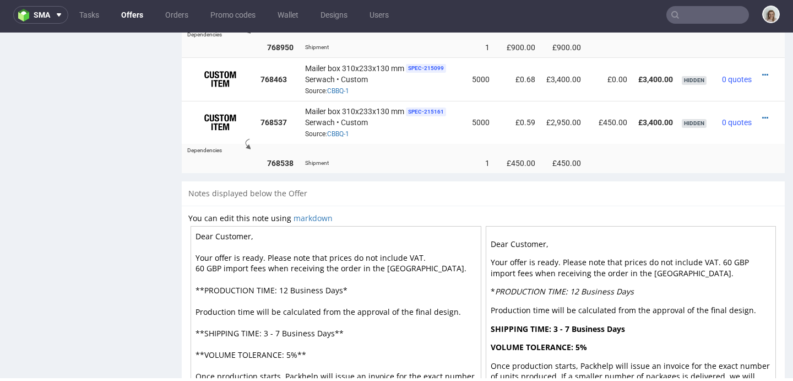
scroll to position [916, 0]
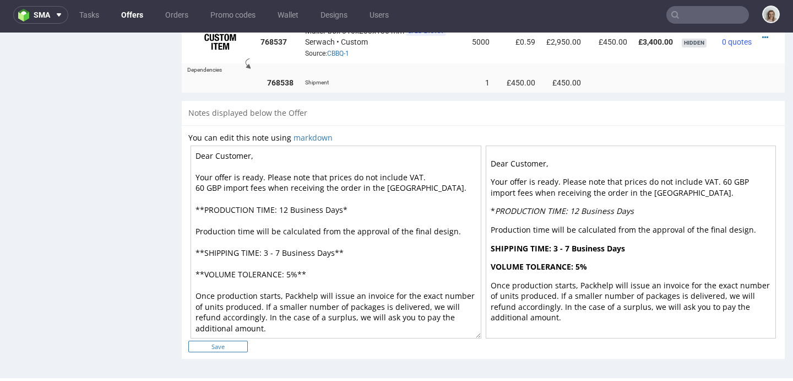
click at [231, 342] on input "Save" at bounding box center [217, 346] width 59 height 12
type input "In progress..."
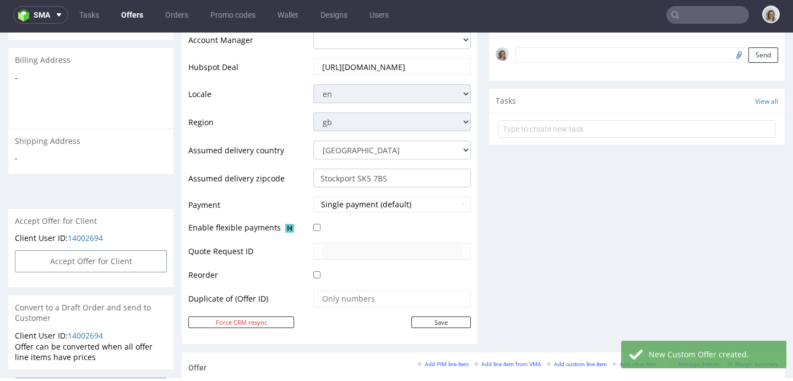
scroll to position [0, 0]
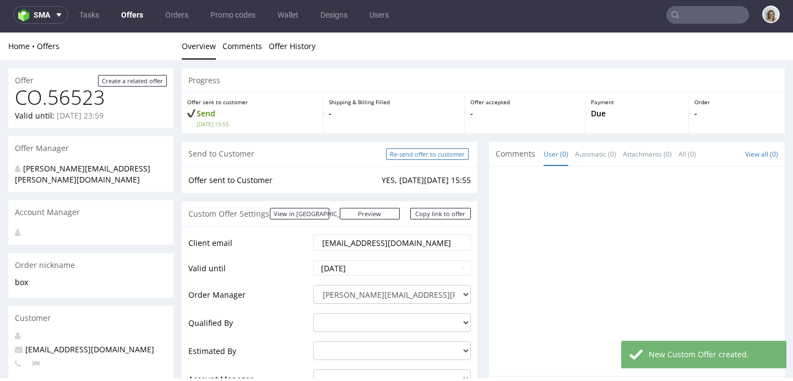
click at [427, 158] on input "Re-send offer to customer" at bounding box center [427, 154] width 83 height 12
type input "In progress..."
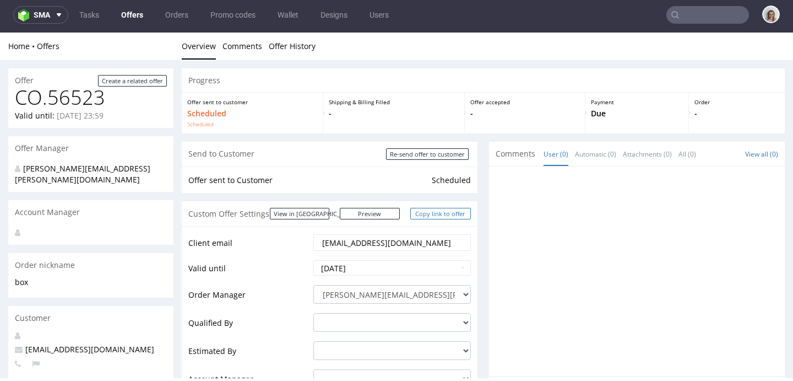
click at [441, 216] on link "Copy link to offer" at bounding box center [440, 214] width 61 height 12
click at [429, 212] on link "Copy link to offer" at bounding box center [440, 214] width 61 height 12
click at [685, 12] on input "text" at bounding box center [708, 15] width 83 height 18
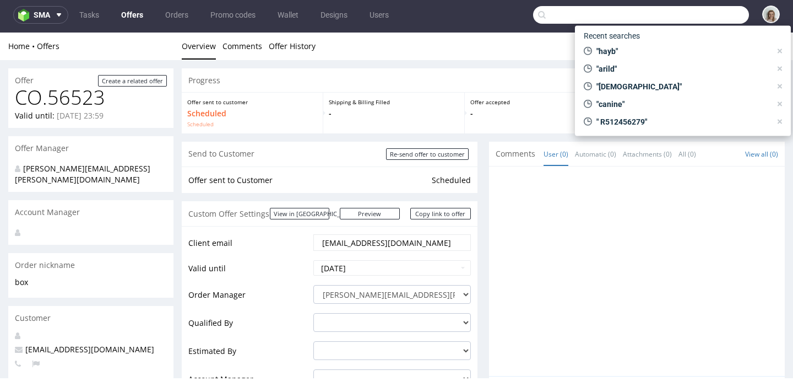
paste input "[EMAIL_ADDRESS][DOMAIN_NAME]"
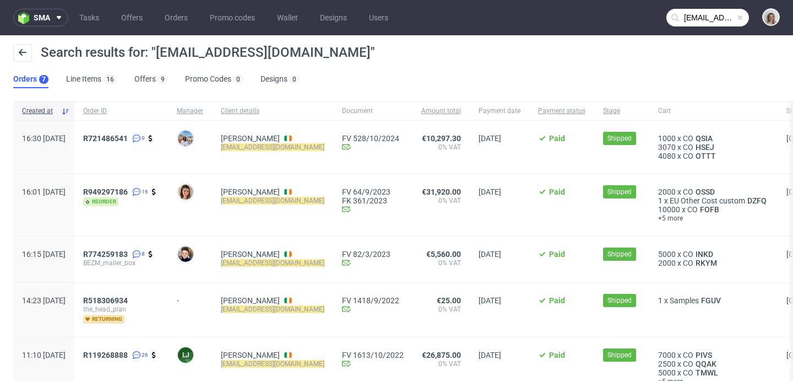
click at [688, 16] on input "[EMAIL_ADDRESS][DOMAIN_NAME]" at bounding box center [708, 18] width 83 height 18
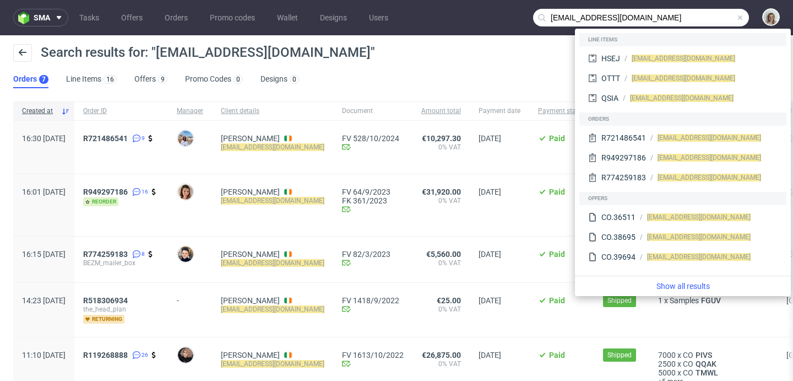
click at [562, 17] on input "[EMAIL_ADDRESS][DOMAIN_NAME]" at bounding box center [641, 18] width 216 height 18
drag, startPoint x: 561, startPoint y: 15, endPoint x: 529, endPoint y: 17, distance: 32.0
click at [533, 17] on div "[EMAIL_ADDRESS][DOMAIN_NAME]" at bounding box center [641, 18] width 216 height 18
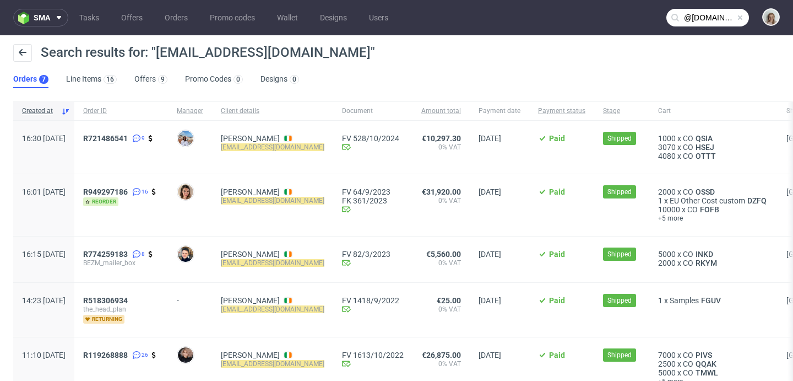
type input "@[DOMAIN_NAME]"
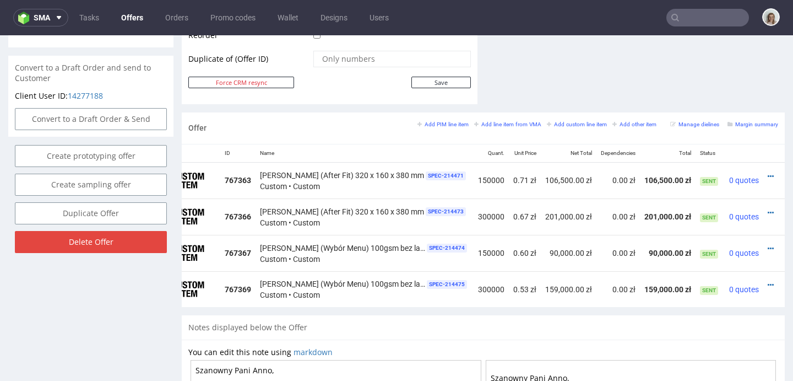
scroll to position [0, 53]
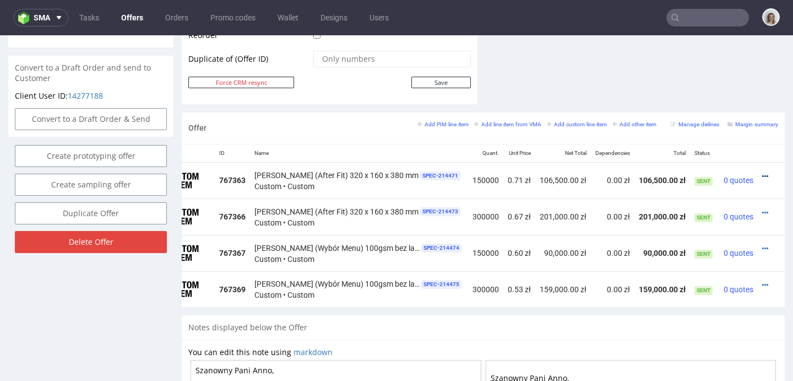
click at [762, 172] on icon at bounding box center [765, 176] width 6 height 8
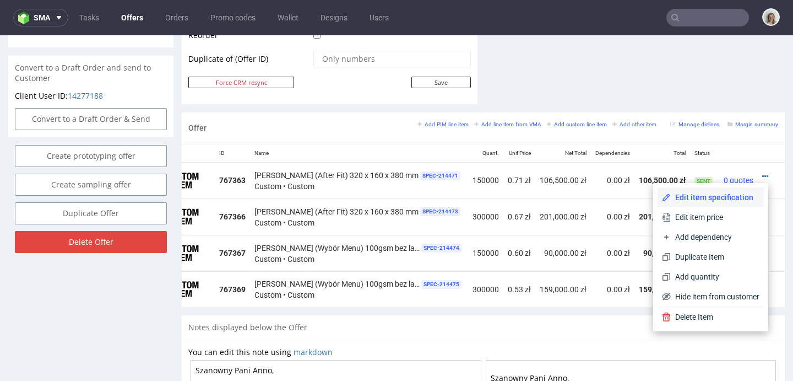
click at [715, 198] on span "Edit item specification" at bounding box center [715, 197] width 89 height 11
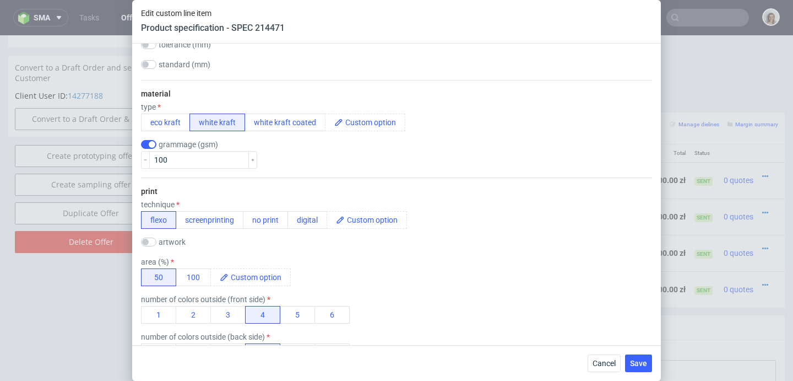
scroll to position [459, 0]
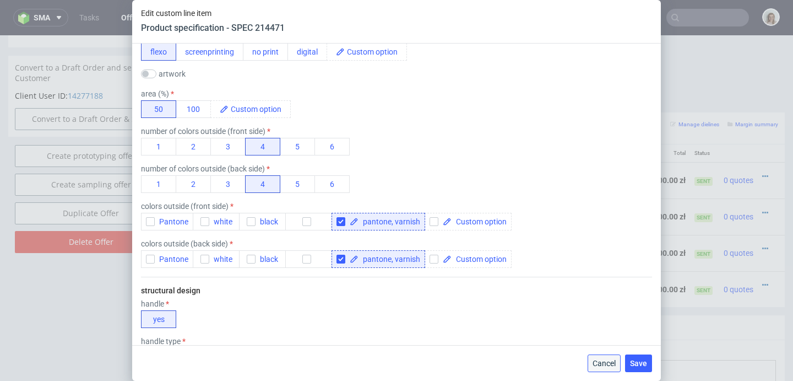
click at [599, 361] on span "Cancel" at bounding box center [604, 363] width 23 height 8
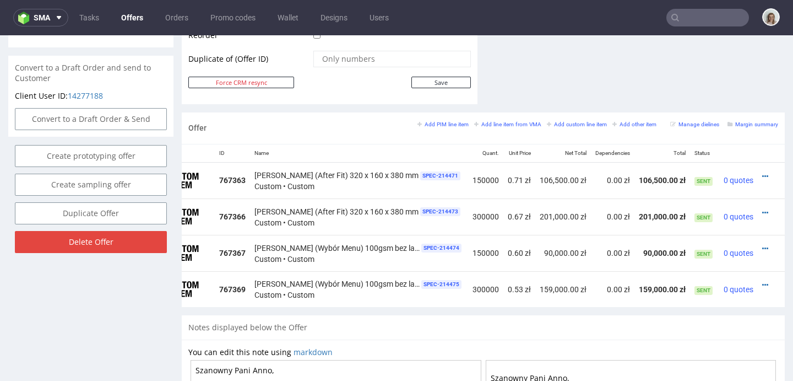
click at [758, 246] on td at bounding box center [771, 253] width 27 height 36
click at [762, 247] on icon at bounding box center [765, 249] width 6 height 8
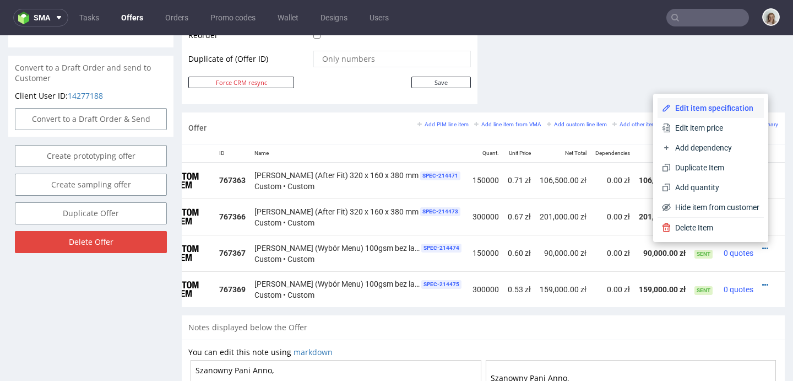
click at [681, 106] on span "Edit item specification" at bounding box center [715, 107] width 89 height 11
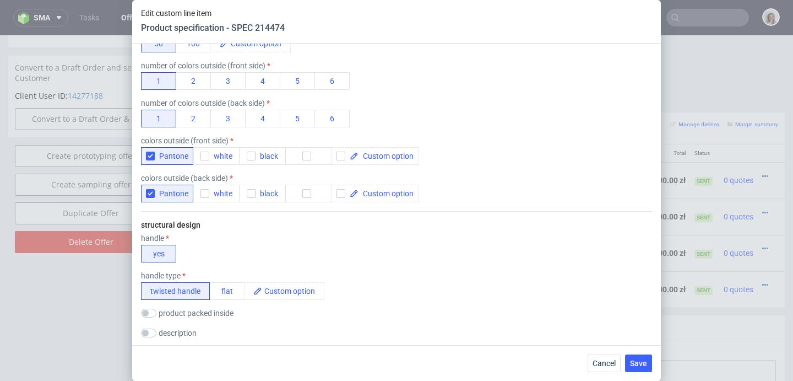
scroll to position [202, 0]
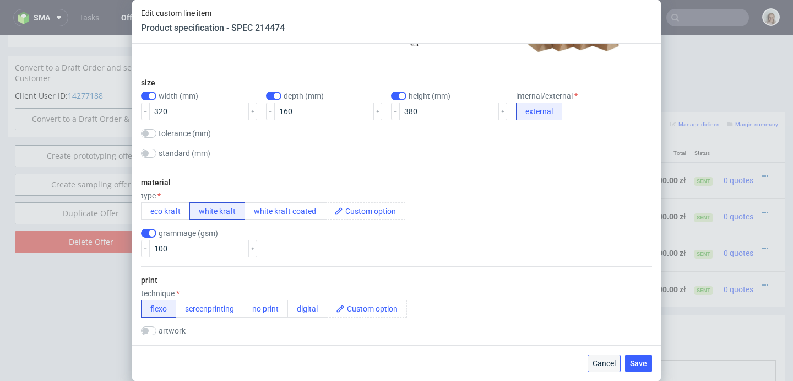
drag, startPoint x: 603, startPoint y: 366, endPoint x: 559, endPoint y: 342, distance: 50.0
click at [603, 366] on span "Cancel" at bounding box center [604, 363] width 23 height 8
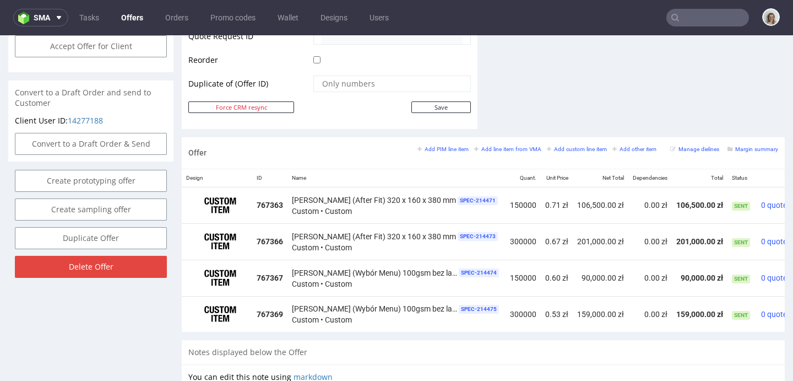
scroll to position [0, 53]
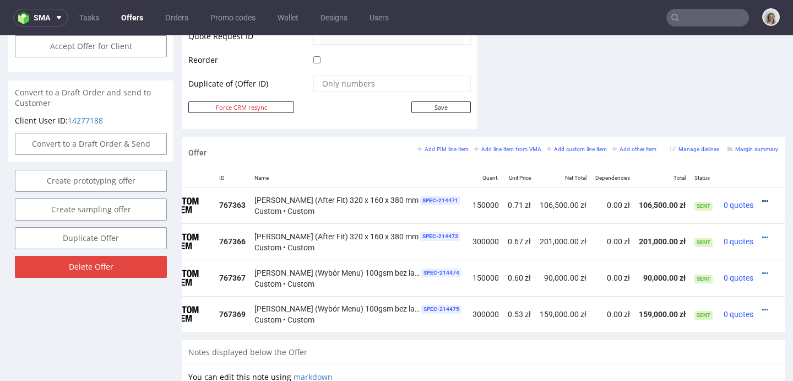
click at [762, 201] on icon at bounding box center [765, 201] width 6 height 8
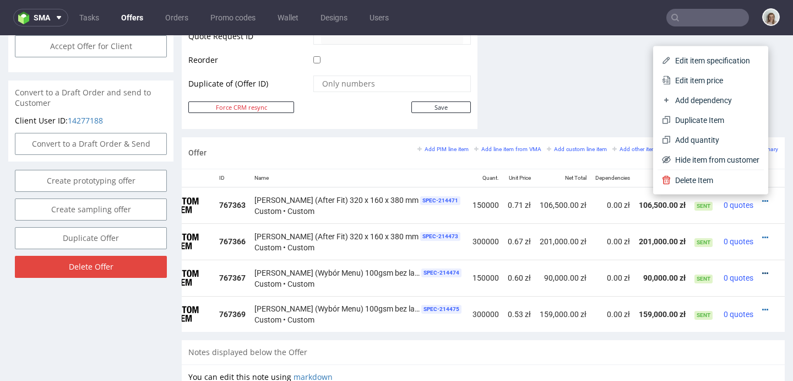
click at [762, 272] on icon at bounding box center [765, 273] width 6 height 8
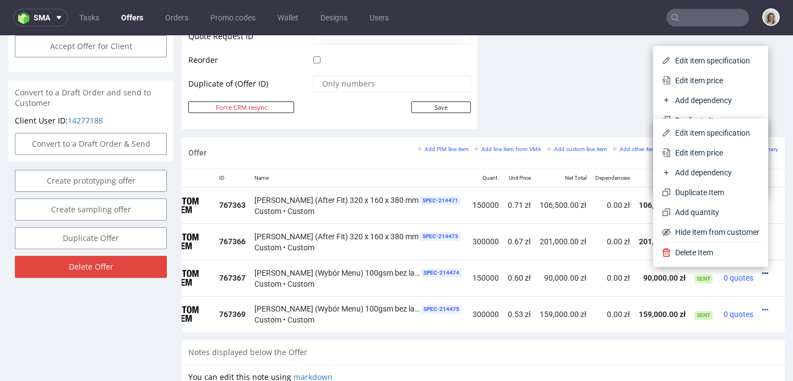
click at [762, 273] on icon at bounding box center [765, 273] width 6 height 8
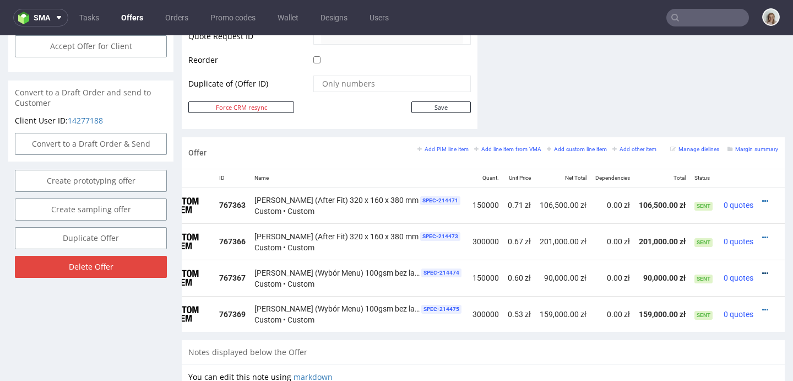
click at [762, 273] on icon at bounding box center [765, 273] width 6 height 8
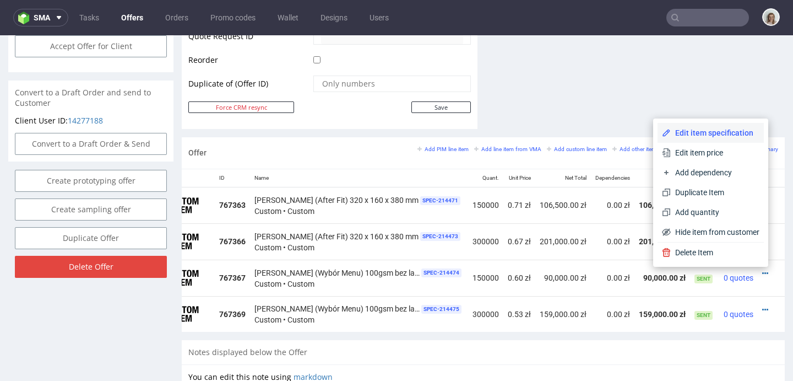
click at [690, 131] on span "Edit item specification" at bounding box center [715, 132] width 89 height 11
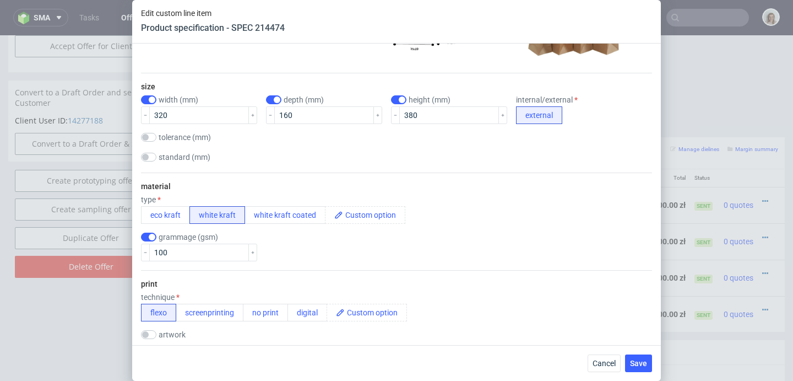
scroll to position [256, 0]
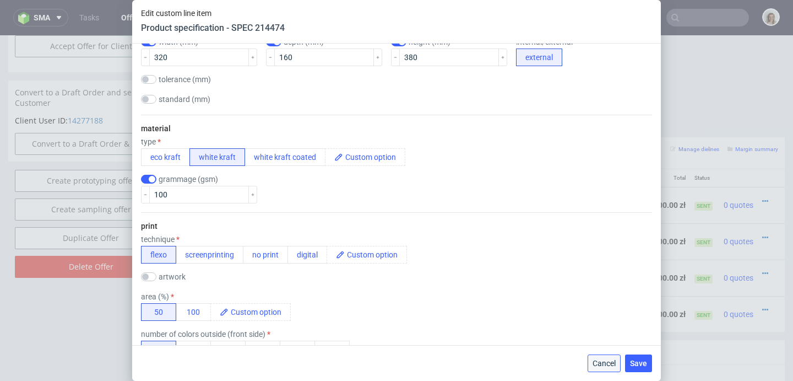
drag, startPoint x: 615, startPoint y: 359, endPoint x: 564, endPoint y: 340, distance: 54.4
click at [615, 359] on span "Cancel" at bounding box center [604, 363] width 23 height 8
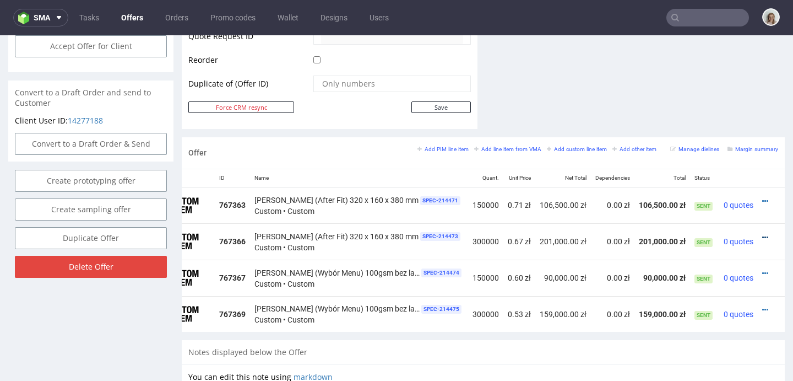
click at [762, 235] on icon at bounding box center [765, 238] width 6 height 8
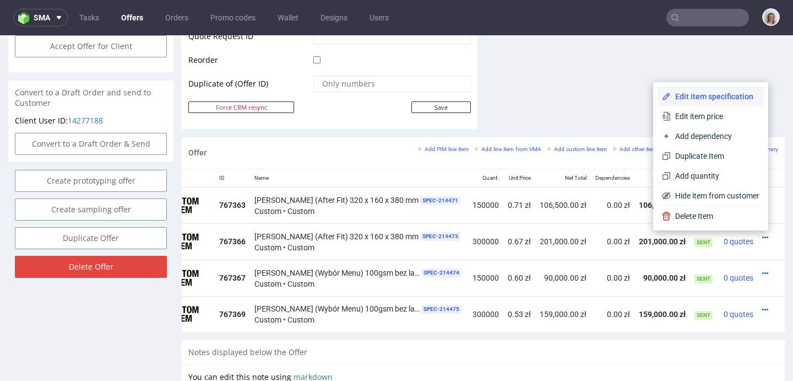
click at [688, 96] on span "Edit item specification" at bounding box center [715, 96] width 89 height 11
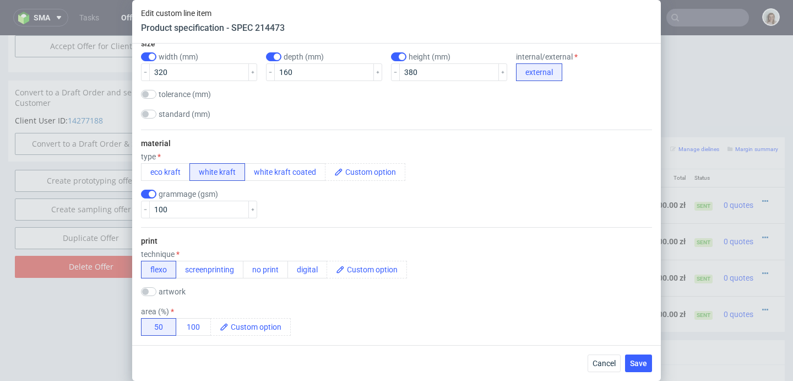
scroll to position [294, 0]
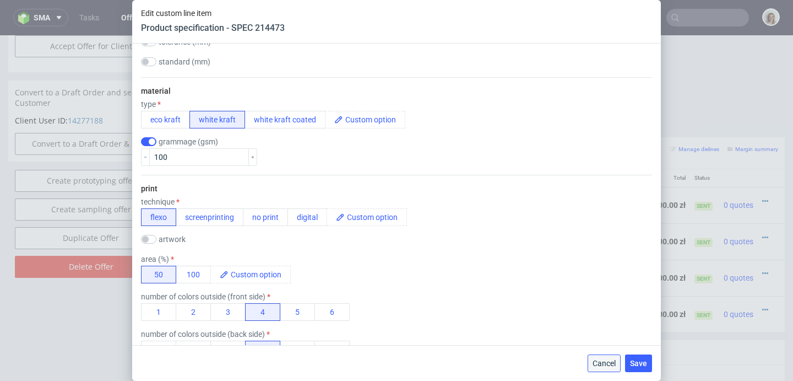
click at [598, 365] on span "Cancel" at bounding box center [604, 363] width 23 height 8
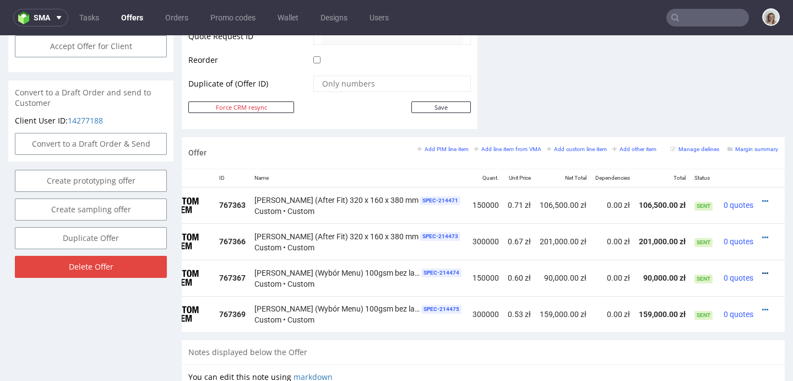
click at [762, 272] on icon at bounding box center [765, 273] width 6 height 8
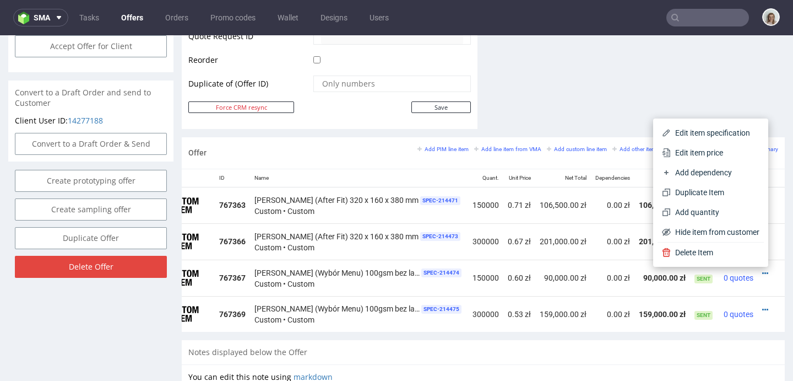
click at [676, 128] on span "Edit item specification" at bounding box center [715, 132] width 89 height 11
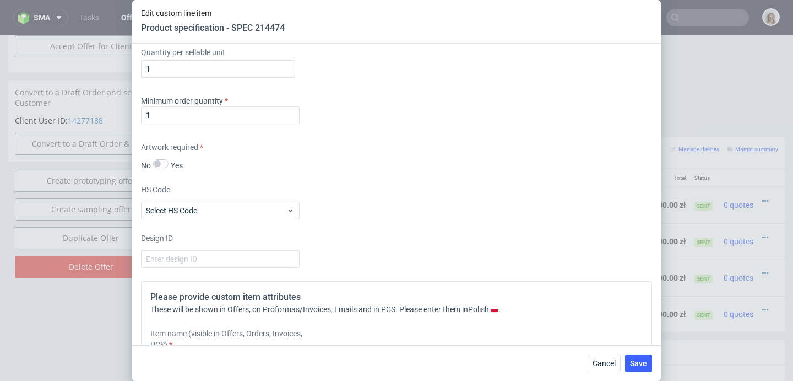
scroll to position [1028, 0]
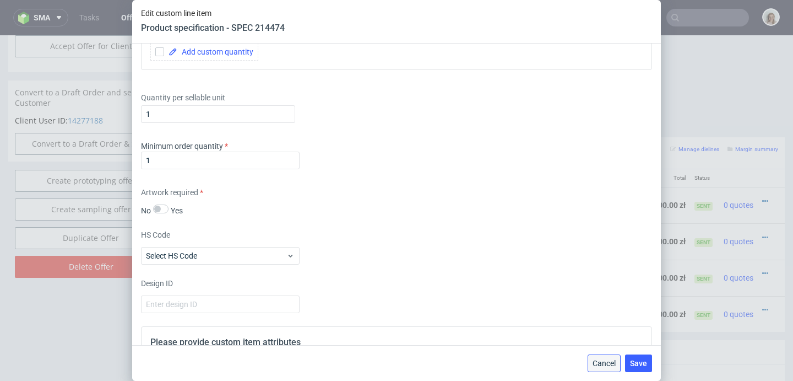
click at [601, 371] on button "Cancel" at bounding box center [604, 363] width 33 height 18
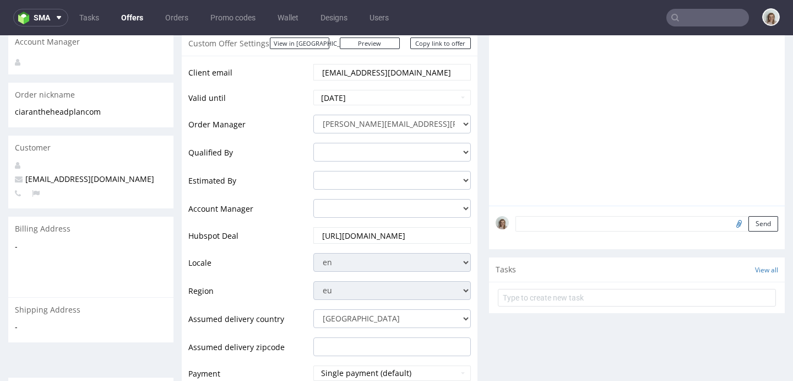
scroll to position [342, 0]
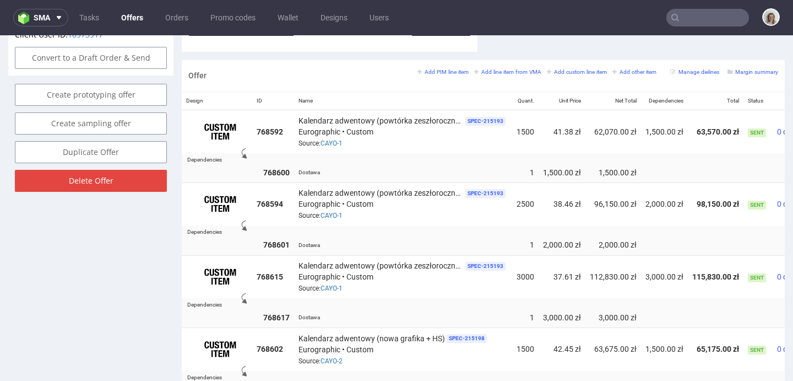
scroll to position [259, 0]
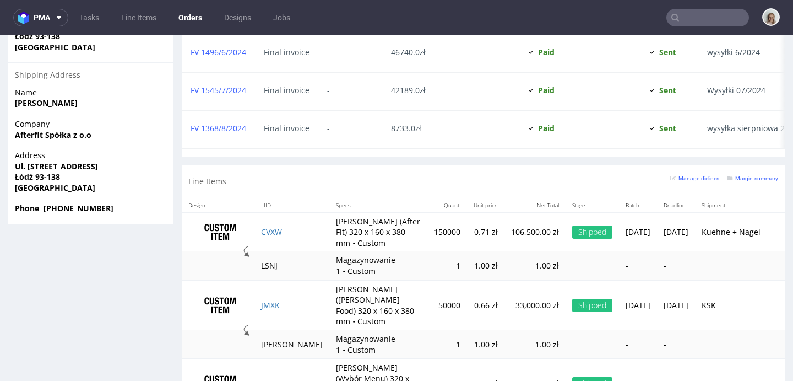
scroll to position [844, 0]
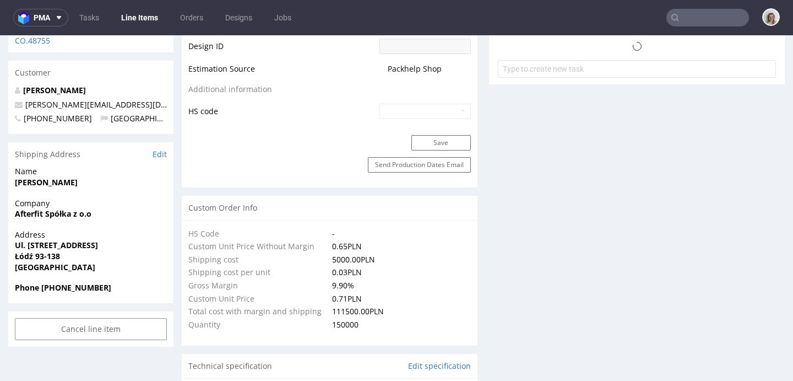
scroll to position [1123, 0]
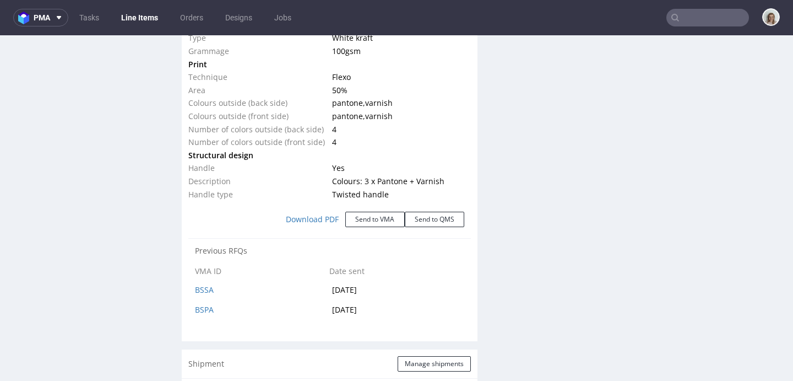
select select "in_progress"
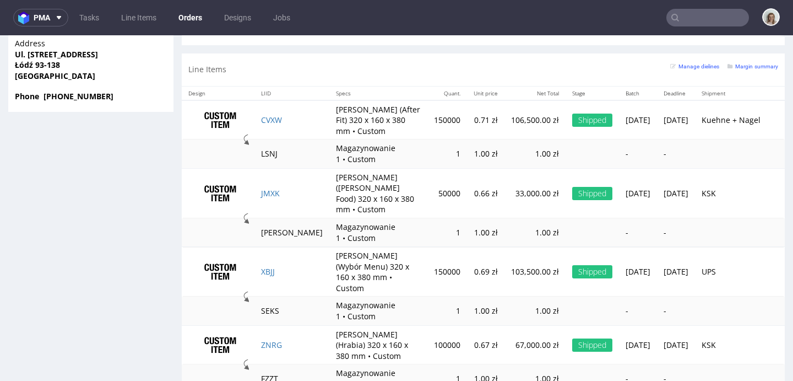
scroll to position [1016, 0]
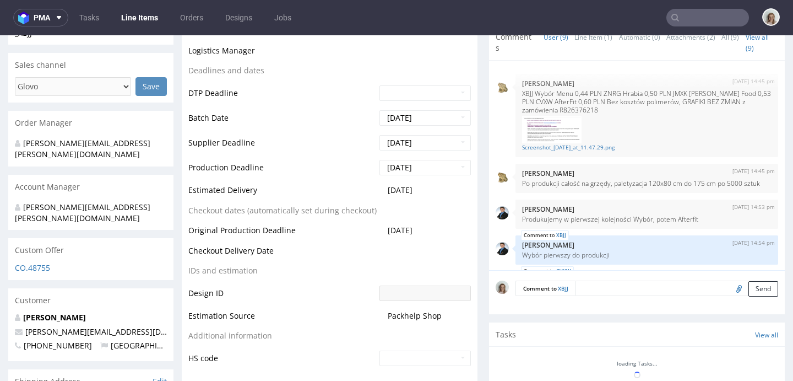
scroll to position [281, 0]
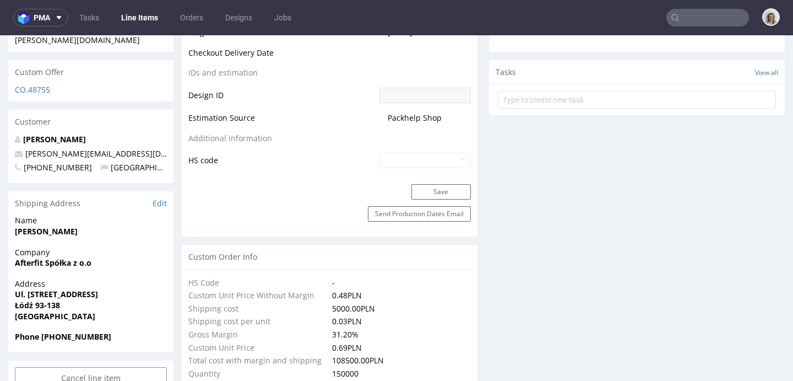
select select "in_progress"
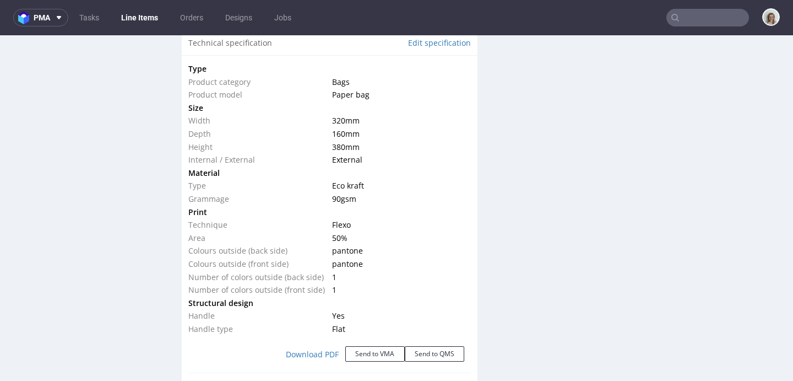
scroll to position [1065, 0]
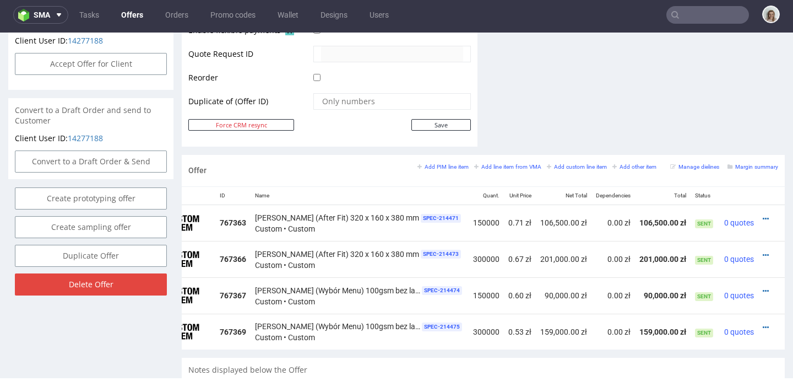
scroll to position [0, 53]
click at [762, 290] on icon at bounding box center [765, 291] width 6 height 8
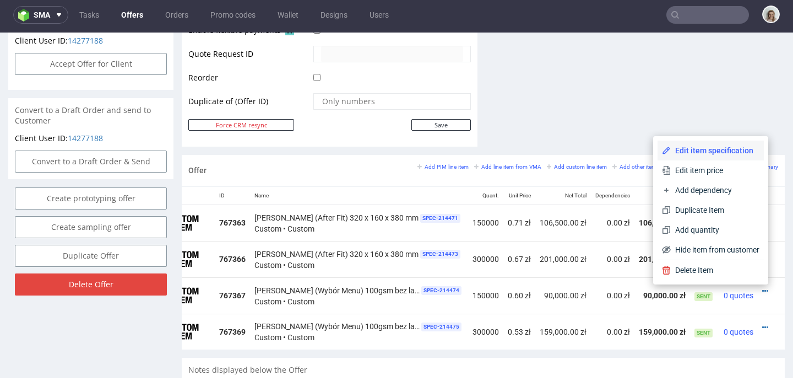
click at [671, 153] on span "Edit item specification" at bounding box center [715, 150] width 89 height 11
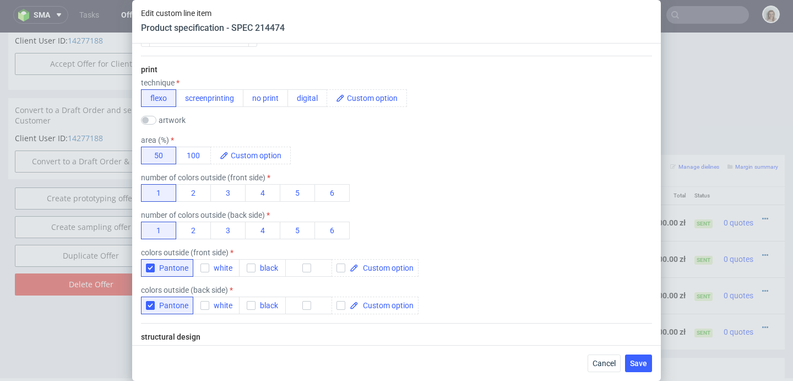
scroll to position [190, 0]
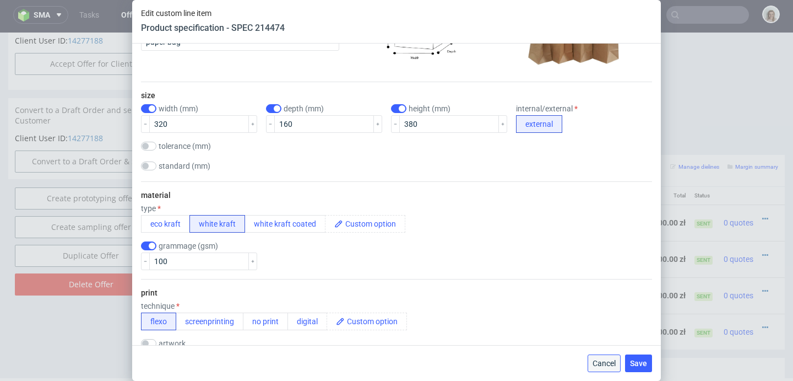
click at [608, 359] on span "Cancel" at bounding box center [604, 363] width 23 height 8
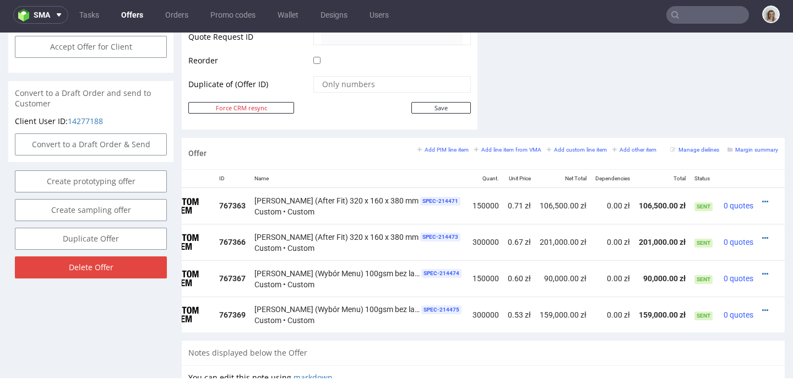
scroll to position [554, 0]
click at [762, 274] on icon at bounding box center [765, 273] width 6 height 8
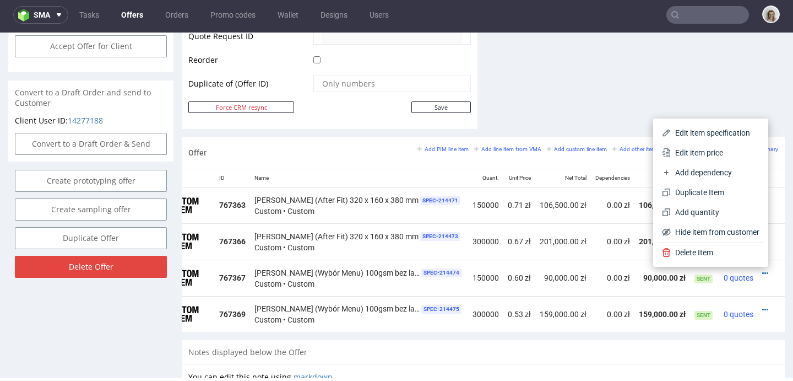
click at [695, 132] on span "Edit item specification" at bounding box center [715, 132] width 89 height 11
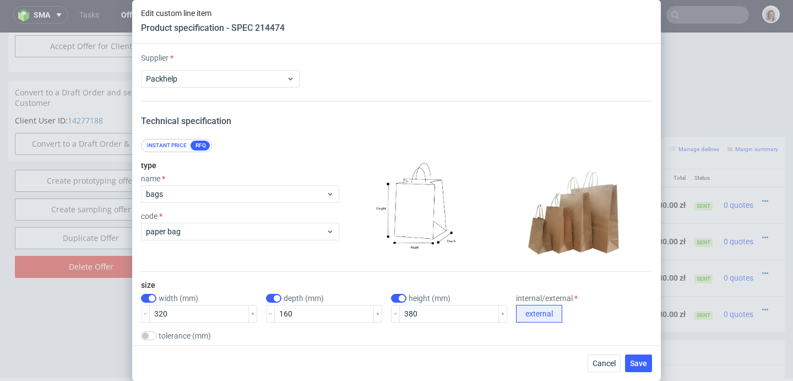
scroll to position [361, 0]
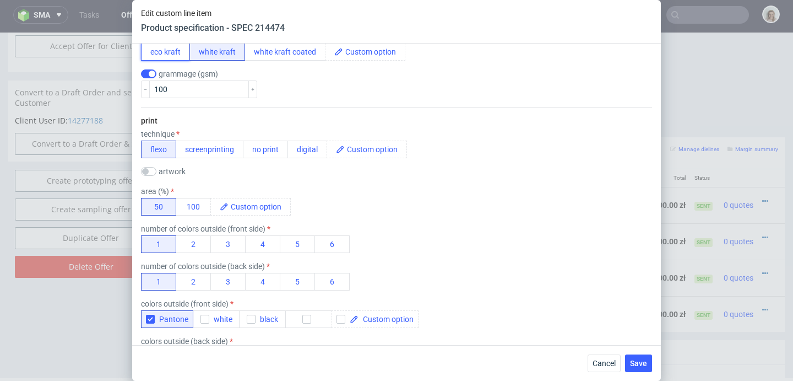
click at [157, 58] on button "eco kraft" at bounding box center [165, 52] width 49 height 18
click at [145, 90] on icon "button" at bounding box center [146, 89] width 6 height 6
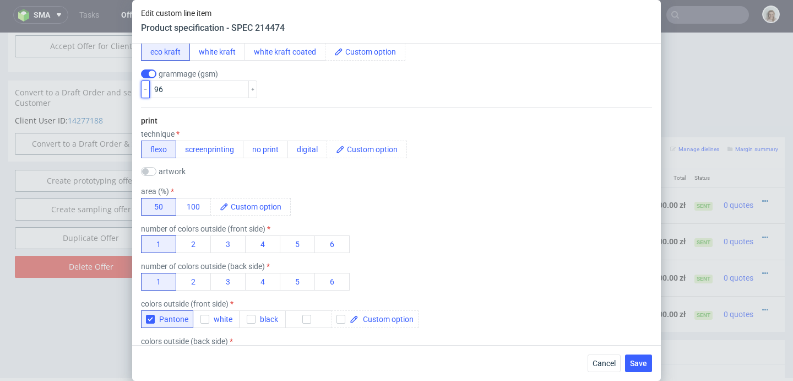
click at [145, 90] on icon "button" at bounding box center [146, 89] width 6 height 6
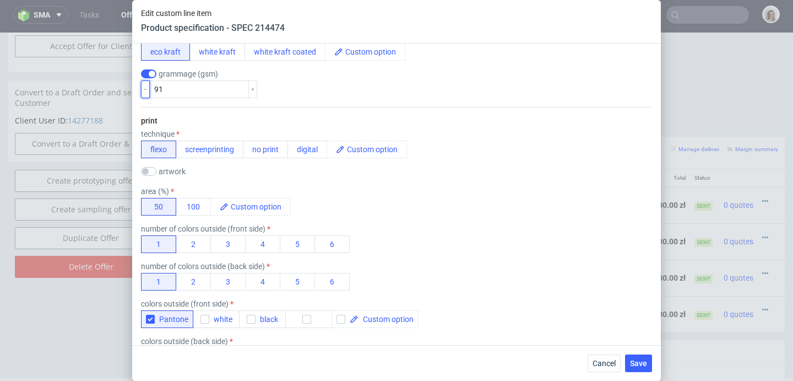
click at [145, 90] on icon "button" at bounding box center [146, 89] width 6 height 6
type input "90"
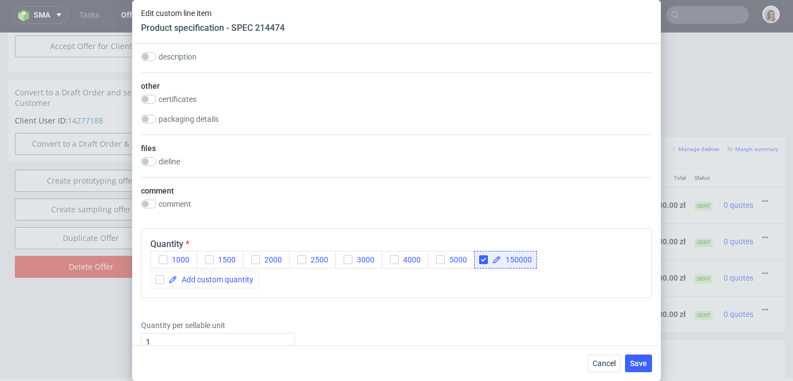
scroll to position [805, 0]
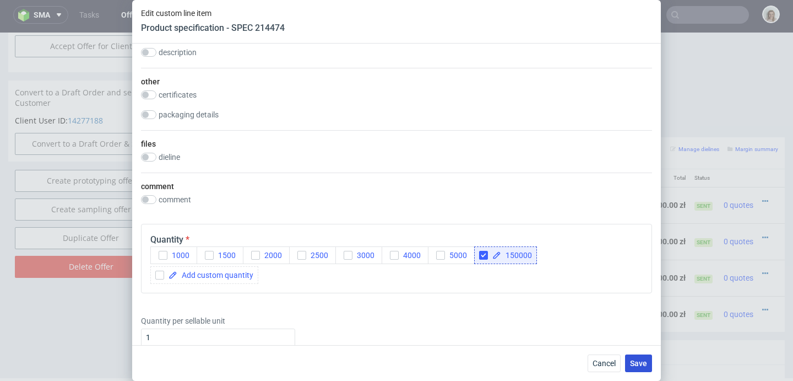
click at [634, 362] on span "Save" at bounding box center [638, 363] width 17 height 8
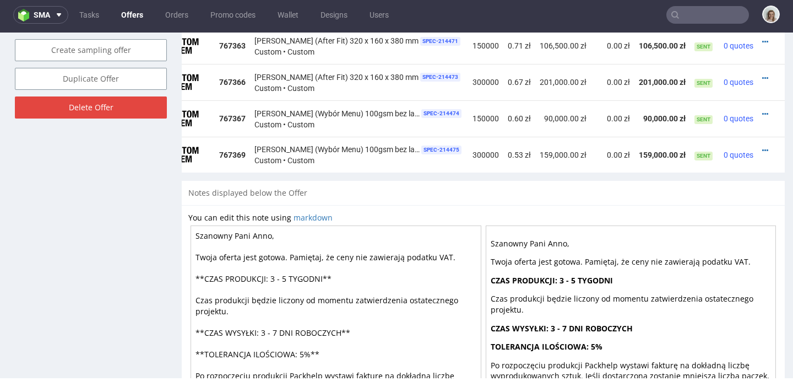
scroll to position [0, 53]
click at [762, 145] on div at bounding box center [768, 150] width 12 height 11
click at [762, 149] on icon at bounding box center [765, 151] width 6 height 8
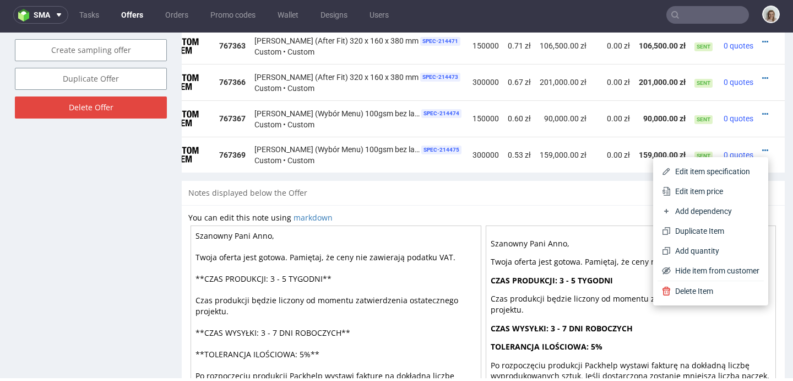
click at [704, 175] on span "Edit item specification" at bounding box center [715, 171] width 89 height 11
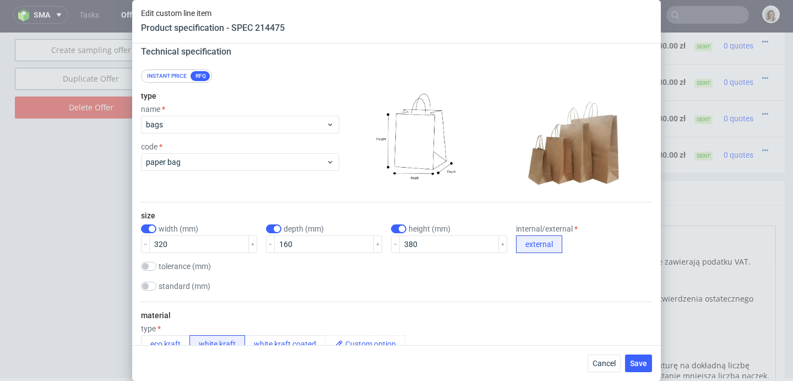
scroll to position [97, 0]
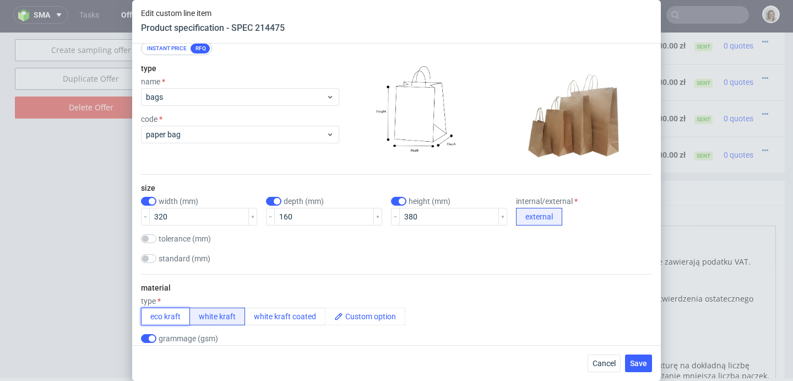
click at [159, 320] on button "eco kraft" at bounding box center [165, 316] width 49 height 18
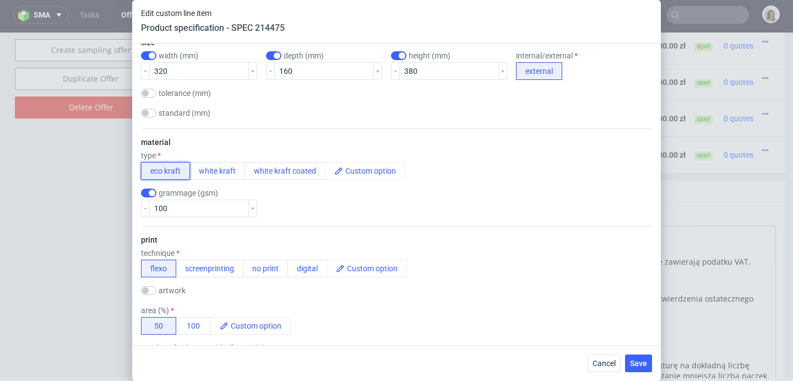
scroll to position [287, 0]
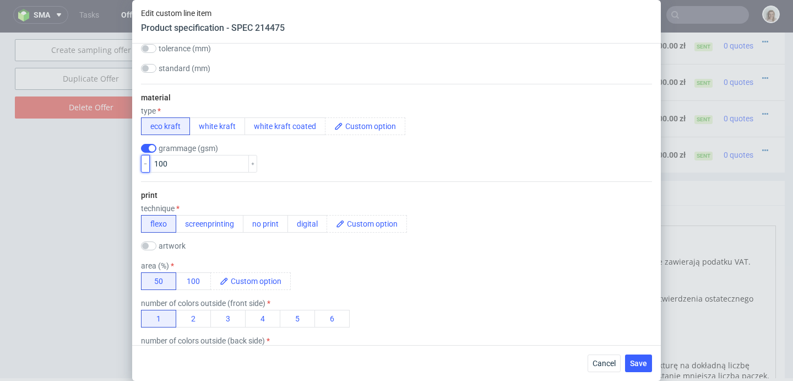
click at [145, 166] on button "button" at bounding box center [145, 164] width 9 height 18
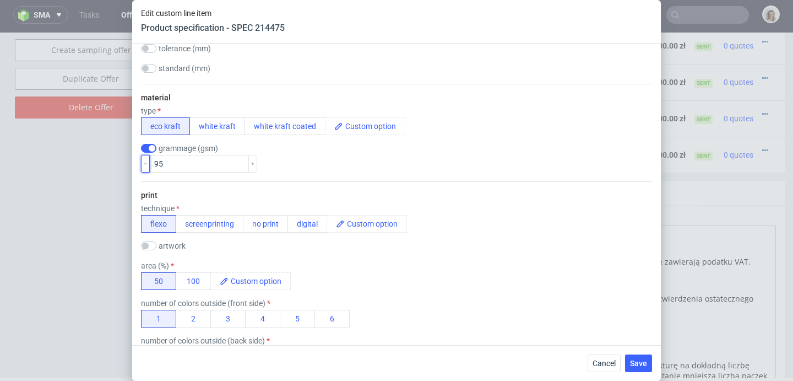
click at [145, 166] on button "button" at bounding box center [145, 164] width 9 height 18
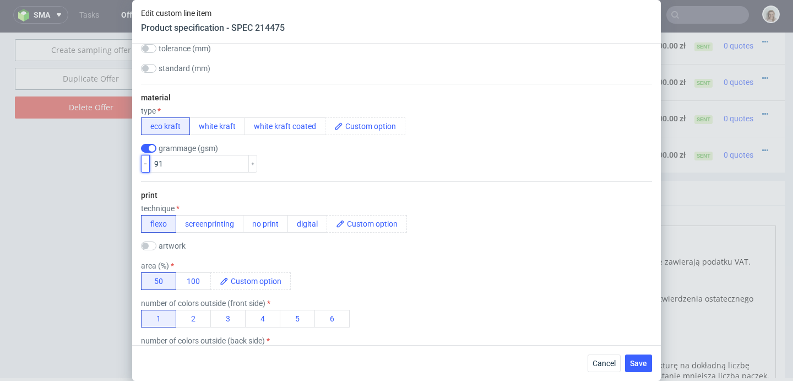
type input "90"
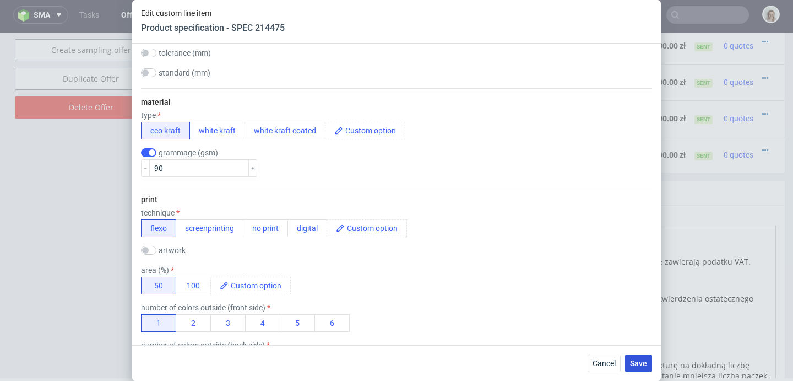
click at [640, 363] on span "Save" at bounding box center [638, 363] width 17 height 8
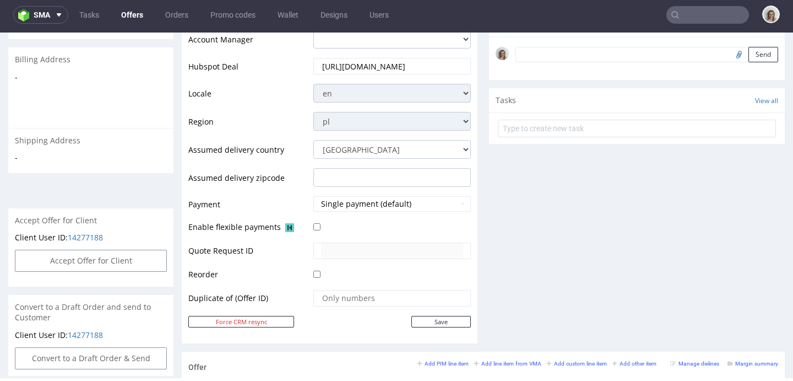
scroll to position [61, 0]
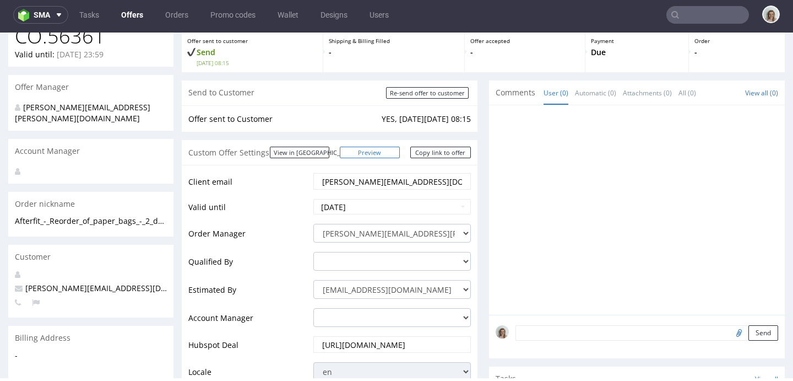
click at [389, 155] on link "Preview" at bounding box center [370, 153] width 61 height 12
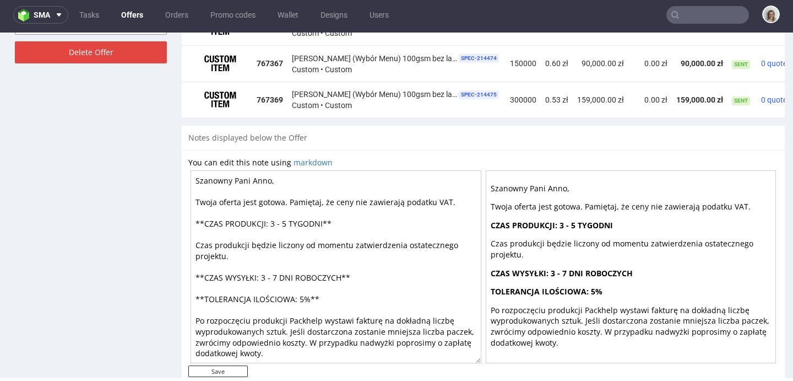
scroll to position [0, 53]
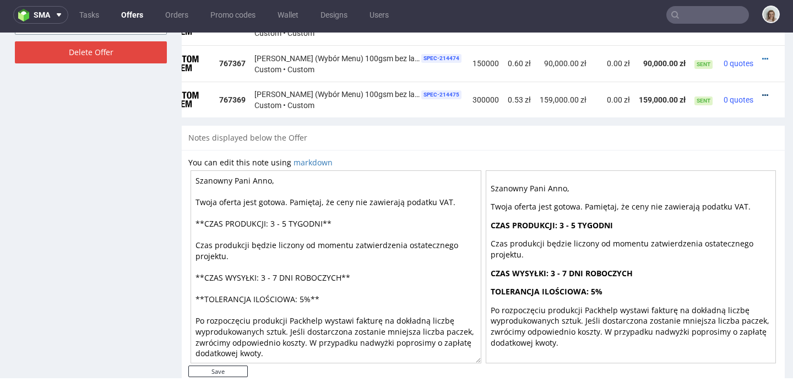
click at [762, 93] on icon at bounding box center [765, 95] width 6 height 8
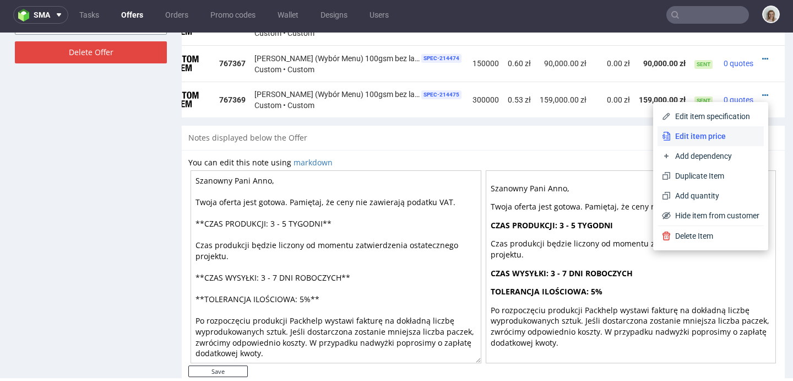
click at [719, 133] on span "Edit item price" at bounding box center [715, 136] width 89 height 11
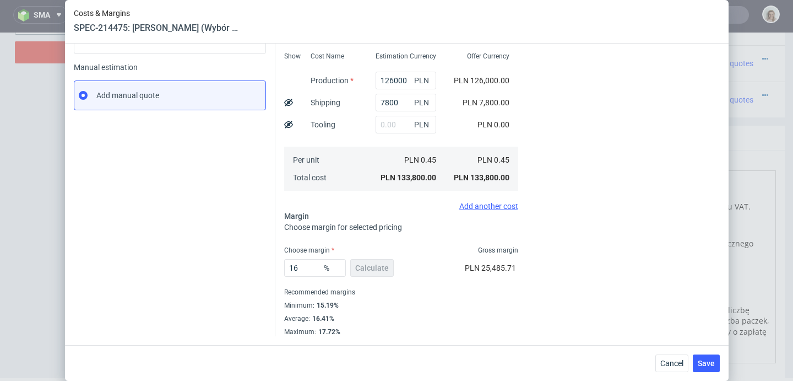
scroll to position [163, 0]
click at [675, 363] on span "Cancel" at bounding box center [672, 363] width 23 height 8
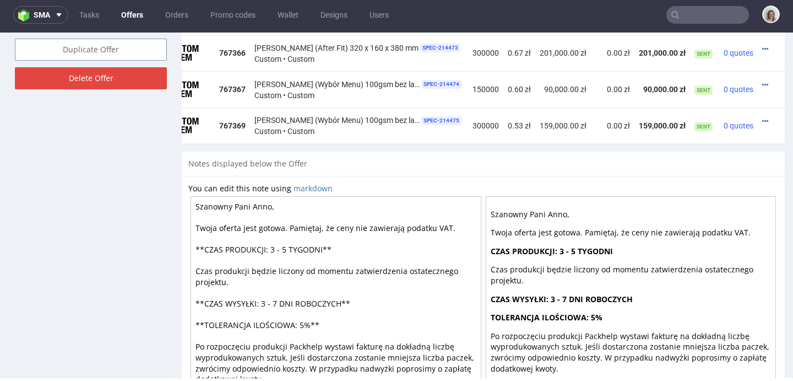
scroll to position [680, 0]
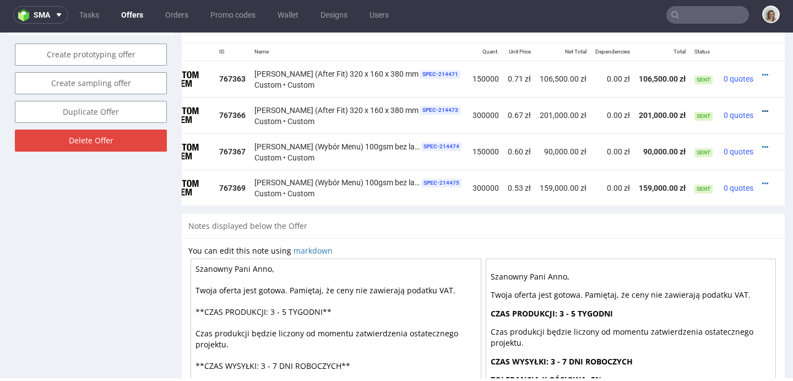
click at [762, 110] on icon at bounding box center [765, 111] width 6 height 8
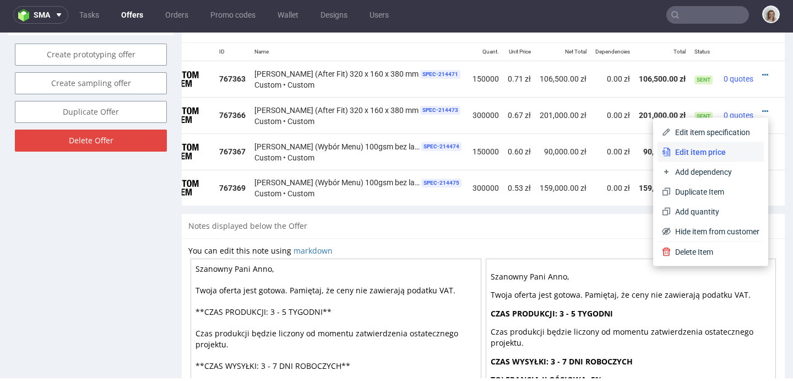
click at [712, 147] on span "Edit item price" at bounding box center [715, 152] width 89 height 11
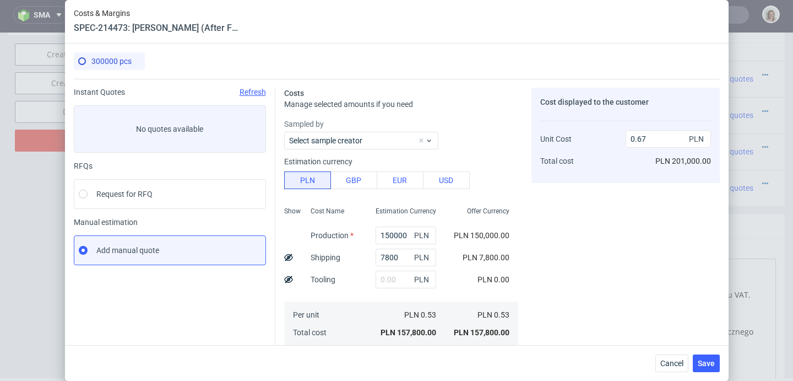
scroll to position [194, 0]
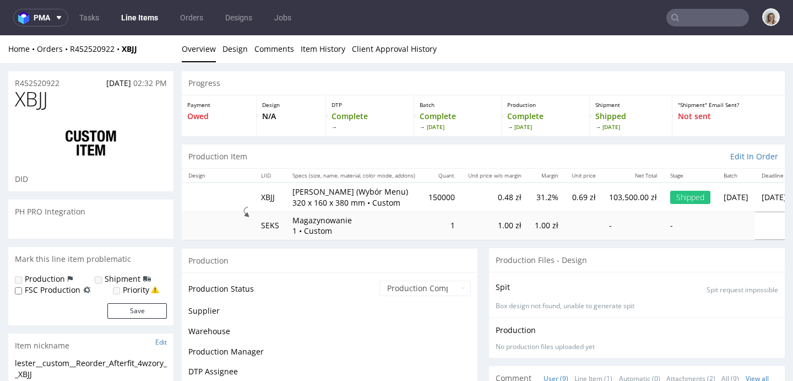
scroll to position [281, 0]
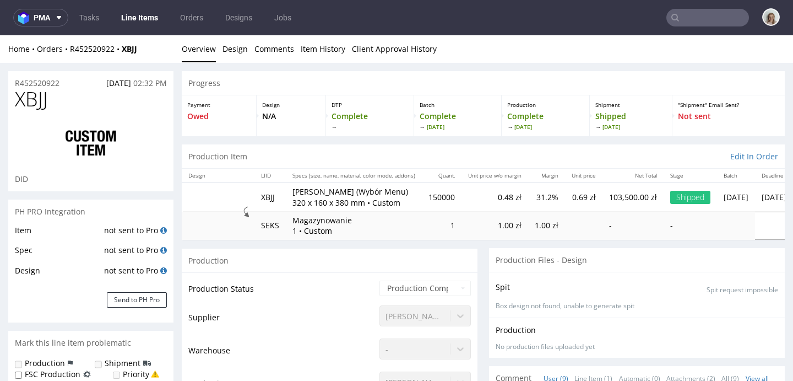
select select "in_progress"
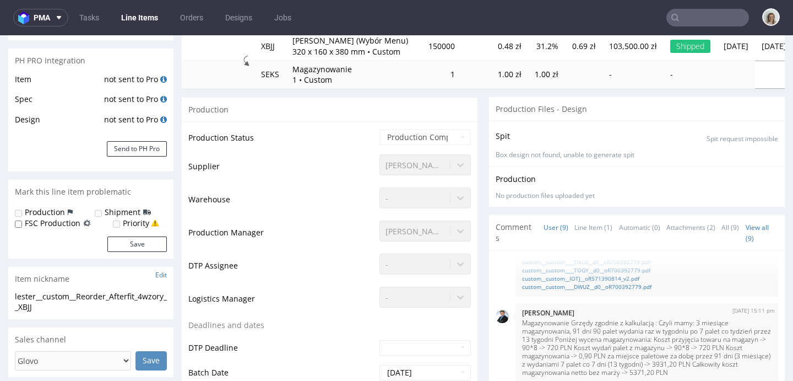
scroll to position [0, 0]
